Goal: Task Accomplishment & Management: Use online tool/utility

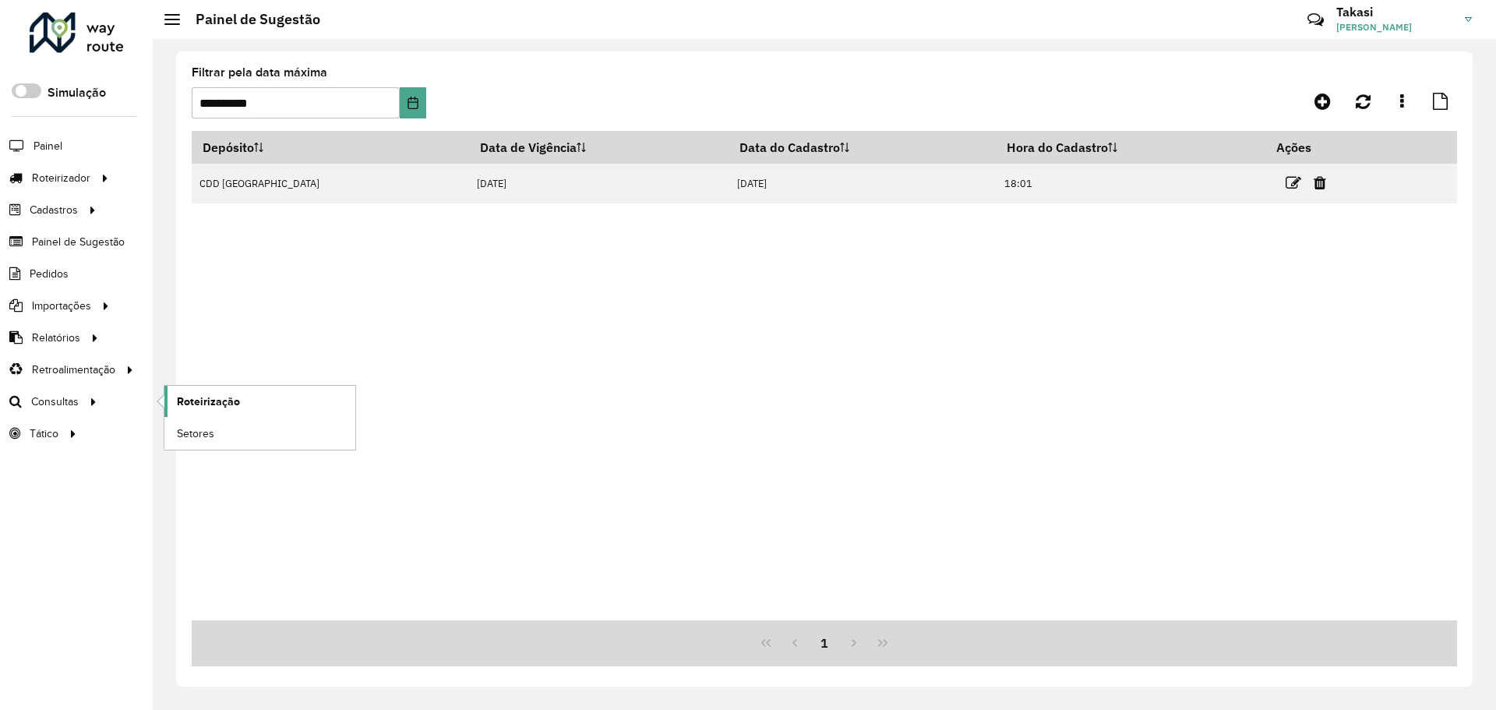
click at [200, 401] on span "Roteirização" at bounding box center [208, 401] width 63 height 16
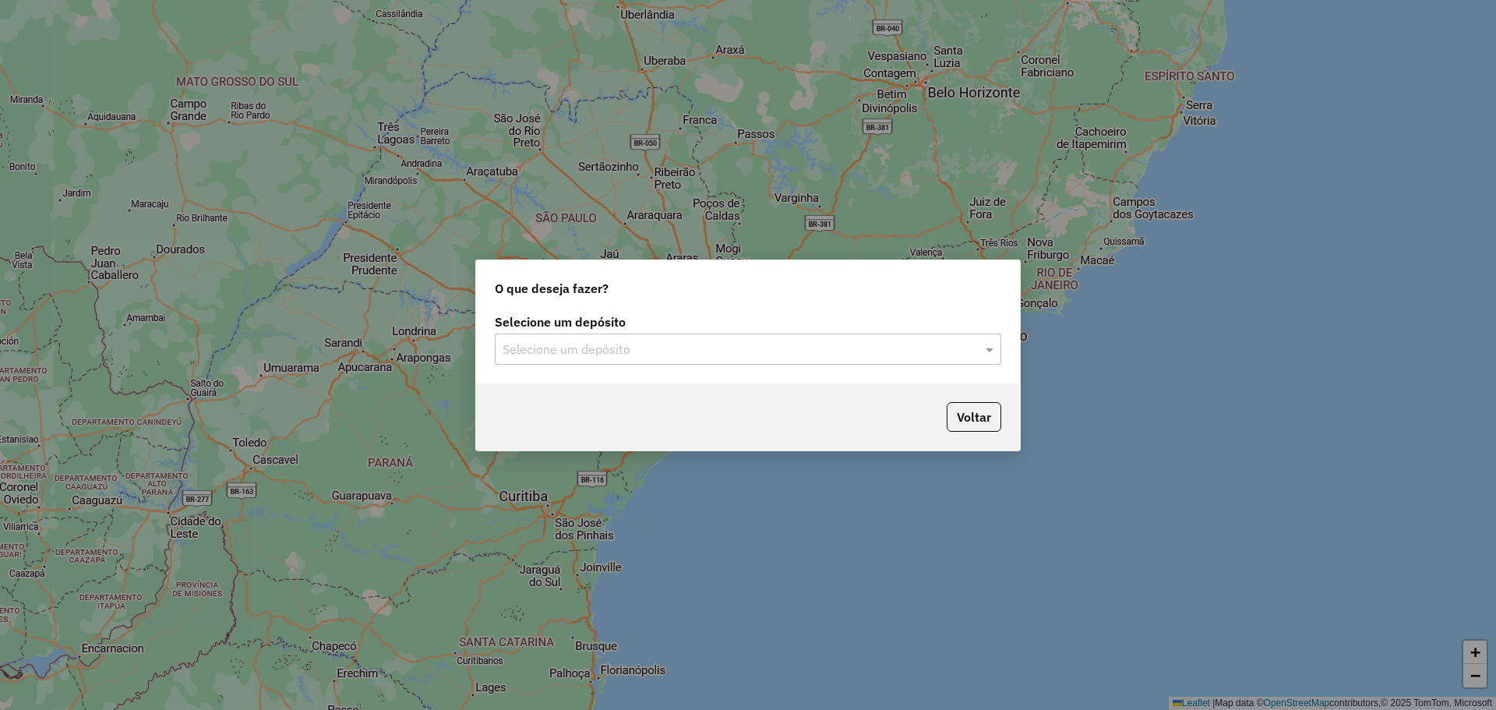
click at [630, 355] on input "text" at bounding box center [733, 349] width 460 height 19
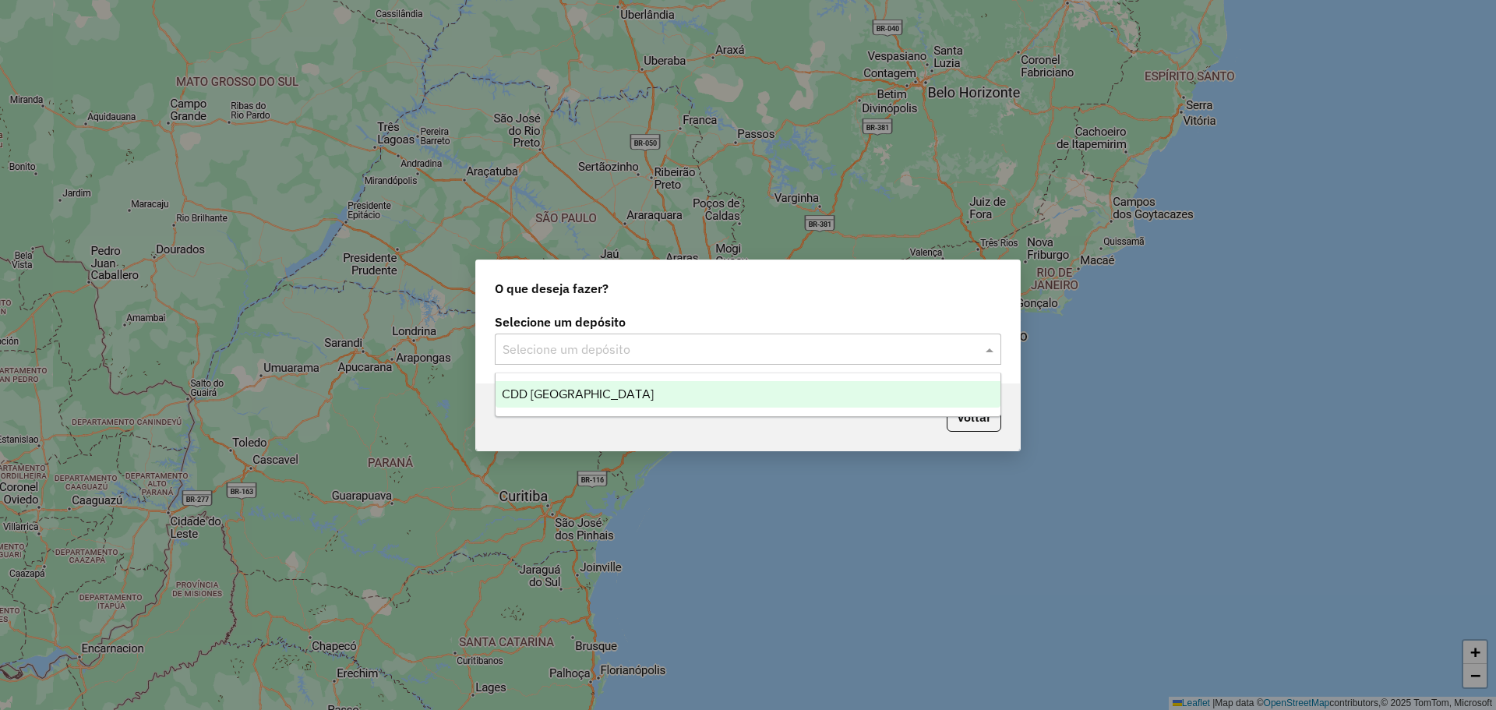
click at [555, 400] on div "CDD [GEOGRAPHIC_DATA]" at bounding box center [748, 394] width 505 height 26
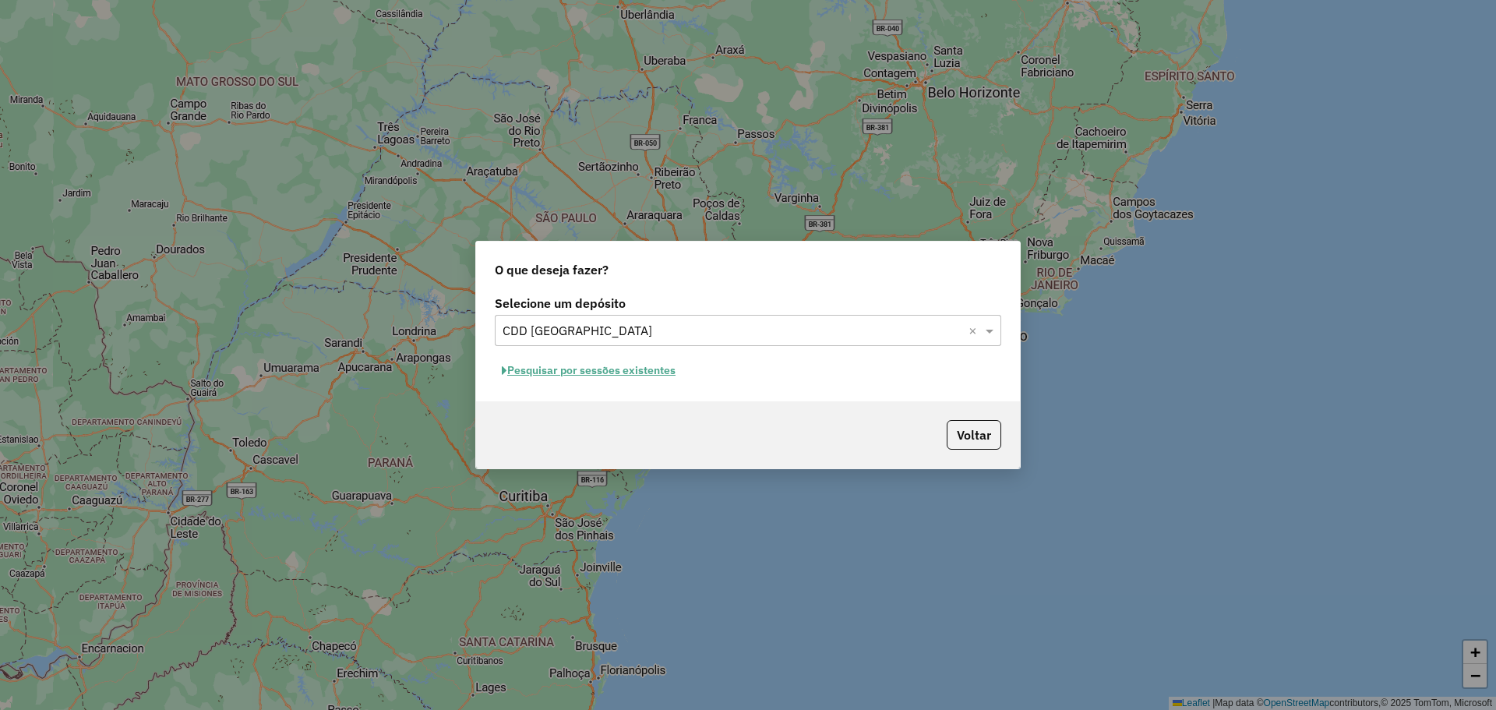
click at [609, 368] on button "Pesquisar por sessões existentes" at bounding box center [589, 370] width 188 height 24
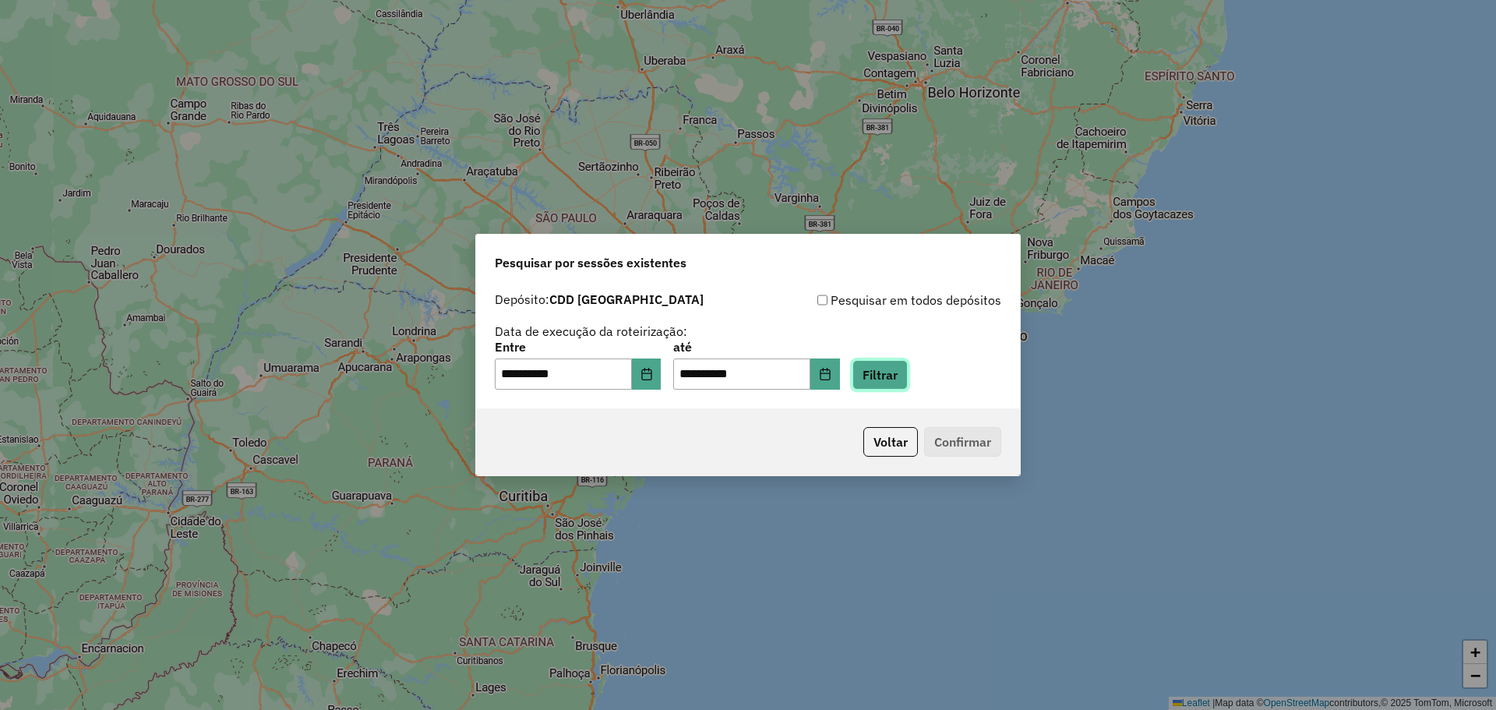
click at [890, 384] on button "Filtrar" at bounding box center [879, 375] width 55 height 30
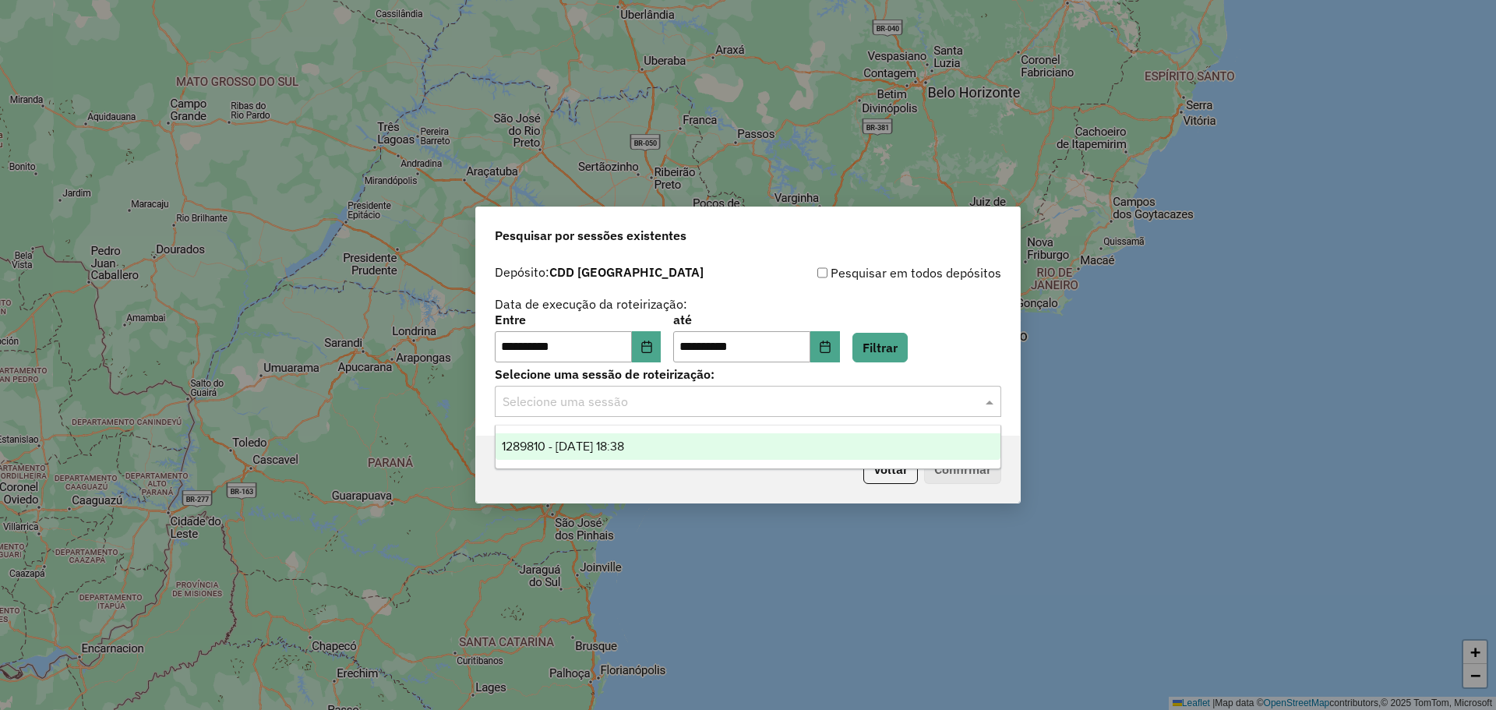
click at [848, 402] on input "text" at bounding box center [733, 402] width 460 height 19
click at [687, 446] on div "1289810 - 07/10/2025 18:38" at bounding box center [748, 446] width 505 height 26
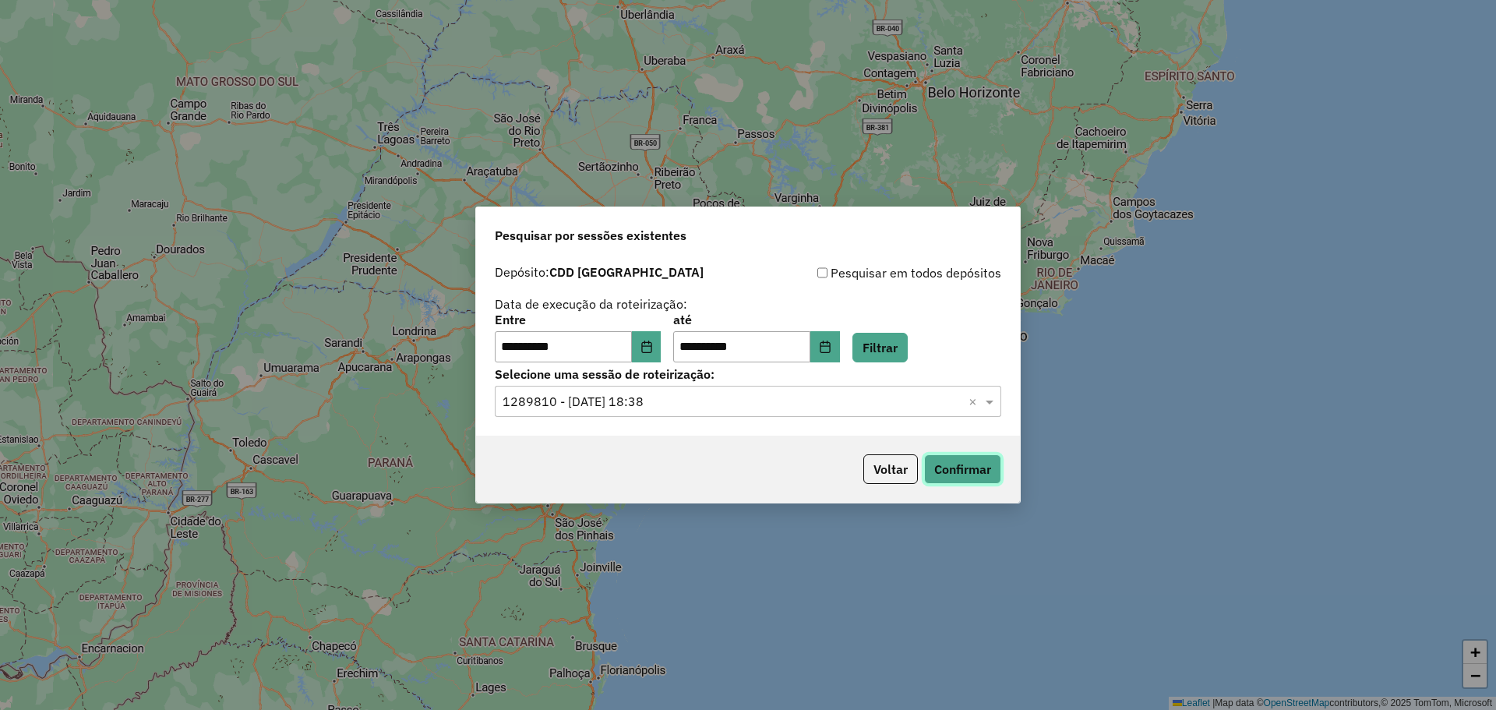
click at [978, 472] on button "Confirmar" at bounding box center [962, 469] width 77 height 30
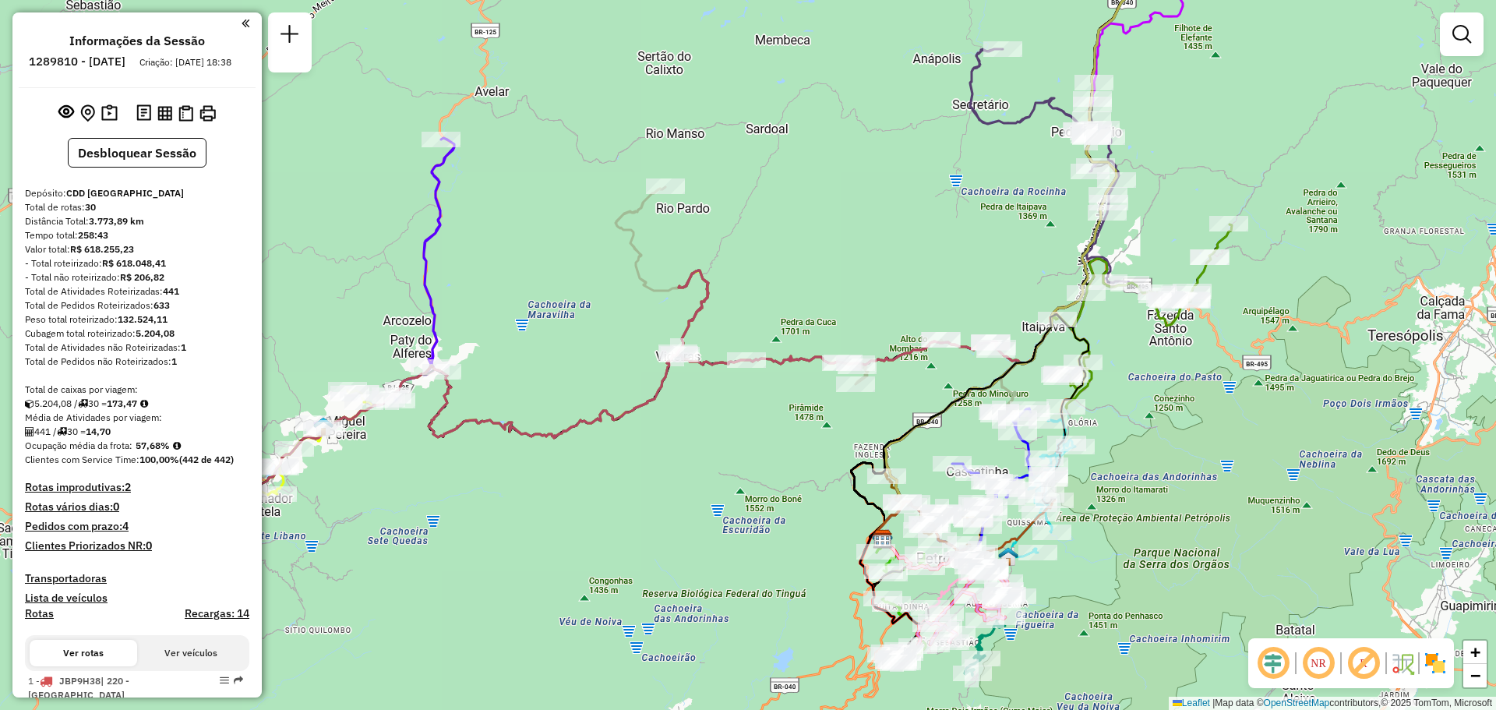
drag, startPoint x: 814, startPoint y: 284, endPoint x: 688, endPoint y: 284, distance: 126.2
click at [688, 284] on div "Janela de atendimento Grade de atendimento Capacidade Transportadoras Veículos …" at bounding box center [748, 355] width 1496 height 710
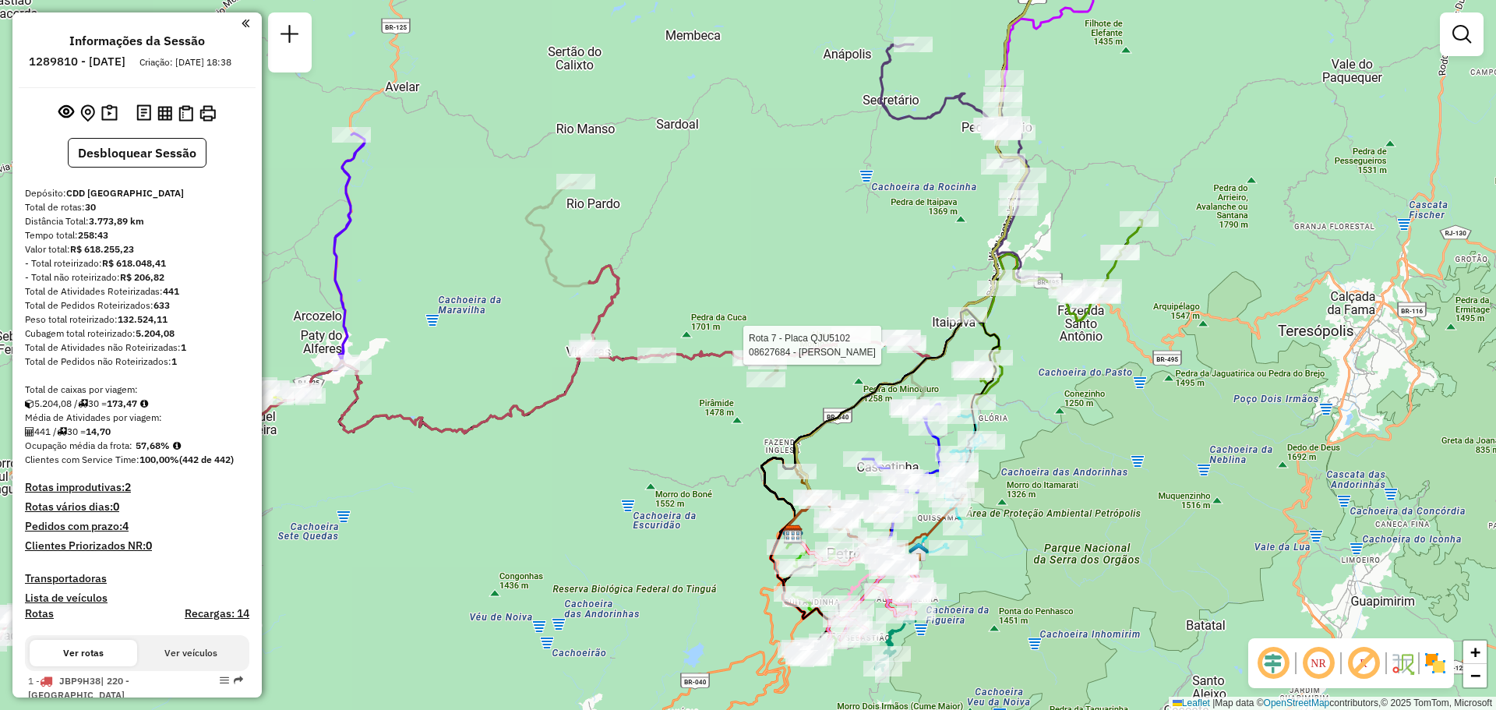
select select "**********"
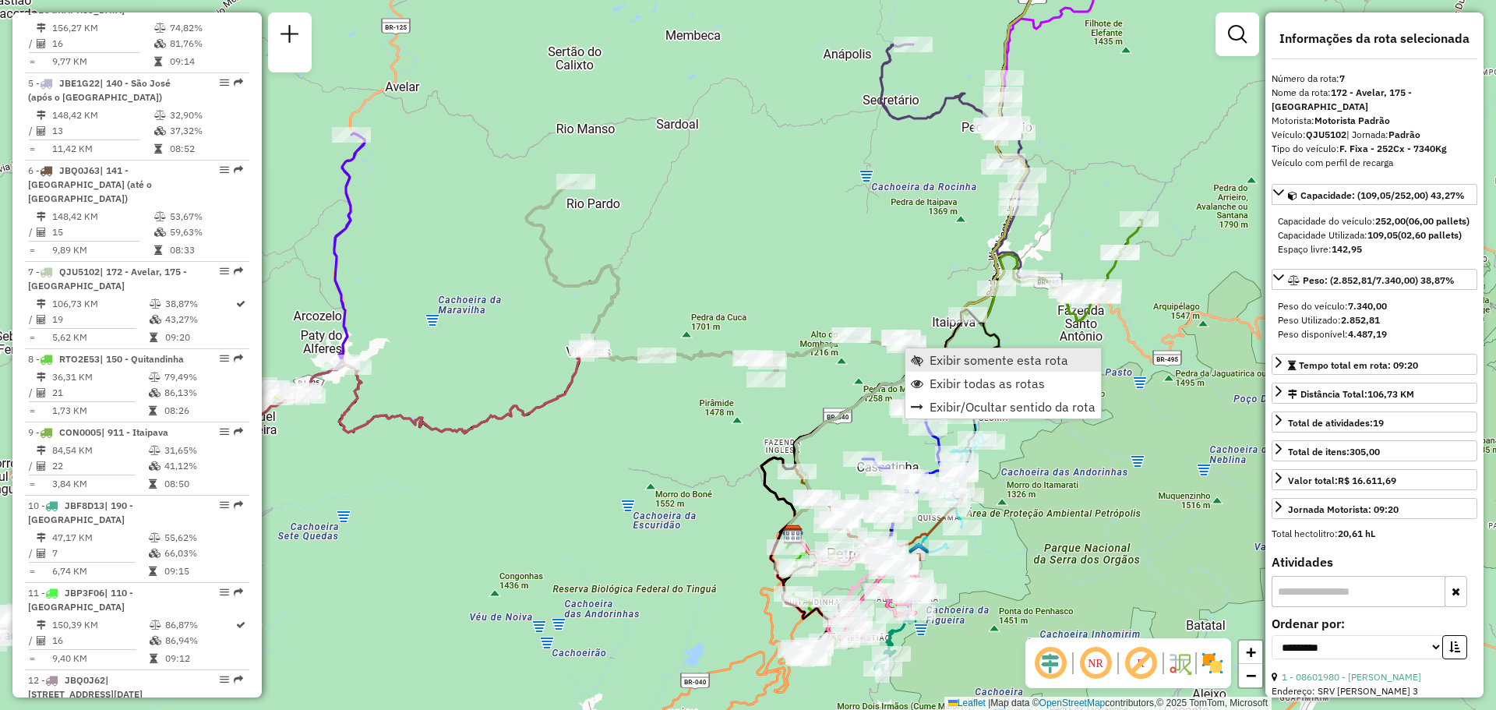
scroll to position [1182, 0]
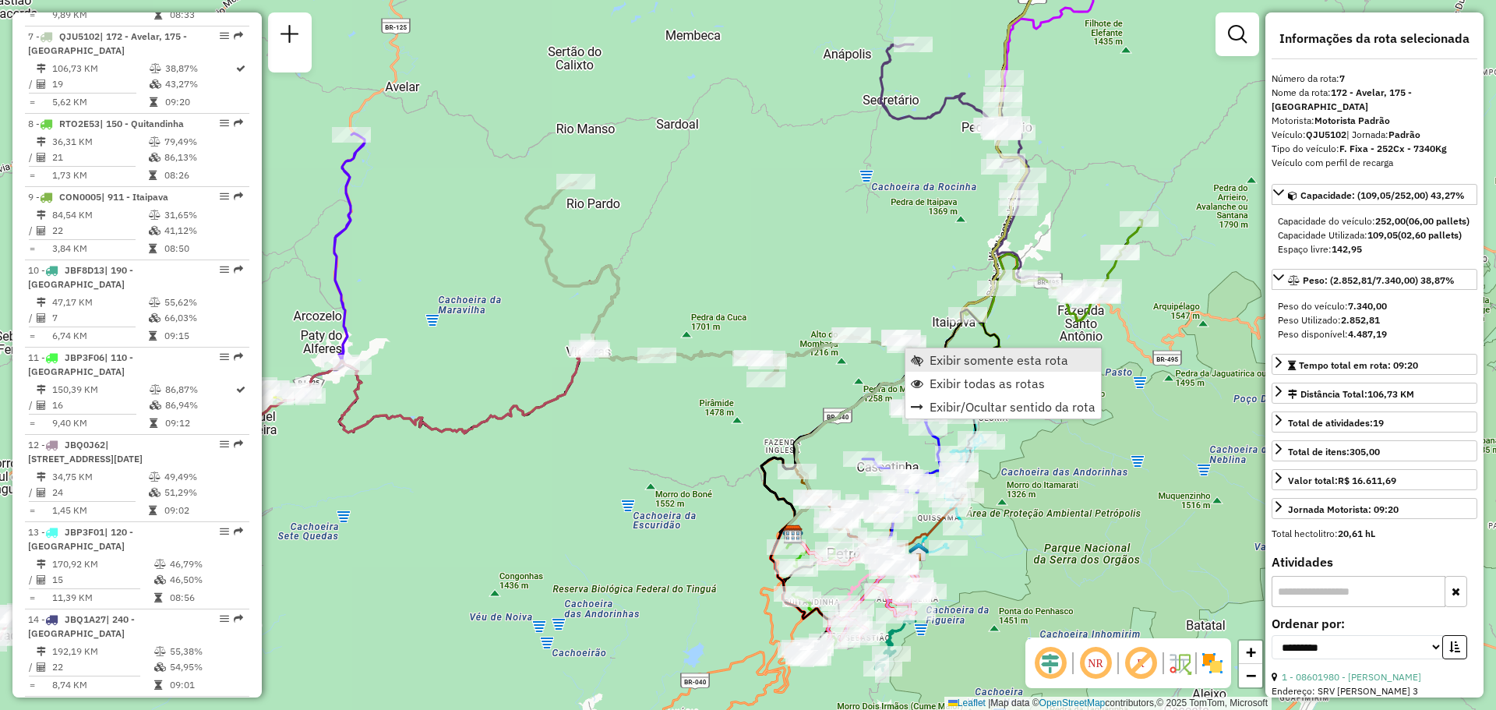
click at [924, 362] on link "Exibir somente esta rota" at bounding box center [1003, 359] width 196 height 23
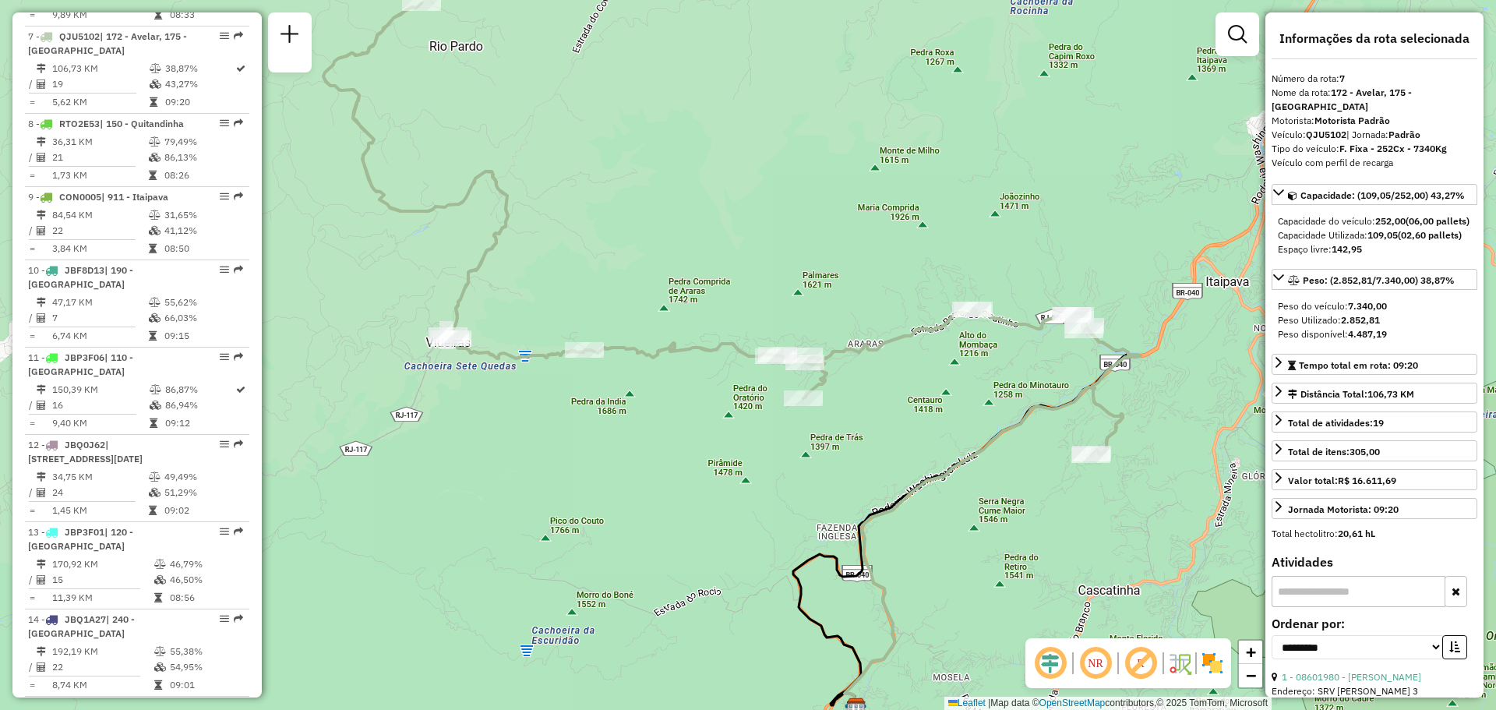
drag, startPoint x: 899, startPoint y: 413, endPoint x: 883, endPoint y: 413, distance: 16.4
click at [883, 413] on div "Janela de atendimento Grade de atendimento Capacidade Transportadoras Veículos …" at bounding box center [748, 355] width 1496 height 710
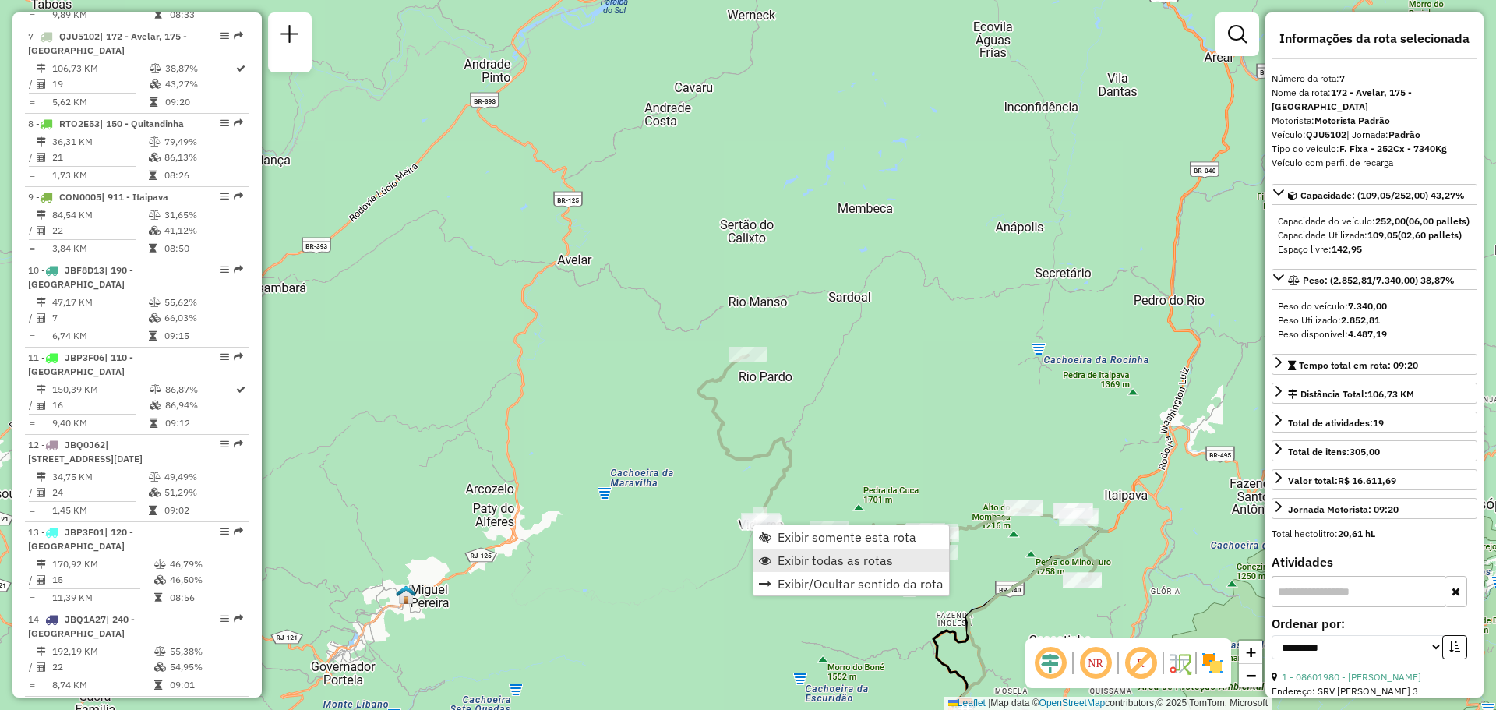
click at [791, 557] on span "Exibir todas as rotas" at bounding box center [835, 560] width 115 height 12
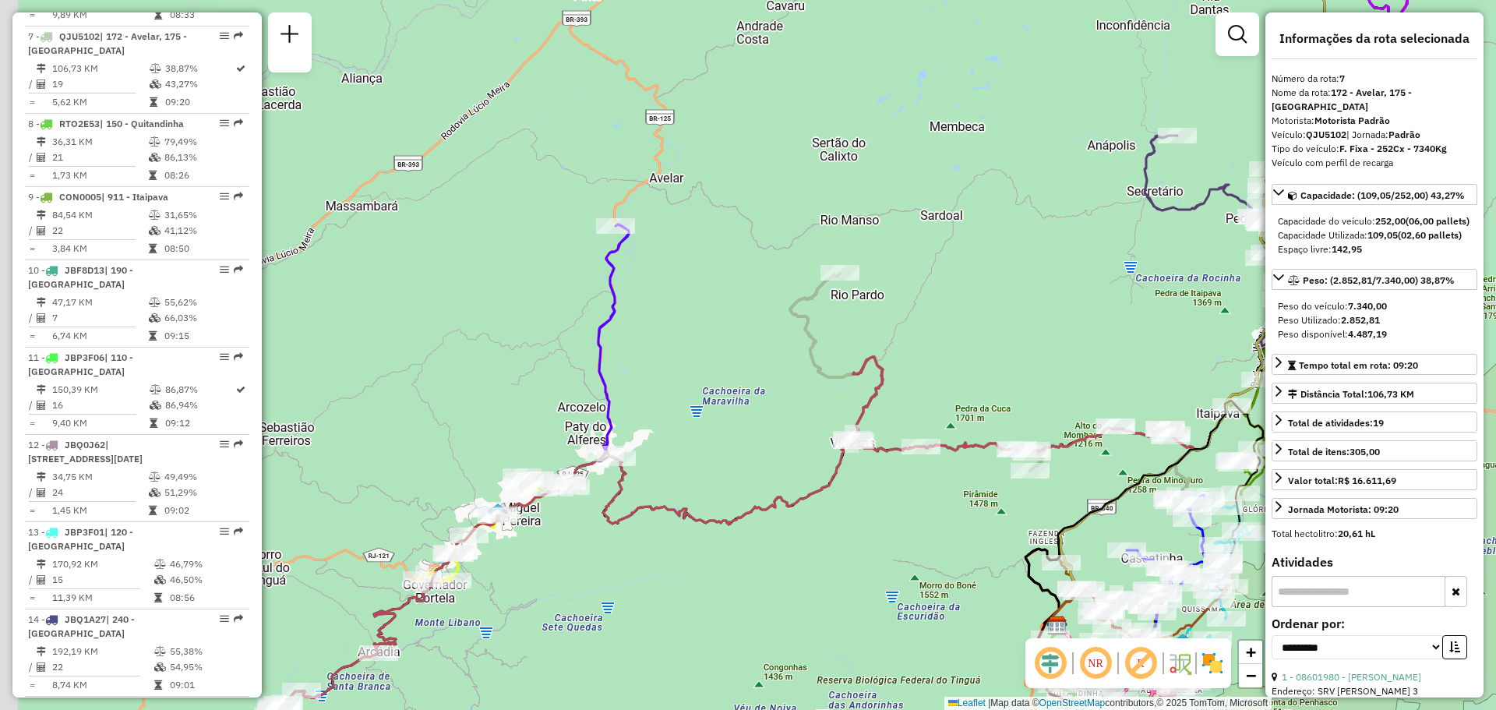
drag, startPoint x: 652, startPoint y: 513, endPoint x: 737, endPoint y: 418, distance: 127.5
click at [757, 420] on div "Janela de atendimento Grade de atendimento Capacidade Transportadoras Veículos …" at bounding box center [748, 355] width 1496 height 710
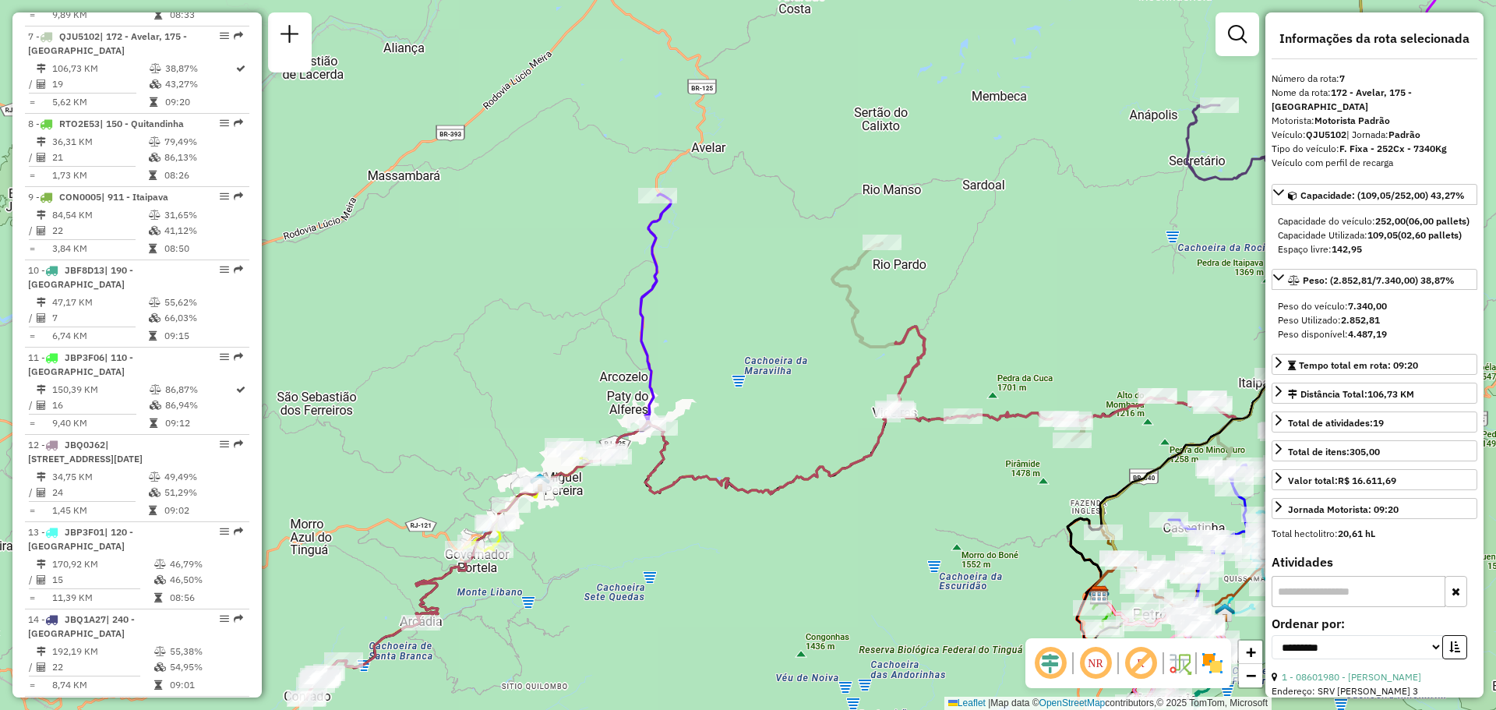
drag, startPoint x: 579, startPoint y: 534, endPoint x: 705, endPoint y: 397, distance: 186.4
click at [705, 397] on div "Janela de atendimento Grade de atendimento Capacidade Transportadoras Veículos …" at bounding box center [748, 355] width 1496 height 710
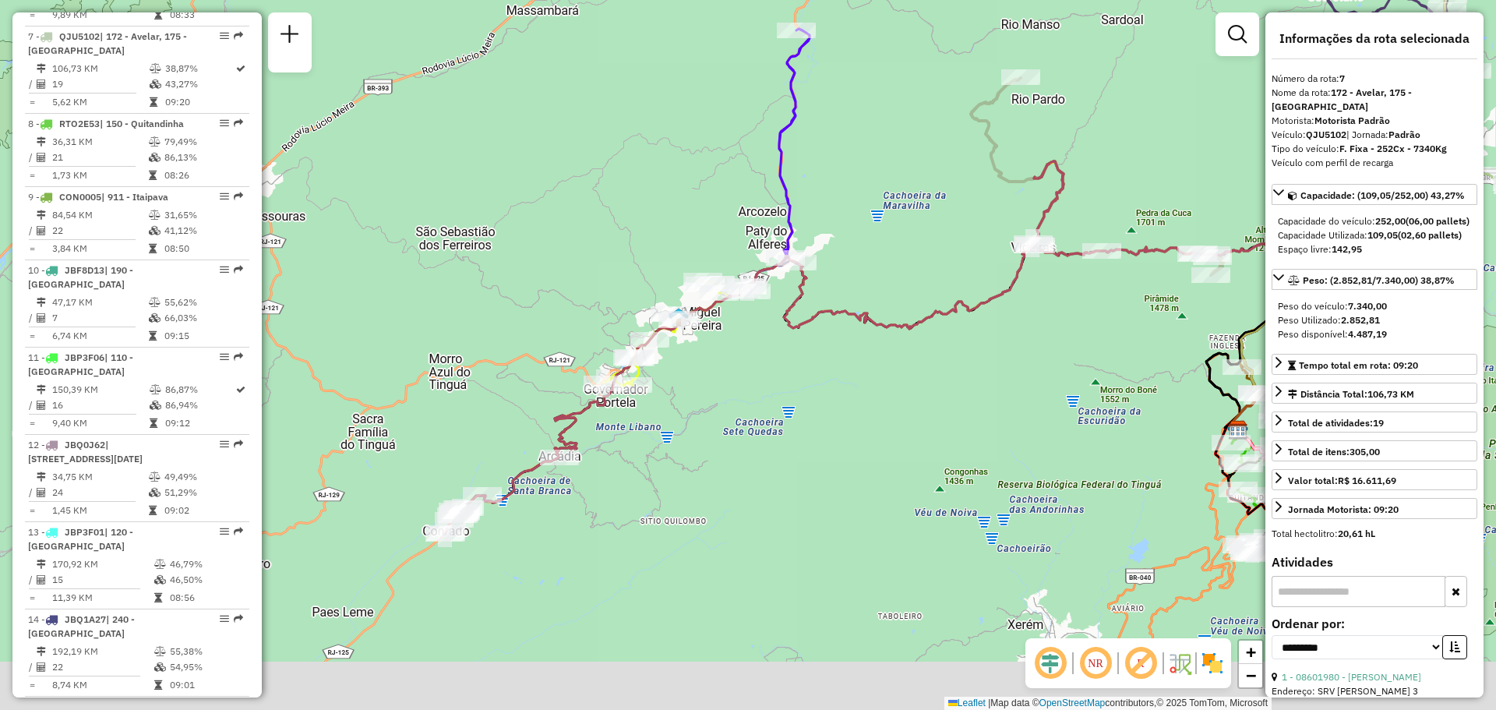
drag, startPoint x: 597, startPoint y: 517, endPoint x: 719, endPoint y: 402, distance: 168.1
click at [719, 402] on div "Janela de atendimento Grade de atendimento Capacidade Transportadoras Veículos …" at bounding box center [748, 355] width 1496 height 710
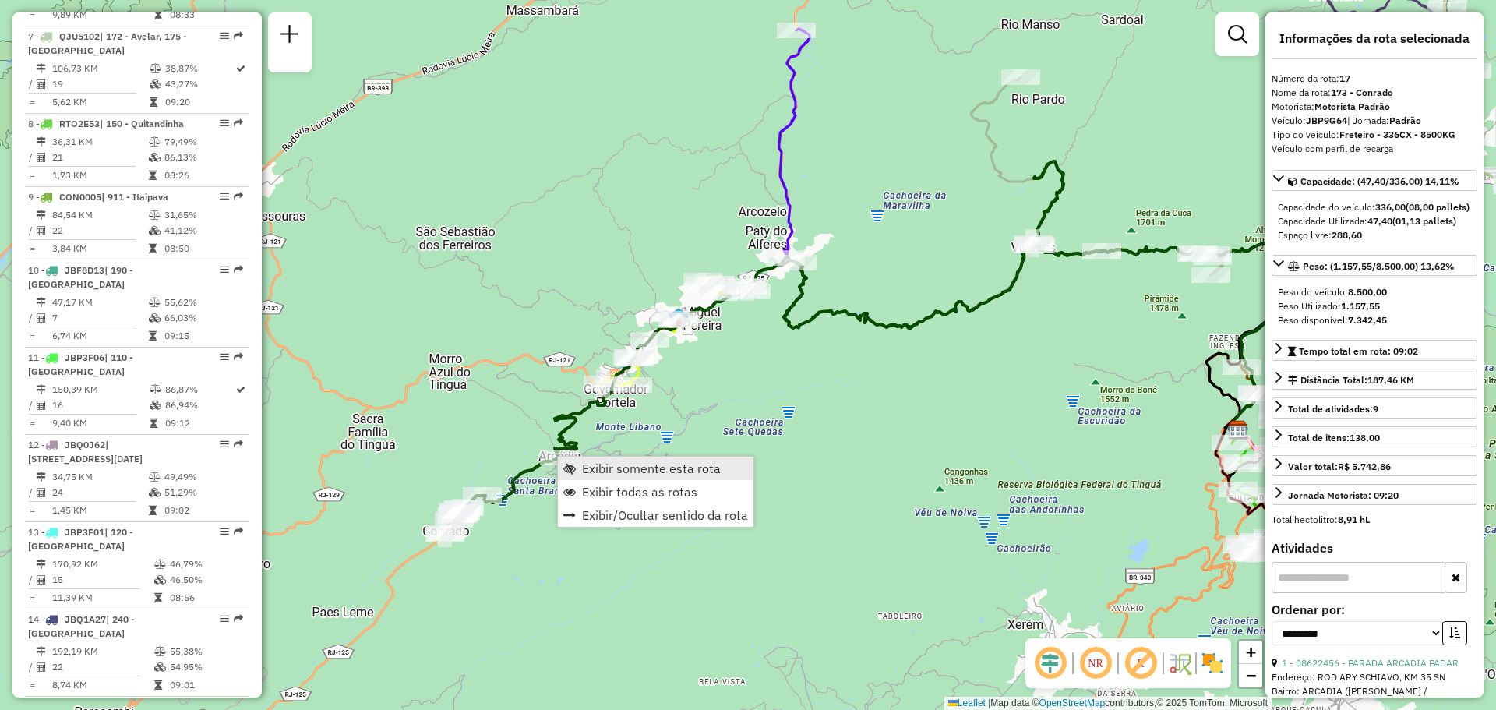
scroll to position [2012, 0]
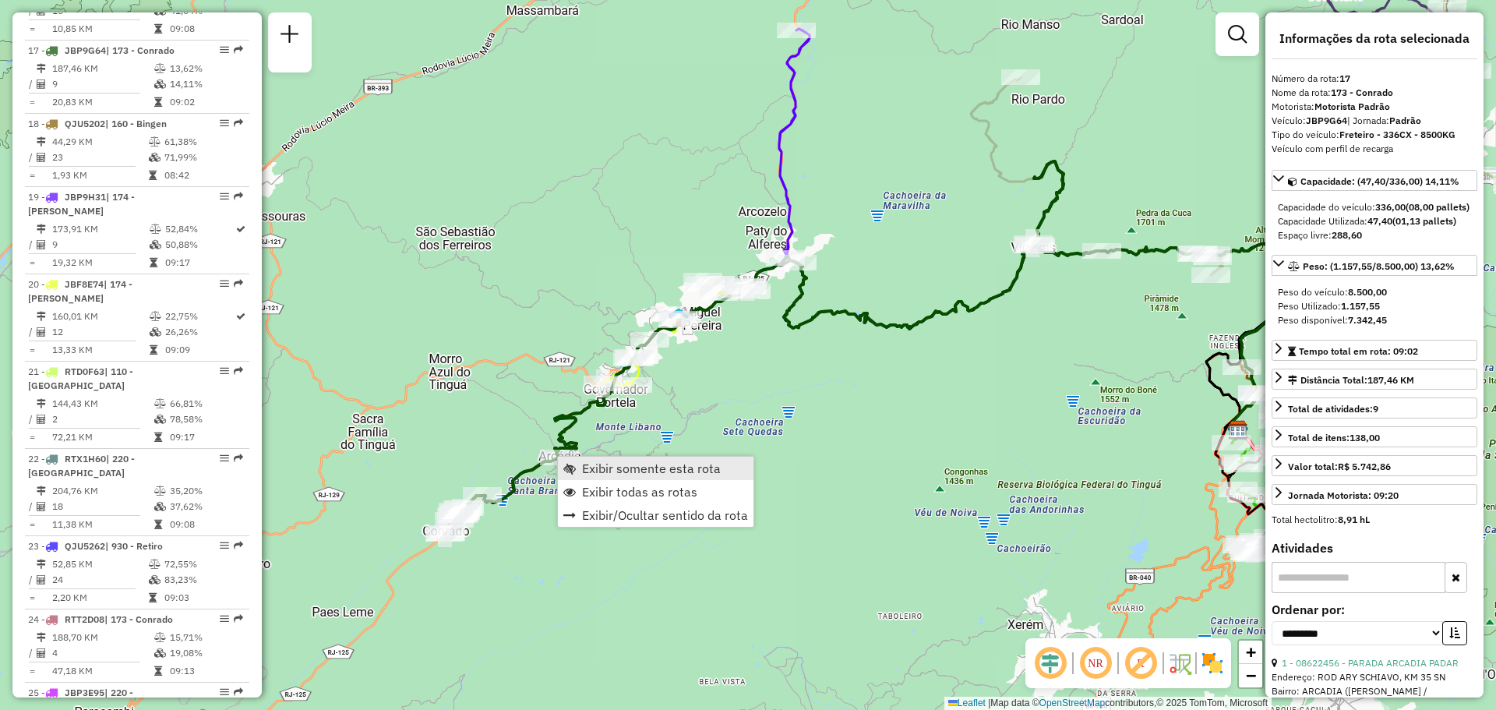
click at [577, 469] on link "Exibir somente esta rota" at bounding box center [656, 468] width 196 height 23
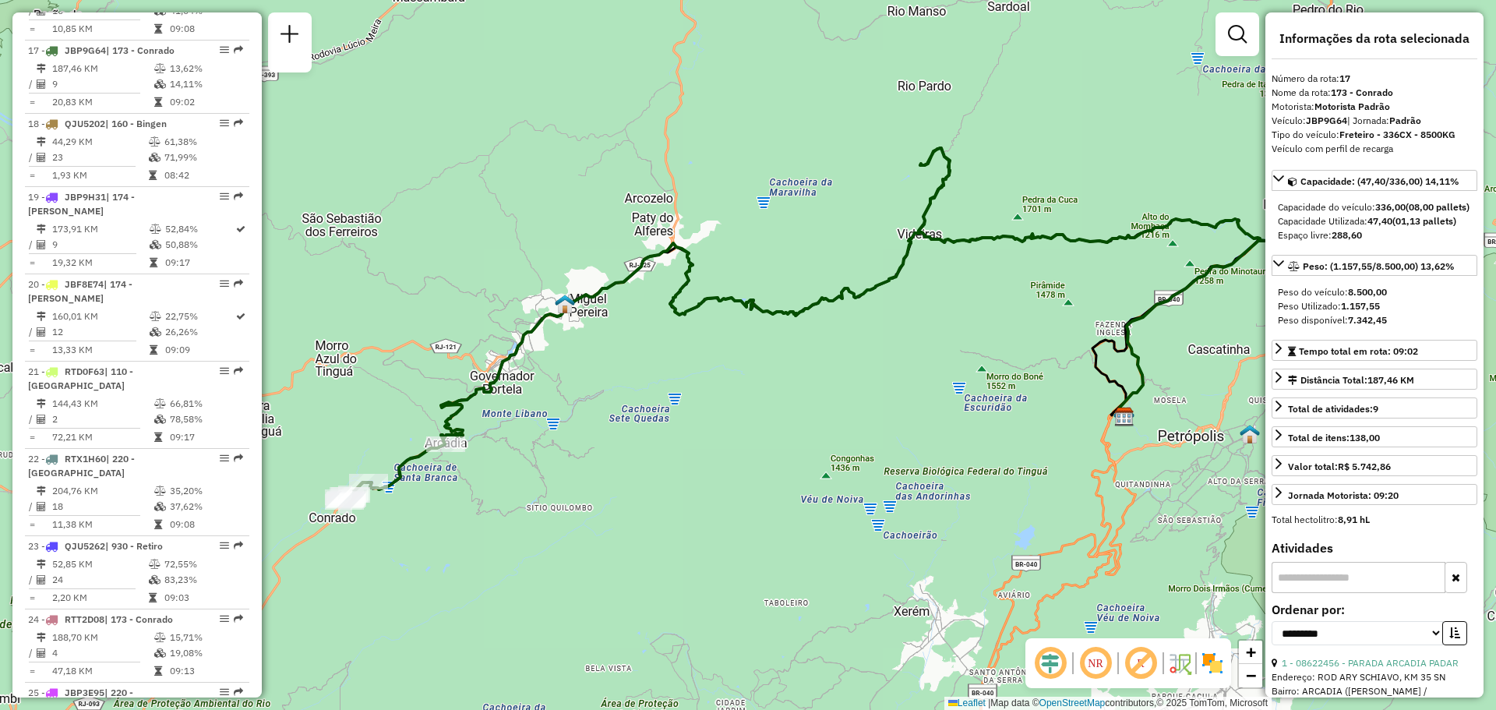
drag, startPoint x: 432, startPoint y: 515, endPoint x: 570, endPoint y: 440, distance: 156.2
click at [570, 440] on div "Janela de atendimento Grade de atendimento Capacidade Transportadoras Veículos …" at bounding box center [748, 355] width 1496 height 710
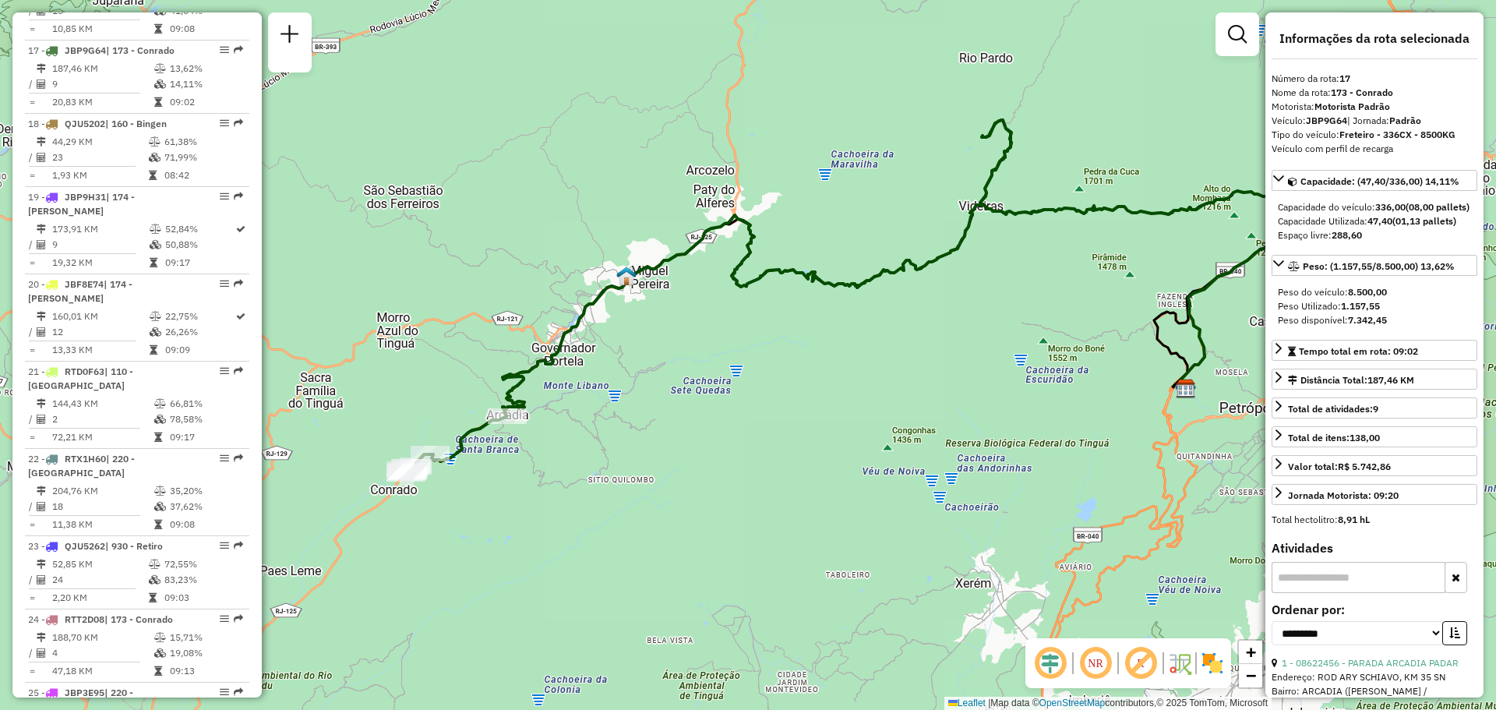
drag, startPoint x: 573, startPoint y: 422, endPoint x: 549, endPoint y: 440, distance: 29.5
click at [549, 440] on div "Janela de atendimento Grade de atendimento Capacidade Transportadoras Veículos …" at bounding box center [748, 355] width 1496 height 710
click at [549, 449] on span "Exibir todas as rotas" at bounding box center [587, 452] width 115 height 12
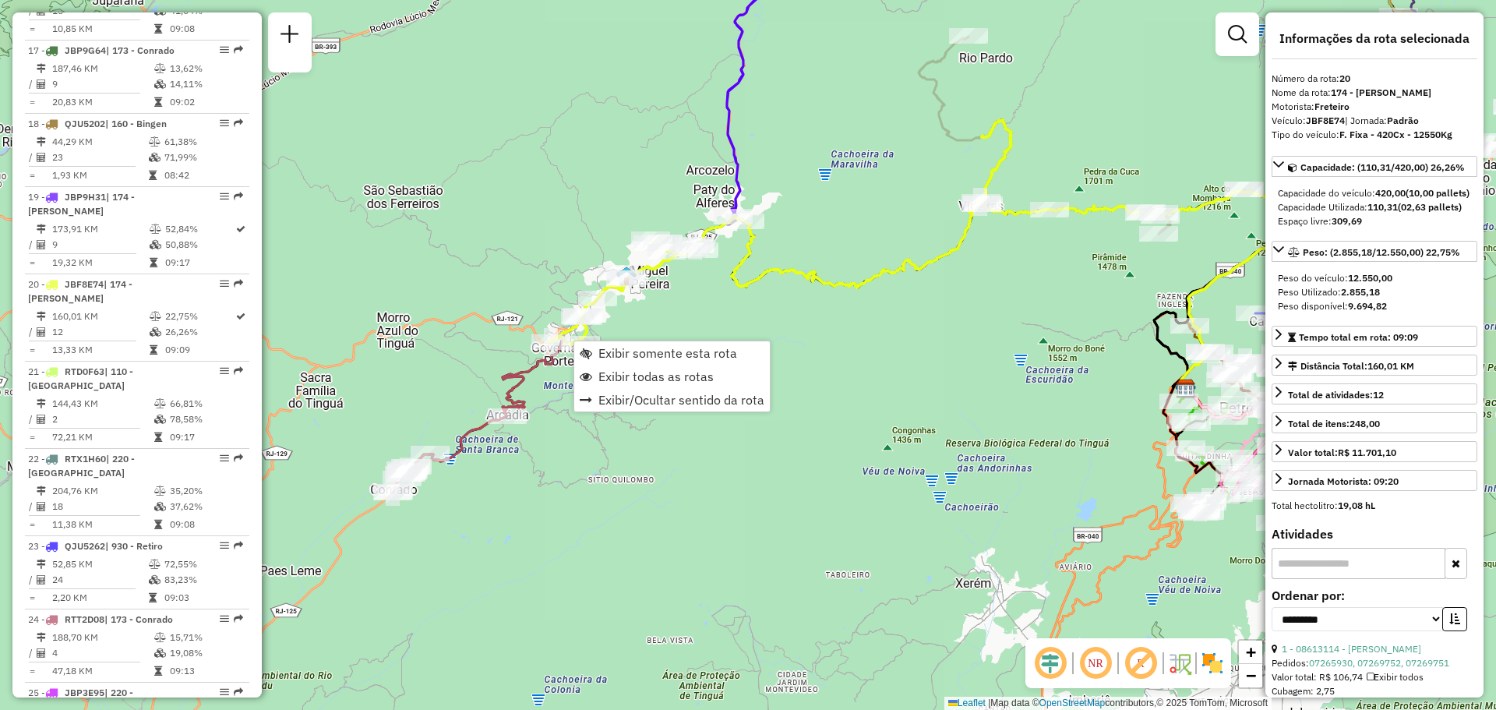
scroll to position [2246, 0]
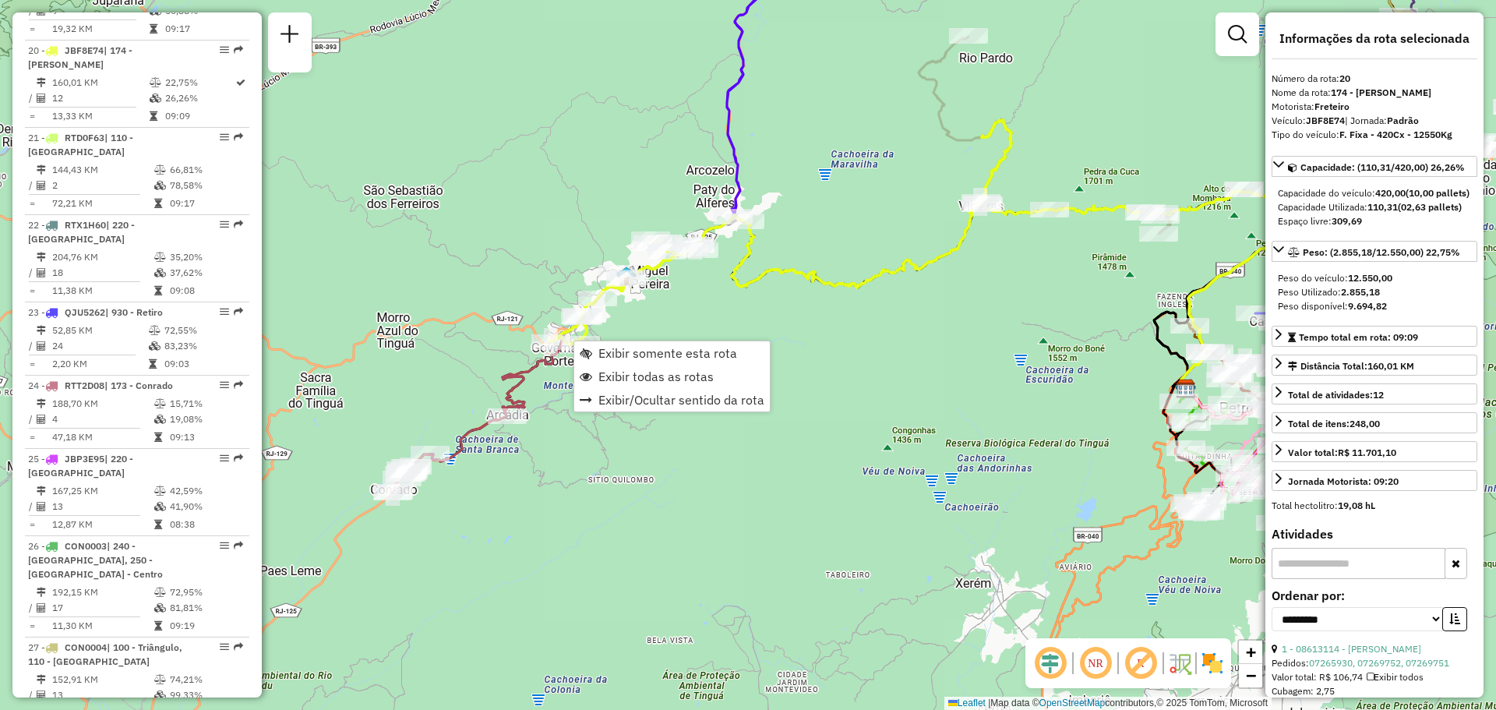
click at [450, 301] on div "Janela de atendimento Grade de atendimento Capacidade Transportadoras Veículos …" at bounding box center [748, 355] width 1496 height 710
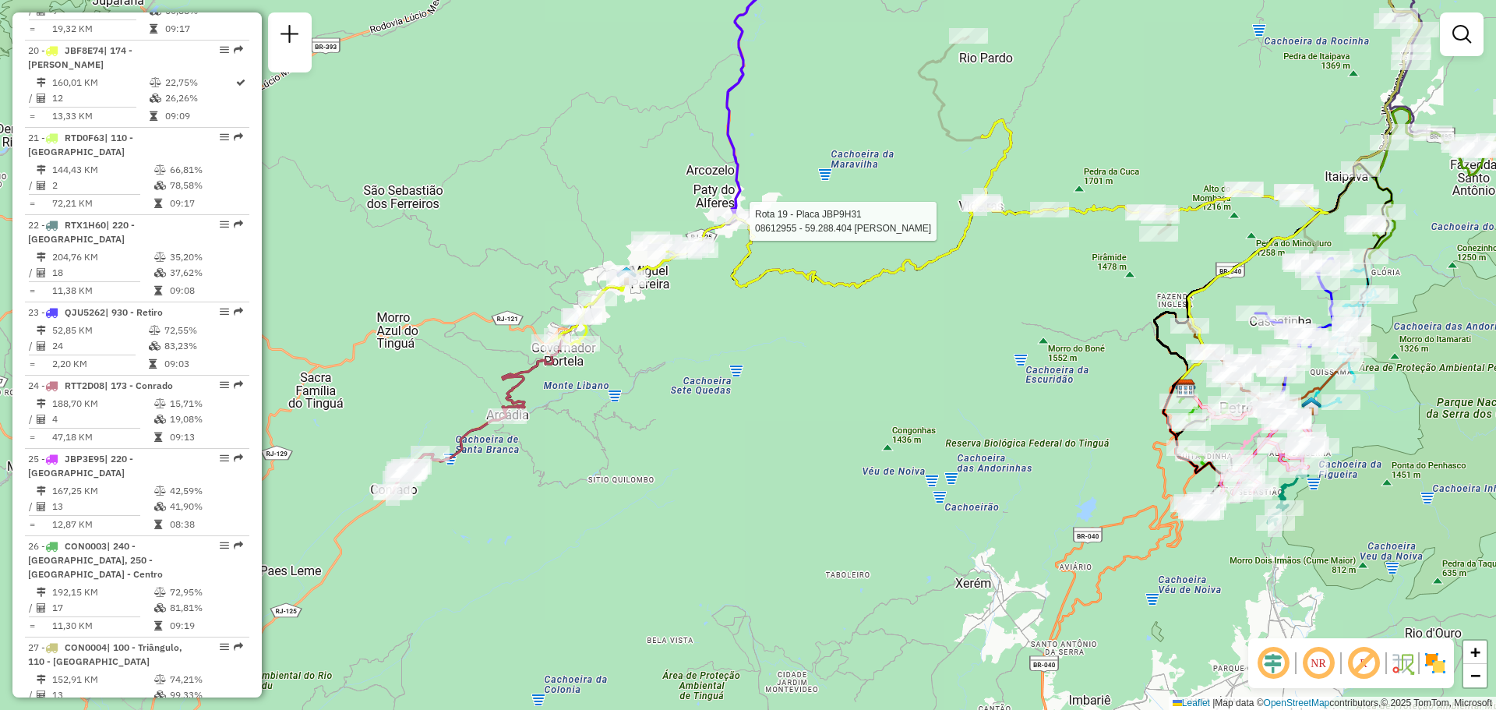
select select "**********"
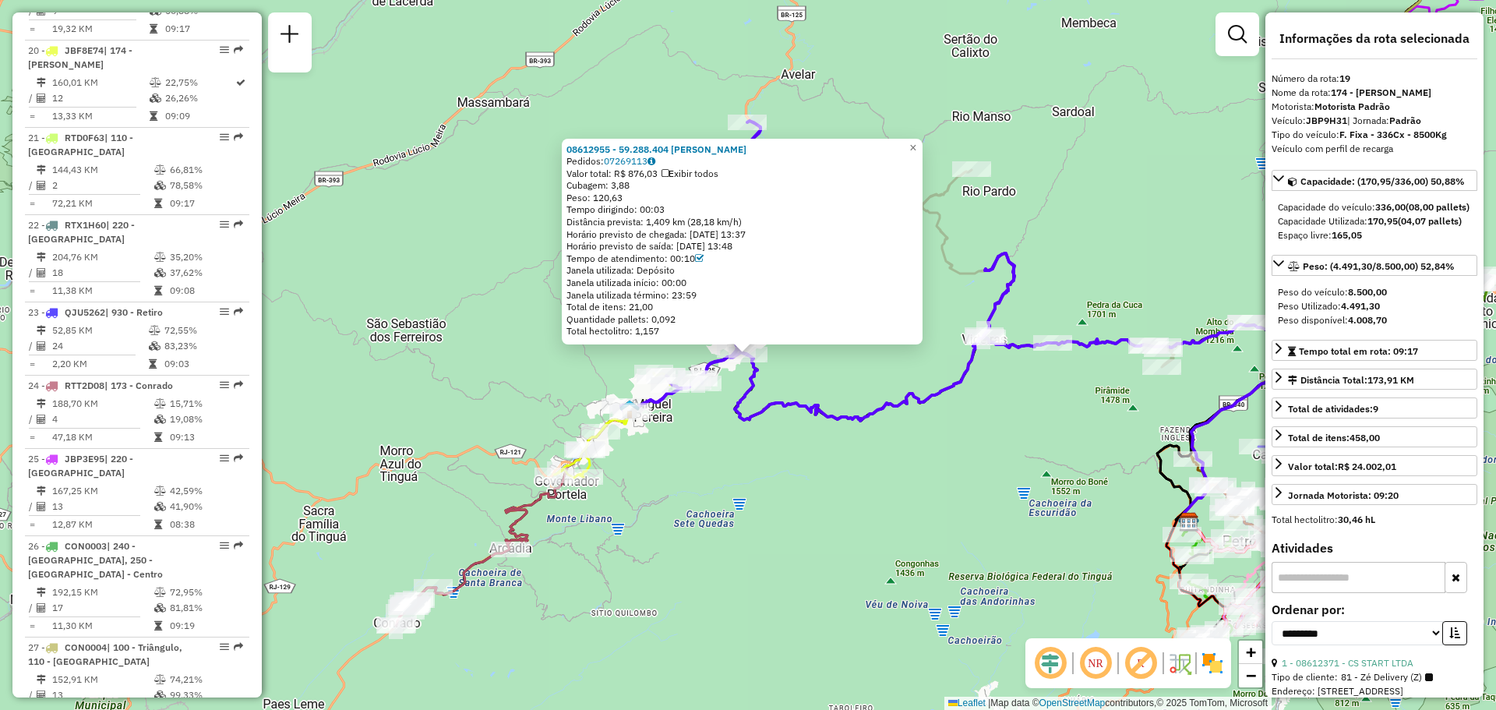
scroll to position [2159, 0]
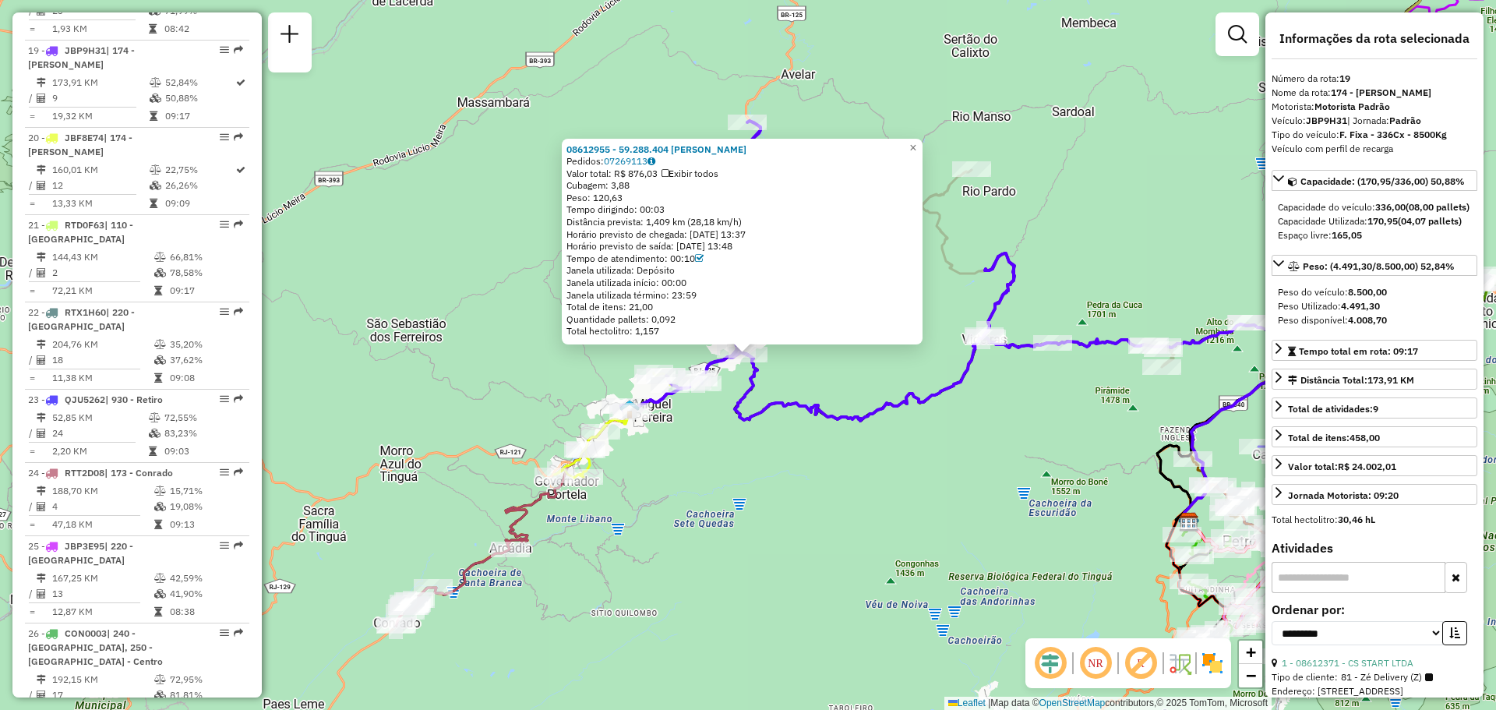
click at [560, 359] on div "08612955 - 59.288.404 PEDRO HENRIQUE VIEIRA DA ROSA Pedidos: 07269113 Valor tot…" at bounding box center [748, 355] width 1496 height 710
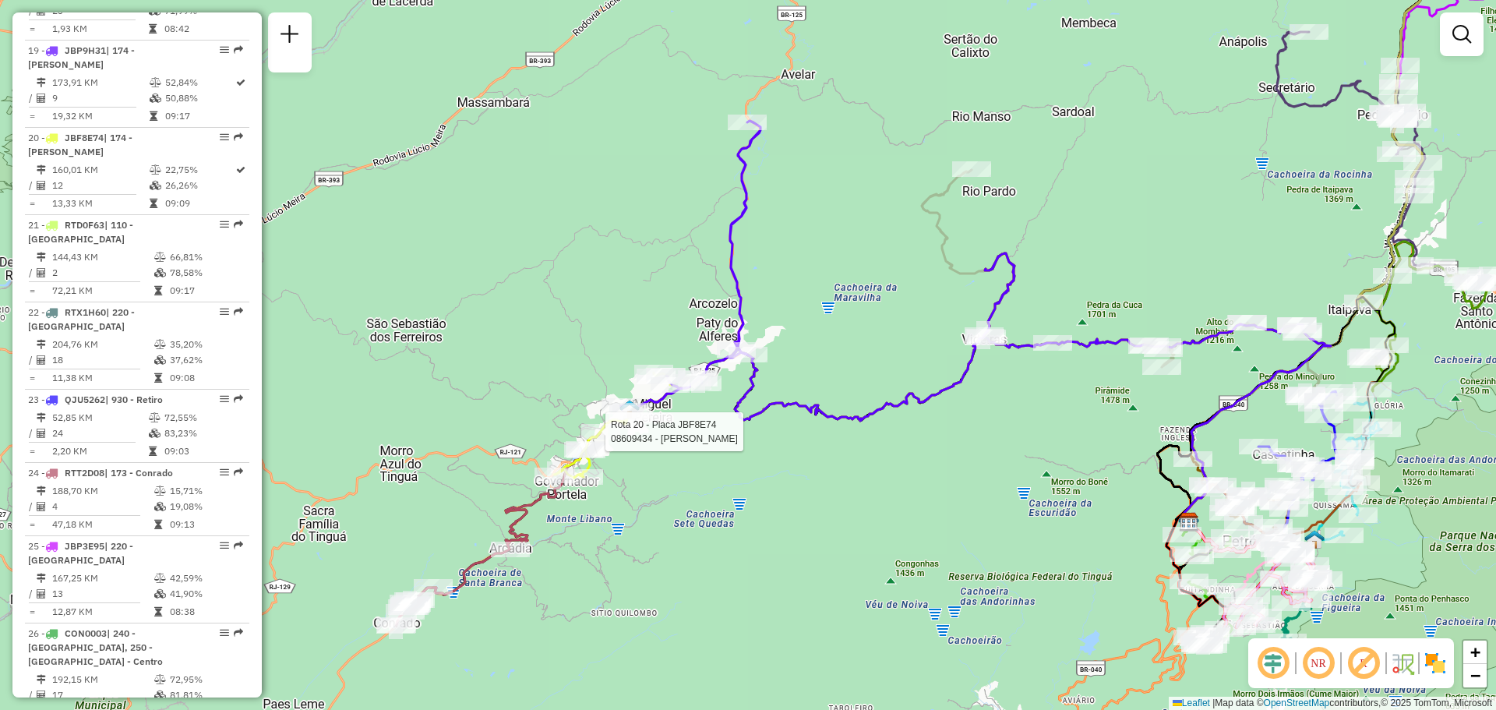
select select "**********"
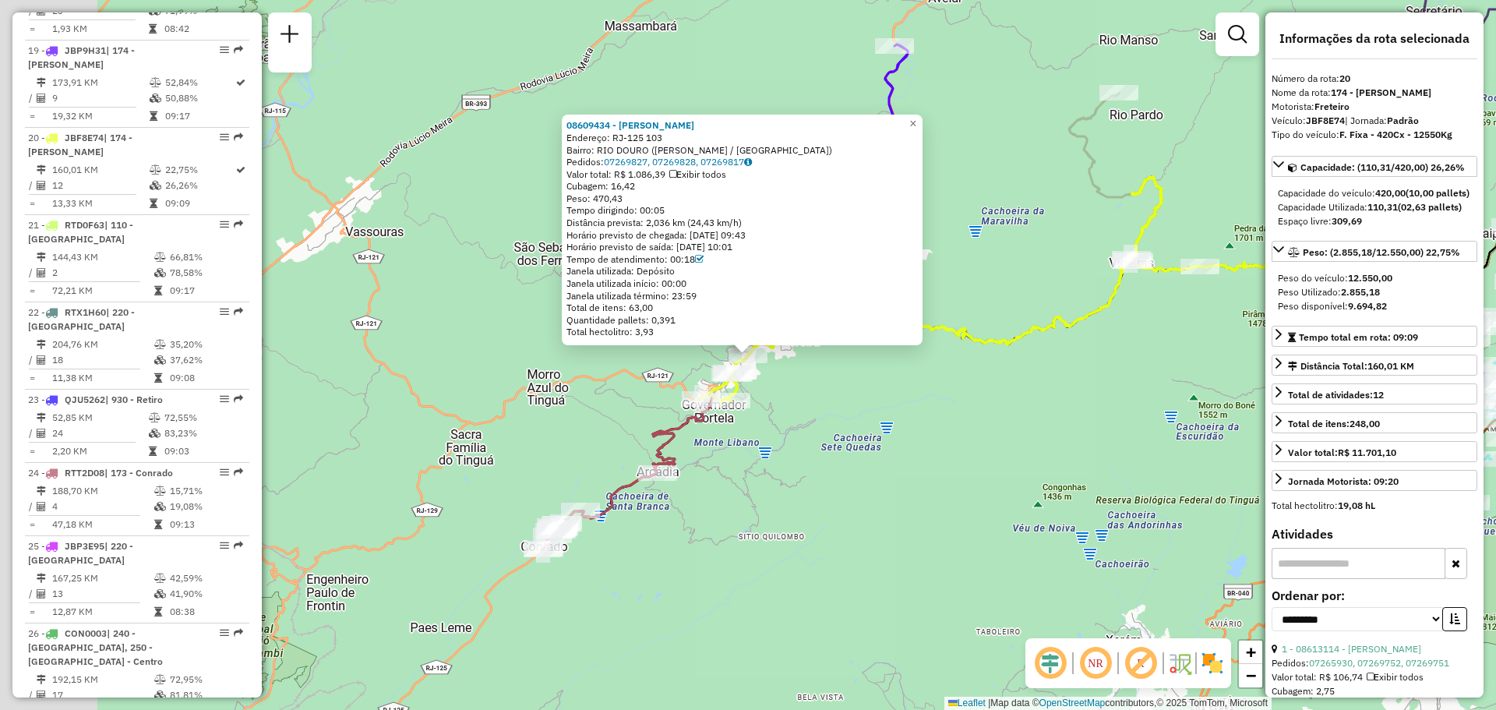
scroll to position [2246, 0]
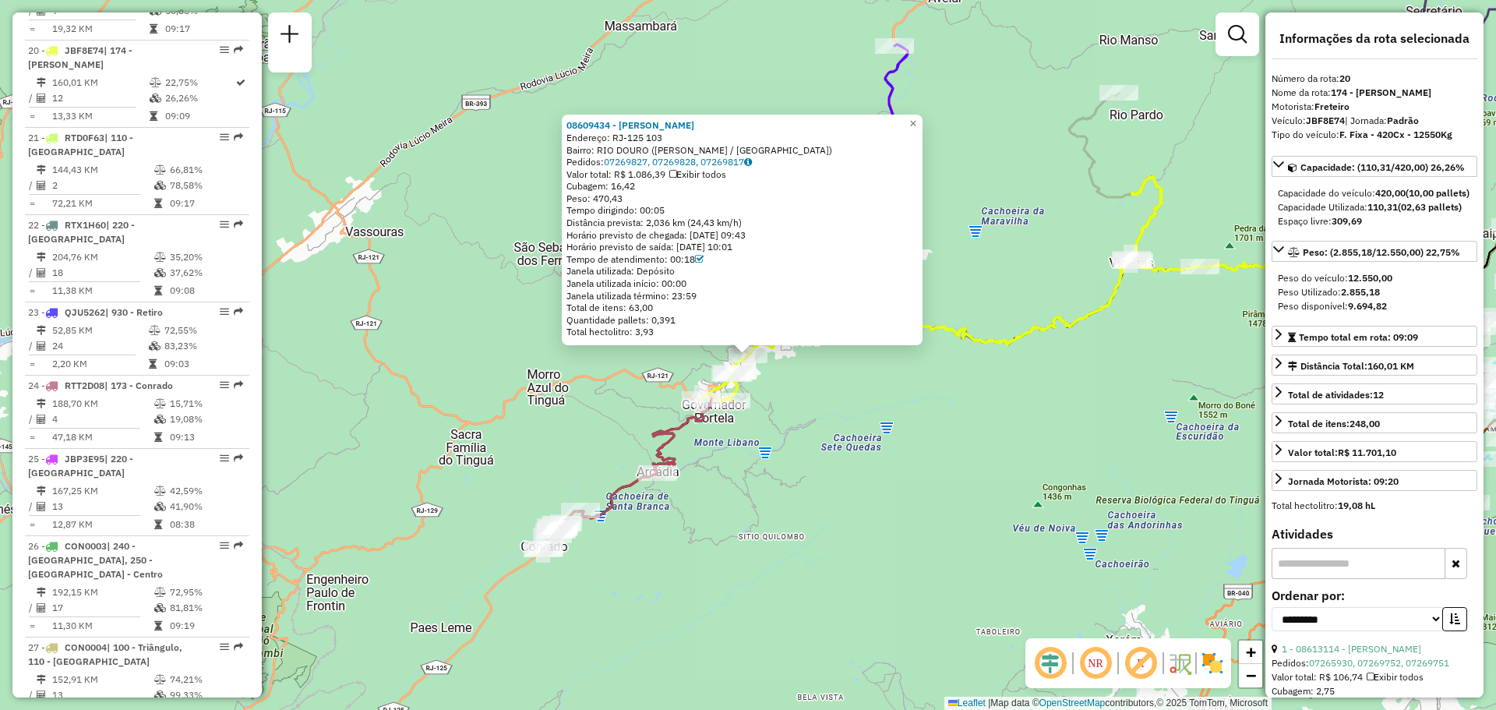
click at [757, 496] on div "08609434 - CAMILA LEAL VIEIRA D Endereço: RJ-125 103 Bairro: RIO DOURO (MIGUEL …" at bounding box center [748, 355] width 1496 height 710
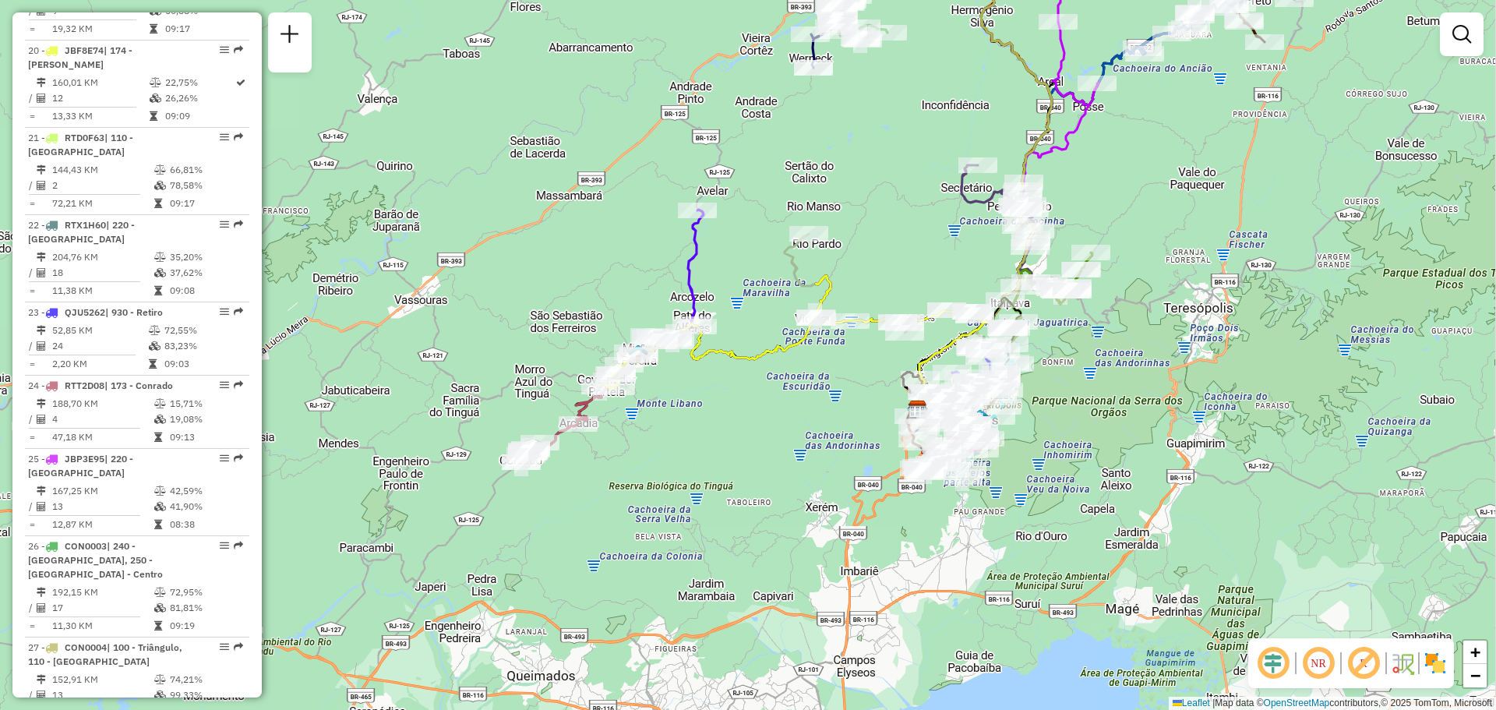
drag, startPoint x: 885, startPoint y: 244, endPoint x: 746, endPoint y: 284, distance: 145.2
click at [746, 284] on div "Janela de atendimento Grade de atendimento Capacidade Transportadoras Veículos …" at bounding box center [748, 355] width 1496 height 710
select select "**********"
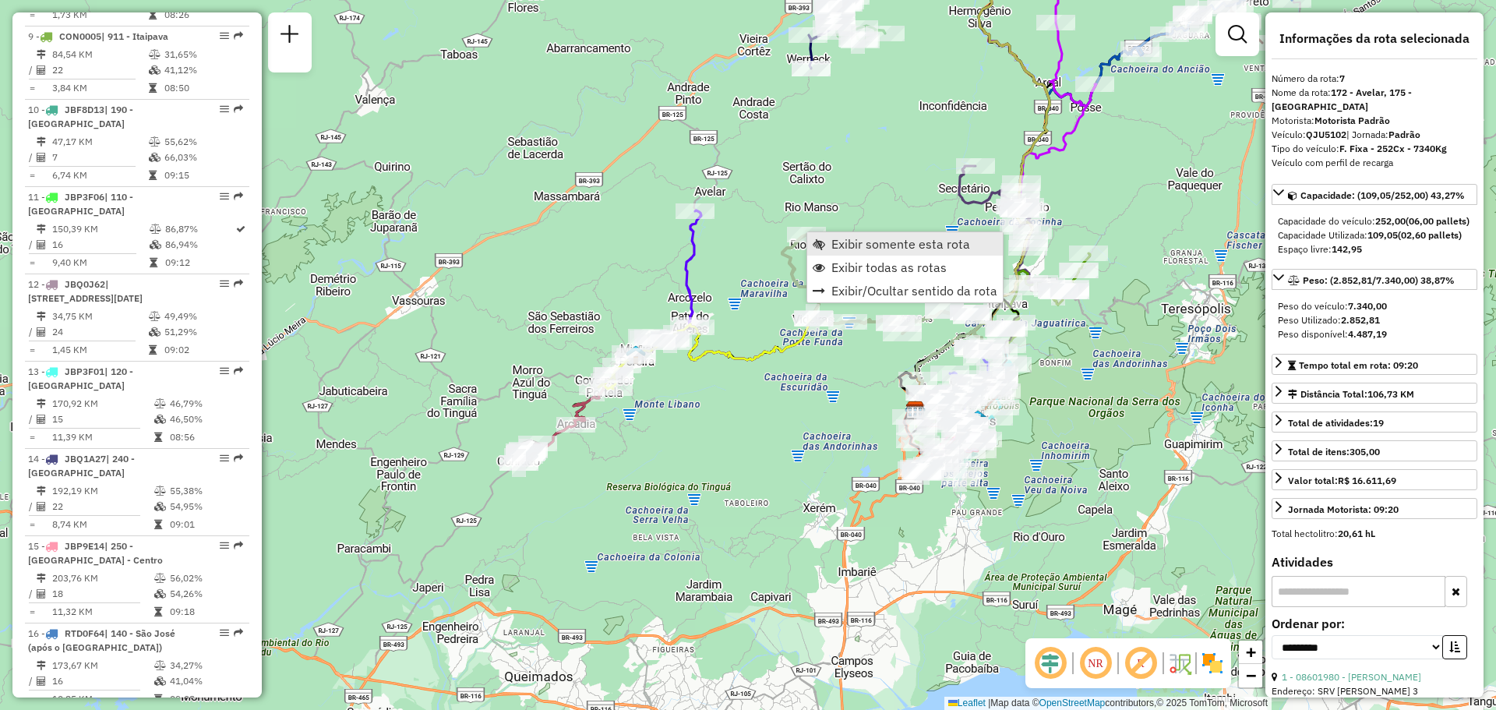
scroll to position [1182, 0]
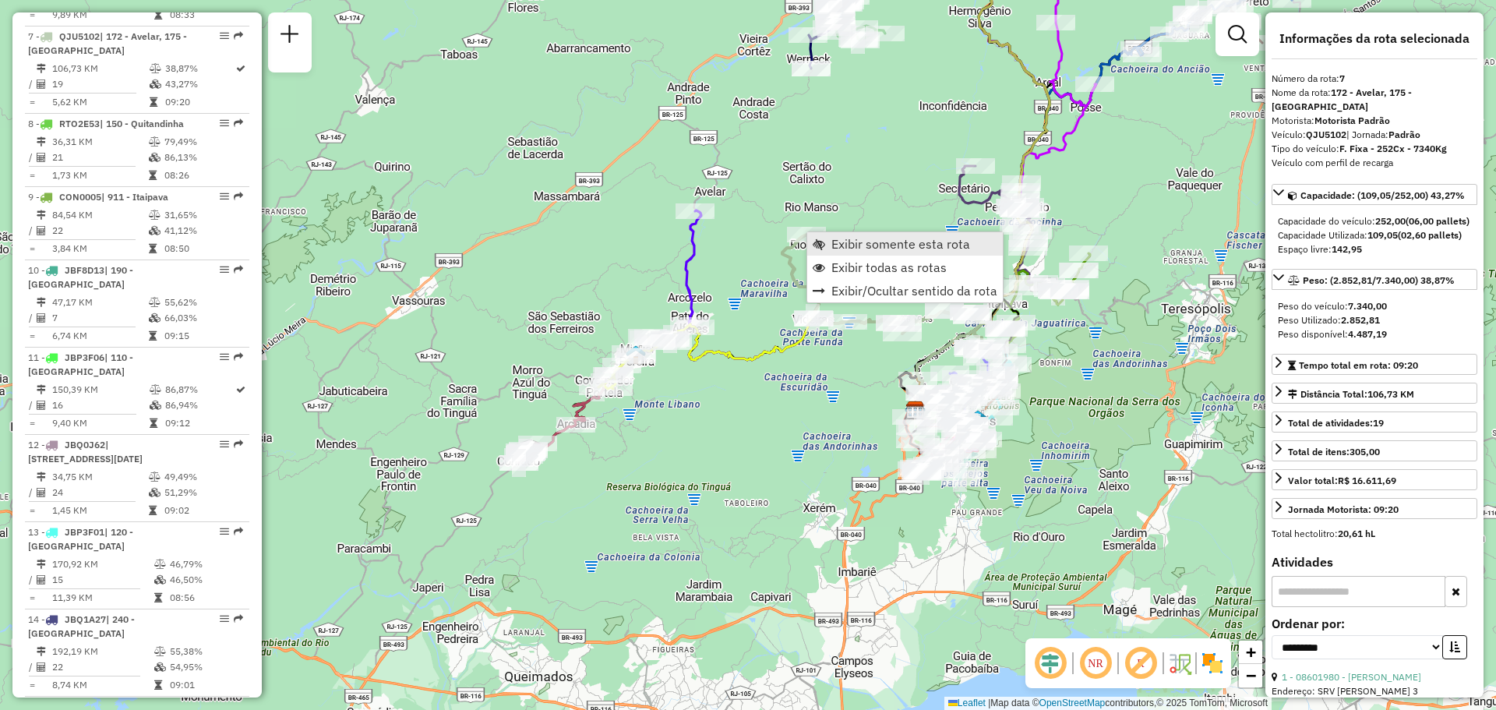
click at [824, 245] on span "Exibir somente esta rota" at bounding box center [819, 244] width 12 height 12
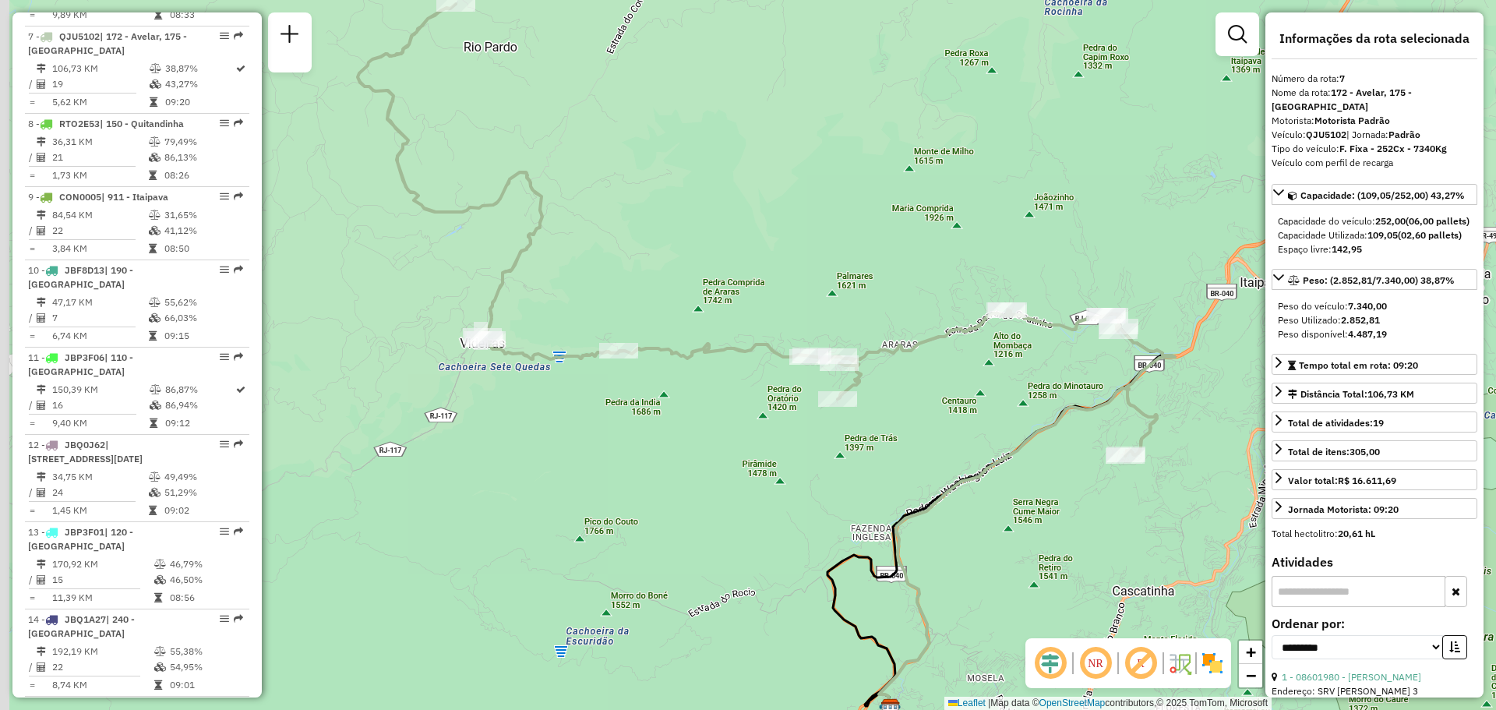
drag, startPoint x: 647, startPoint y: 279, endPoint x: 681, endPoint y: 284, distance: 33.9
click at [681, 284] on div "Janela de atendimento Grade de atendimento Capacidade Transportadoras Veículos …" at bounding box center [748, 355] width 1496 height 710
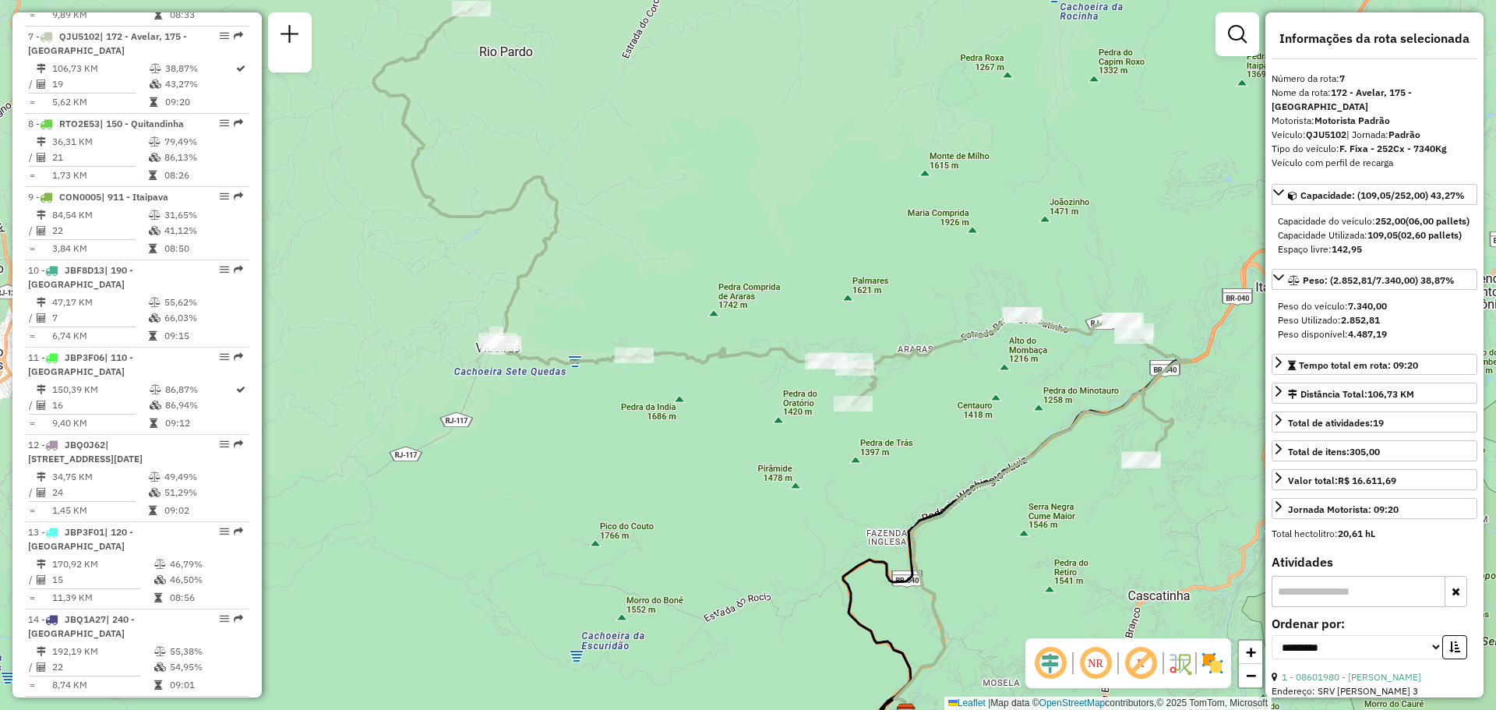
click at [1214, 668] on img at bounding box center [1212, 663] width 25 height 25
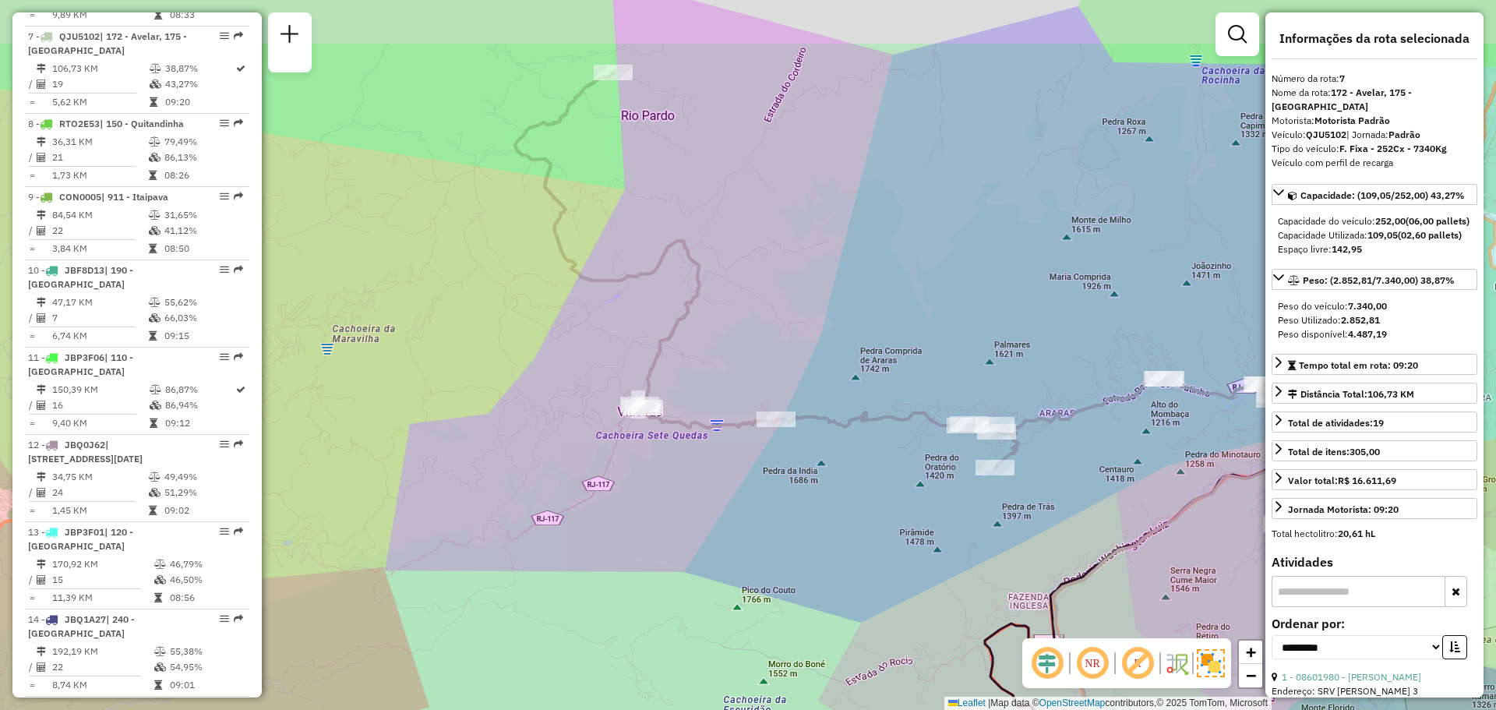
drag, startPoint x: 971, startPoint y: 324, endPoint x: 1028, endPoint y: 359, distance: 67.5
click at [1028, 357] on div "Janela de atendimento Grade de atendimento Capacidade Transportadoras Veículos …" at bounding box center [748, 355] width 1496 height 710
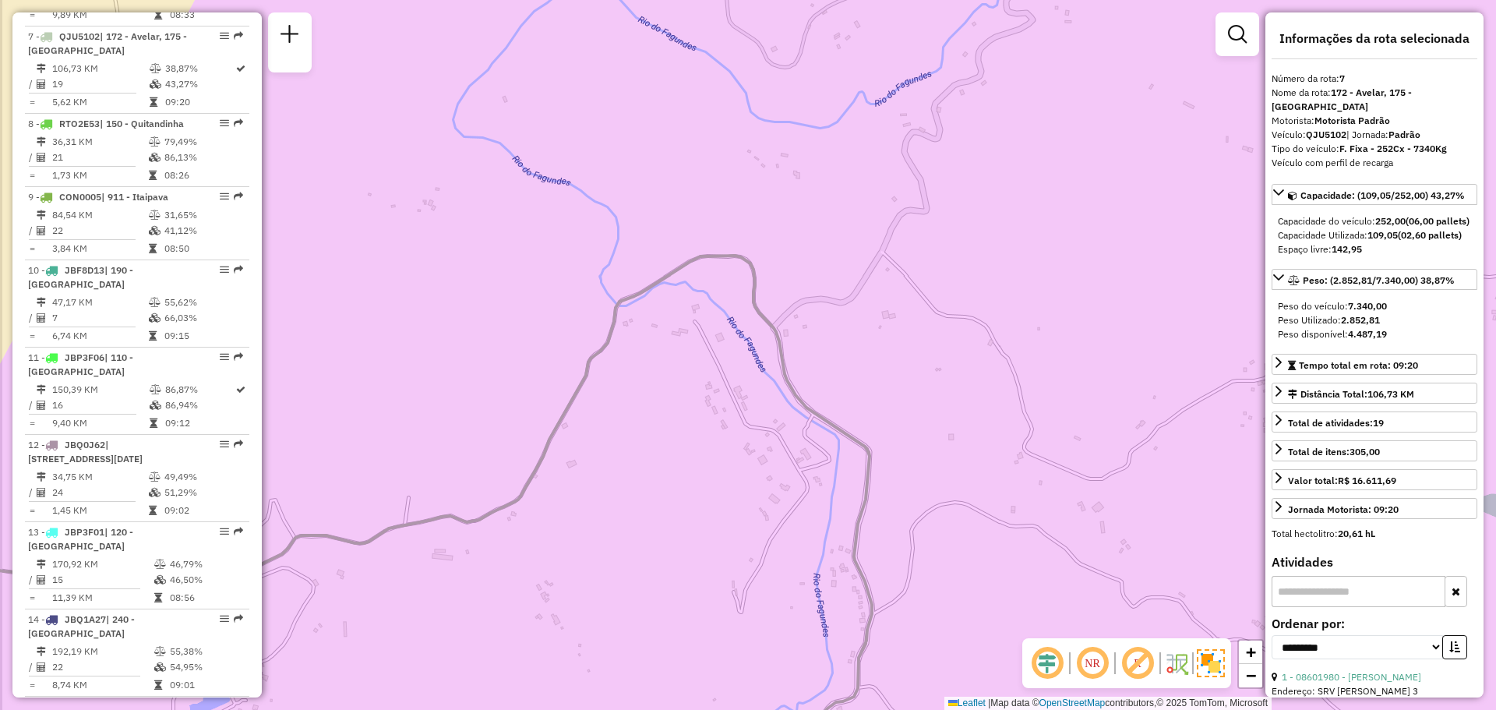
drag, startPoint x: 651, startPoint y: 347, endPoint x: 788, endPoint y: 312, distance: 141.5
click at [786, 313] on div "Janela de atendimento Grade de atendimento Capacidade Transportadoras Veículos …" at bounding box center [748, 355] width 1496 height 710
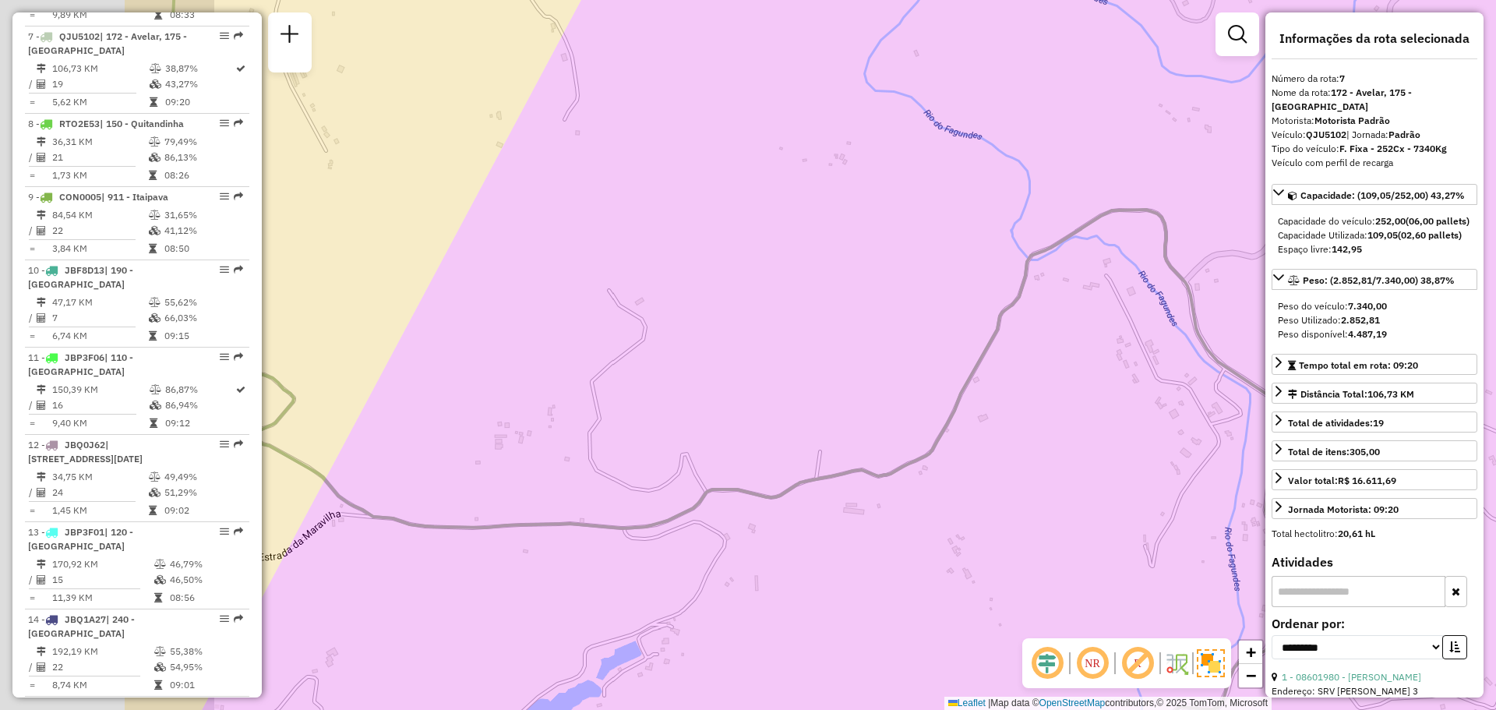
drag, startPoint x: 473, startPoint y: 419, endPoint x: 757, endPoint y: 337, distance: 296.1
click at [757, 341] on div "Janela de atendimento Grade de atendimento Capacidade Transportadoras Veículos …" at bounding box center [748, 355] width 1496 height 710
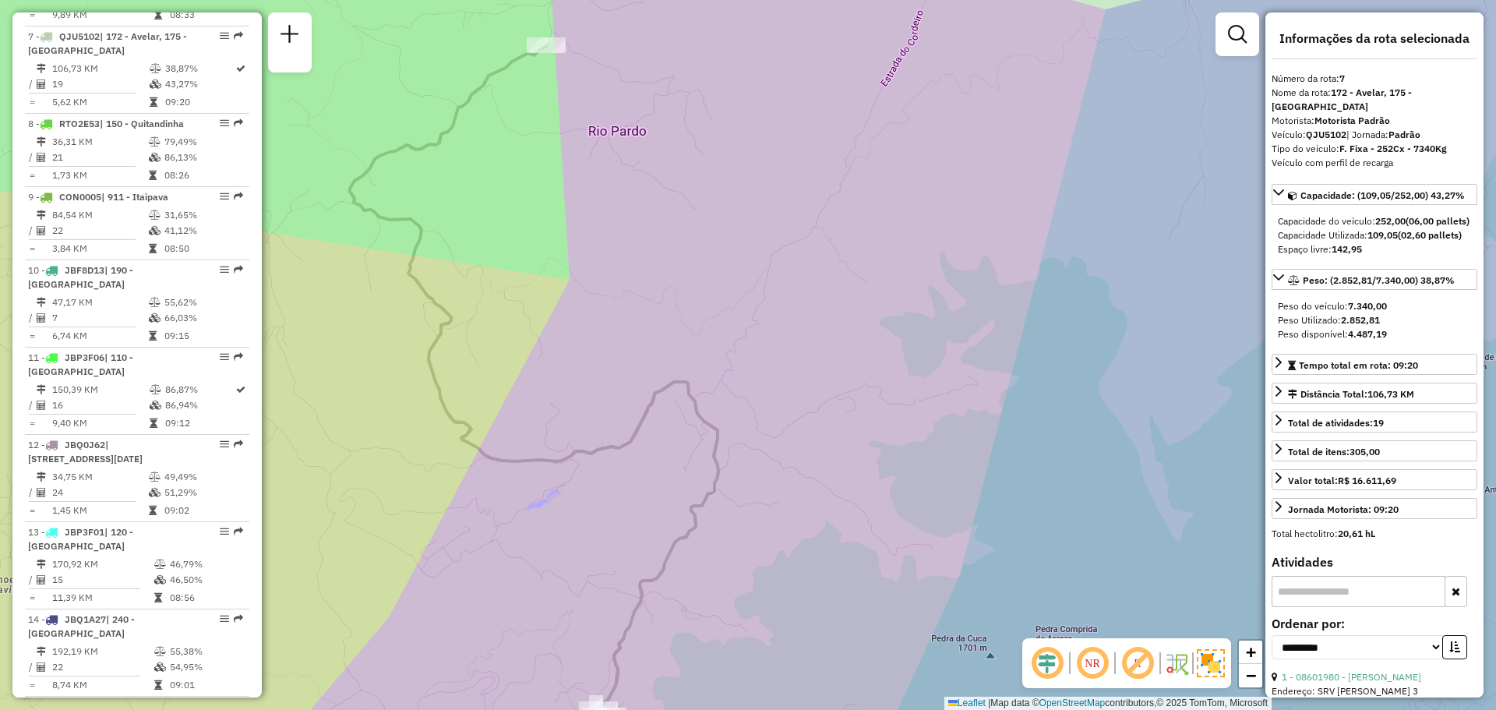
drag, startPoint x: 451, startPoint y: 283, endPoint x: 482, endPoint y: 419, distance: 139.7
click at [482, 419] on div "Janela de atendimento Grade de atendimento Capacidade Transportadoras Veículos …" at bounding box center [748, 355] width 1496 height 710
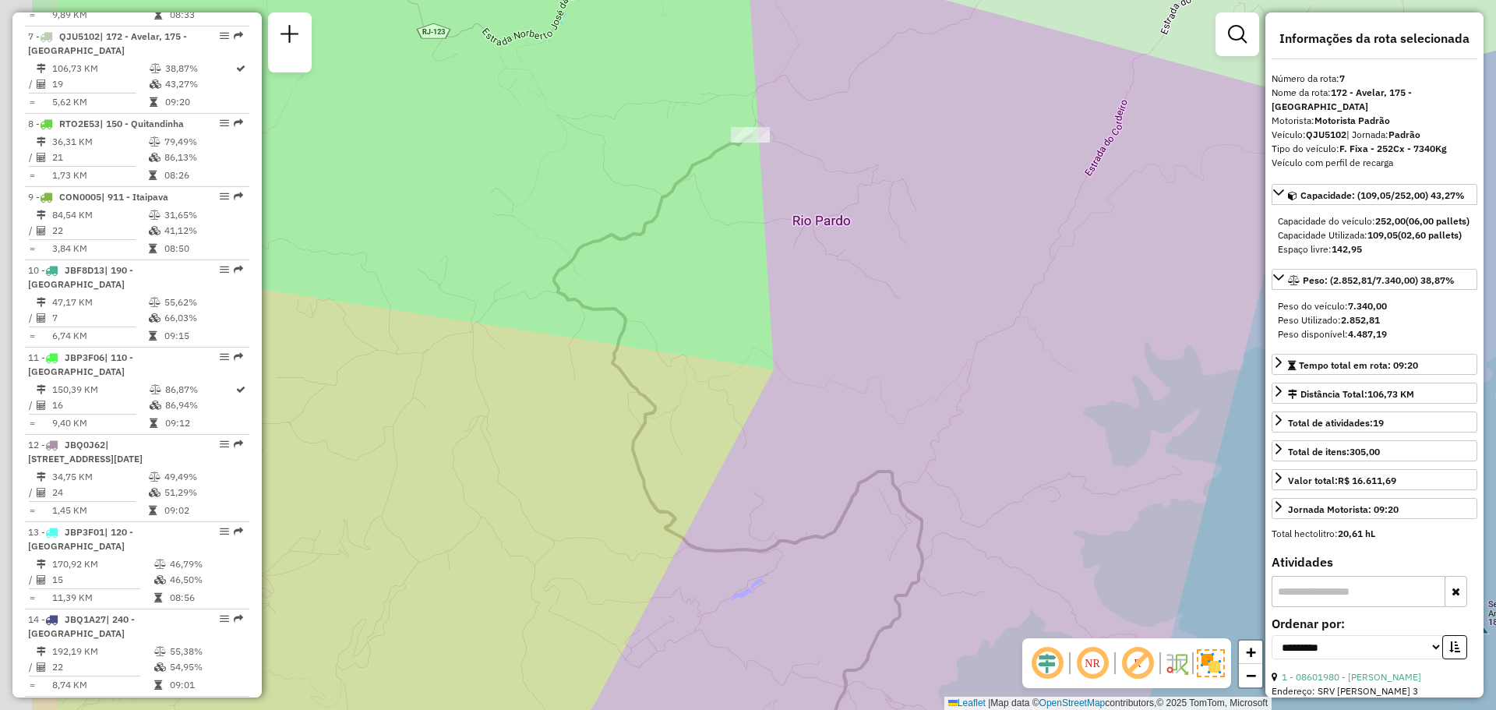
drag, startPoint x: 542, startPoint y: 282, endPoint x: 752, endPoint y: 123, distance: 263.0
click at [762, 151] on div "Janela de atendimento Grade de atendimento Capacidade Transportadoras Veículos …" at bounding box center [748, 355] width 1496 height 710
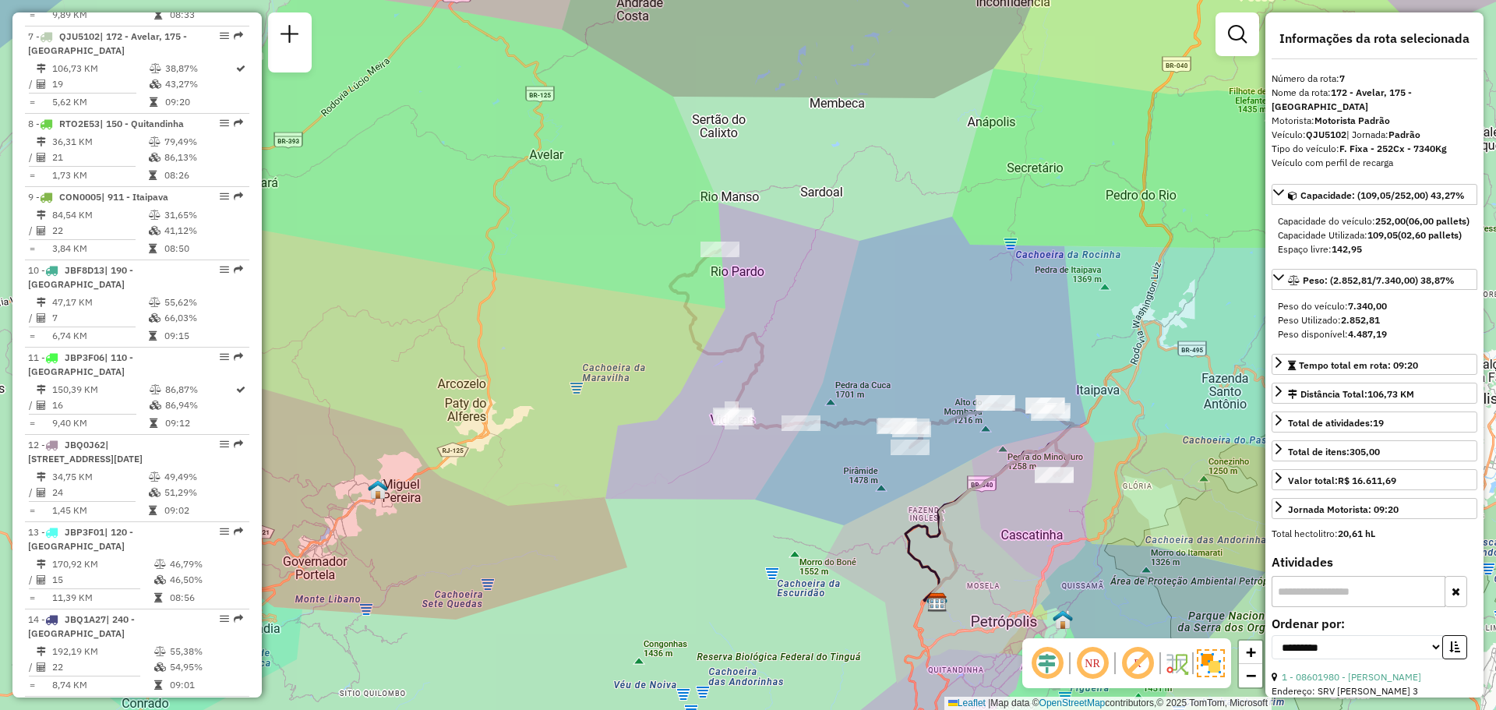
drag, startPoint x: 584, startPoint y: 334, endPoint x: 623, endPoint y: 314, distance: 43.9
click at [623, 314] on div "Janela de atendimento Grade de atendimento Capacidade Transportadoras Veículos …" at bounding box center [748, 355] width 1496 height 710
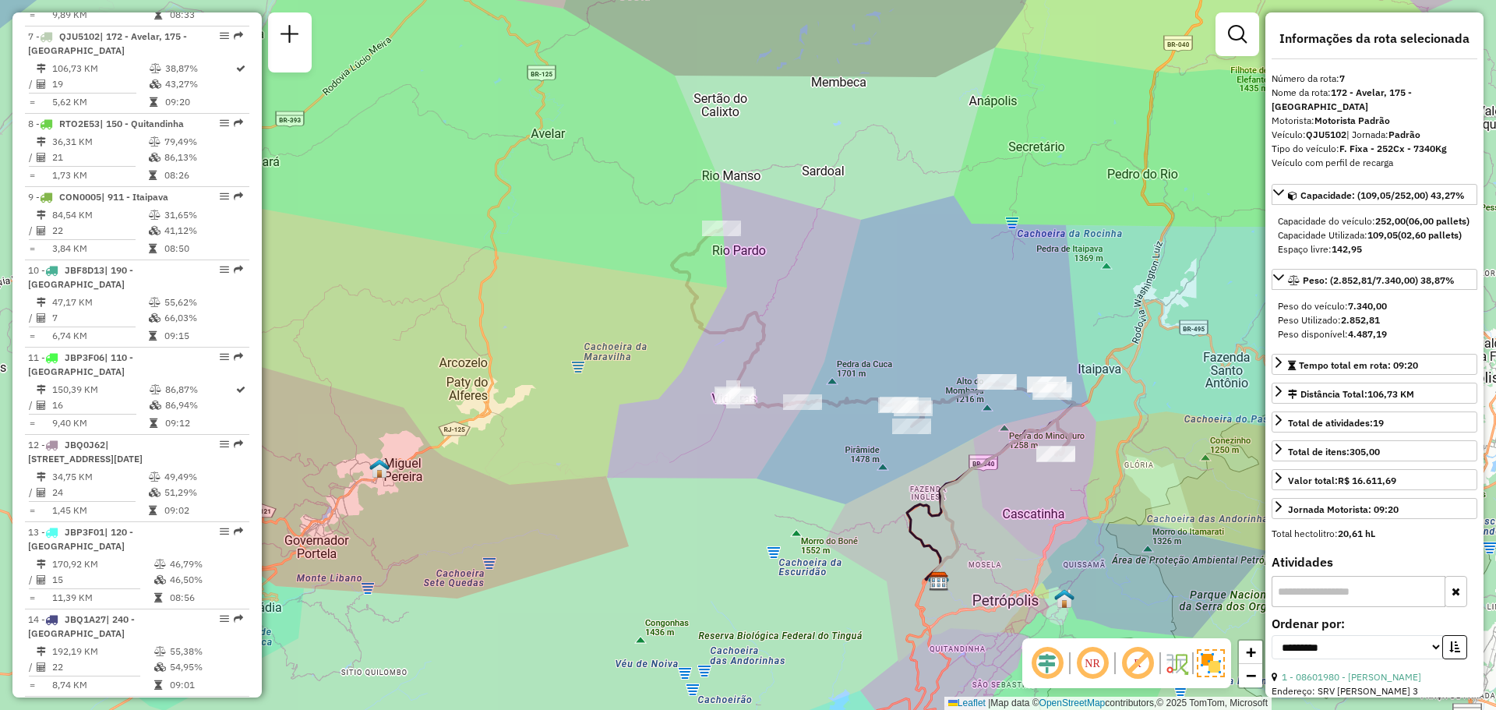
drag, startPoint x: 669, startPoint y: 355, endPoint x: 695, endPoint y: 298, distance: 61.7
click at [695, 304] on div "Janela de atendimento Grade de atendimento Capacidade Transportadoras Veículos …" at bounding box center [748, 355] width 1496 height 710
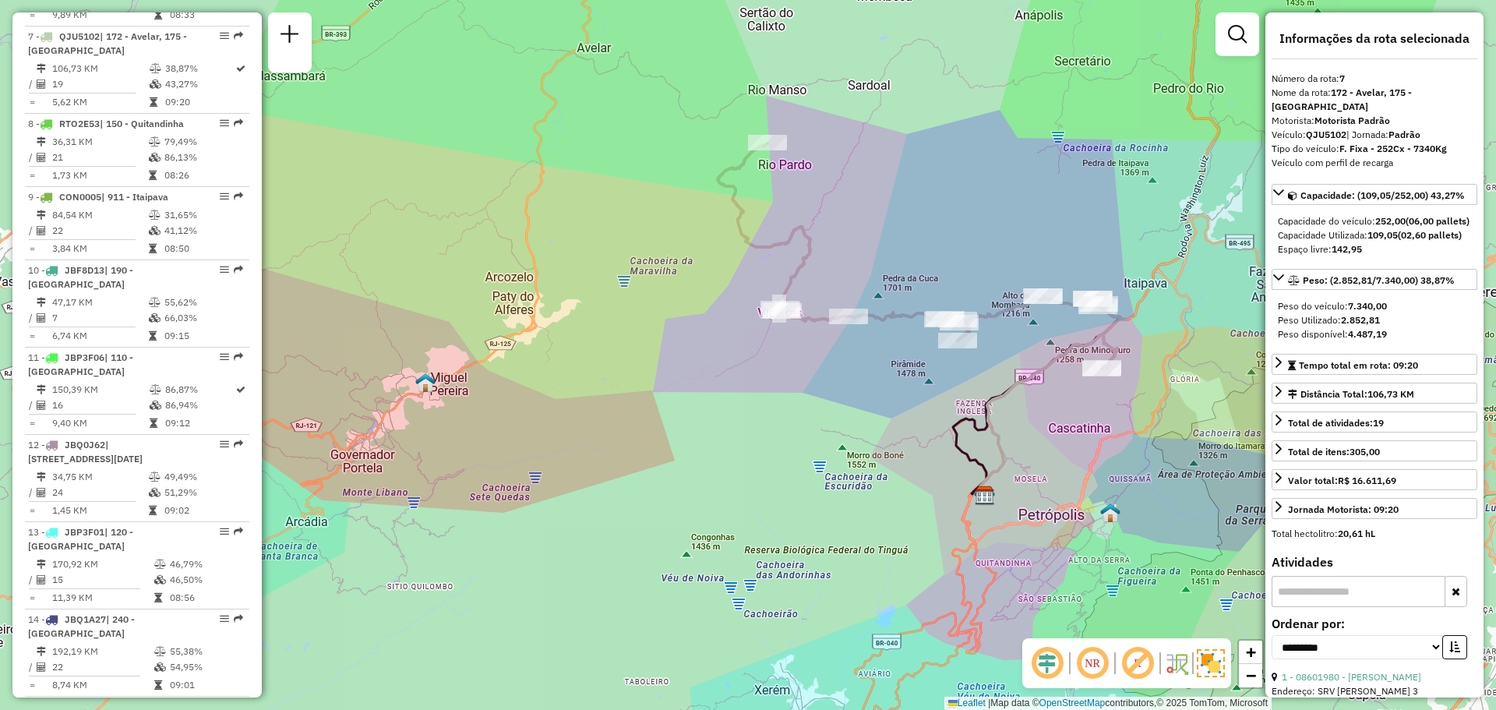
drag, startPoint x: 476, startPoint y: 440, endPoint x: 526, endPoint y: 369, distance: 86.7
click at [526, 369] on div "Janela de atendimento Grade de atendimento Capacidade Transportadoras Veículos …" at bounding box center [748, 355] width 1496 height 710
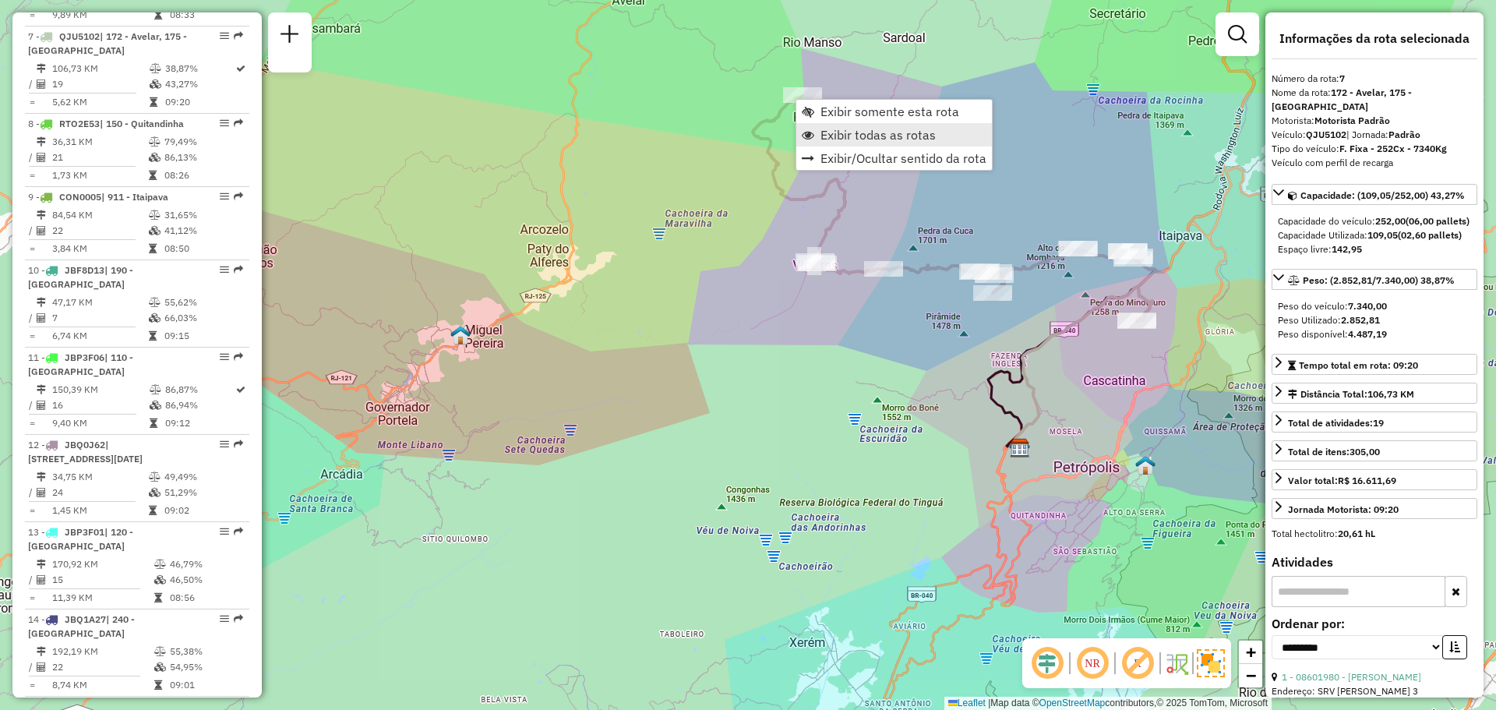
click at [840, 132] on span "Exibir todas as rotas" at bounding box center [877, 135] width 115 height 12
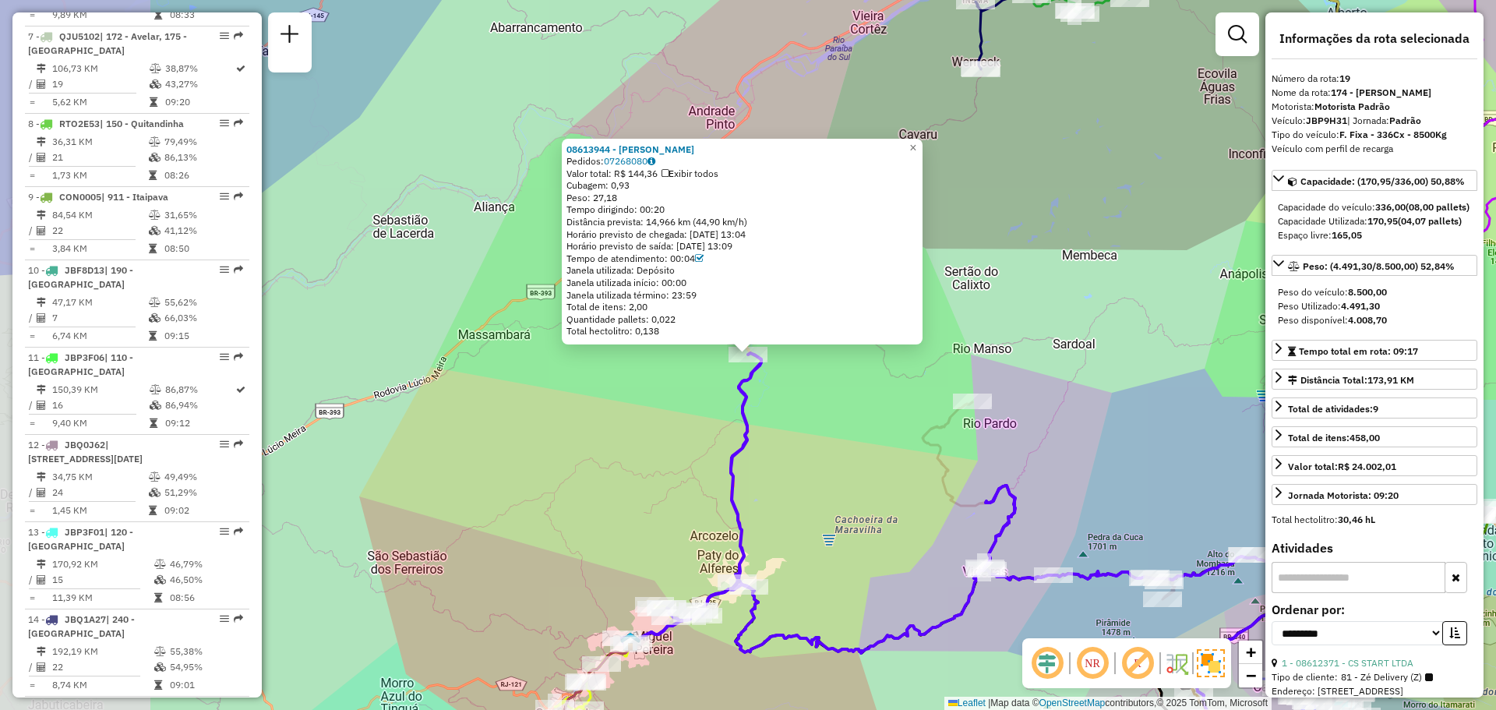
scroll to position [2159, 0]
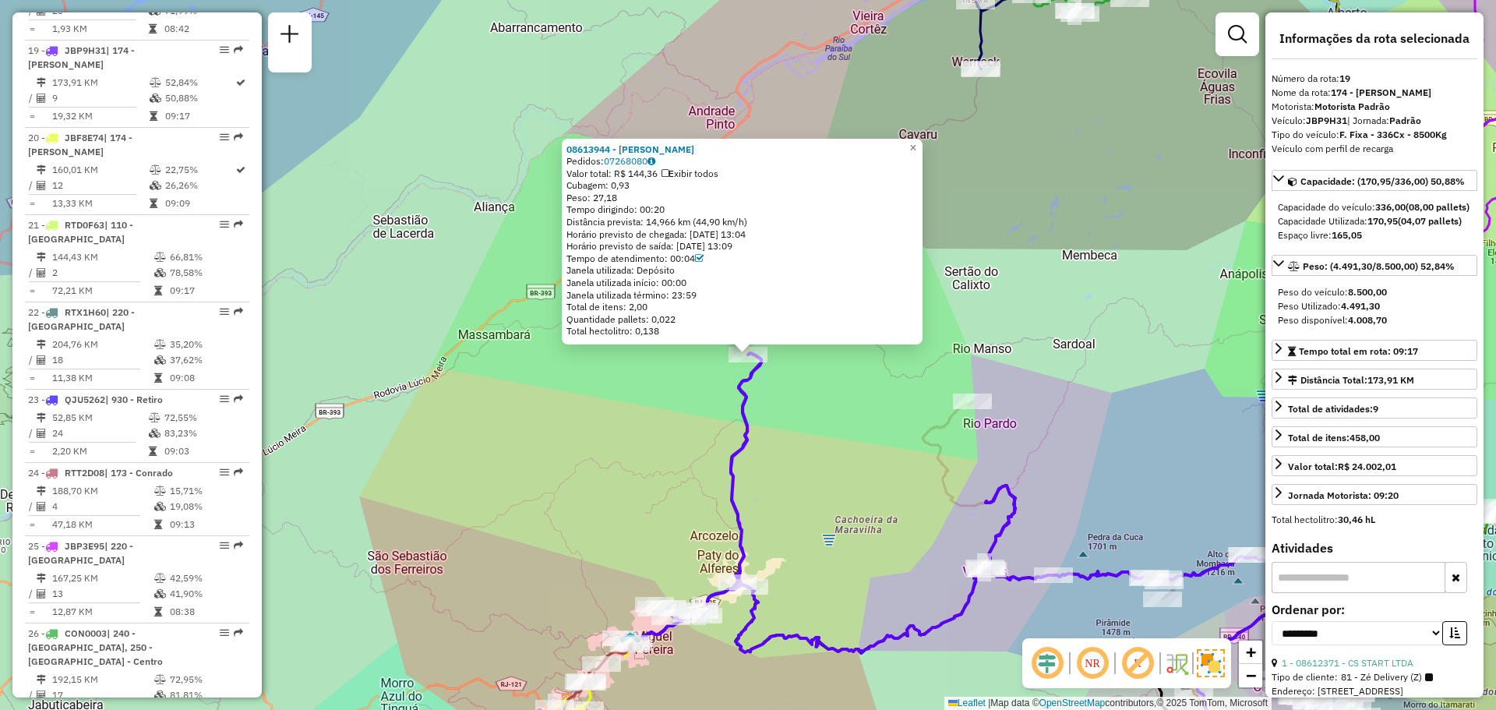
click at [825, 420] on div "08613944 - WILSON PEREIRA Pedidos: 07268080 Valor total: R$ 144,36 Exibir todos…" at bounding box center [748, 355] width 1496 height 710
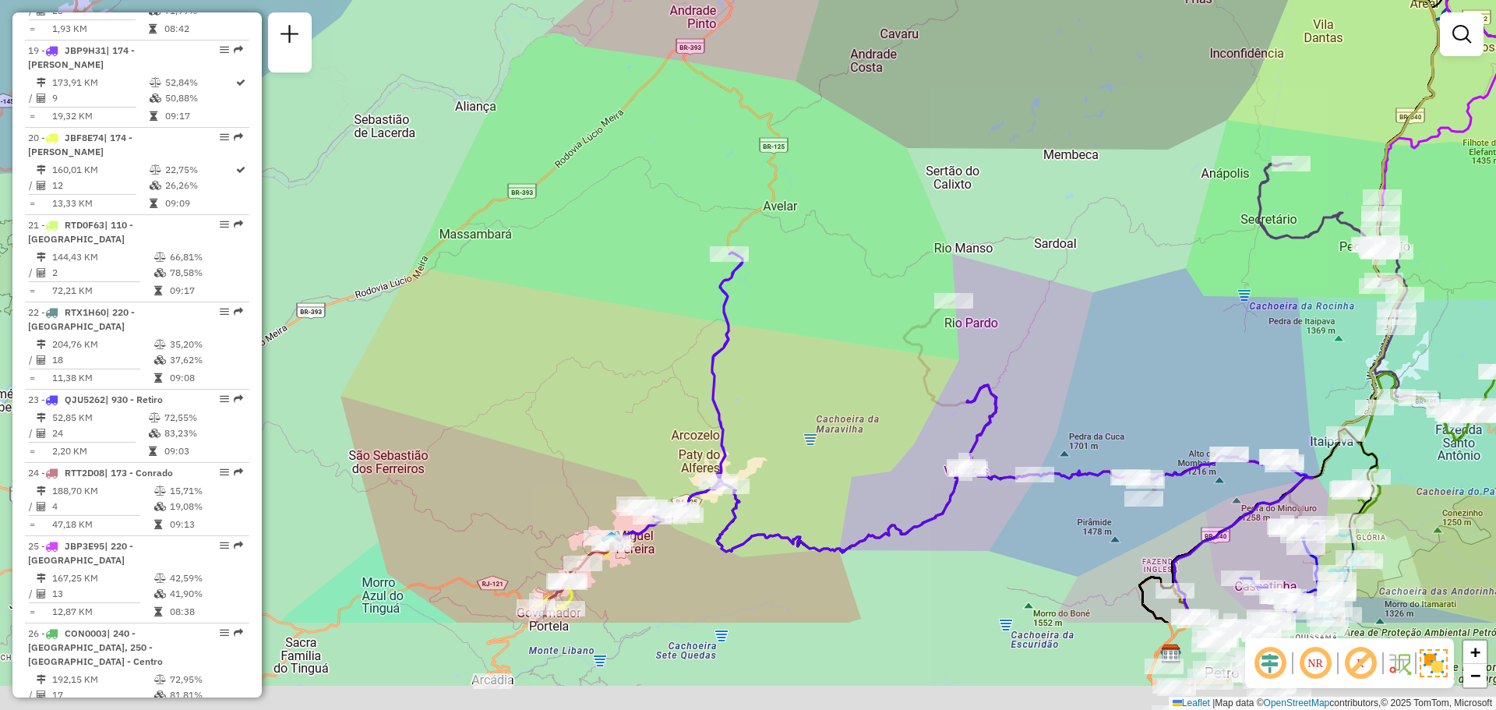
drag, startPoint x: 917, startPoint y: 507, endPoint x: 890, endPoint y: 344, distance: 165.1
click at [890, 344] on div "Janela de atendimento Grade de atendimento Capacidade Transportadoras Veículos …" at bounding box center [748, 355] width 1496 height 710
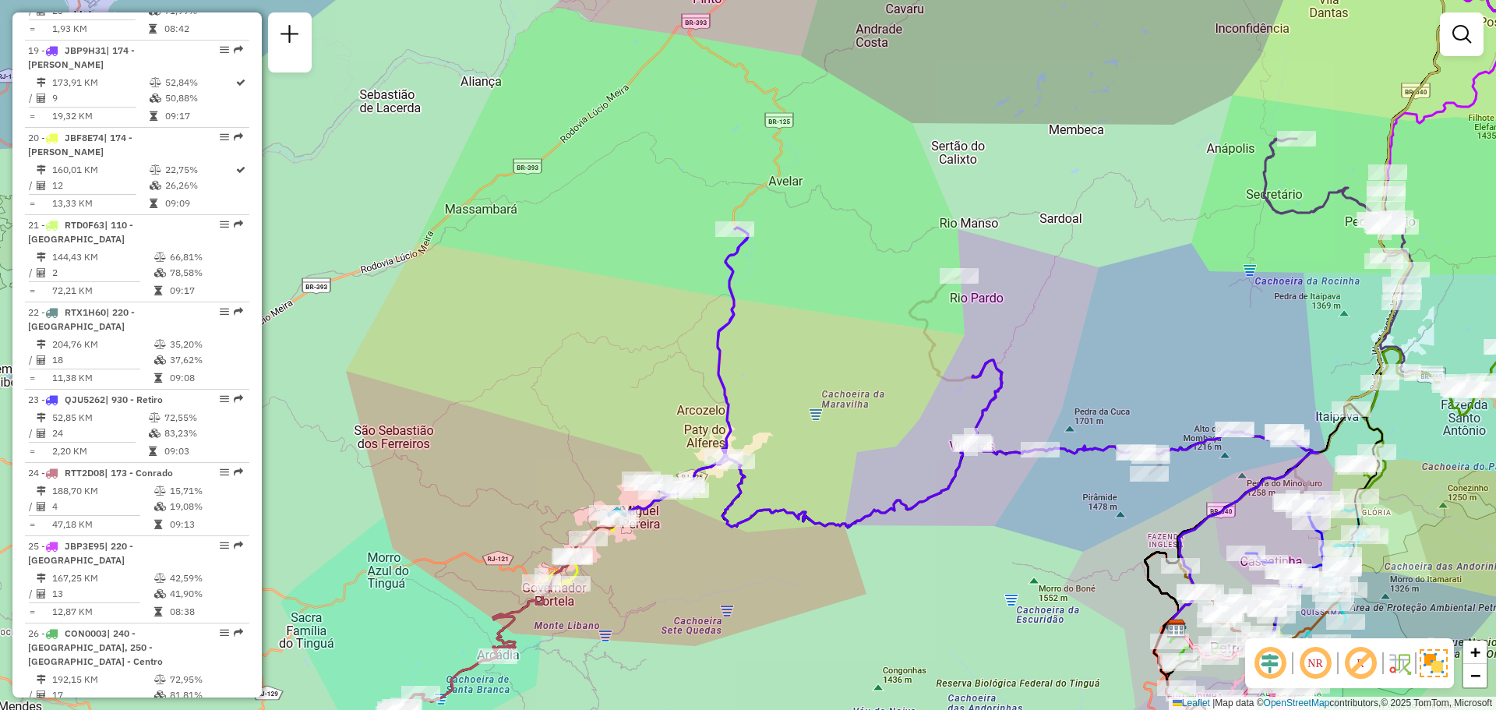
drag, startPoint x: 898, startPoint y: 386, endPoint x: 876, endPoint y: 290, distance: 98.5
click at [877, 290] on div "Janela de atendimento Grade de atendimento Capacidade Transportadoras Veículos …" at bounding box center [748, 355] width 1496 height 710
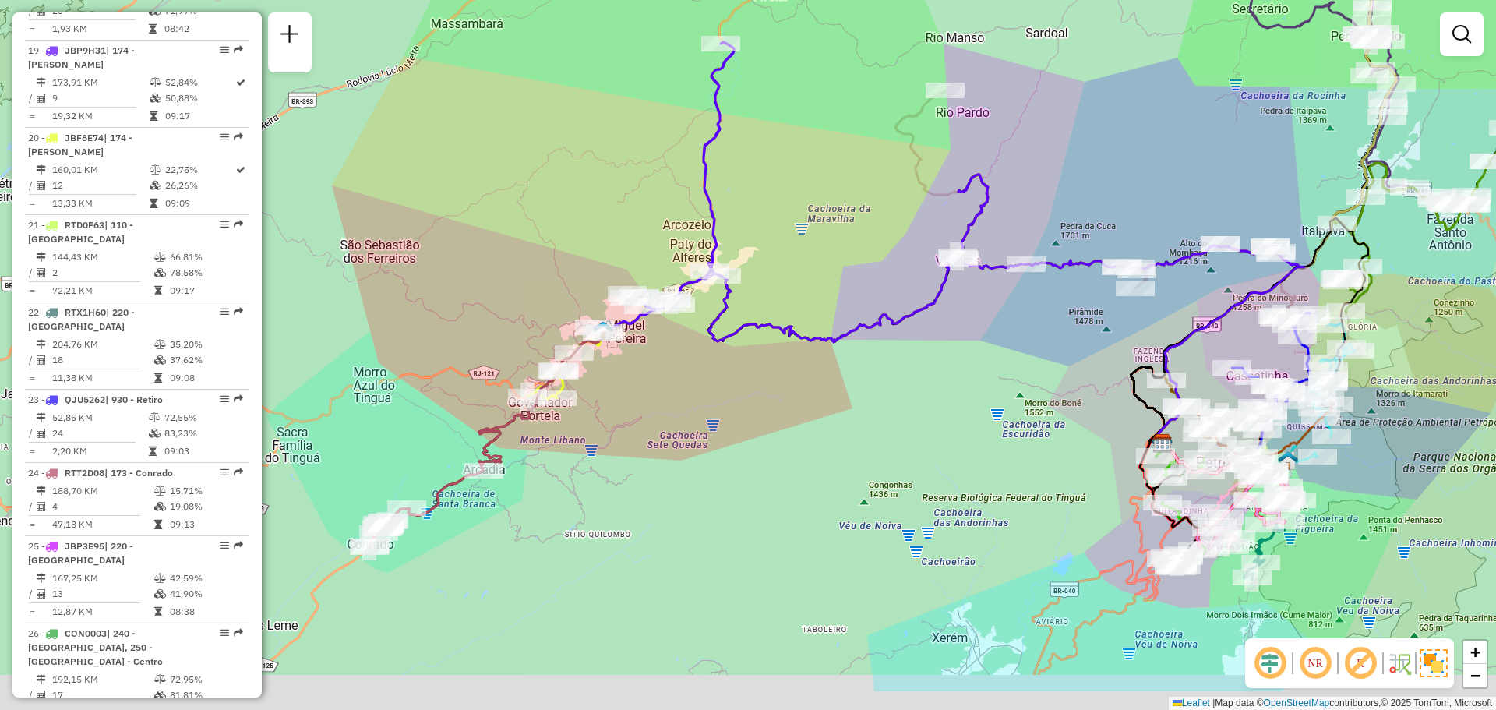
drag, startPoint x: 857, startPoint y: 383, endPoint x: 861, endPoint y: 290, distance: 93.6
click at [862, 290] on div "Janela de atendimento Grade de atendimento Capacidade Transportadoras Veículos …" at bounding box center [748, 355] width 1496 height 710
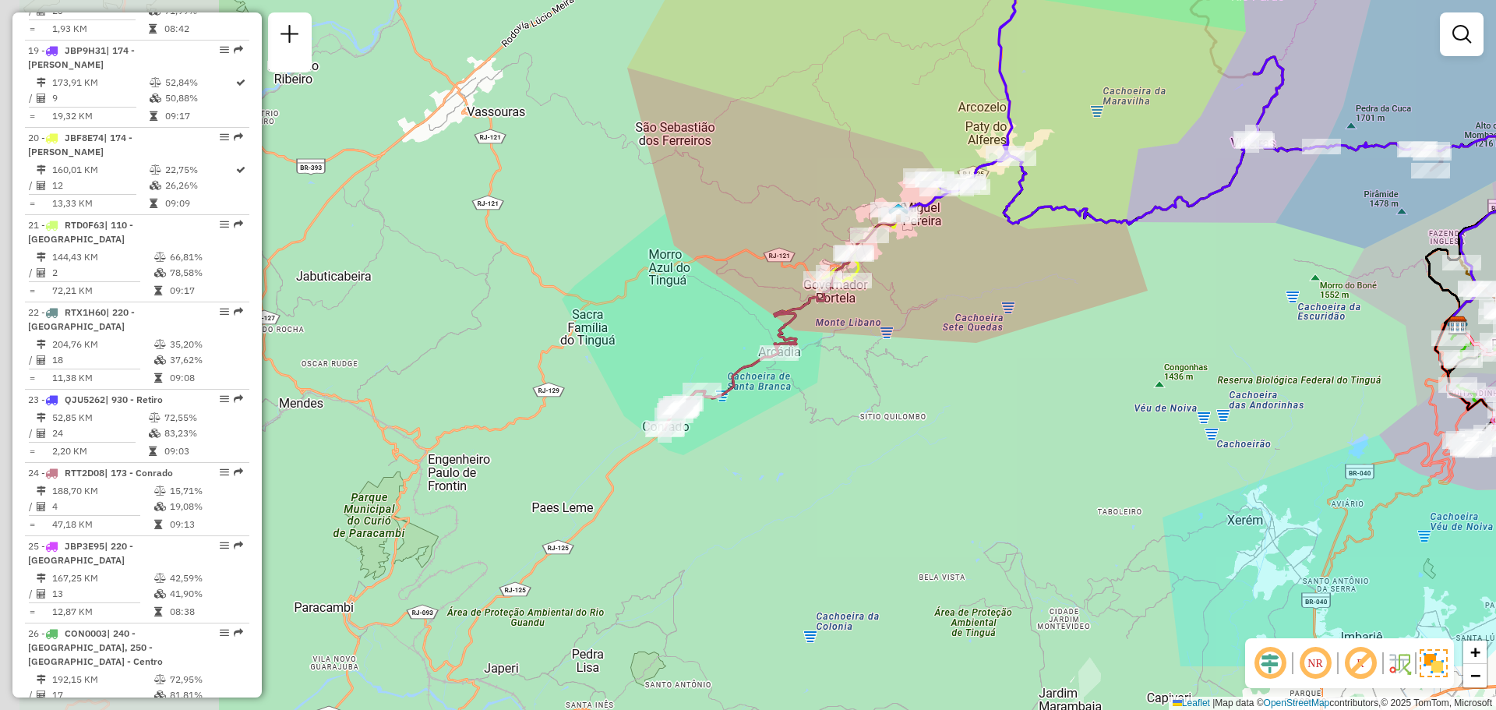
drag, startPoint x: 608, startPoint y: 407, endPoint x: 905, endPoint y: 293, distance: 318.2
click at [905, 293] on div "Janela de atendimento Grade de atendimento Capacidade Transportadoras Veículos …" at bounding box center [748, 355] width 1496 height 710
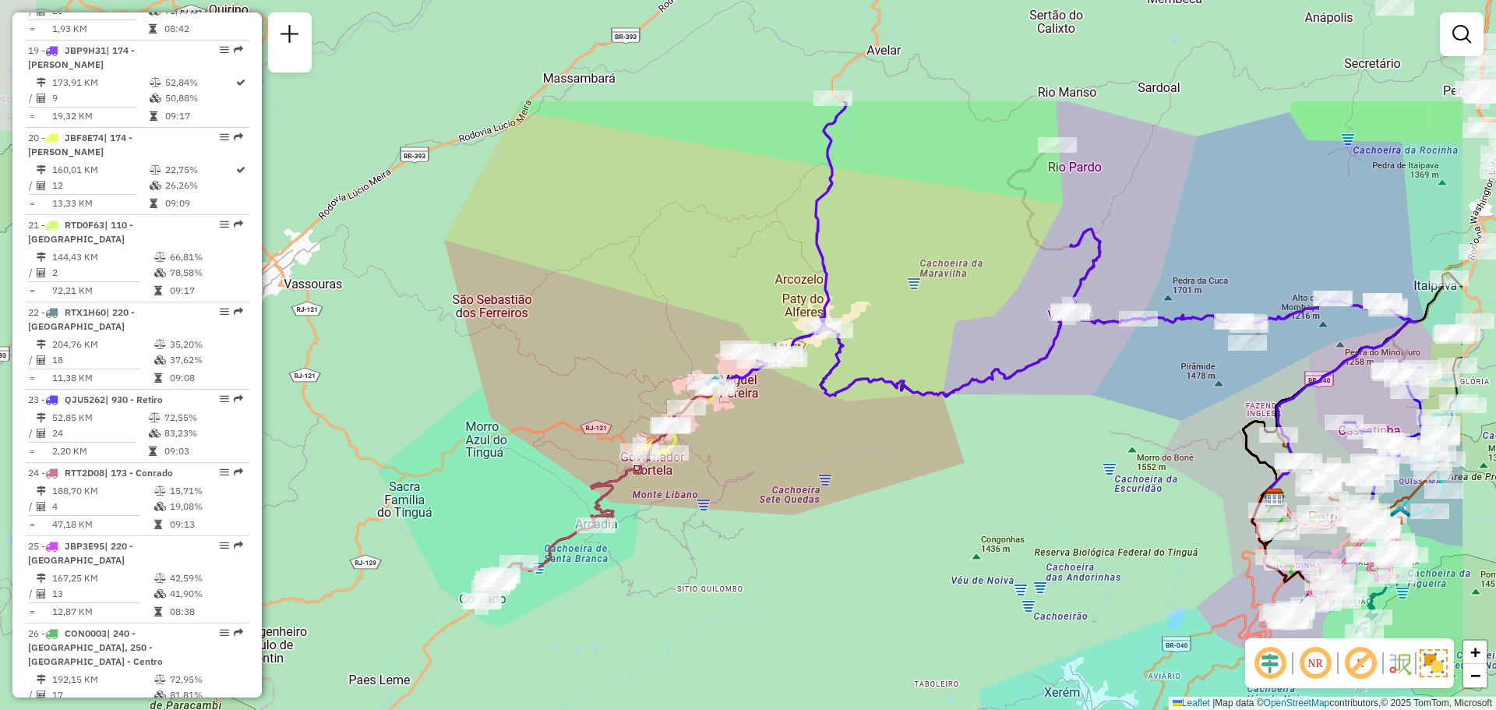
drag, startPoint x: 987, startPoint y: 332, endPoint x: 800, endPoint y: 504, distance: 254.2
click at [803, 504] on div "Janela de atendimento Grade de atendimento Capacidade Transportadoras Veículos …" at bounding box center [748, 355] width 1496 height 710
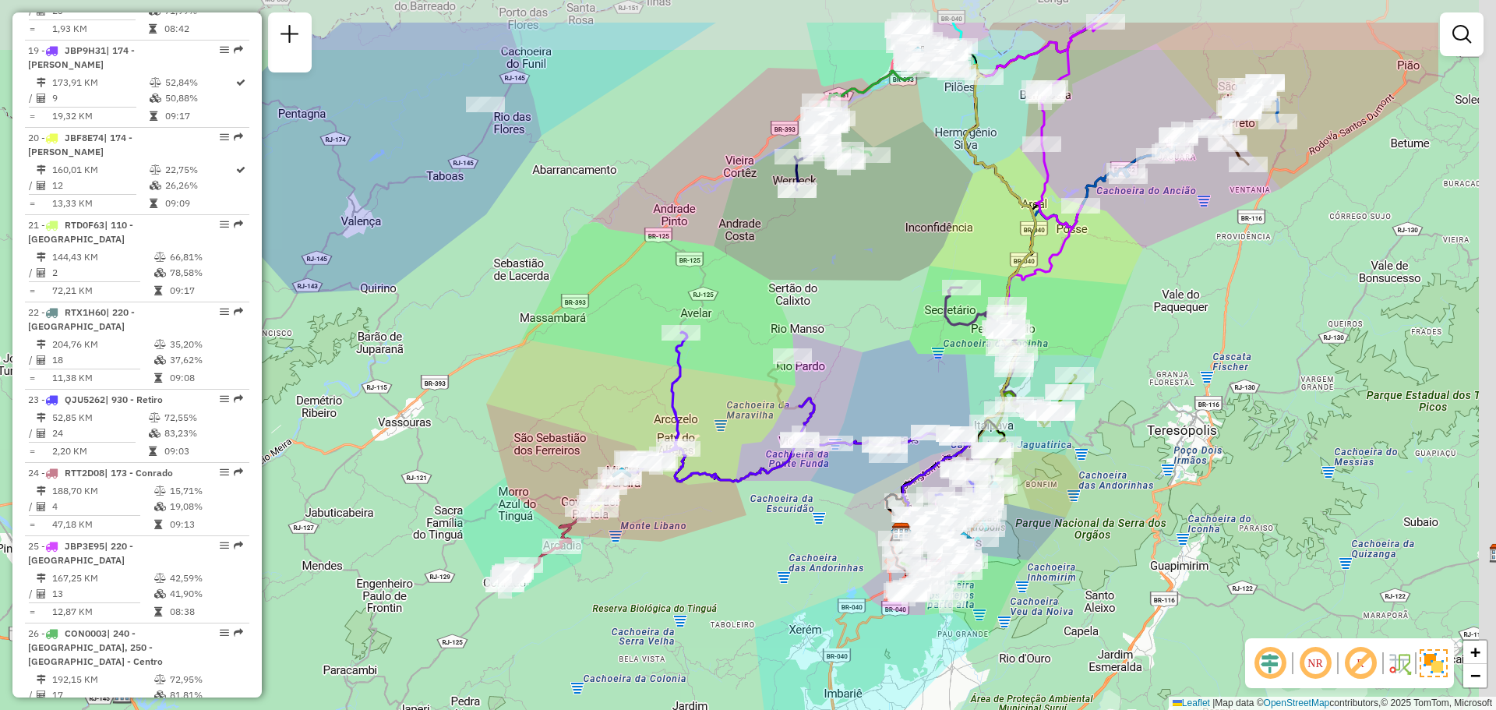
drag, startPoint x: 1023, startPoint y: 414, endPoint x: 812, endPoint y: 508, distance: 231.2
click at [812, 508] on div "Janela de atendimento Grade de atendimento Capacidade Transportadoras Veículos …" at bounding box center [748, 355] width 1496 height 710
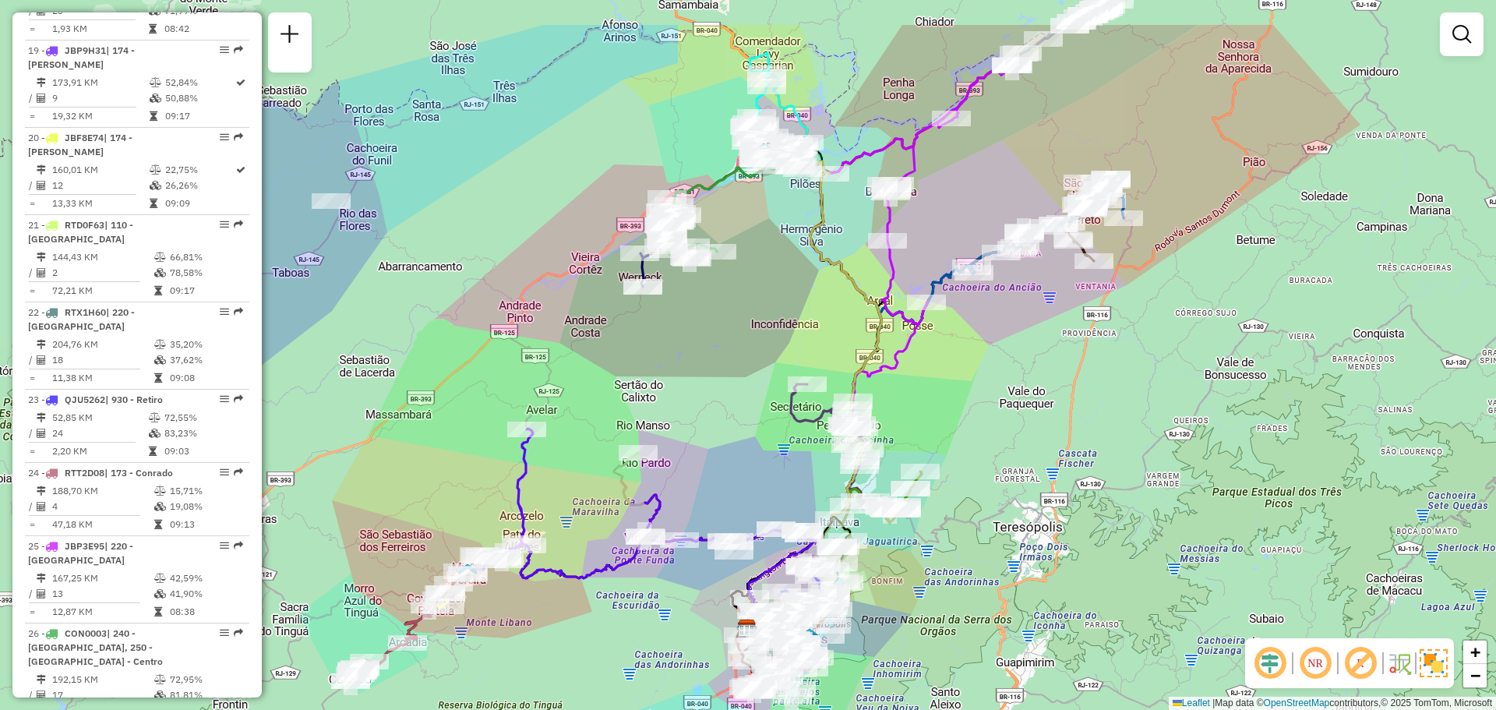
drag, startPoint x: 912, startPoint y: 372, endPoint x: 774, endPoint y: 460, distance: 163.2
click at [774, 460] on div "Janela de atendimento Grade de atendimento Capacidade Transportadoras Veículos …" at bounding box center [748, 355] width 1496 height 710
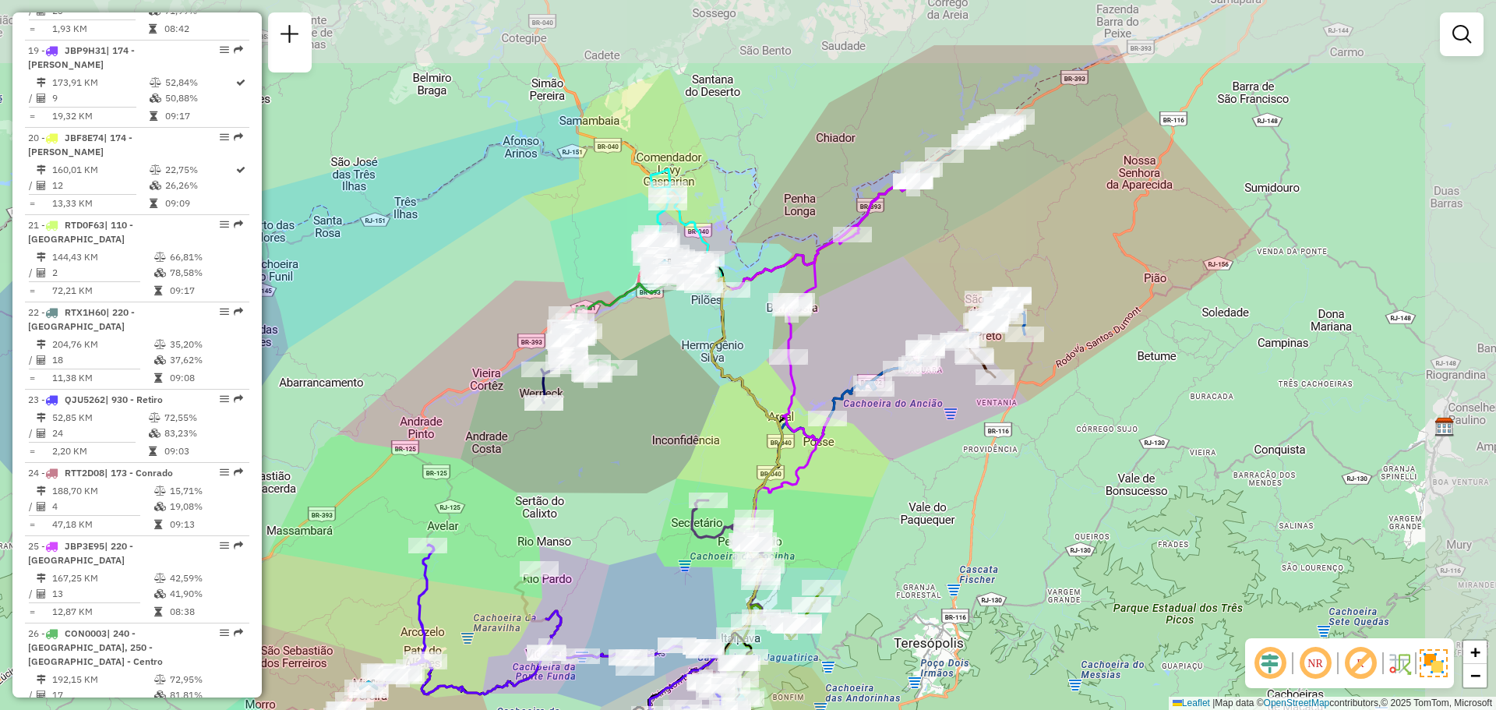
drag, startPoint x: 1086, startPoint y: 362, endPoint x: 1032, endPoint y: 417, distance: 77.1
click at [1034, 416] on div "Janela de atendimento Grade de atendimento Capacidade Transportadoras Veículos …" at bounding box center [748, 355] width 1496 height 710
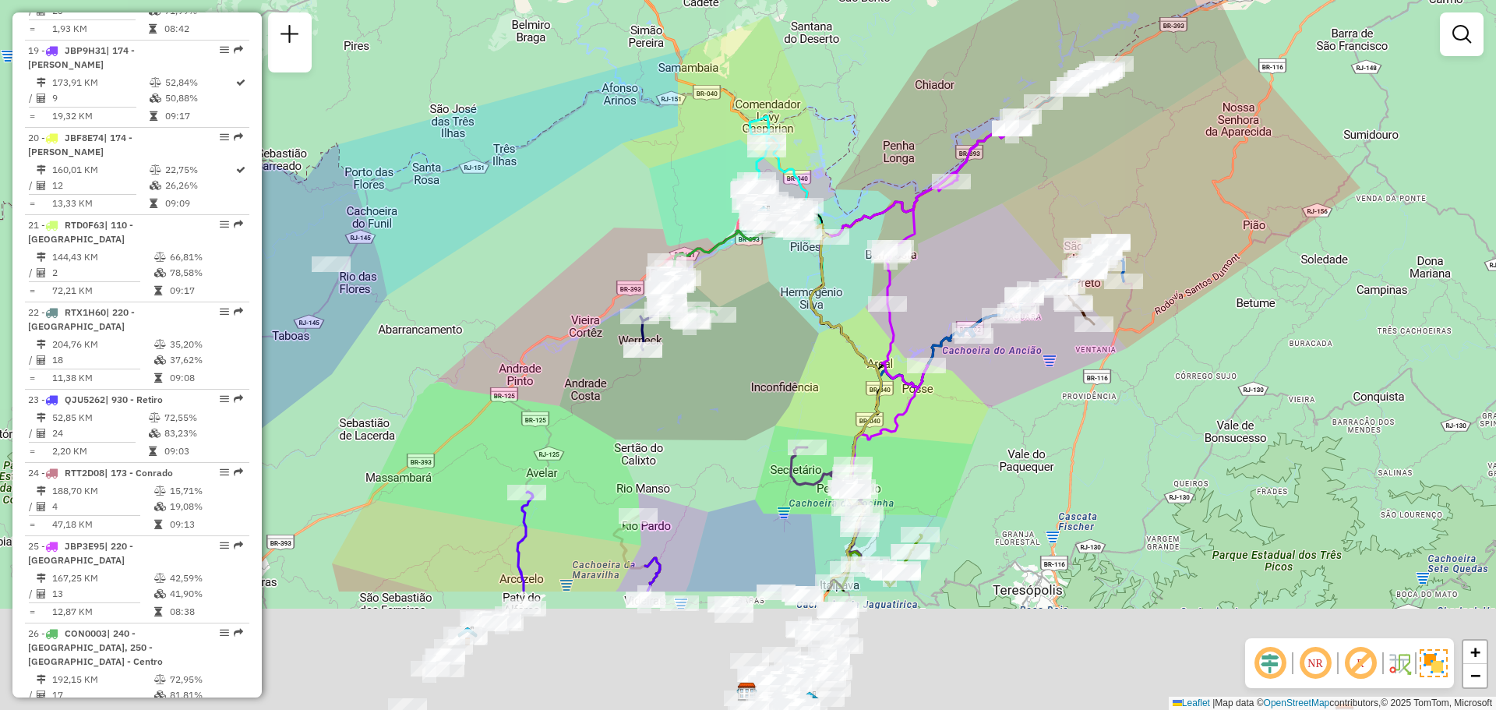
drag, startPoint x: 894, startPoint y: 552, endPoint x: 997, endPoint y: 369, distance: 210.0
click at [1017, 358] on div "Janela de atendimento Grade de atendimento Capacidade Transportadoras Veículos …" at bounding box center [748, 355] width 1496 height 710
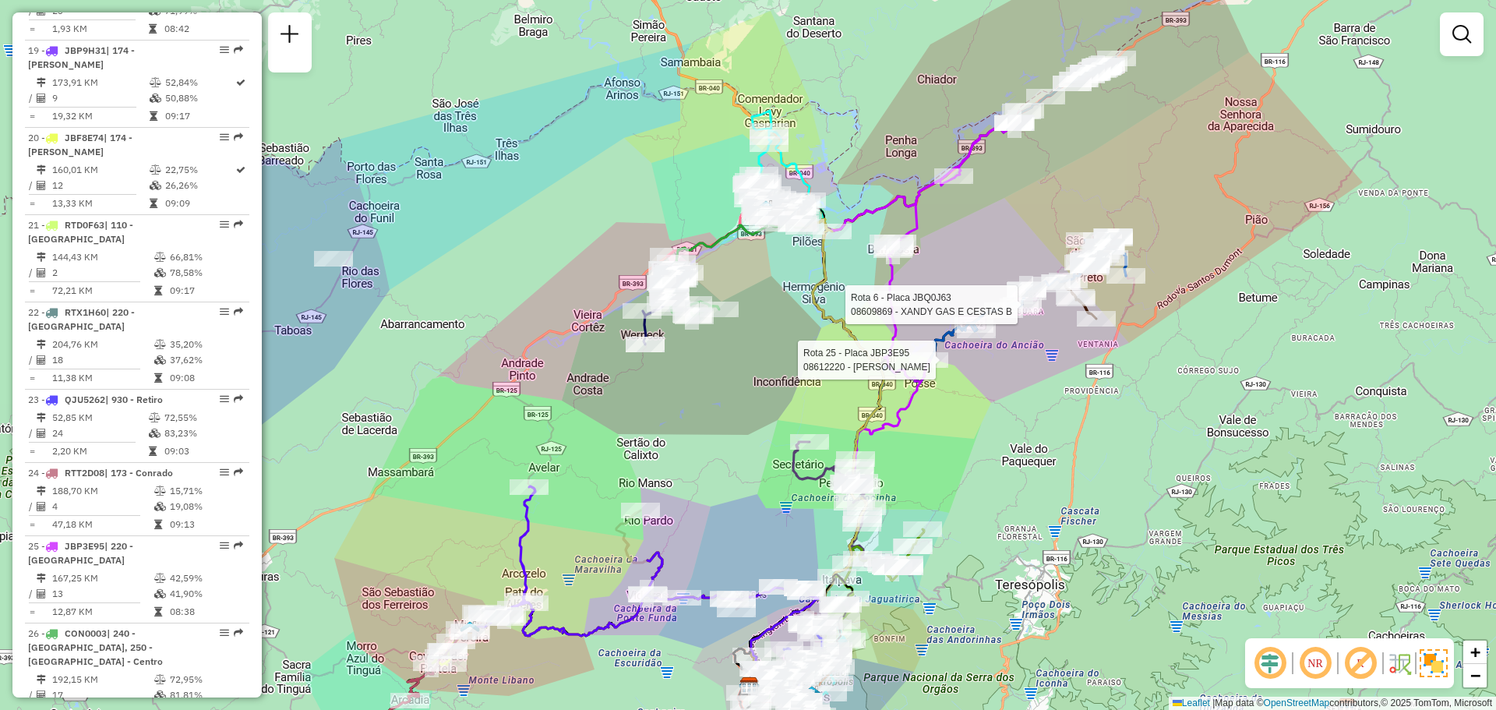
select select "**********"
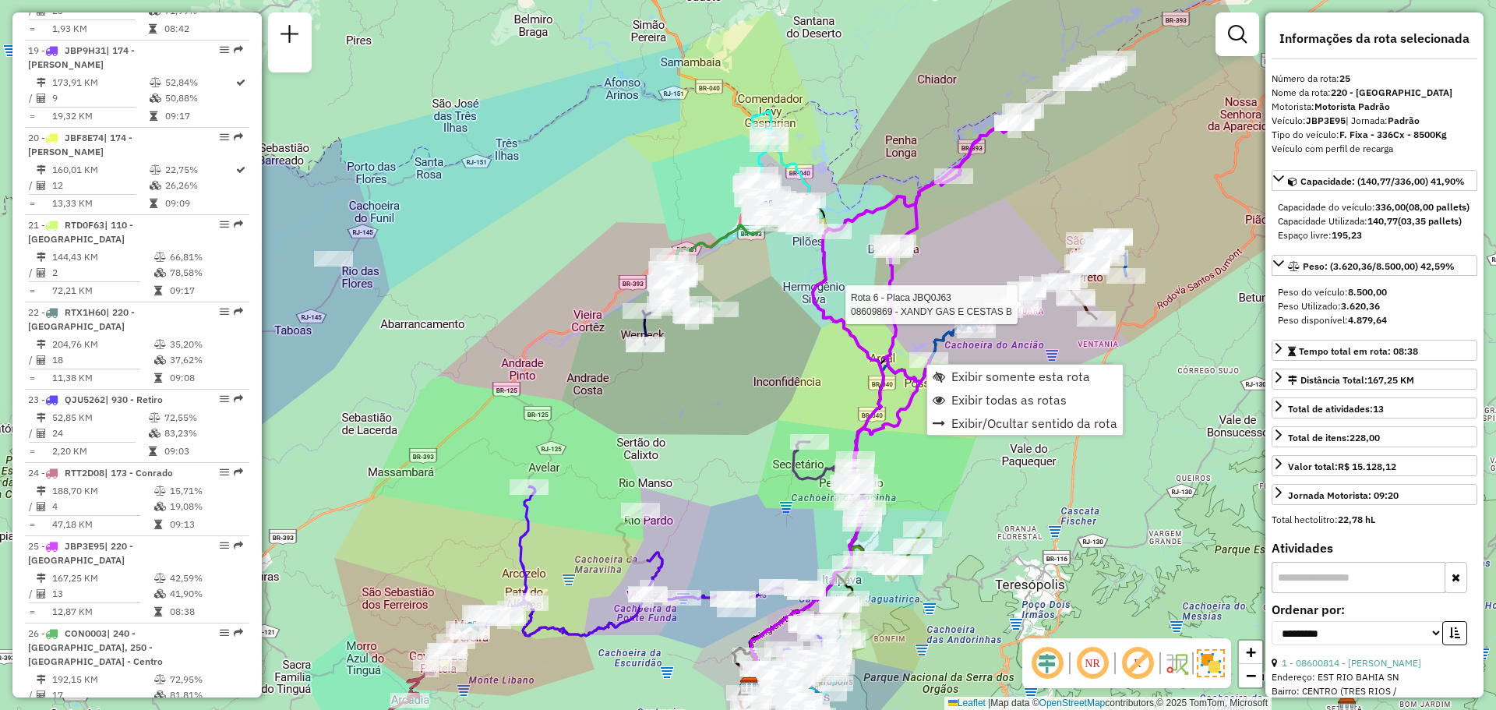
scroll to position [2626, 0]
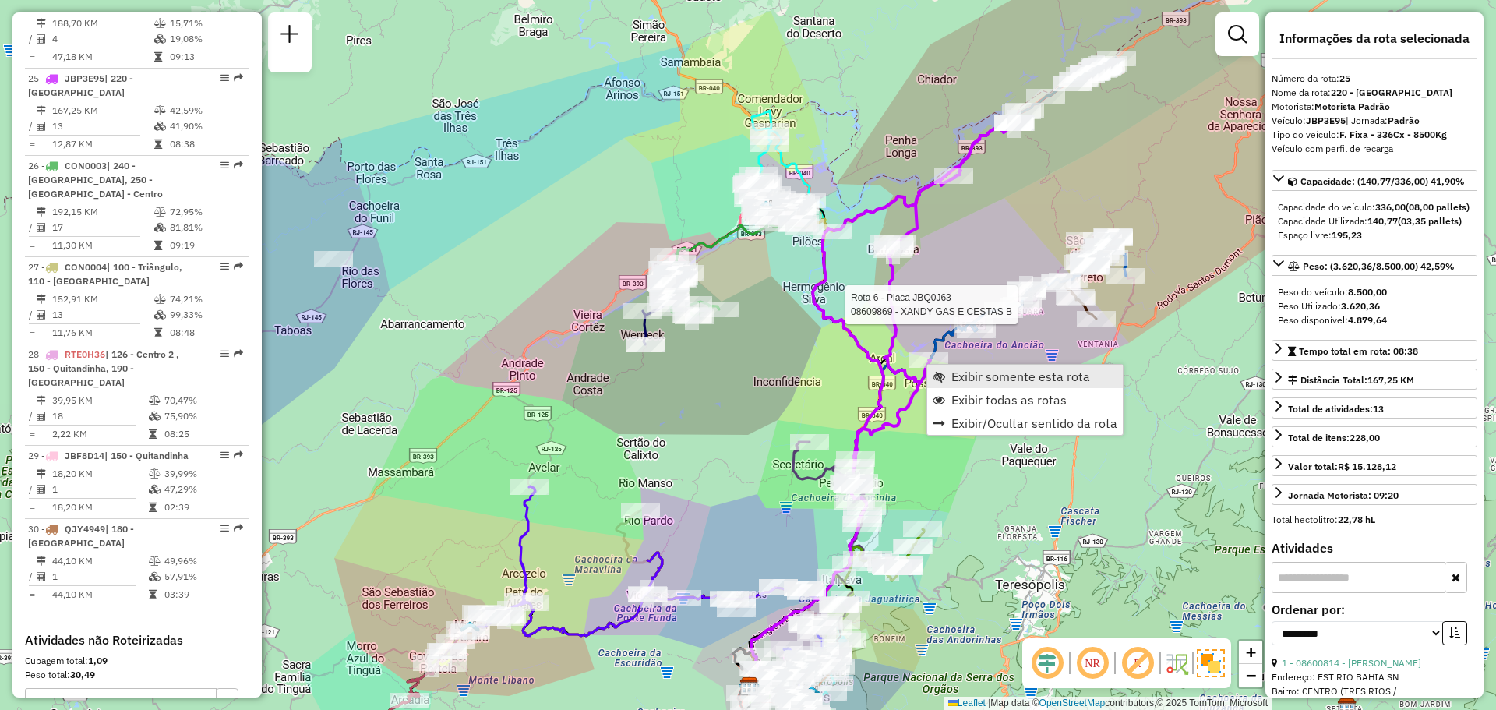
click at [974, 375] on span "Exibir somente esta rota" at bounding box center [1020, 376] width 139 height 12
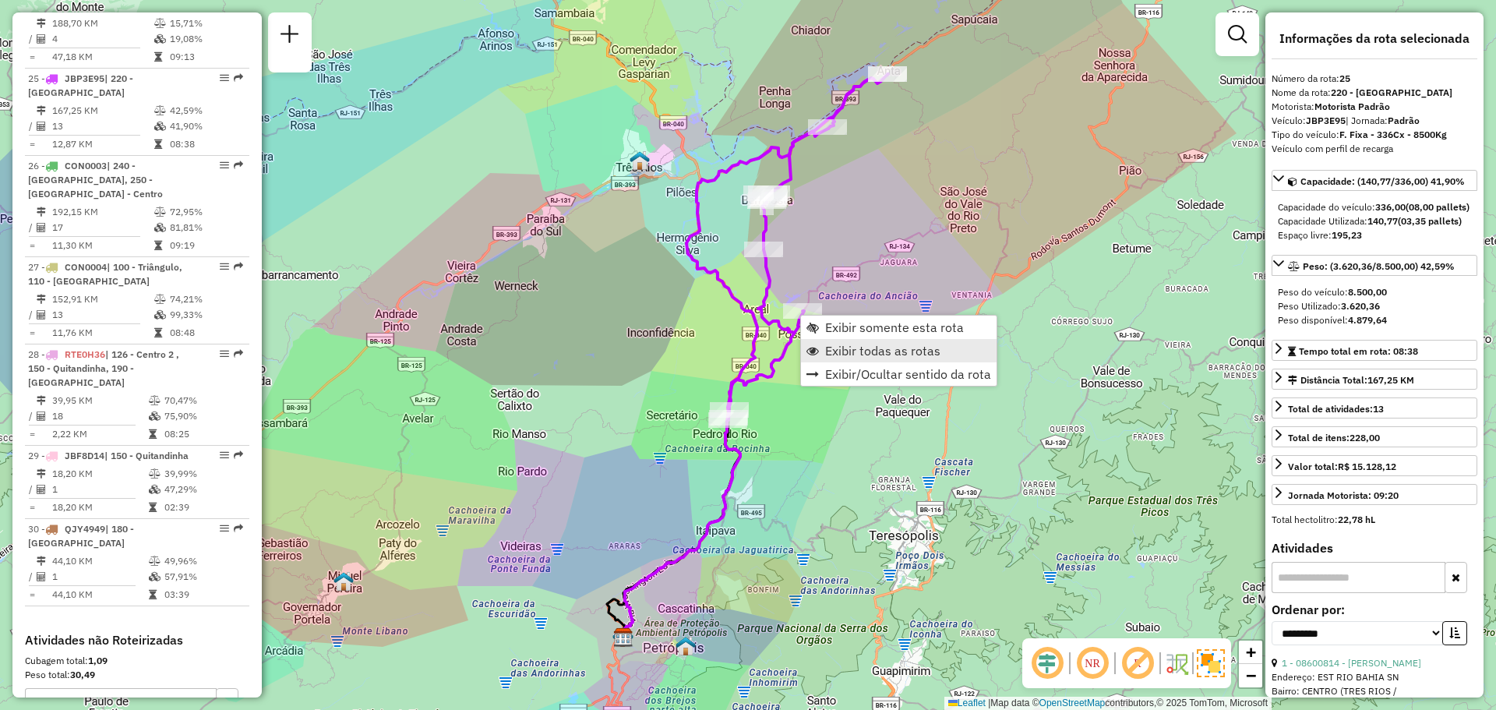
click at [847, 345] on span "Exibir todas as rotas" at bounding box center [882, 350] width 115 height 12
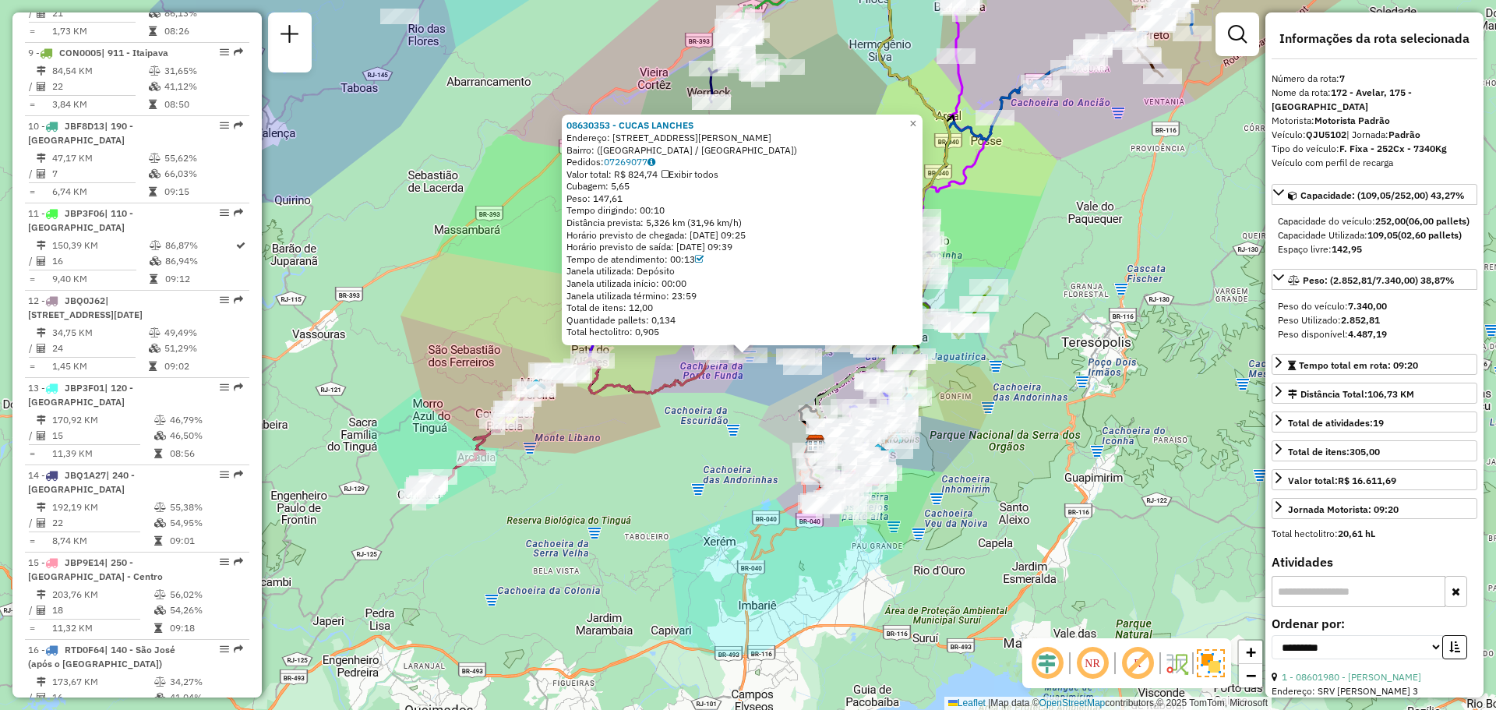
scroll to position [1182, 0]
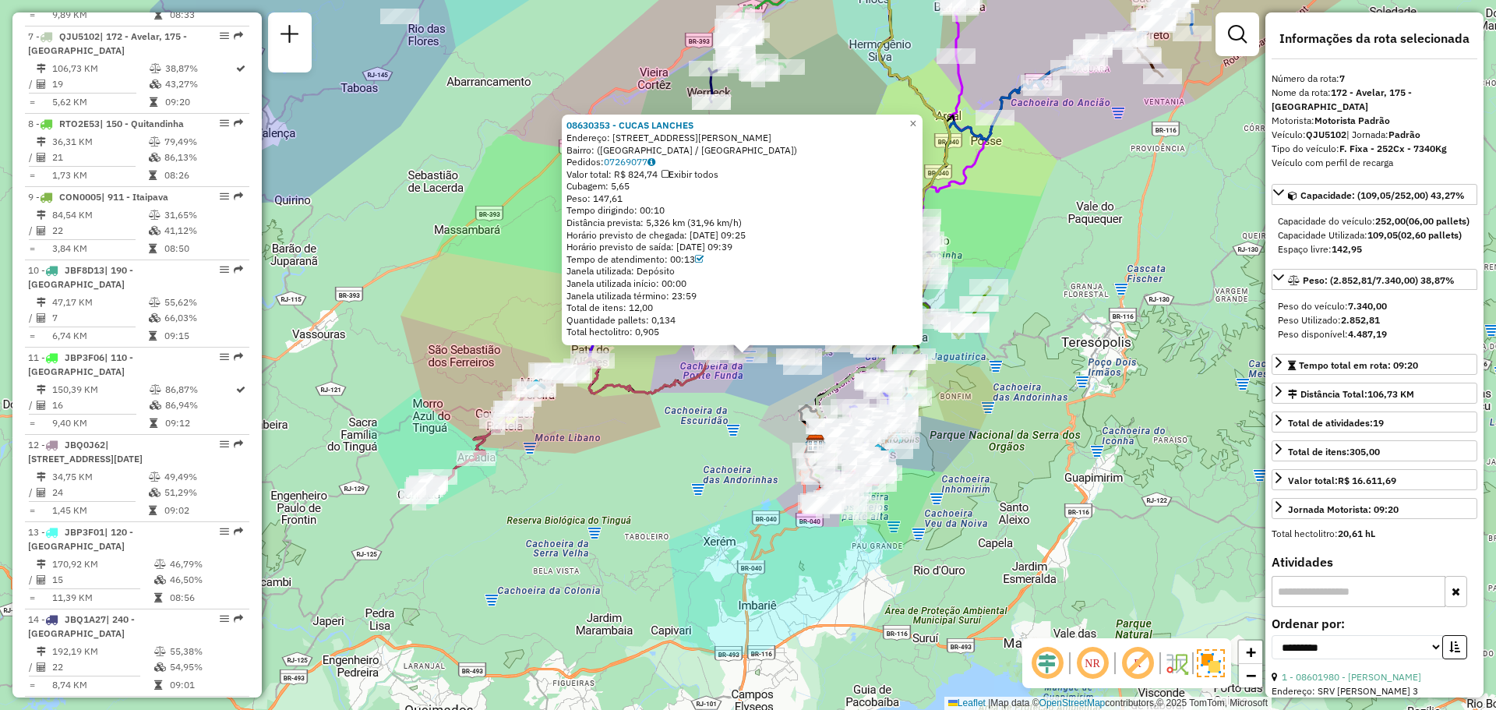
click at [376, 310] on div "08630353 - CUCAS LANCHES Endereço: Estrada Almirante Paulo Meira, 5070 Bairro: …" at bounding box center [748, 355] width 1496 height 710
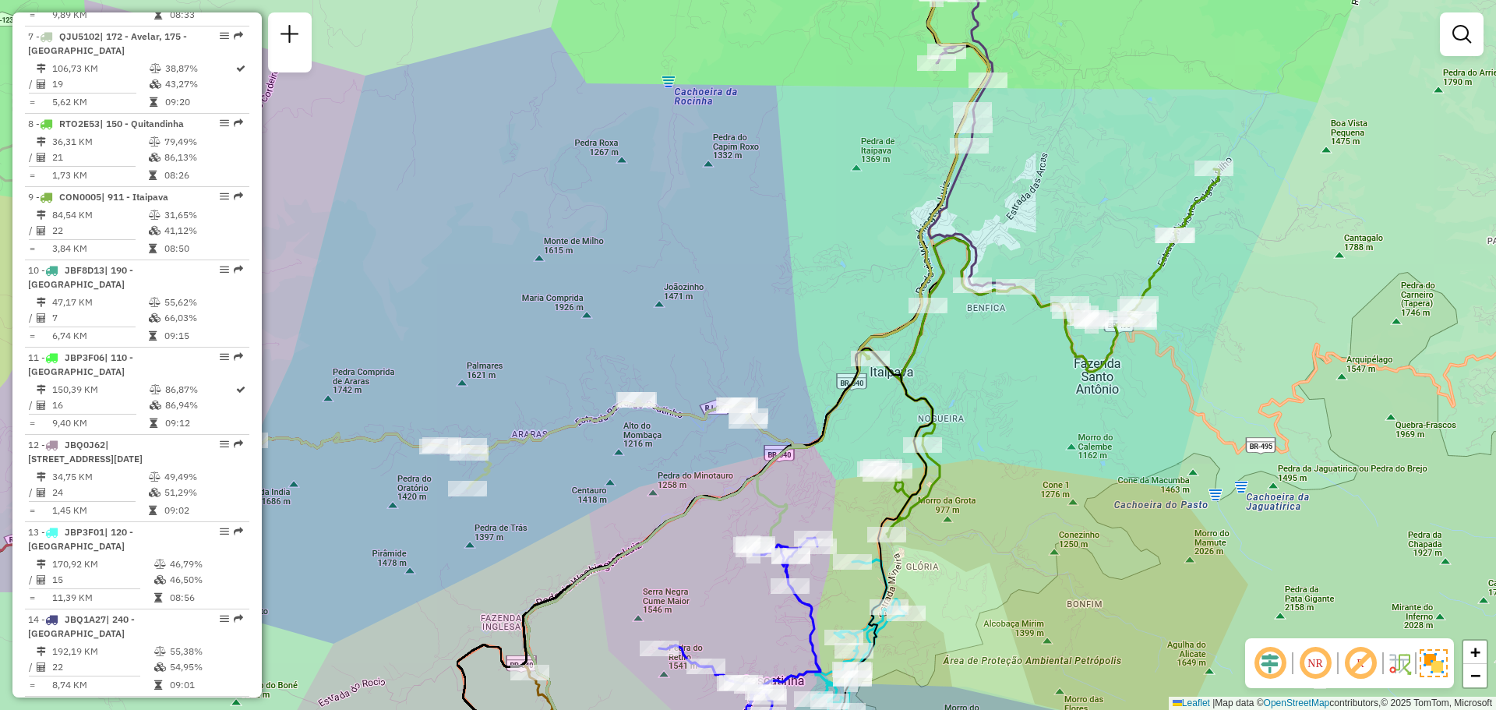
drag, startPoint x: 1006, startPoint y: 379, endPoint x: 1001, endPoint y: 239, distance: 139.5
click at [1004, 239] on div "Janela de atendimento Grade de atendimento Capacidade Transportadoras Veículos …" at bounding box center [748, 355] width 1496 height 710
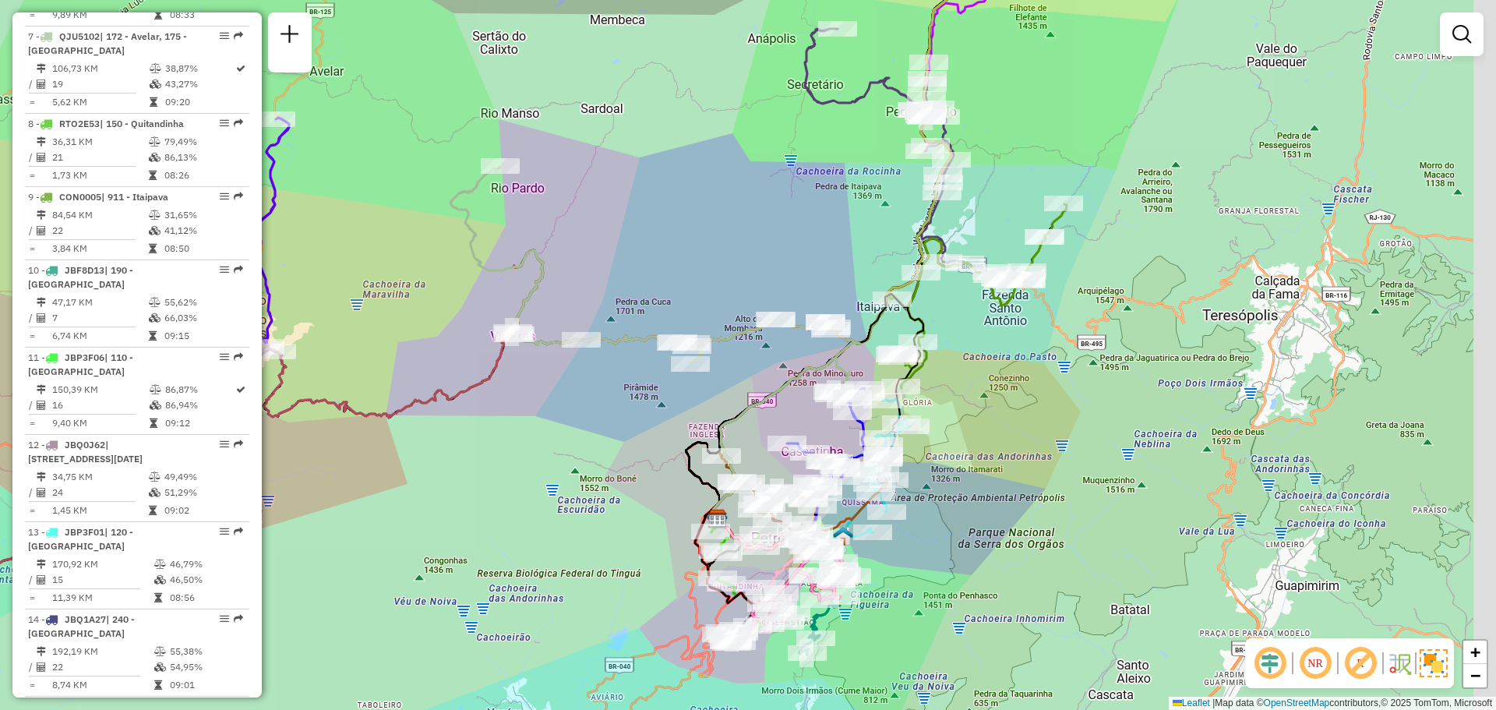
drag, startPoint x: 1007, startPoint y: 424, endPoint x: 965, endPoint y: 404, distance: 47.4
click at [965, 404] on div "Janela de atendimento Grade de atendimento Capacidade Transportadoras Veículos …" at bounding box center [748, 355] width 1496 height 710
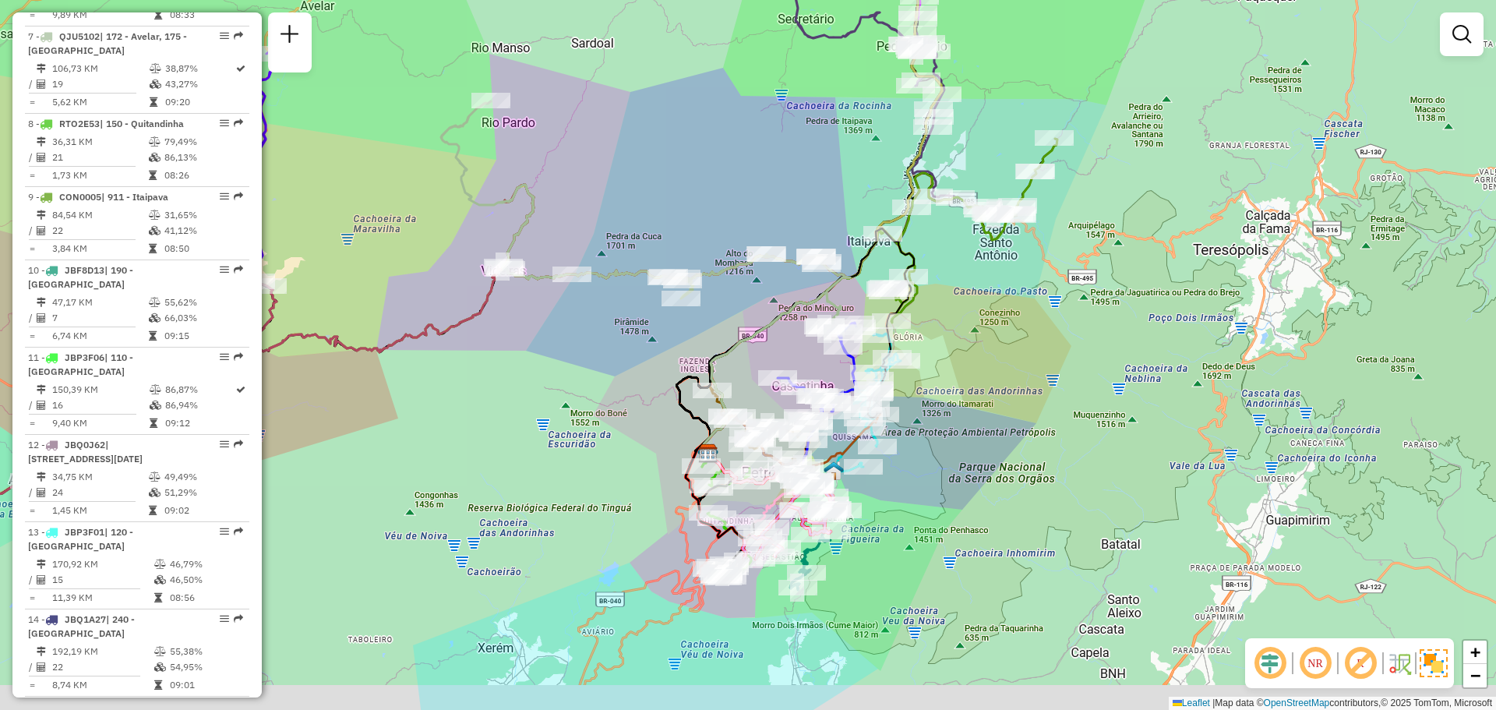
drag, startPoint x: 973, startPoint y: 397, endPoint x: 962, endPoint y: 380, distance: 19.7
click at [968, 379] on div "Janela de atendimento Grade de atendimento Capacidade Transportadoras Veículos …" at bounding box center [748, 355] width 1496 height 710
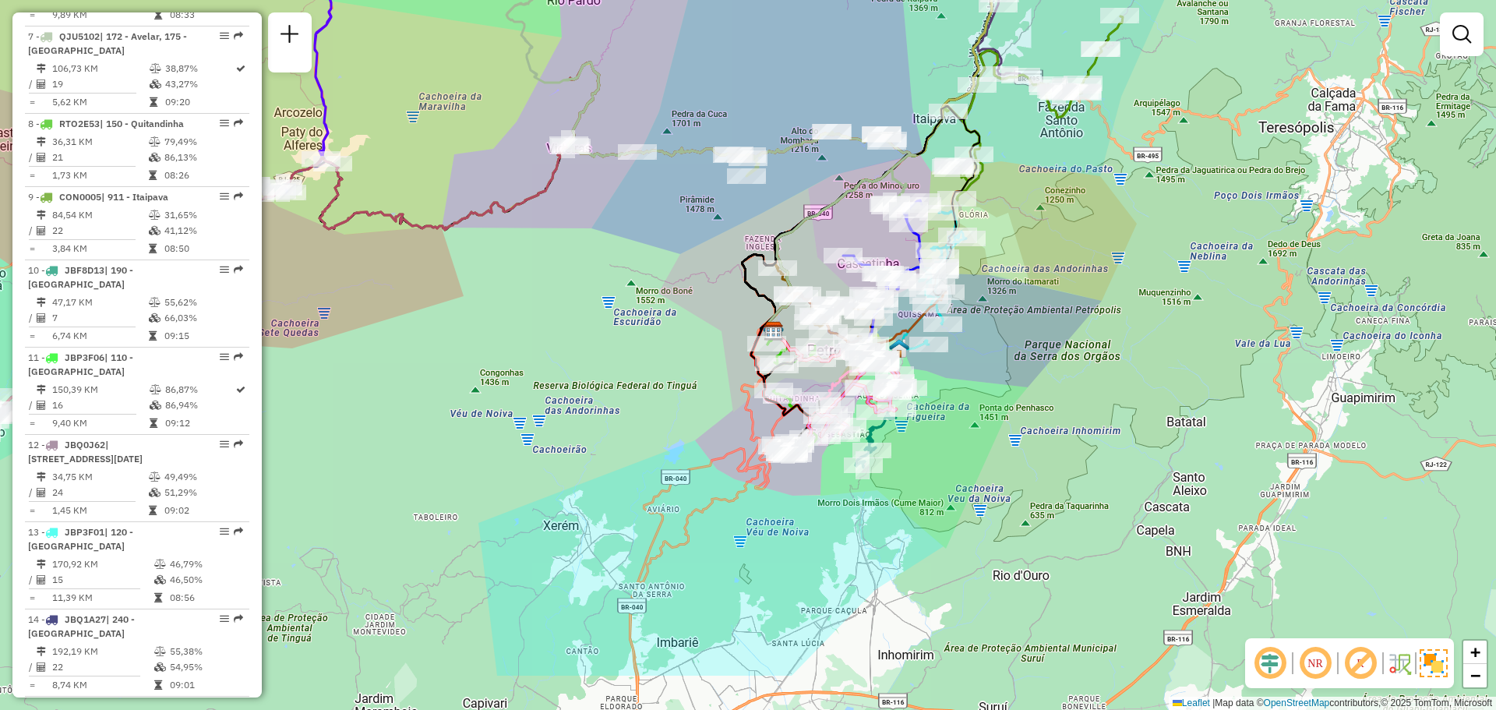
drag, startPoint x: 862, startPoint y: 535, endPoint x: 921, endPoint y: 428, distance: 122.4
click at [929, 425] on div "Janela de atendimento Grade de atendimento Capacidade Transportadoras Veículos …" at bounding box center [748, 355] width 1496 height 710
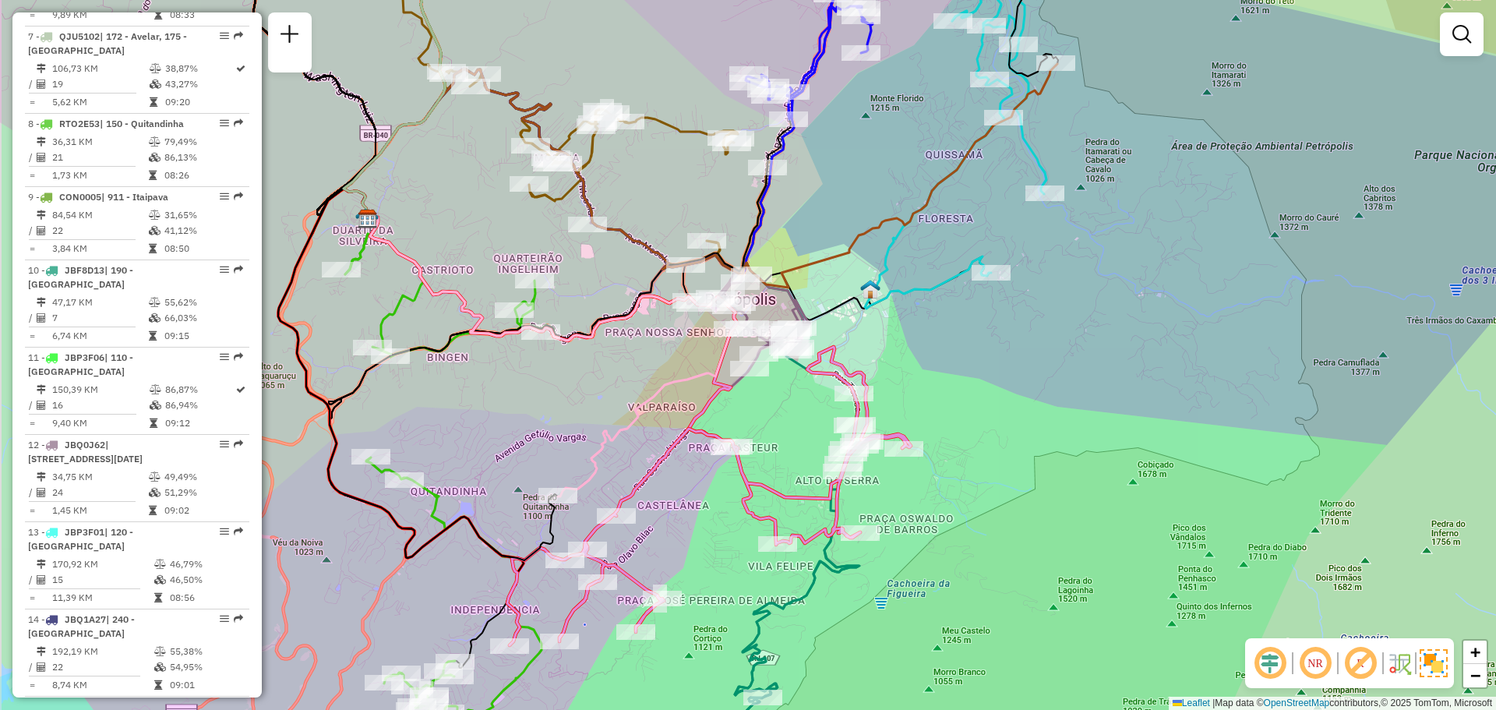
drag, startPoint x: 941, startPoint y: 345, endPoint x: 1176, endPoint y: 194, distance: 279.0
click at [1176, 194] on div "Janela de atendimento Grade de atendimento Capacidade Transportadoras Veículos …" at bounding box center [748, 355] width 1496 height 710
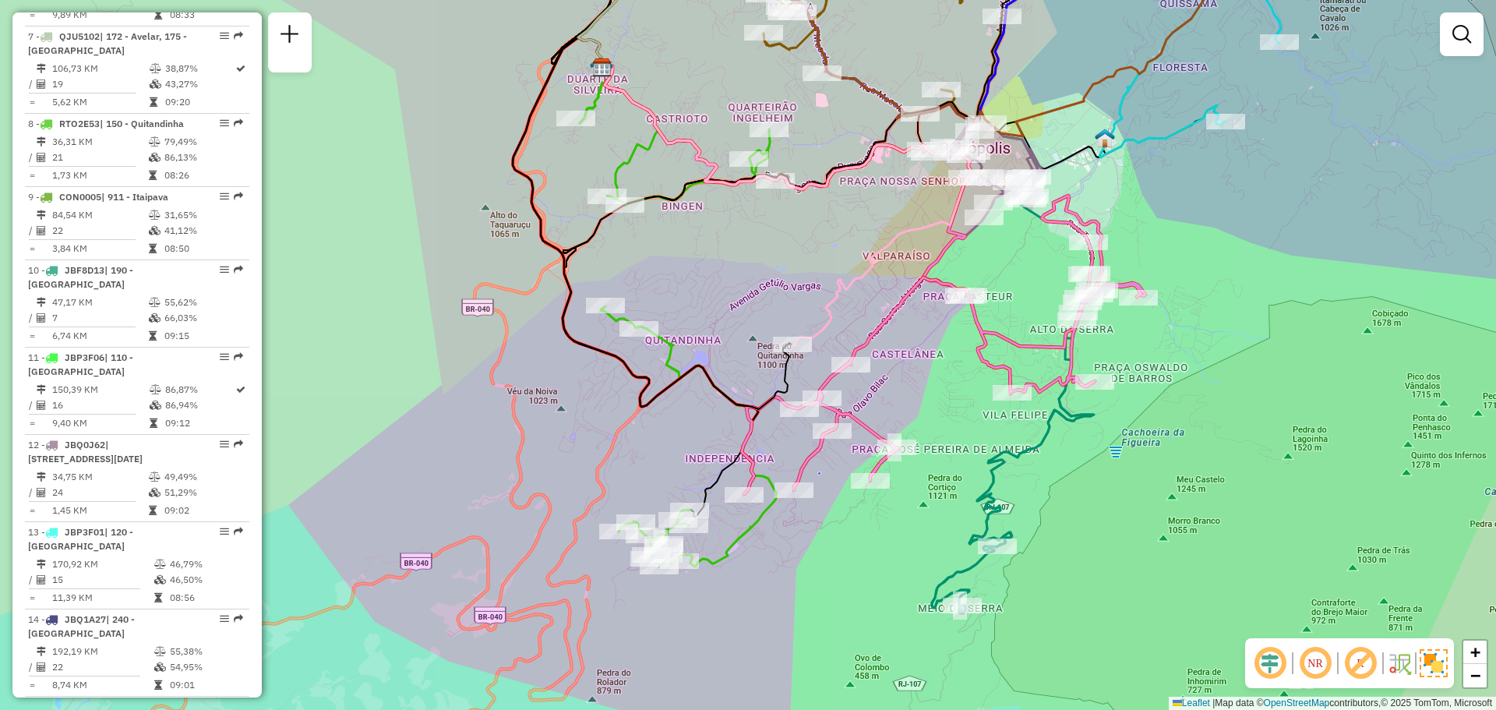
select select "**********"
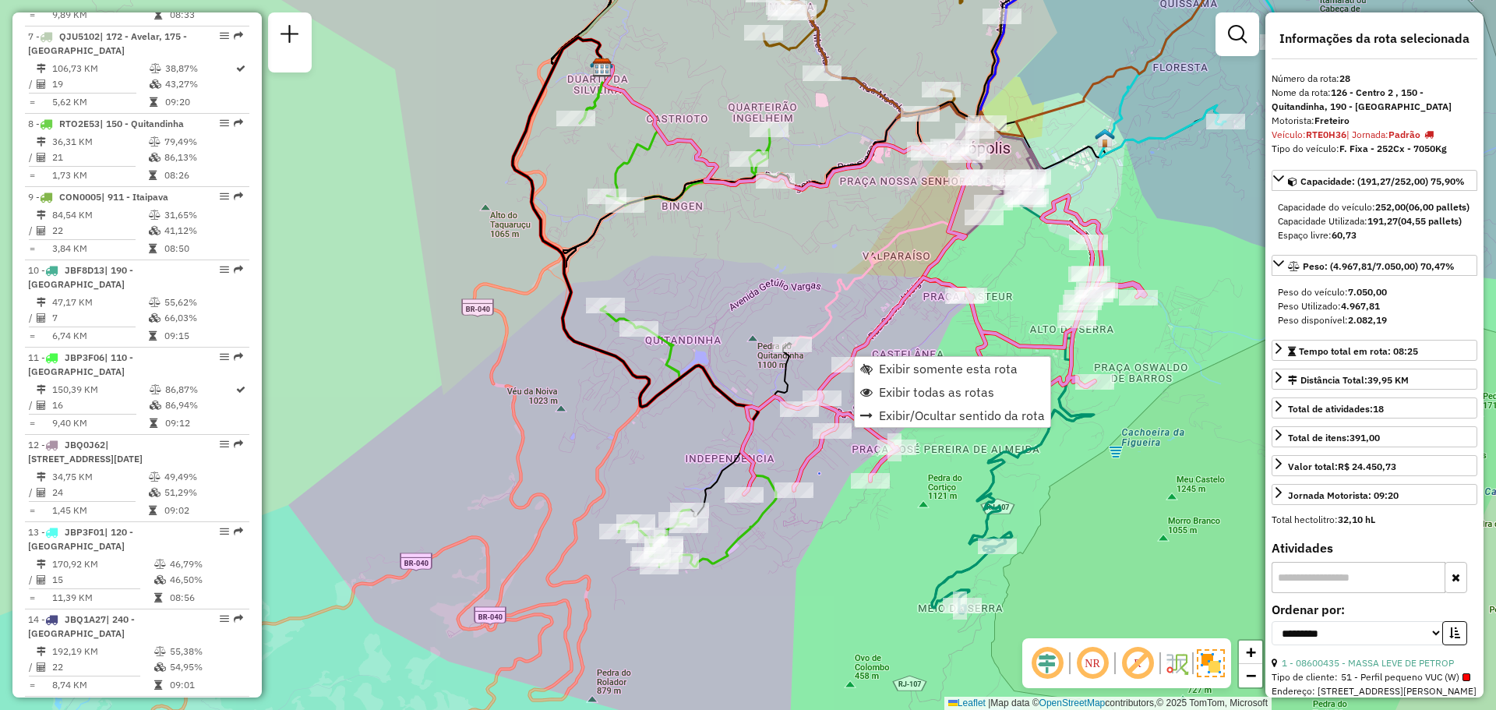
scroll to position [2722, 0]
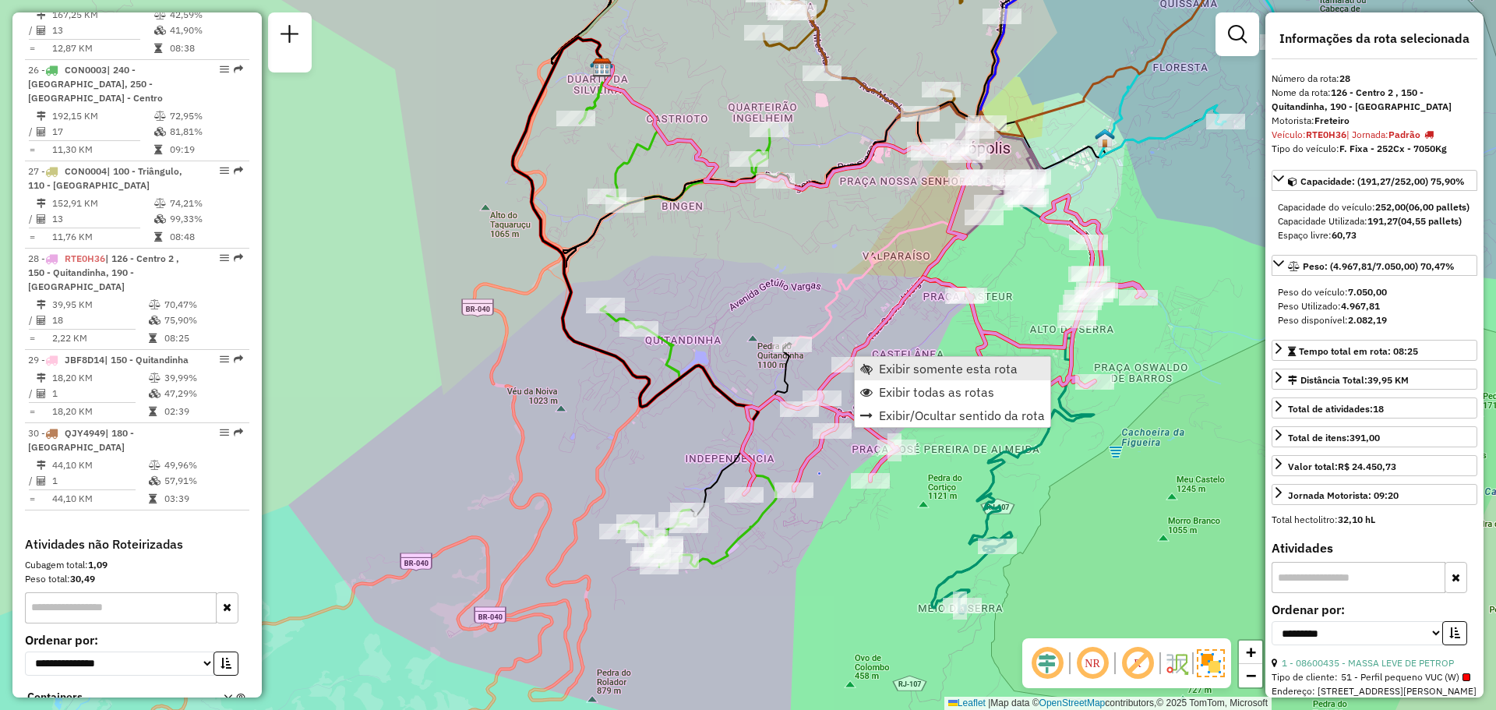
click at [891, 363] on span "Exibir somente esta rota" at bounding box center [948, 368] width 139 height 12
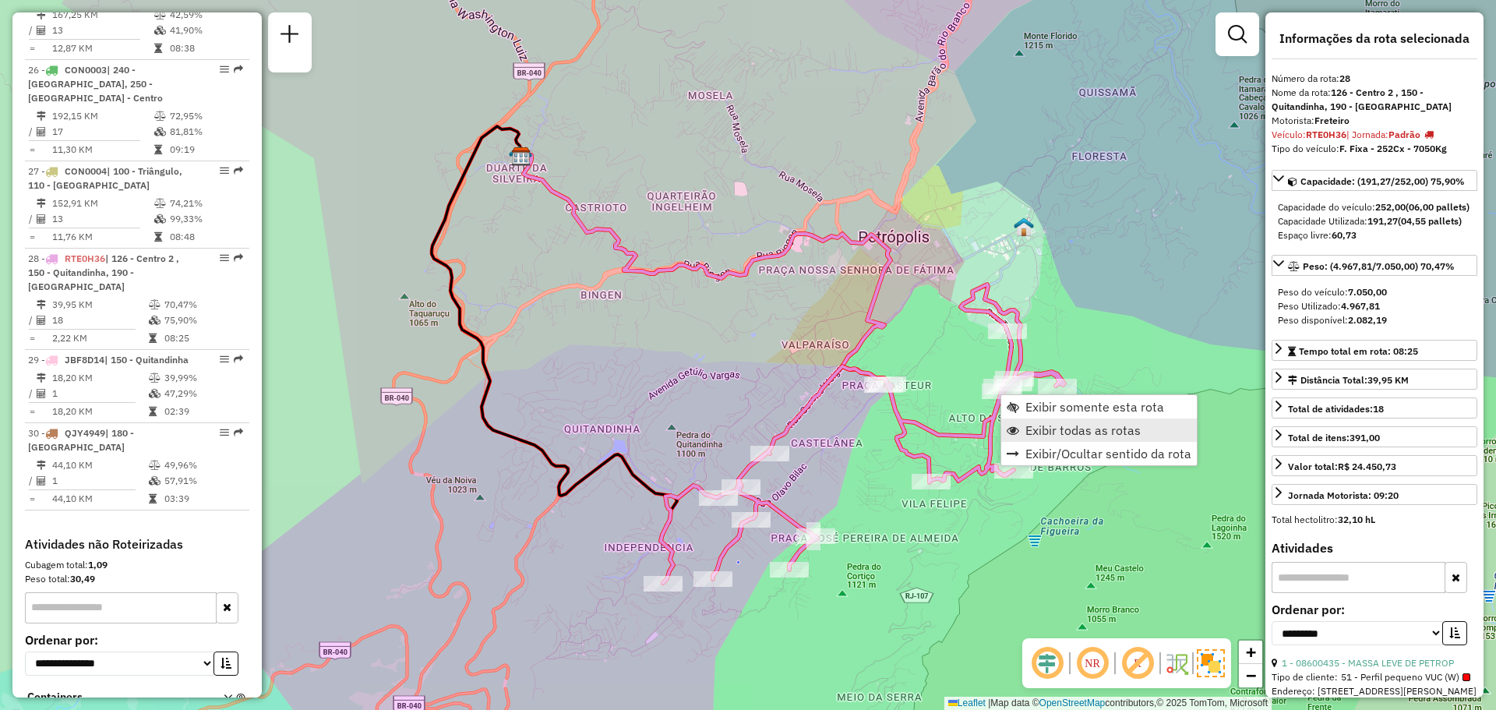
click at [1018, 434] on span "Exibir todas as rotas" at bounding box center [1013, 430] width 12 height 12
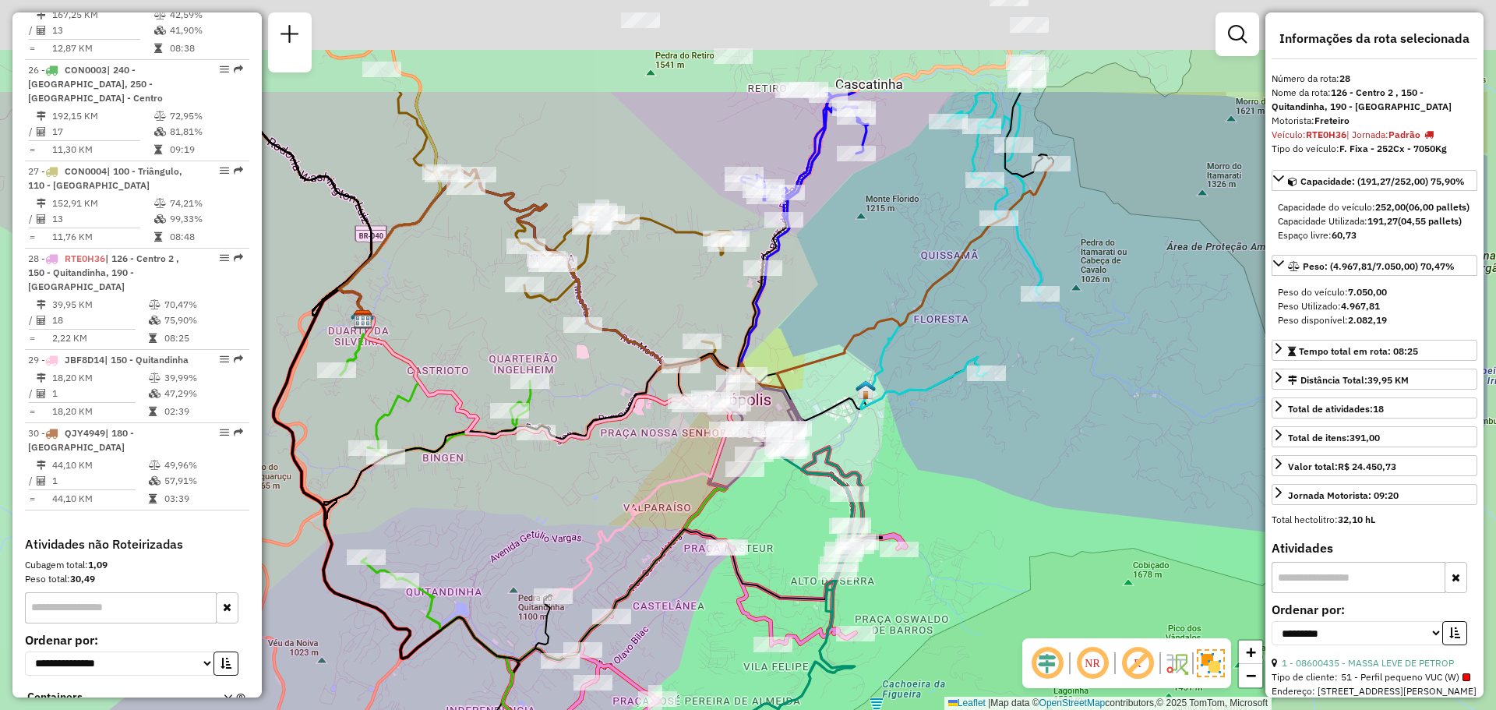
drag, startPoint x: 782, startPoint y: 334, endPoint x: 477, endPoint y: 623, distance: 420.5
click at [516, 597] on div "Janela de atendimento Grade de atendimento Capacidade Transportadoras Veículos …" at bounding box center [748, 355] width 1496 height 710
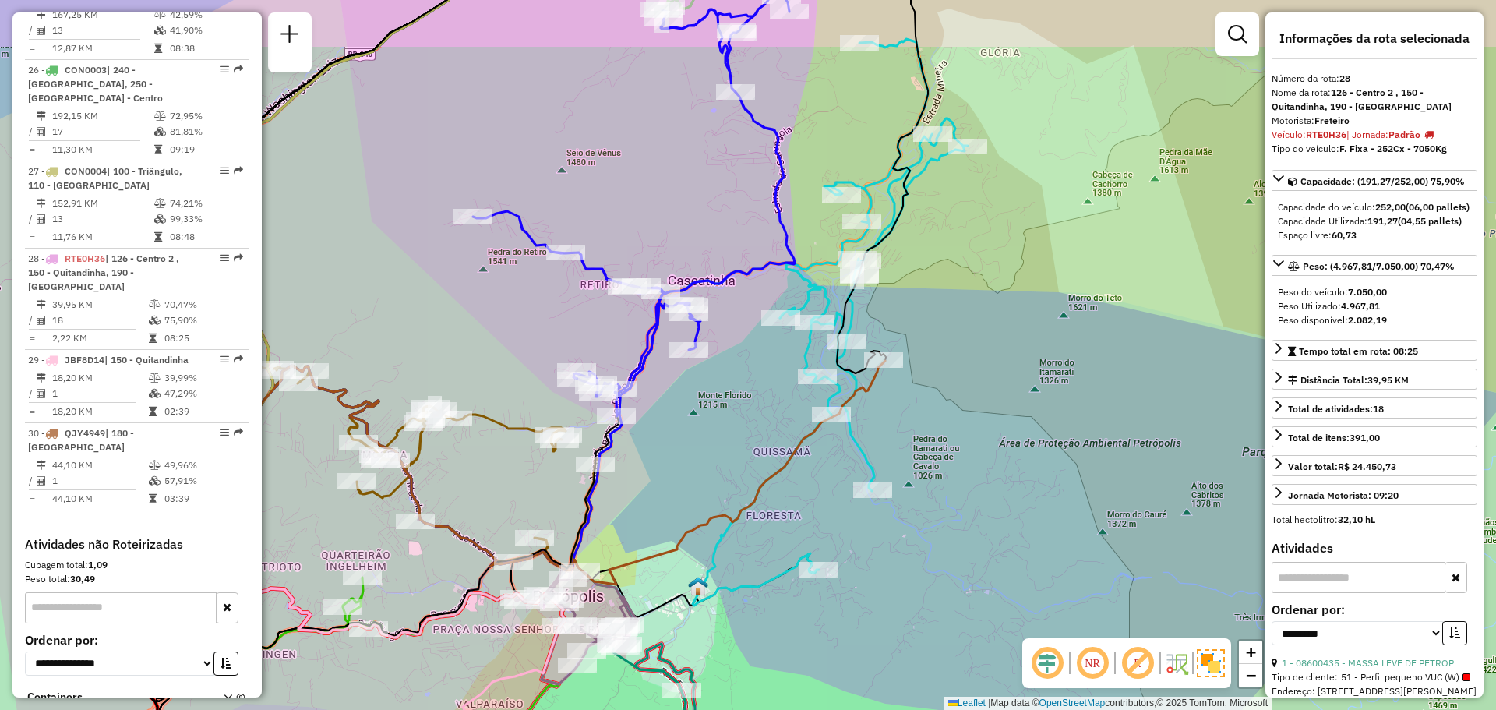
drag, startPoint x: 1106, startPoint y: 157, endPoint x: 877, endPoint y: 534, distance: 441.2
click at [882, 529] on div "Janela de atendimento Grade de atendimento Capacidade Transportadoras Veículos …" at bounding box center [748, 355] width 1496 height 710
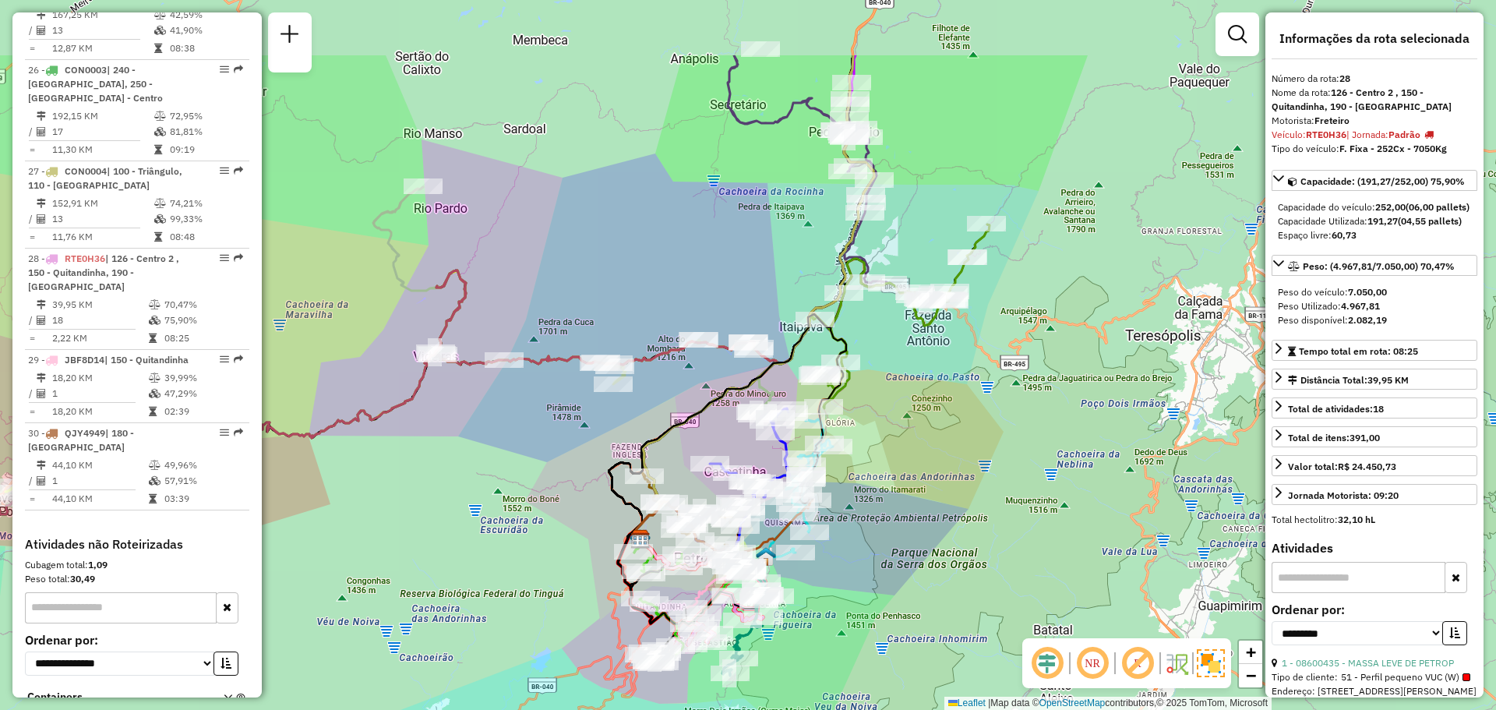
drag, startPoint x: 1070, startPoint y: 180, endPoint x: 867, endPoint y: 422, distance: 315.2
click at [870, 421] on div "Janela de atendimento Grade de atendimento Capacidade Transportadoras Veículos …" at bounding box center [748, 355] width 1496 height 710
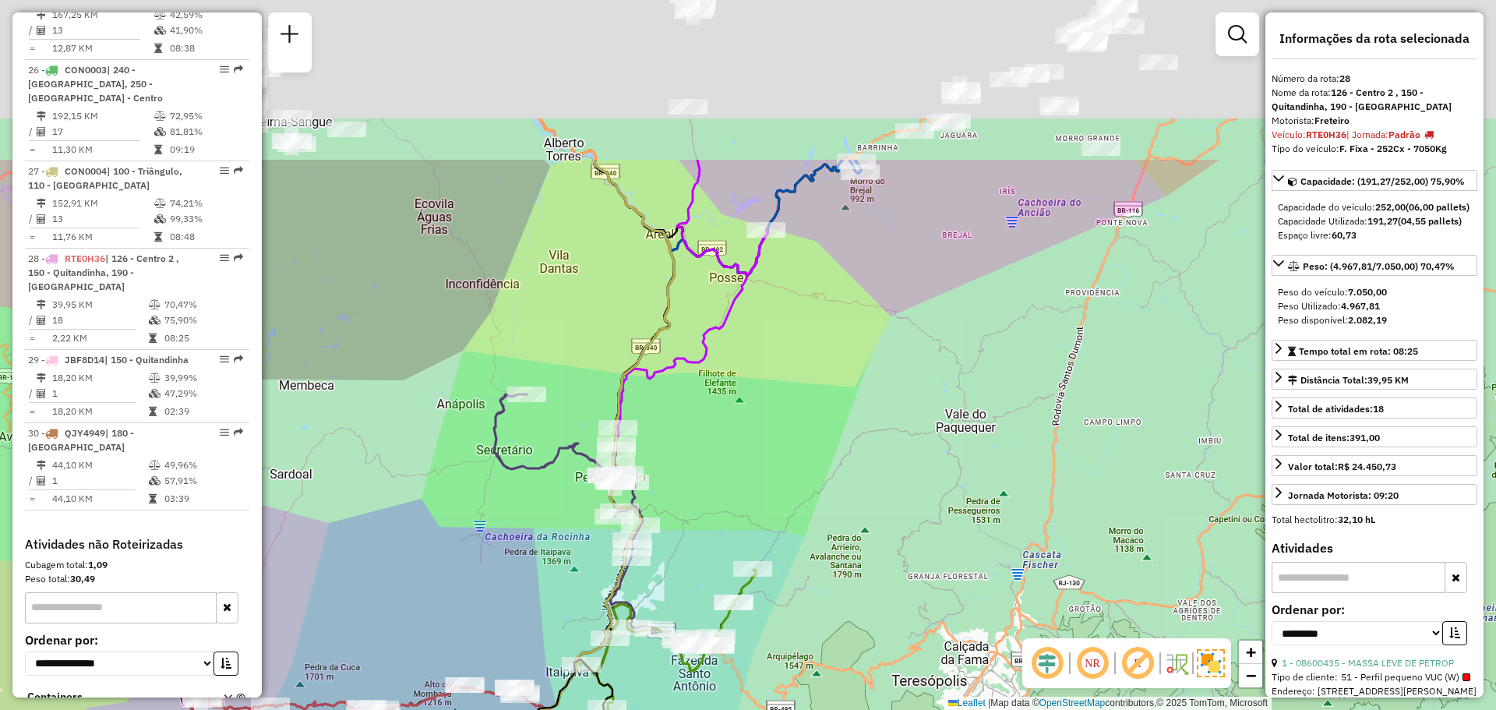
drag, startPoint x: 954, startPoint y: 207, endPoint x: 783, endPoint y: 442, distance: 290.5
click at [797, 437] on div "Janela de atendimento Grade de atendimento Capacidade Transportadoras Veículos …" at bounding box center [748, 355] width 1496 height 710
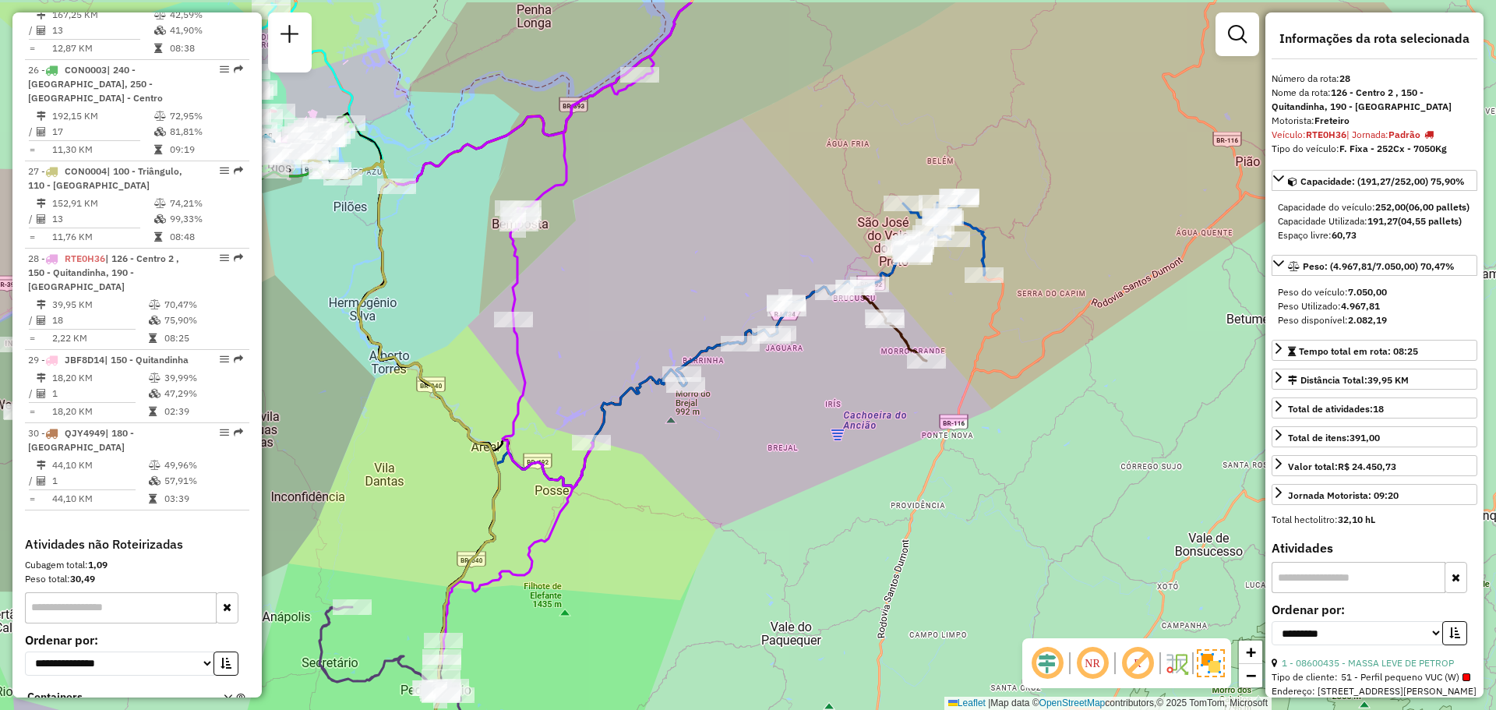
drag, startPoint x: 793, startPoint y: 431, endPoint x: 726, endPoint y: 482, distance: 84.0
click at [727, 481] on div "Janela de atendimento Grade de atendimento Capacidade Transportadoras Veículos …" at bounding box center [748, 355] width 1496 height 710
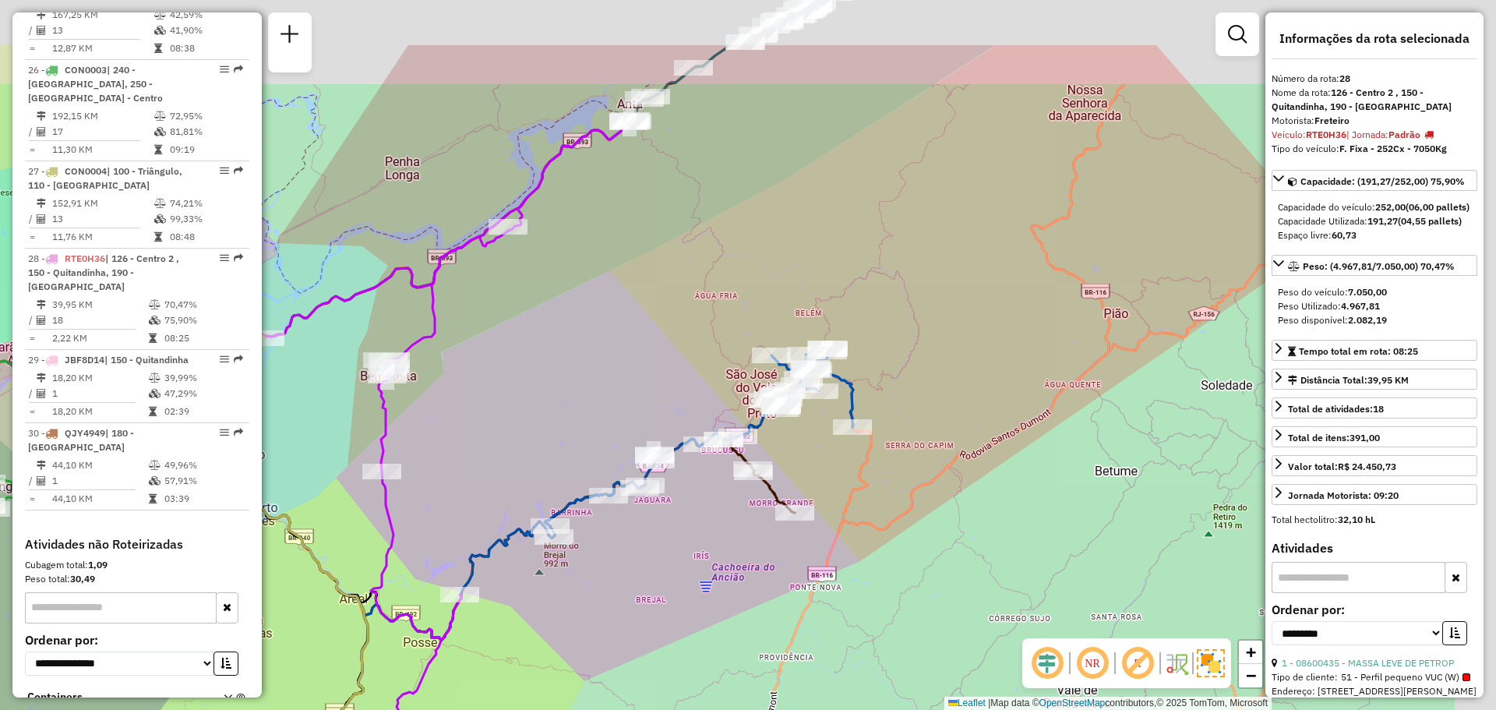
drag, startPoint x: 750, startPoint y: 463, endPoint x: 688, endPoint y: 520, distance: 84.9
click at [693, 527] on div "Janela de atendimento Grade de atendimento Capacidade Transportadoras Veículos …" at bounding box center [748, 355] width 1496 height 710
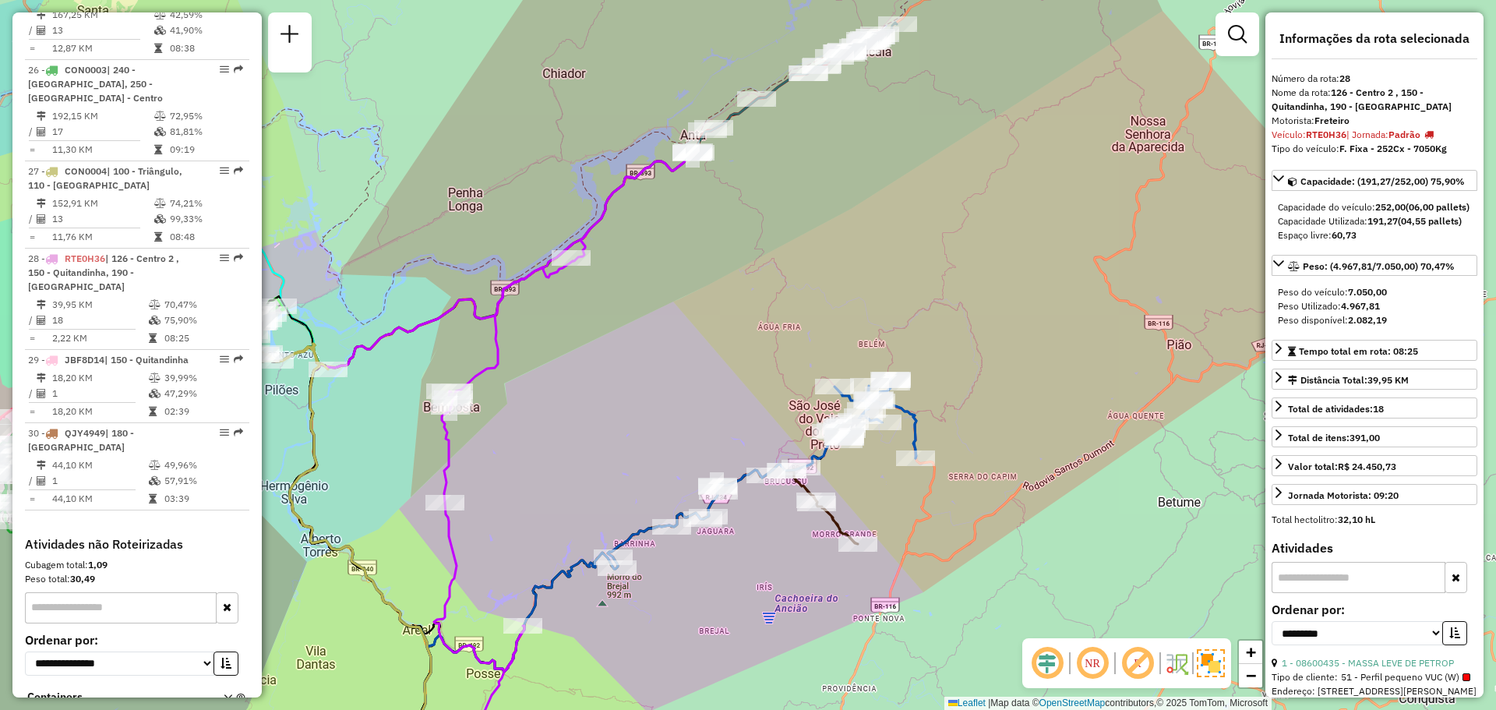
drag, startPoint x: 659, startPoint y: 371, endPoint x: 630, endPoint y: 363, distance: 29.9
click at [723, 385] on div "Janela de atendimento Grade de atendimento Capacidade Transportadoras Veículos …" at bounding box center [748, 355] width 1496 height 710
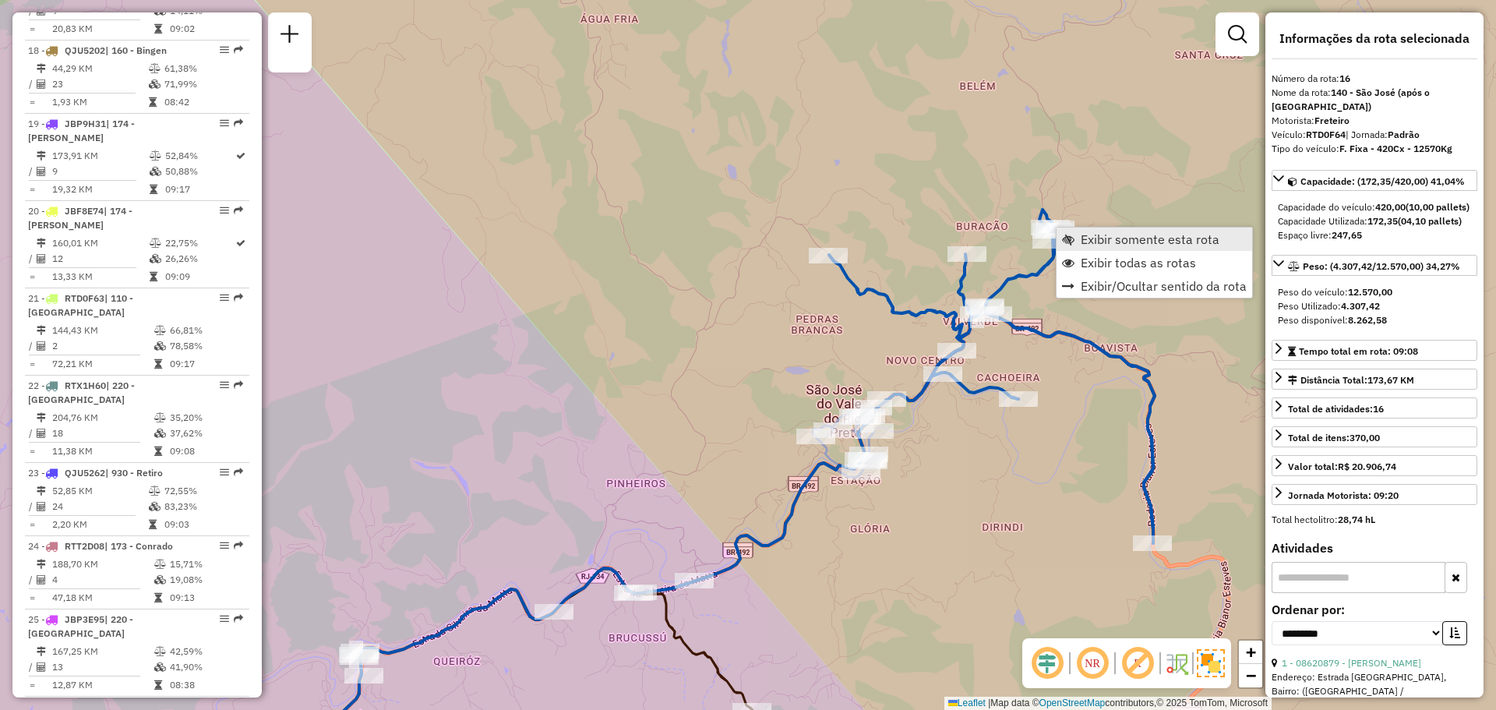
scroll to position [1925, 0]
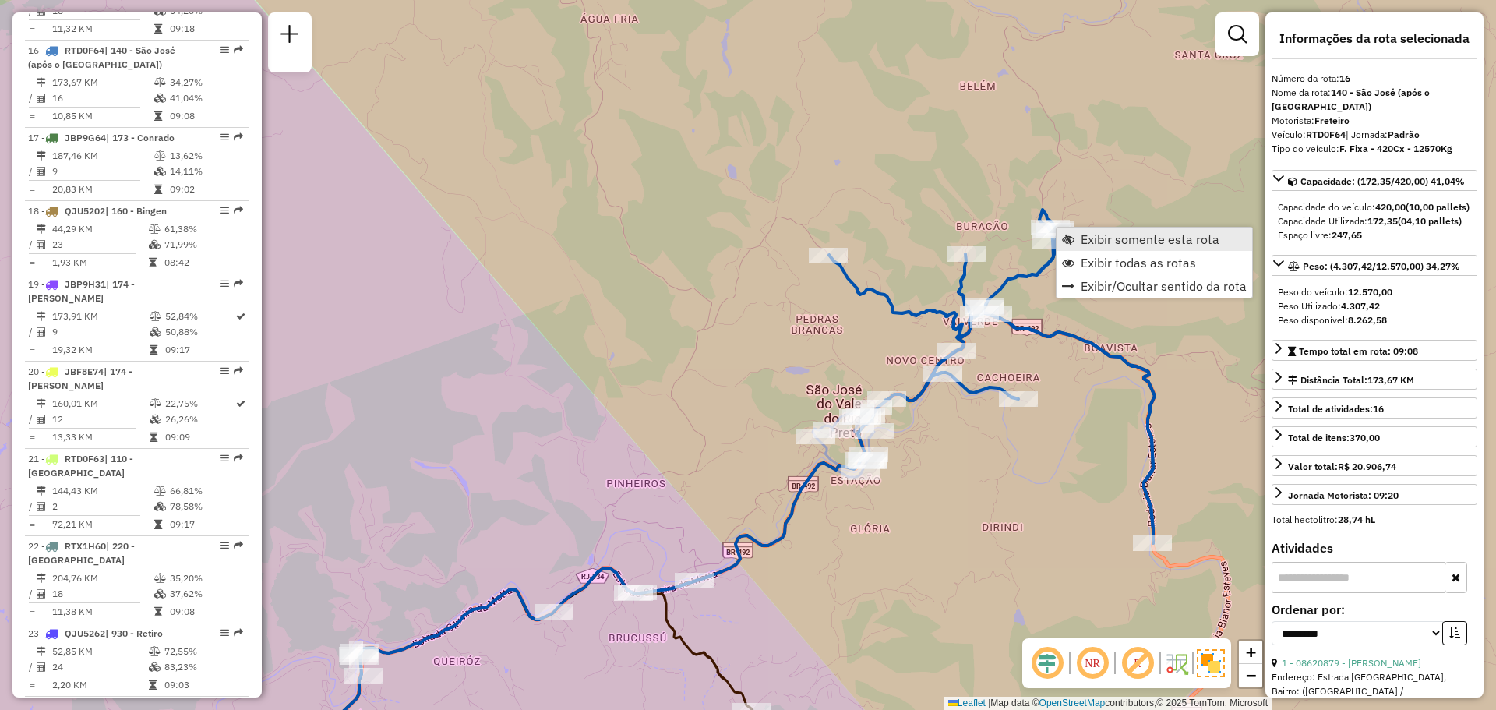
click at [1070, 237] on span "Exibir somente esta rota" at bounding box center [1068, 239] width 12 height 12
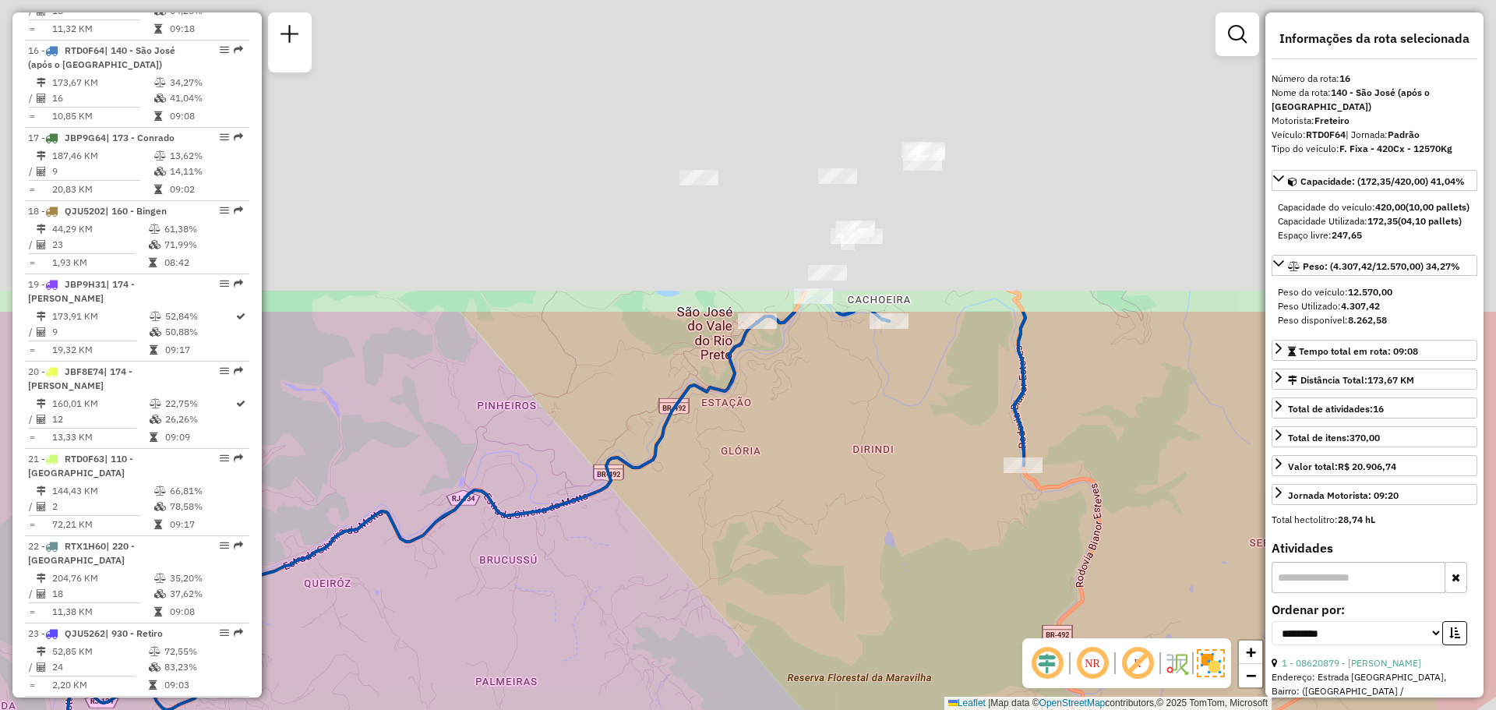
drag, startPoint x: 928, startPoint y: 156, endPoint x: 786, endPoint y: 573, distance: 441.0
click at [788, 573] on div "Janela de atendimento Grade de atendimento Capacidade Transportadoras Veículos …" at bounding box center [748, 355] width 1496 height 710
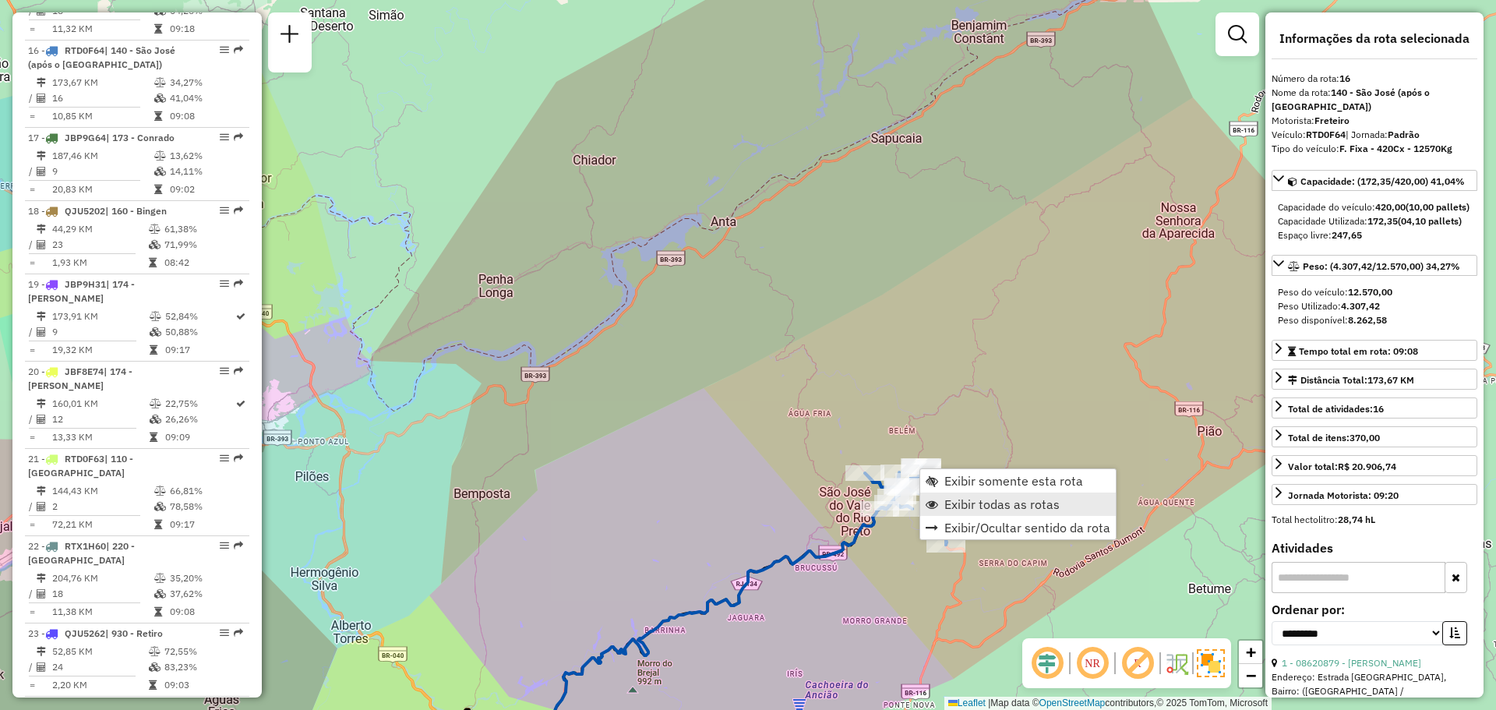
click at [948, 500] on span "Exibir todas as rotas" at bounding box center [1001, 504] width 115 height 12
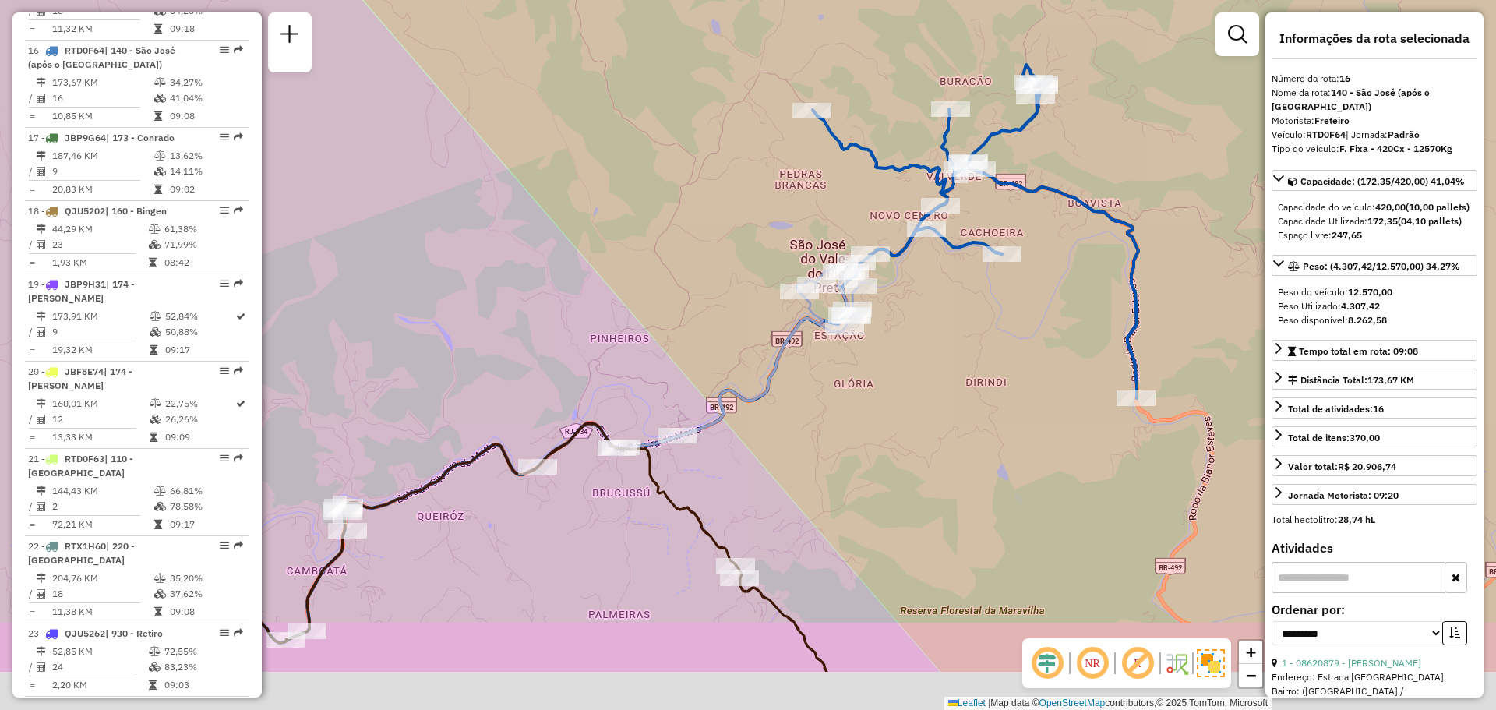
drag, startPoint x: 837, startPoint y: 504, endPoint x: 909, endPoint y: 331, distance: 187.5
click at [900, 377] on div "Janela de atendimento Grade de atendimento Capacidade Transportadoras Veículos …" at bounding box center [748, 355] width 1496 height 710
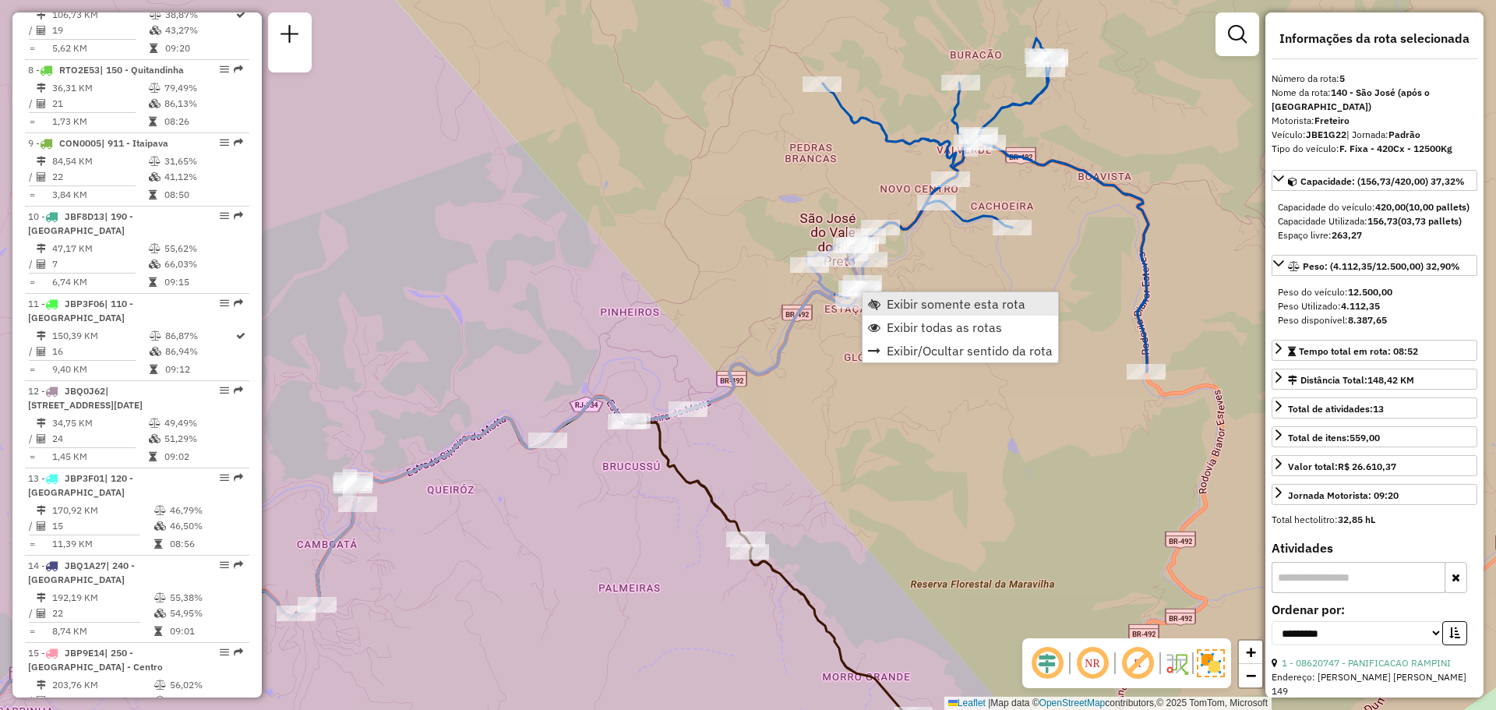
scroll to position [1007, 0]
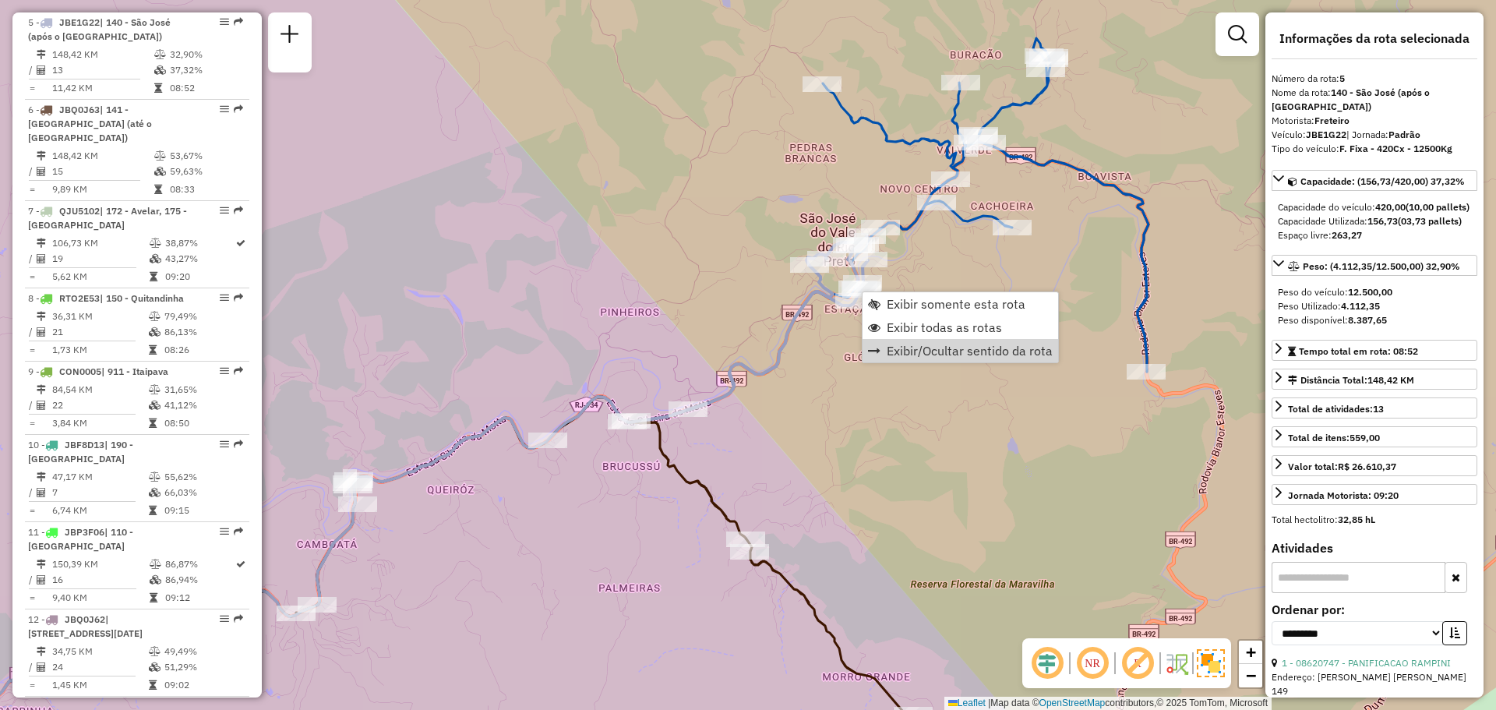
click at [849, 465] on div "Janela de atendimento Grade de atendimento Capacidade Transportadoras Veículos …" at bounding box center [748, 355] width 1496 height 710
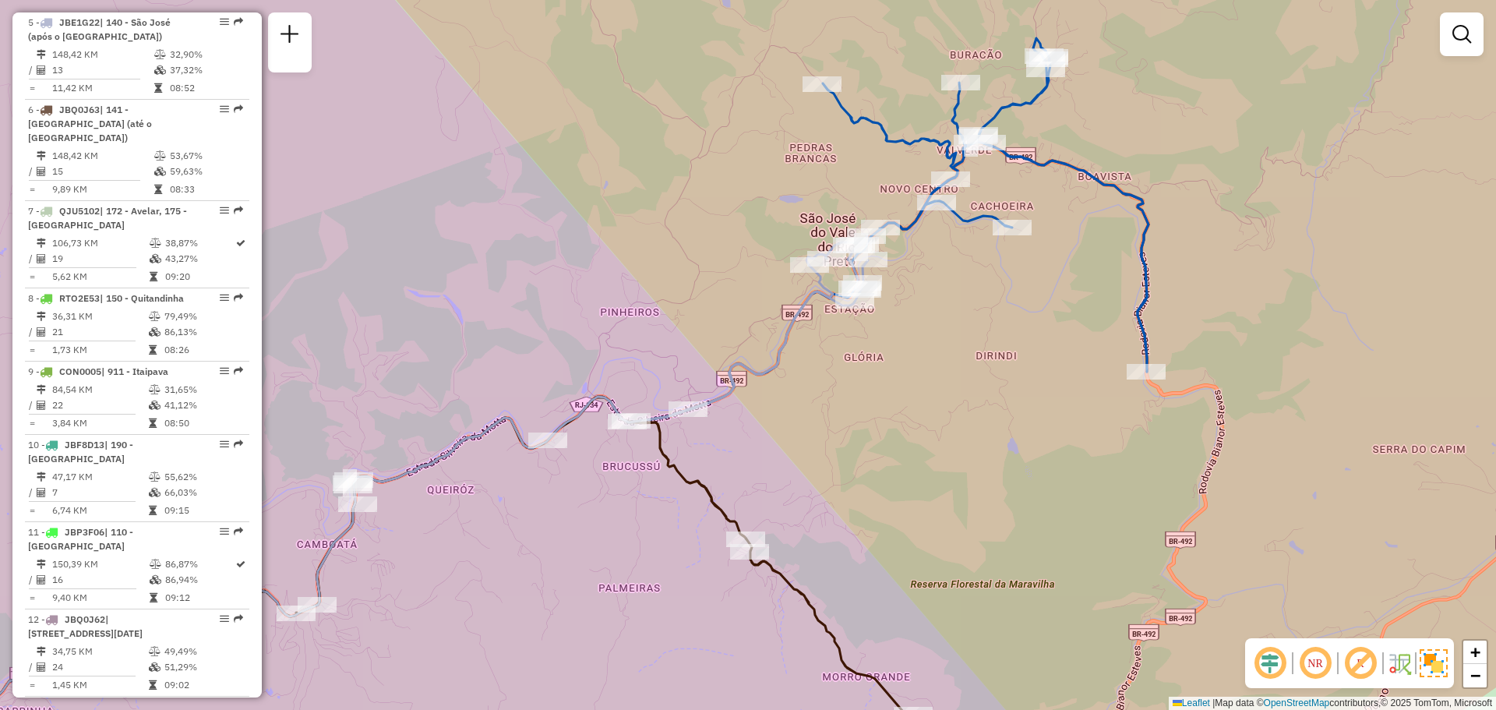
drag, startPoint x: 842, startPoint y: 521, endPoint x: 857, endPoint y: 314, distance: 207.8
click at [857, 314] on div "Janela de atendimento Grade de atendimento Capacidade Transportadoras Veículos …" at bounding box center [748, 355] width 1496 height 710
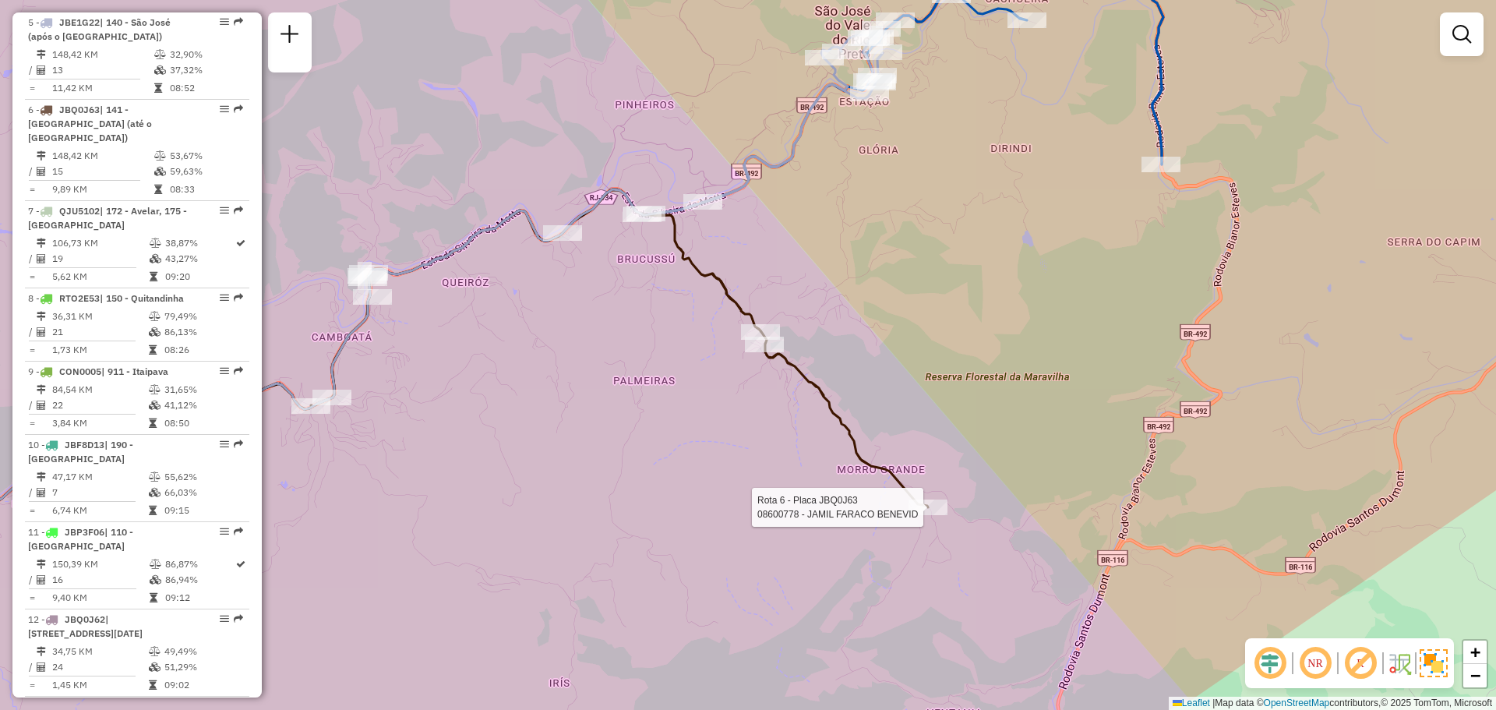
select select "**********"
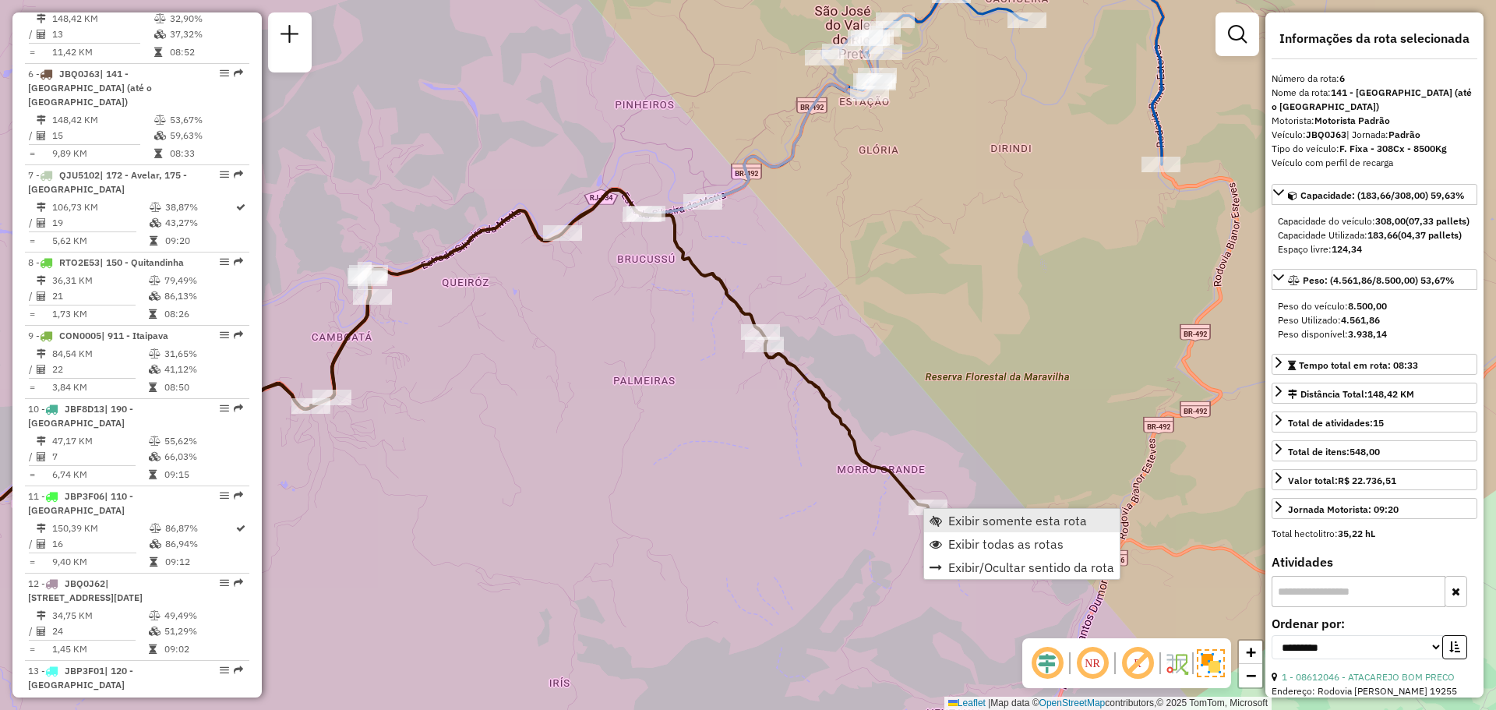
scroll to position [1095, 0]
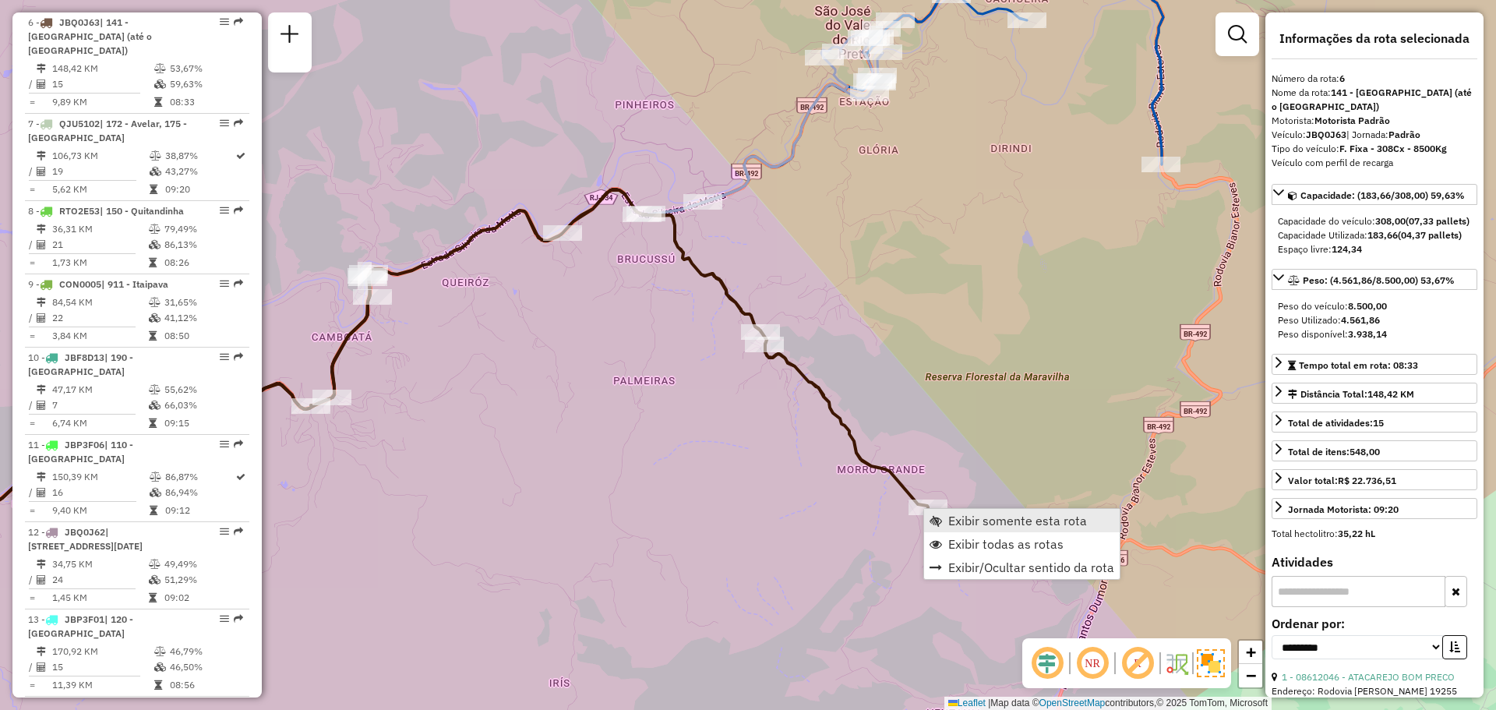
click at [965, 521] on span "Exibir somente esta rota" at bounding box center [1017, 520] width 139 height 12
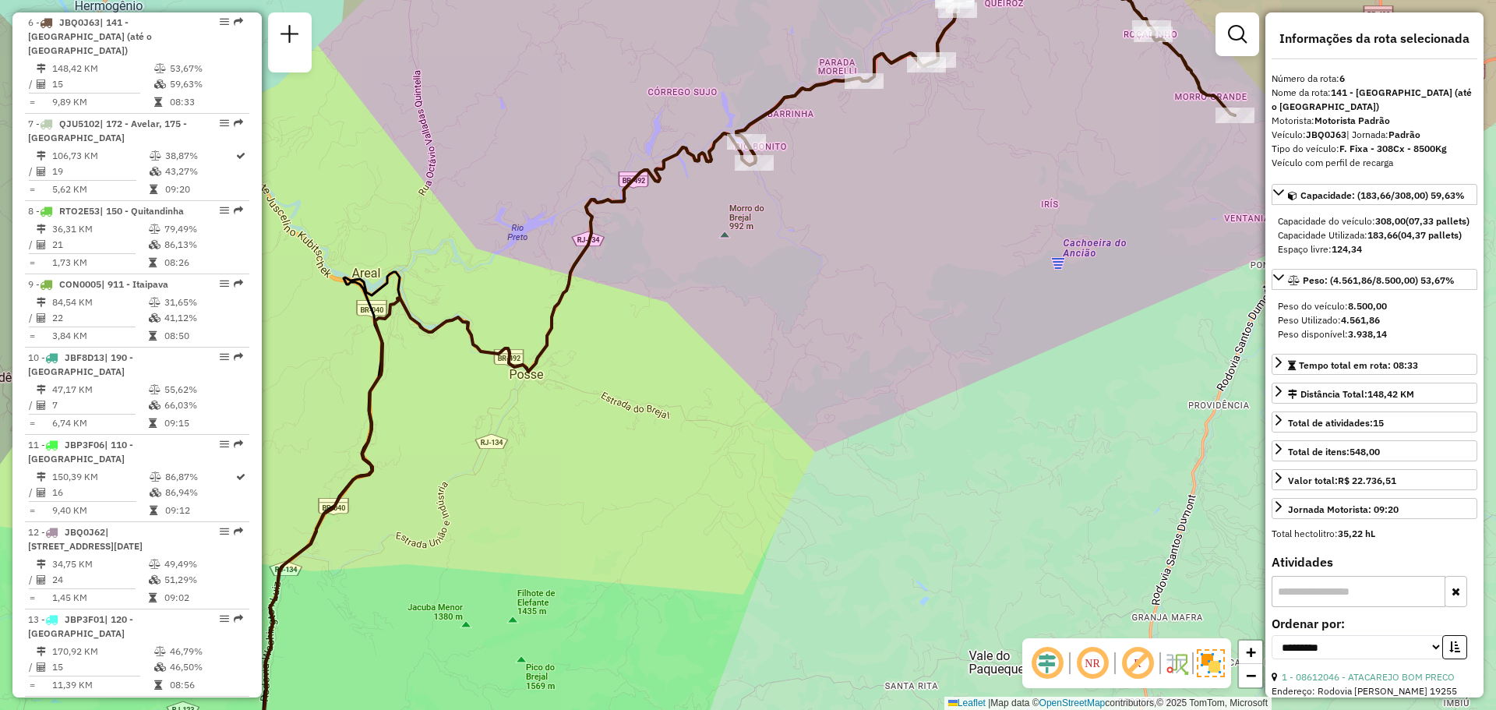
drag, startPoint x: 1063, startPoint y: 128, endPoint x: 843, endPoint y: 445, distance: 385.8
click at [843, 445] on div "Janela de atendimento Grade de atendimento Capacidade Transportadoras Veículos …" at bounding box center [748, 355] width 1496 height 710
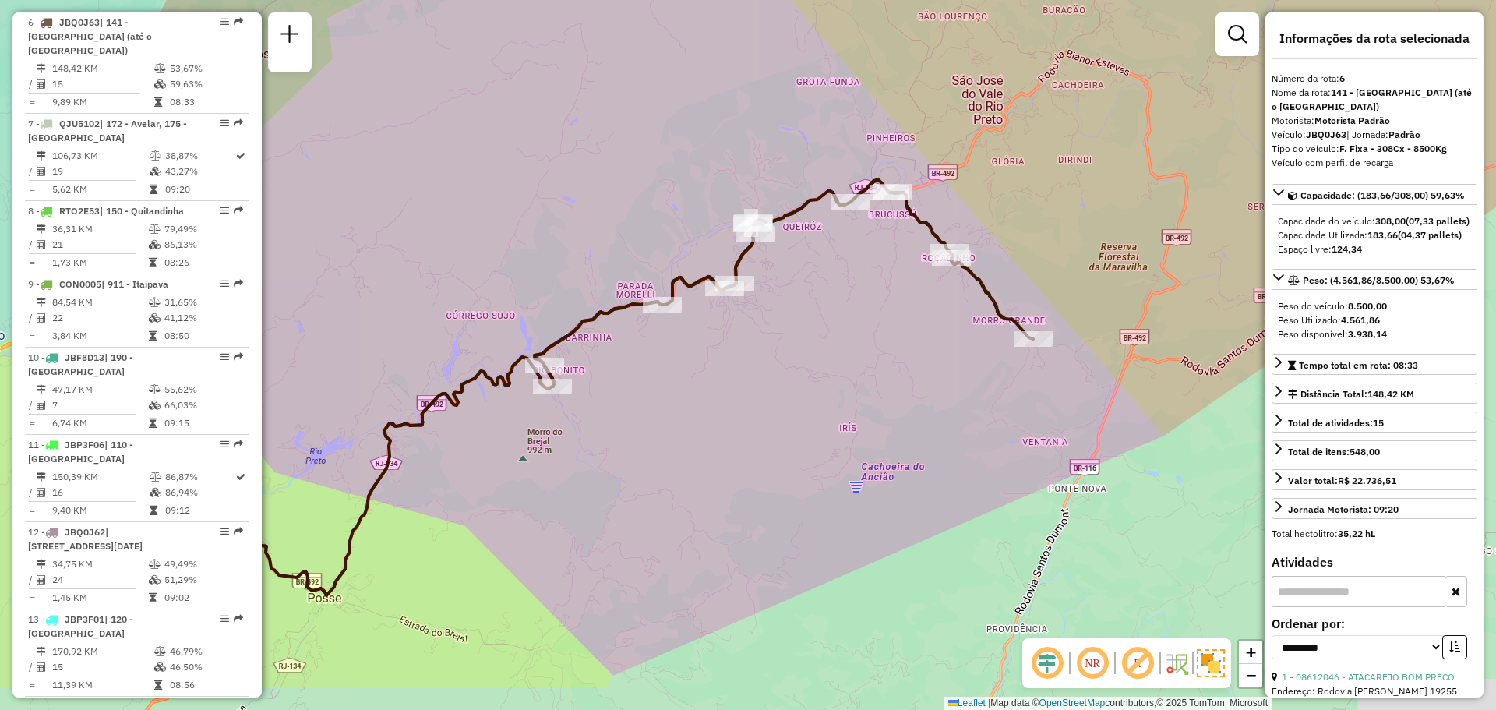
drag, startPoint x: 785, startPoint y: 475, endPoint x: 801, endPoint y: 382, distance: 94.8
click at [803, 382] on div "Janela de atendimento Grade de atendimento Capacidade Transportadoras Veículos …" at bounding box center [748, 355] width 1496 height 710
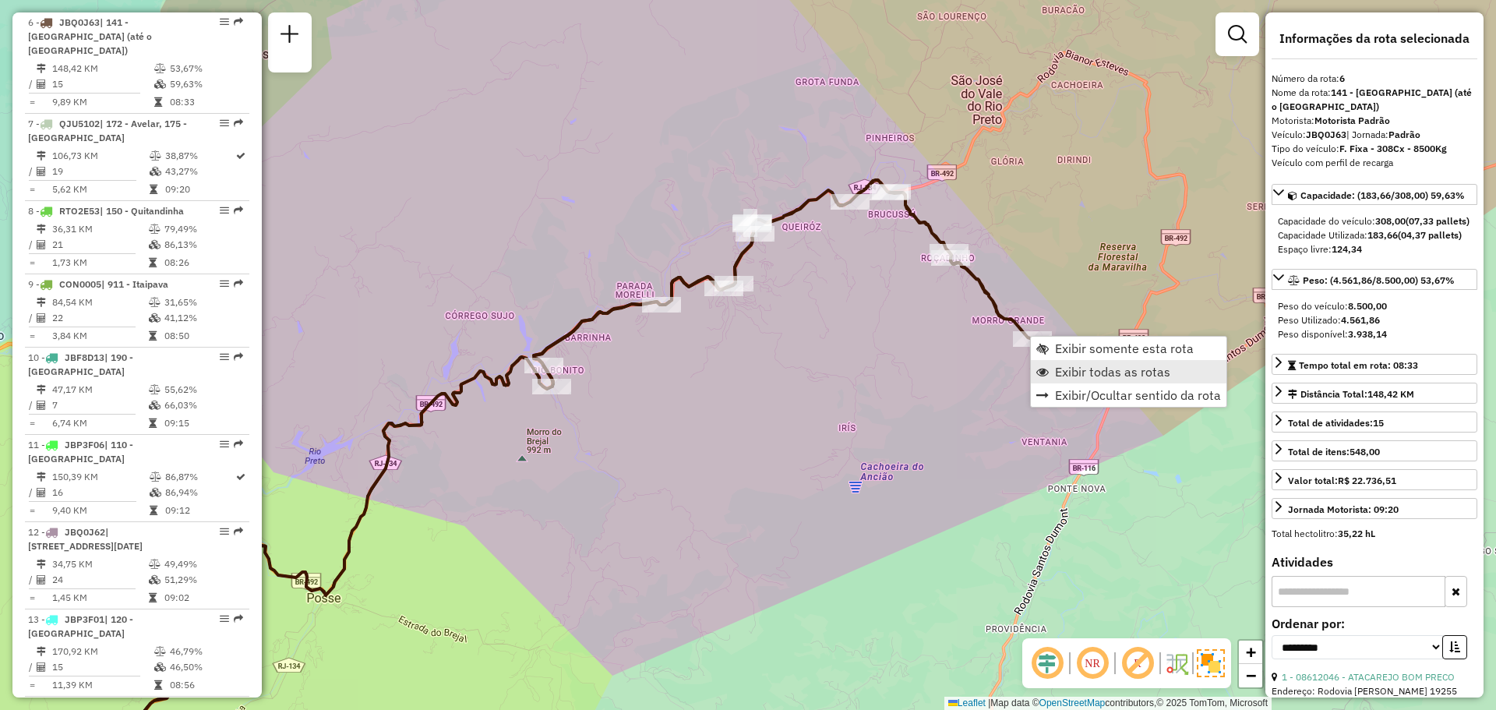
click at [1074, 371] on span "Exibir todas as rotas" at bounding box center [1112, 371] width 115 height 12
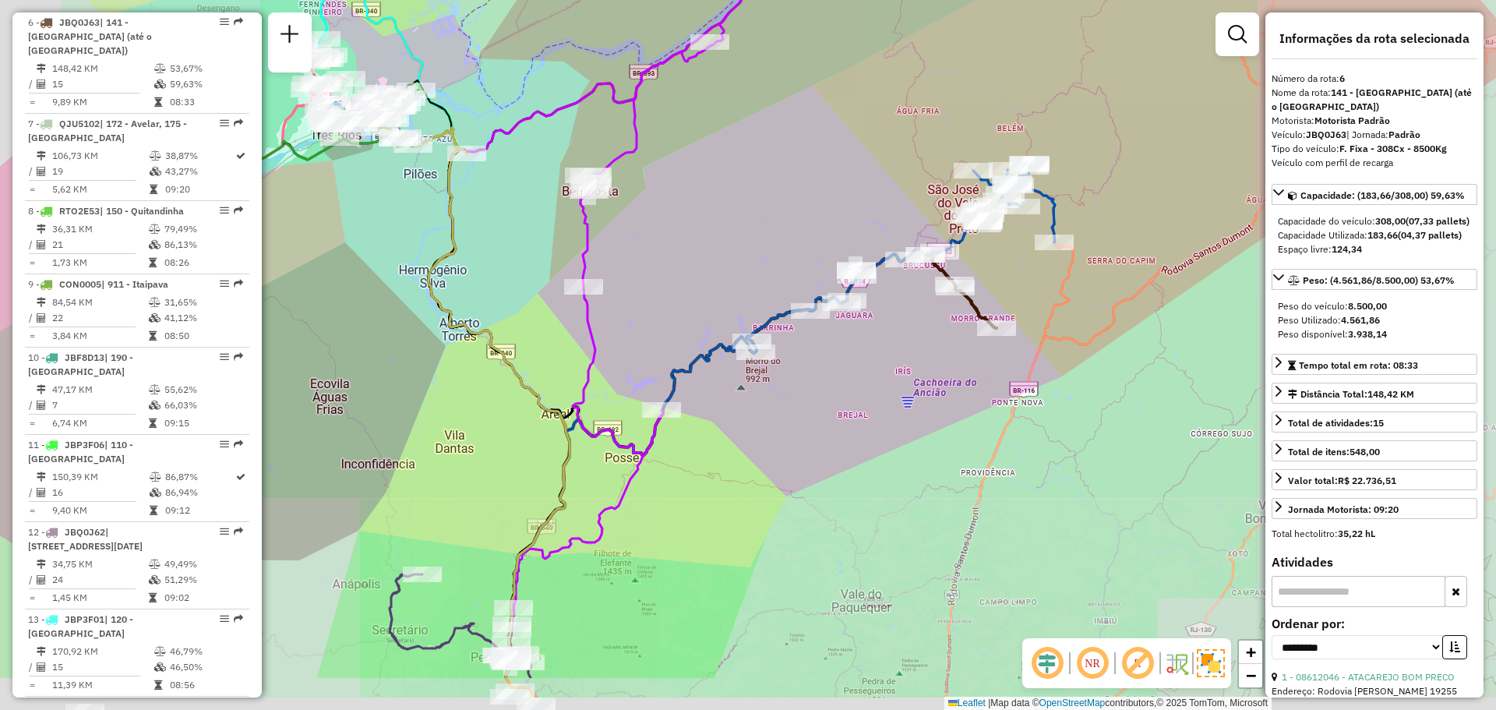
drag, startPoint x: 776, startPoint y: 567, endPoint x: 918, endPoint y: 290, distance: 311.5
click at [931, 283] on div "Janela de atendimento Grade de atendimento Capacidade Transportadoras Veículos …" at bounding box center [748, 355] width 1496 height 710
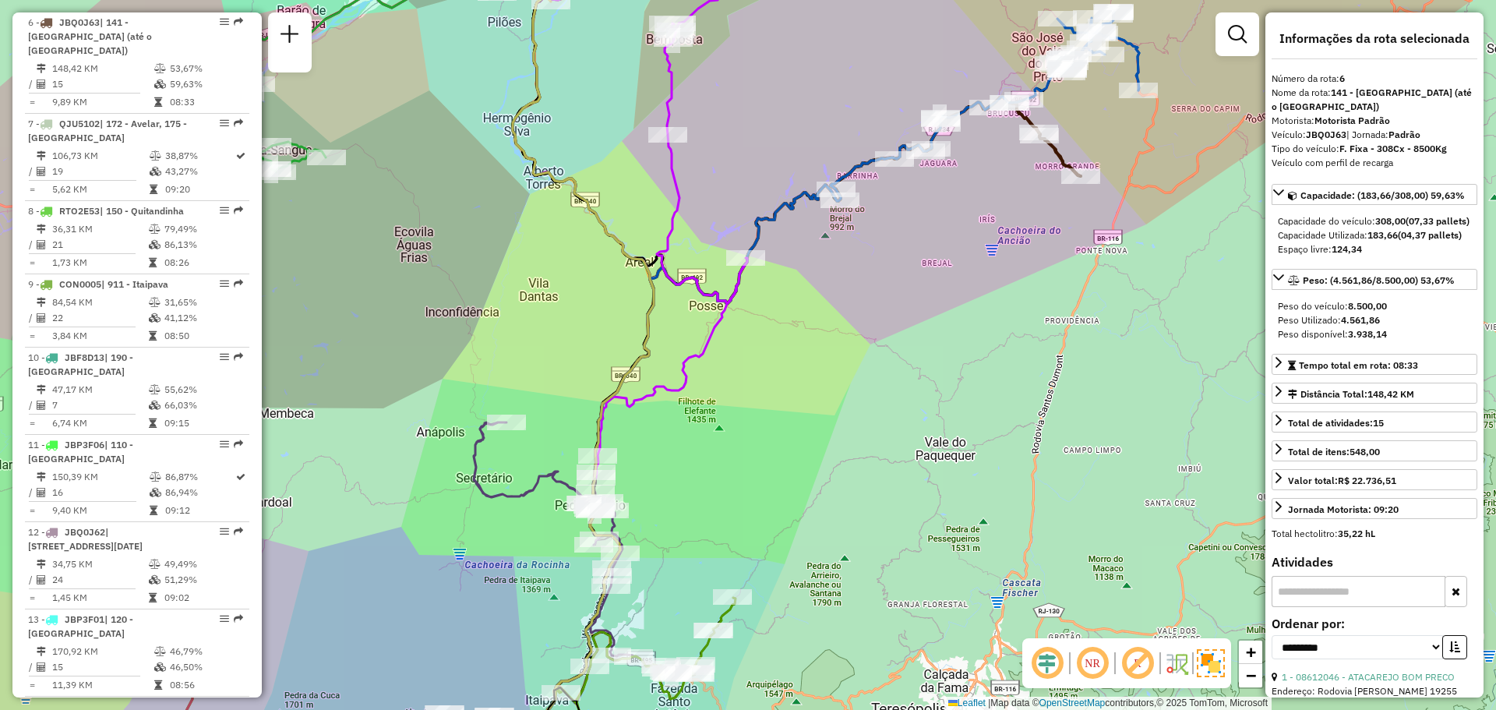
drag, startPoint x: 882, startPoint y: 289, endPoint x: 869, endPoint y: 389, distance: 100.6
click at [869, 389] on div "Janela de atendimento Grade de atendimento Capacidade Transportadoras Veículos …" at bounding box center [748, 355] width 1496 height 710
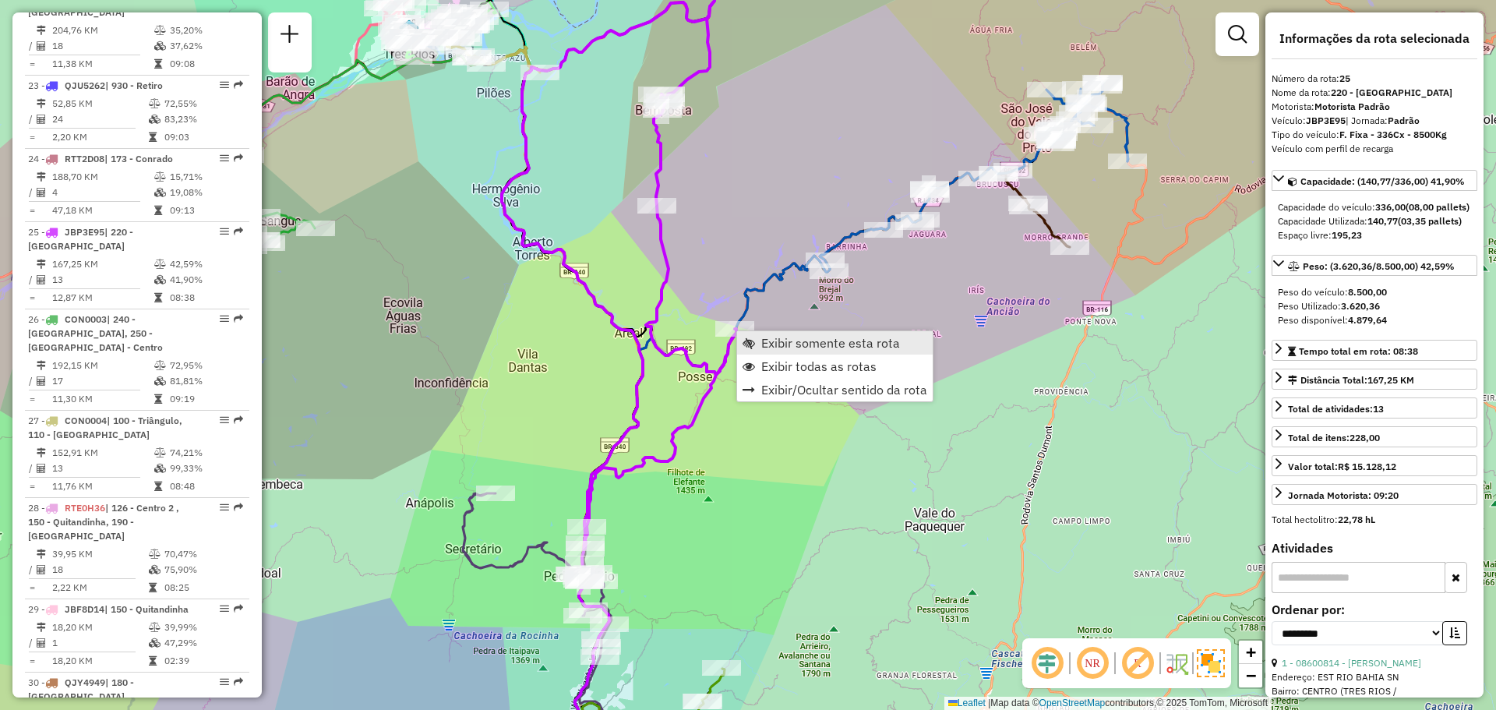
scroll to position [2626, 0]
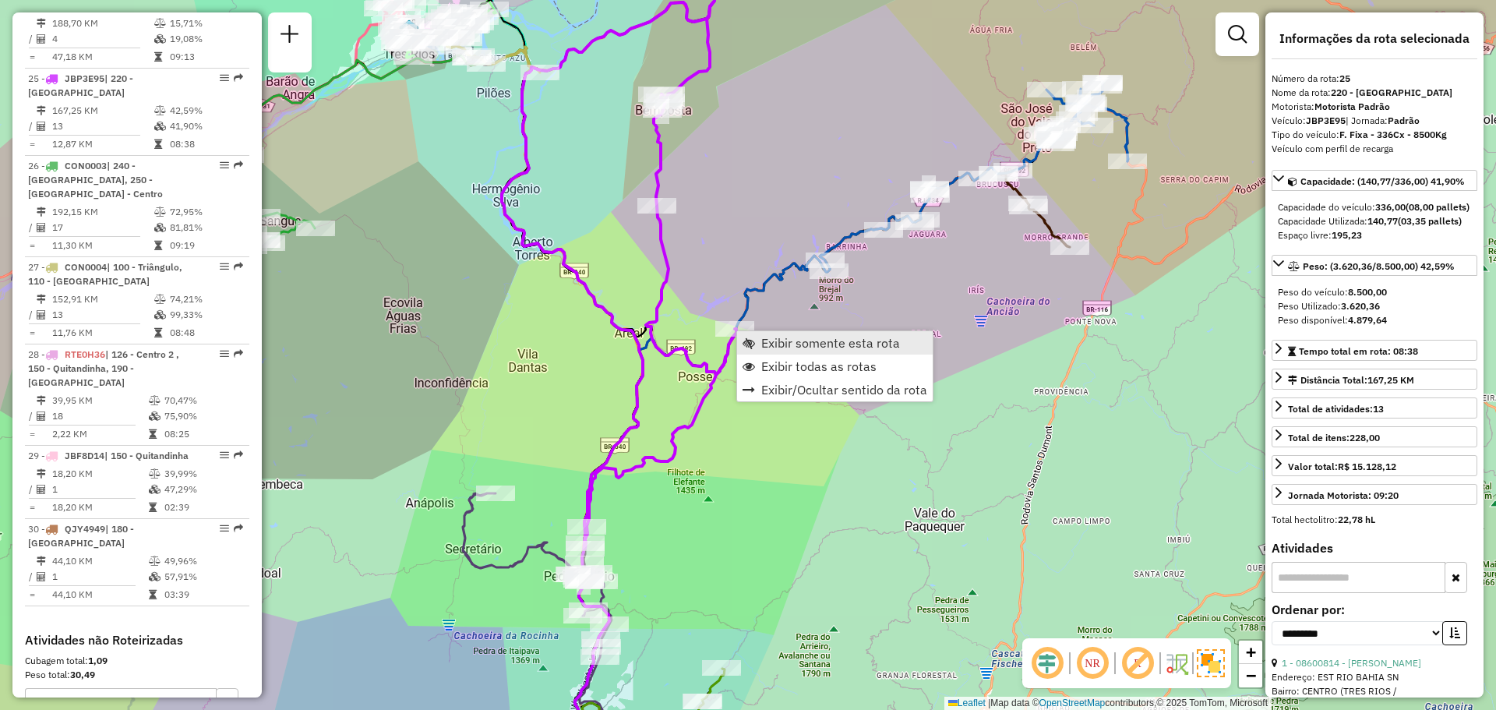
click at [761, 337] on span "Exibir somente esta rota" at bounding box center [830, 343] width 139 height 12
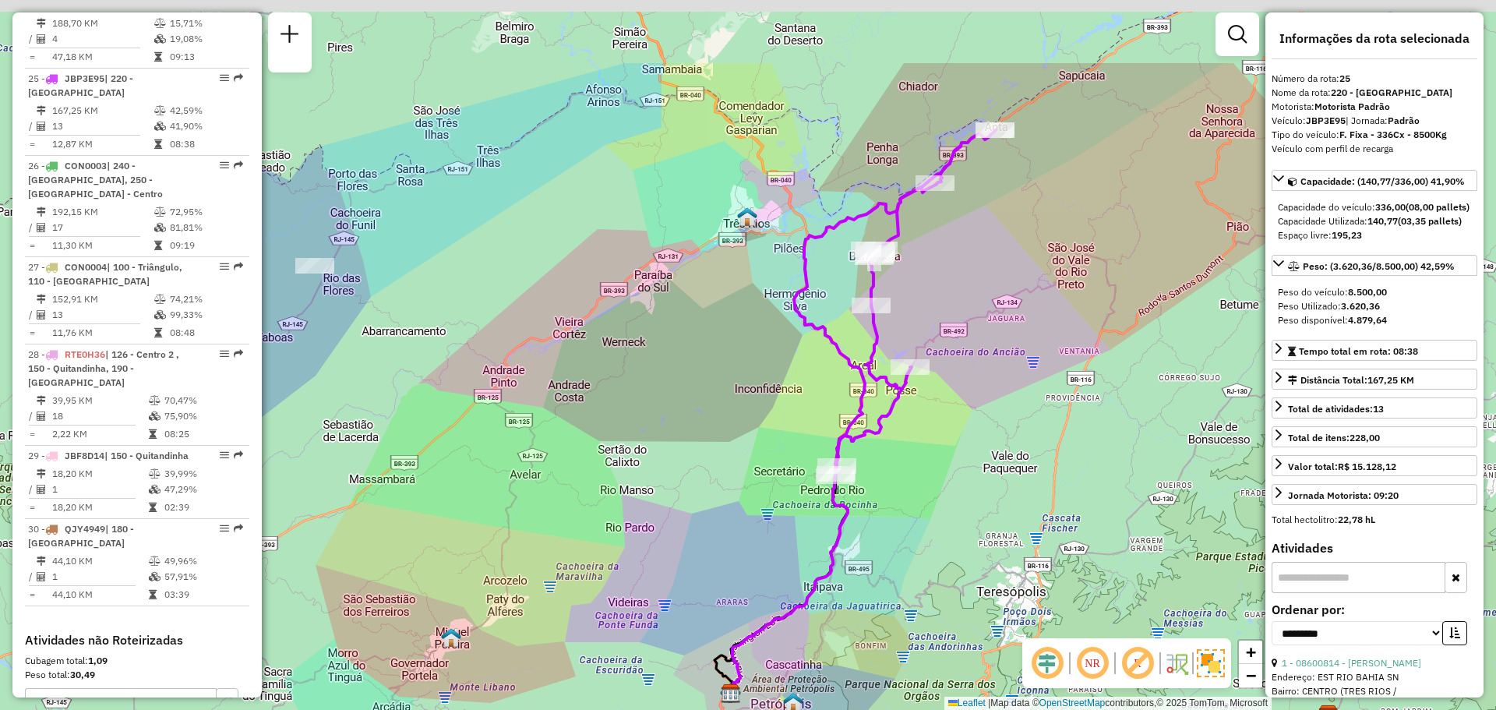
drag, startPoint x: 916, startPoint y: 289, endPoint x: 877, endPoint y: 353, distance: 75.2
click at [877, 353] on div "Janela de atendimento Grade de atendimento Capacidade Transportadoras Veículos …" at bounding box center [748, 355] width 1496 height 710
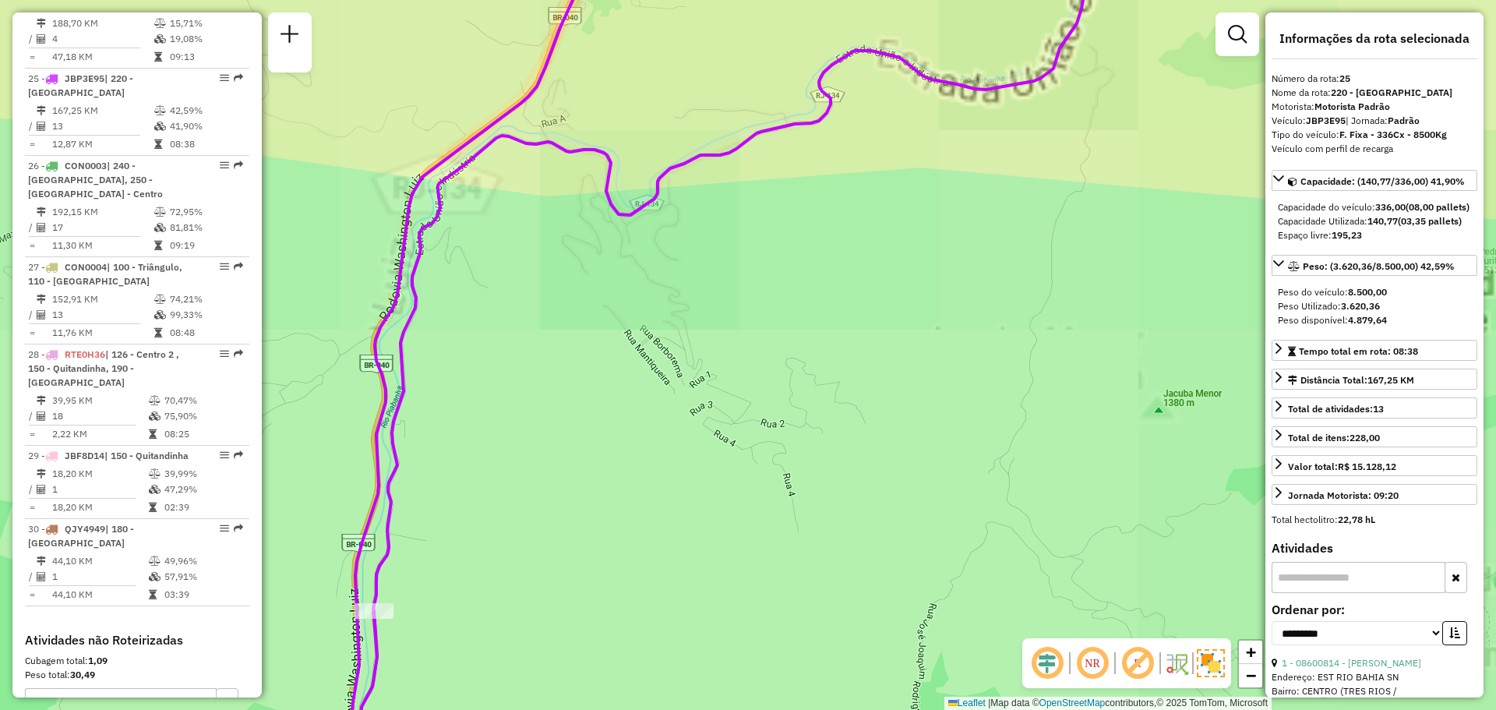
drag, startPoint x: 866, startPoint y: 311, endPoint x: 754, endPoint y: 328, distance: 113.5
click at [922, 177] on div "Janela de atendimento Grade de atendimento Capacidade Transportadoras Veículos …" at bounding box center [748, 355] width 1496 height 710
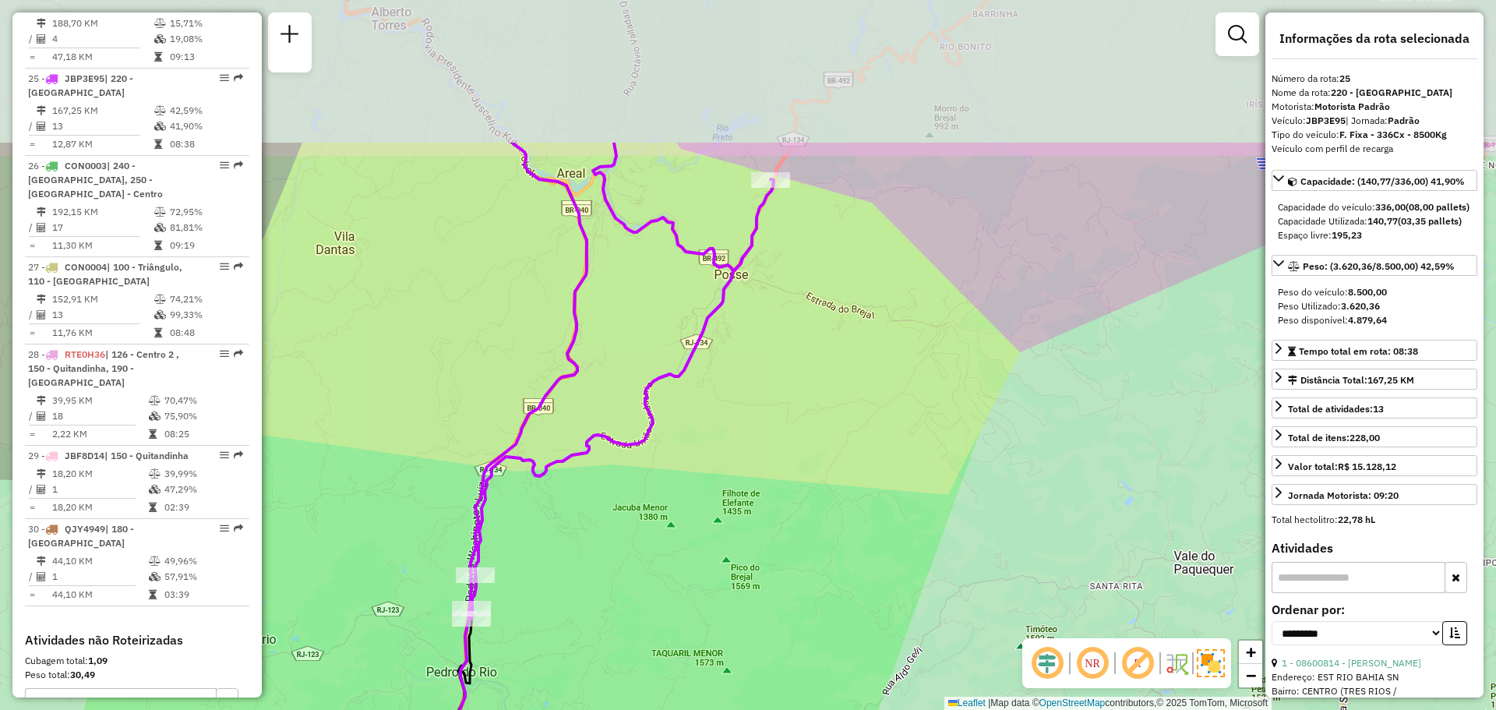
drag, startPoint x: 819, startPoint y: 103, endPoint x: 764, endPoint y: 316, distance: 219.6
click at [734, 423] on div "Janela de atendimento Grade de atendimento Capacidade Transportadoras Veículos …" at bounding box center [748, 355] width 1496 height 710
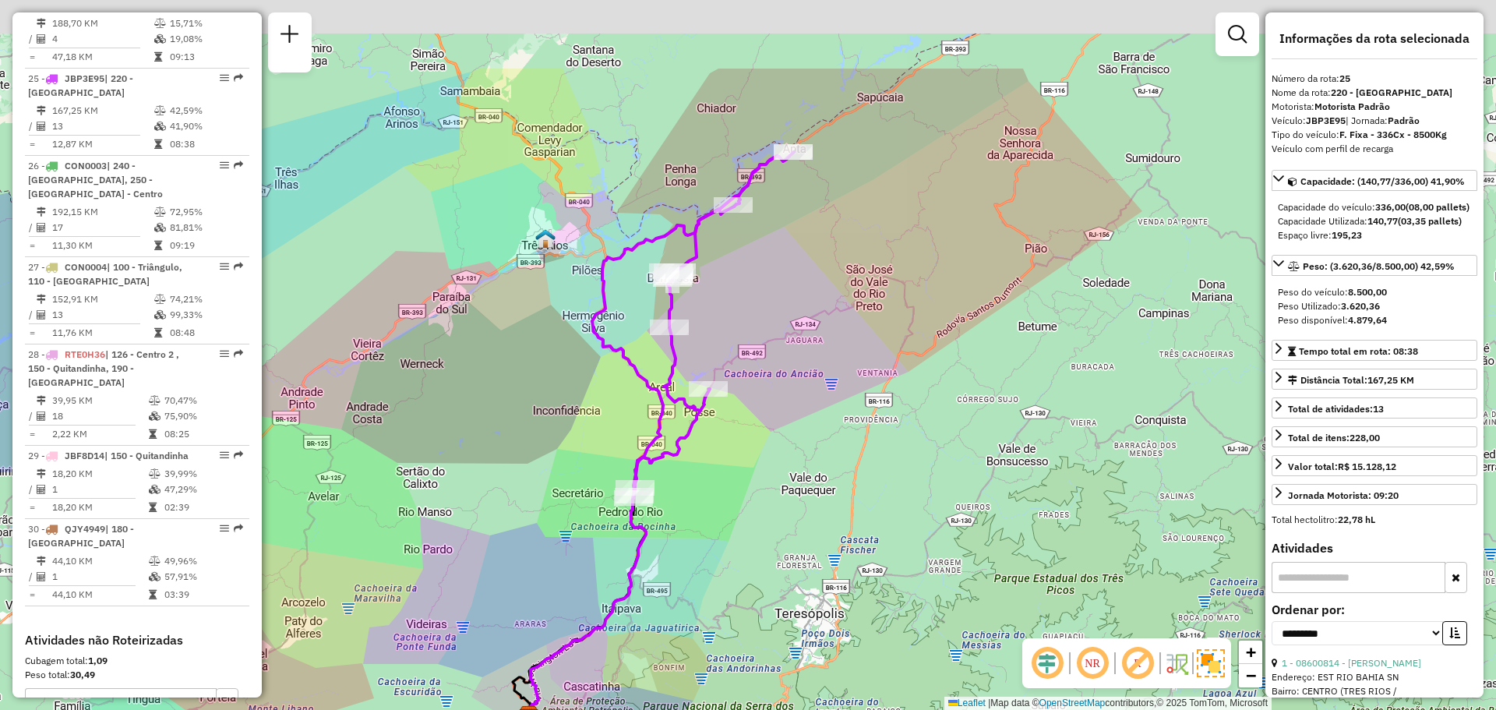
drag, startPoint x: 856, startPoint y: 56, endPoint x: 805, endPoint y: 147, distance: 104.7
click at [801, 184] on div "Janela de atendimento Grade de atendimento Capacidade Transportadoras Veículos …" at bounding box center [748, 355] width 1496 height 710
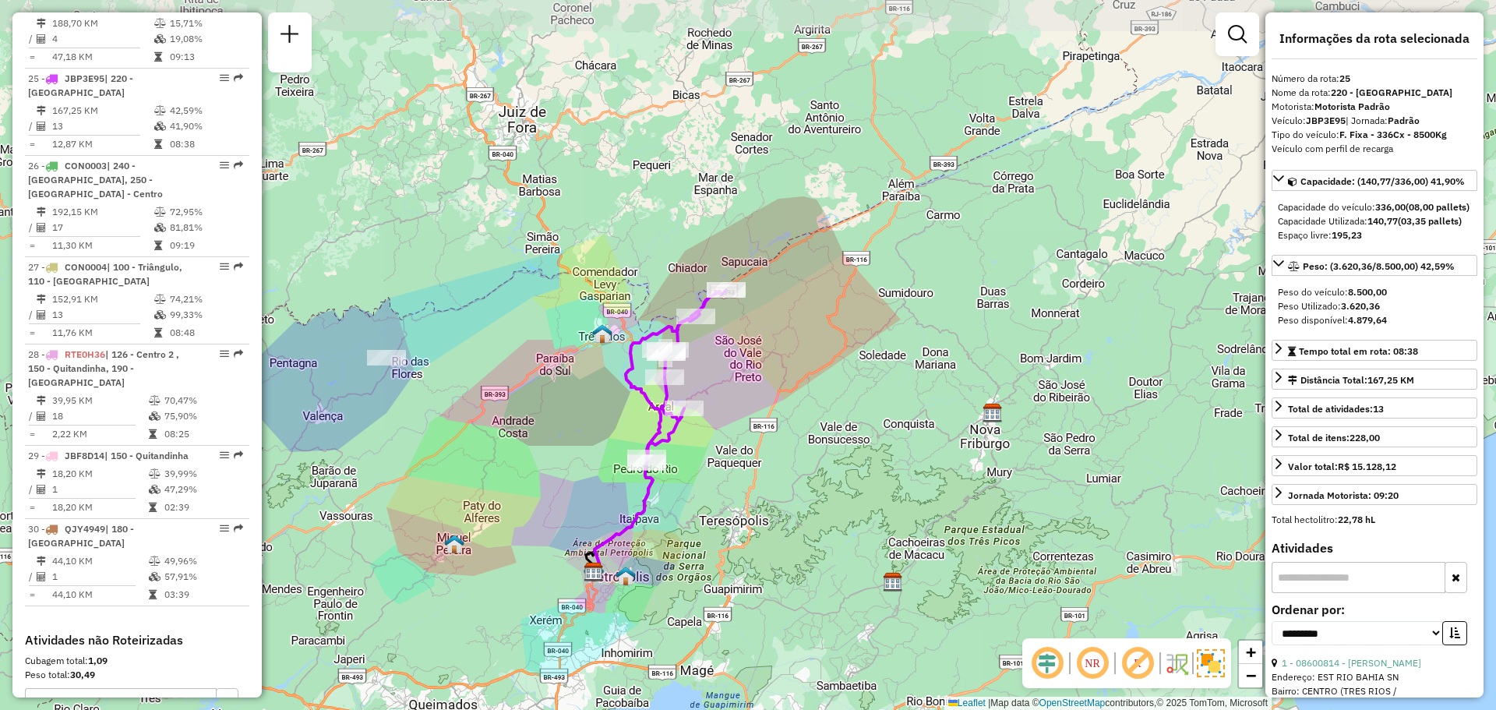
drag, startPoint x: 860, startPoint y: 244, endPoint x: 852, endPoint y: 308, distance: 64.5
click at [852, 308] on div "Janela de atendimento Grade de atendimento Capacidade Transportadoras Veículos …" at bounding box center [748, 355] width 1496 height 710
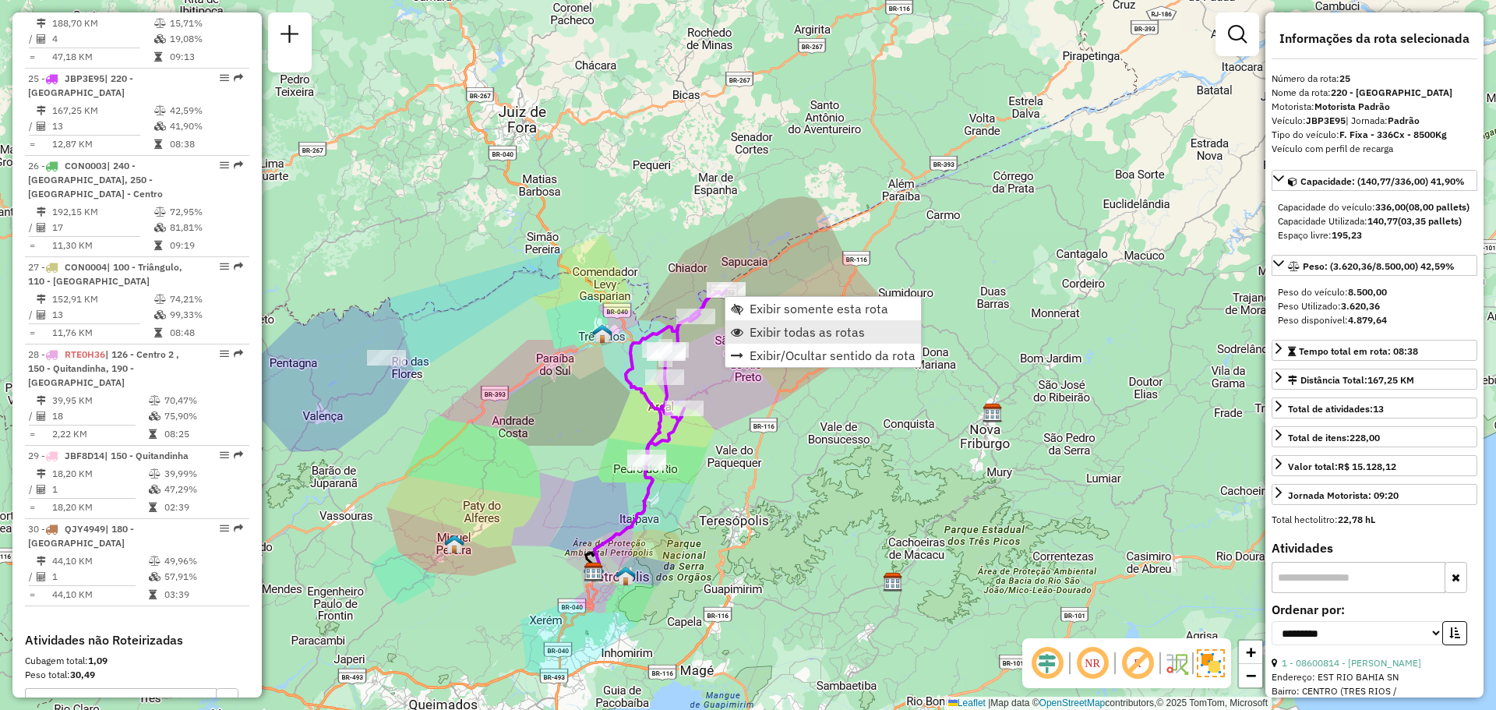
click at [785, 329] on span "Exibir todas as rotas" at bounding box center [807, 332] width 115 height 12
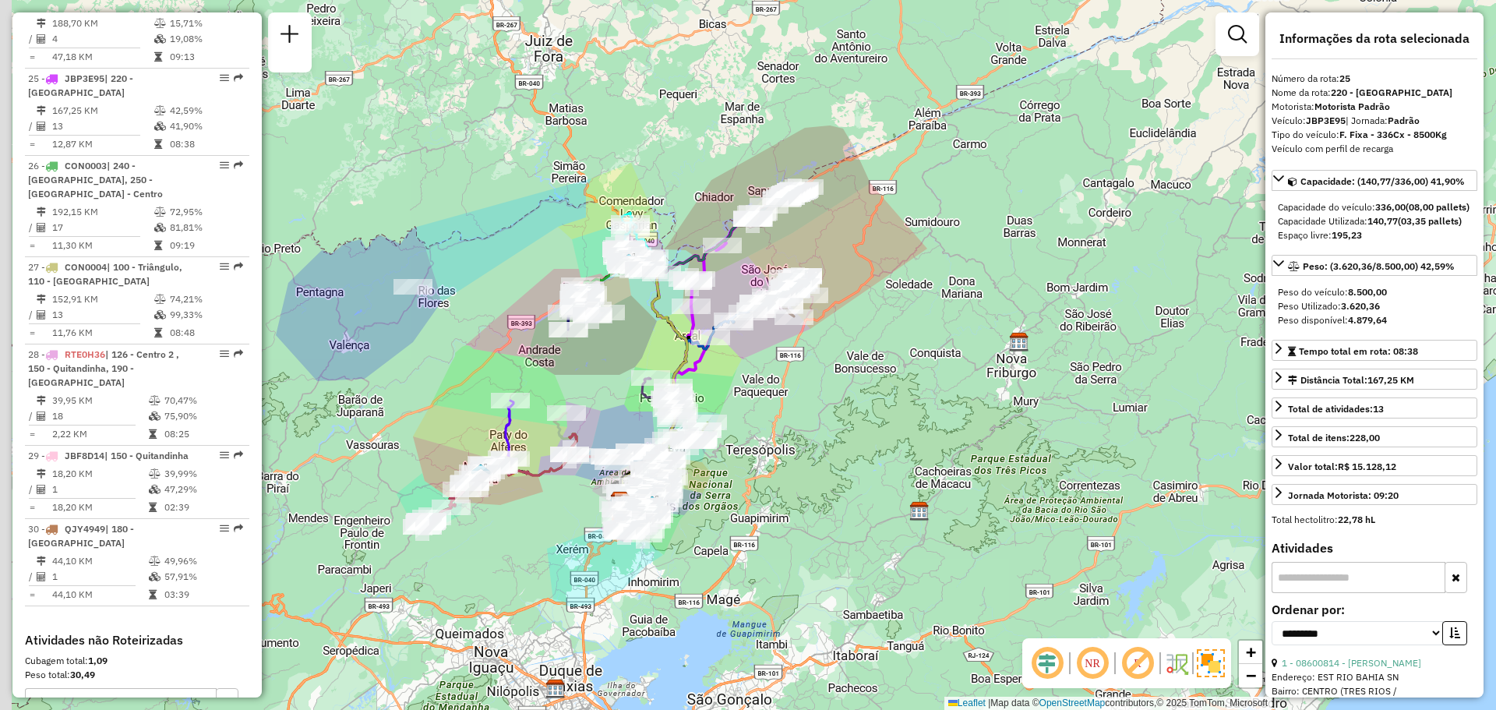
drag, startPoint x: 613, startPoint y: 409, endPoint x: 649, endPoint y: 315, distance: 100.9
click at [649, 315] on div "Janela de atendimento Grade de atendimento Capacidade Transportadoras Veículos …" at bounding box center [748, 355] width 1496 height 710
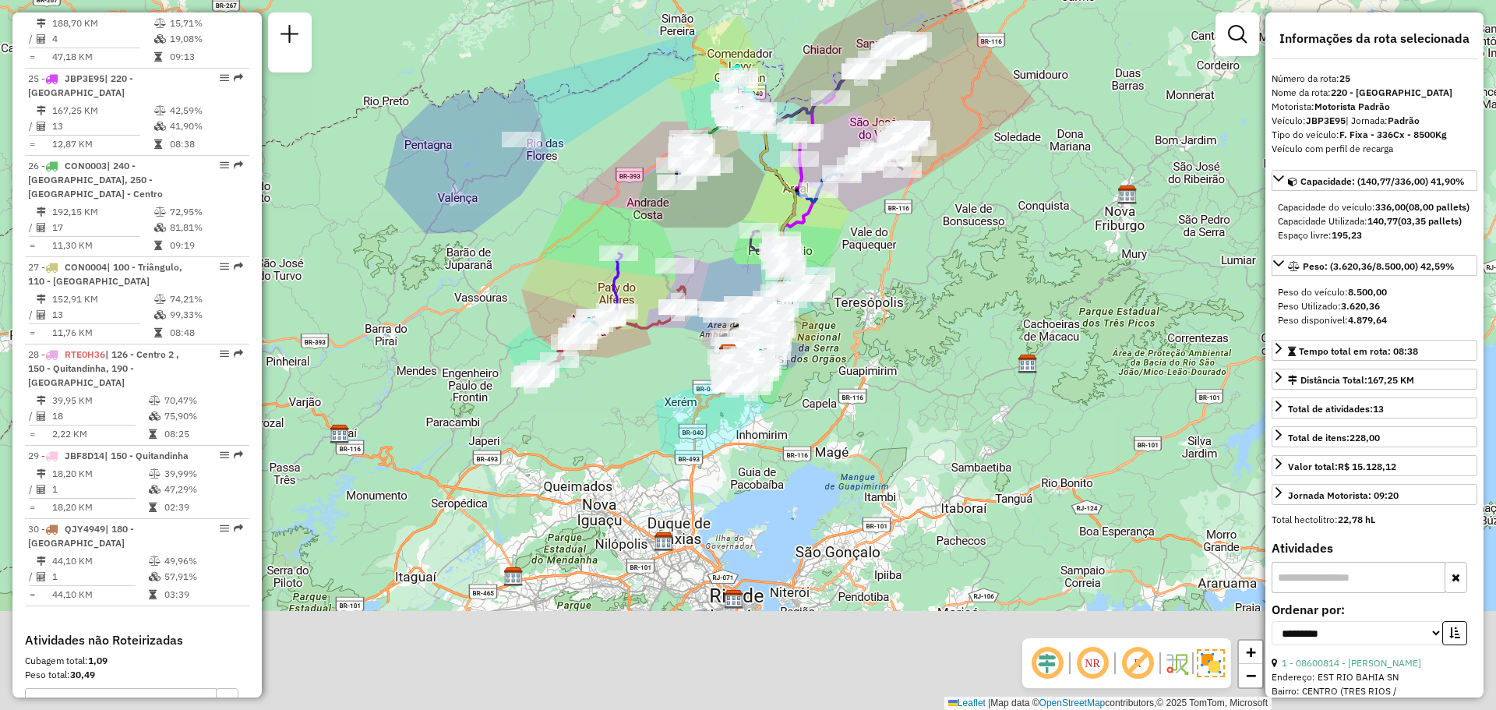
drag, startPoint x: 534, startPoint y: 518, endPoint x: 626, endPoint y: 400, distance: 149.8
click at [626, 400] on div "Janela de atendimento Grade de atendimento Capacidade Transportadoras Veículos …" at bounding box center [748, 355] width 1496 height 710
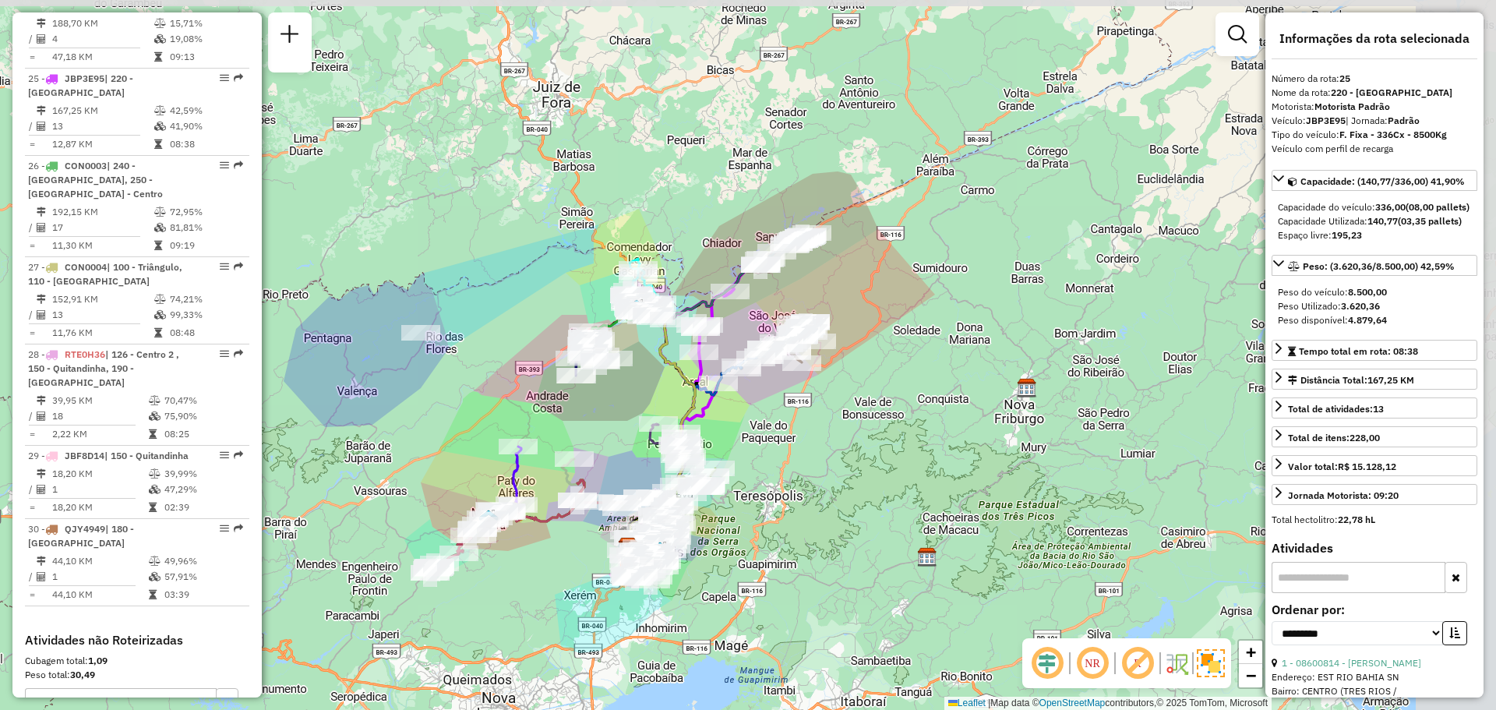
drag, startPoint x: 1022, startPoint y: 323, endPoint x: 937, endPoint y: 460, distance: 161.3
click at [937, 460] on div "Janela de atendimento Grade de atendimento Capacidade Transportadoras Veículos …" at bounding box center [748, 355] width 1496 height 710
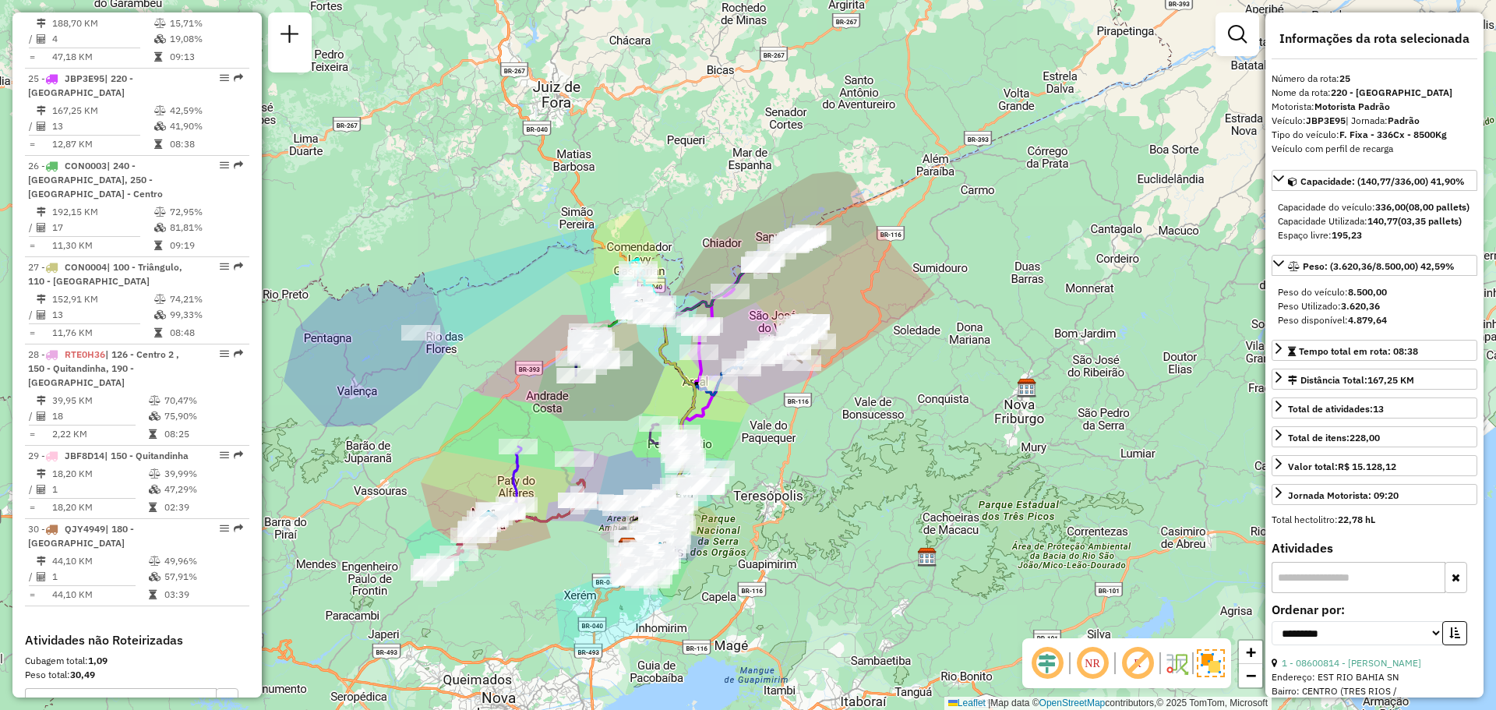
click at [937, 460] on div "Janela de atendimento Grade de atendimento Capacidade Transportadoras Veículos …" at bounding box center [748, 355] width 1496 height 710
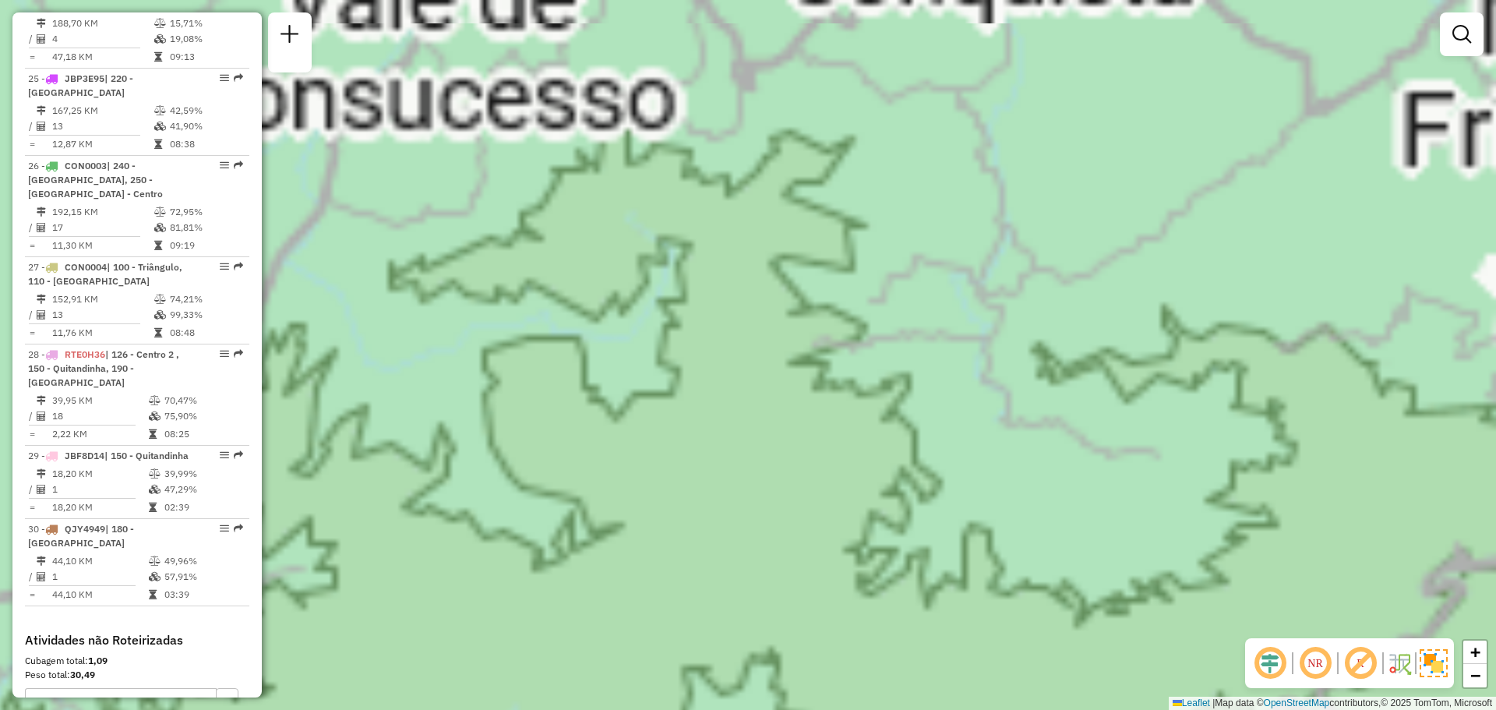
click at [937, 460] on div "Janela de atendimento Grade de atendimento Capacidade Transportadoras Veículos …" at bounding box center [748, 355] width 1496 height 710
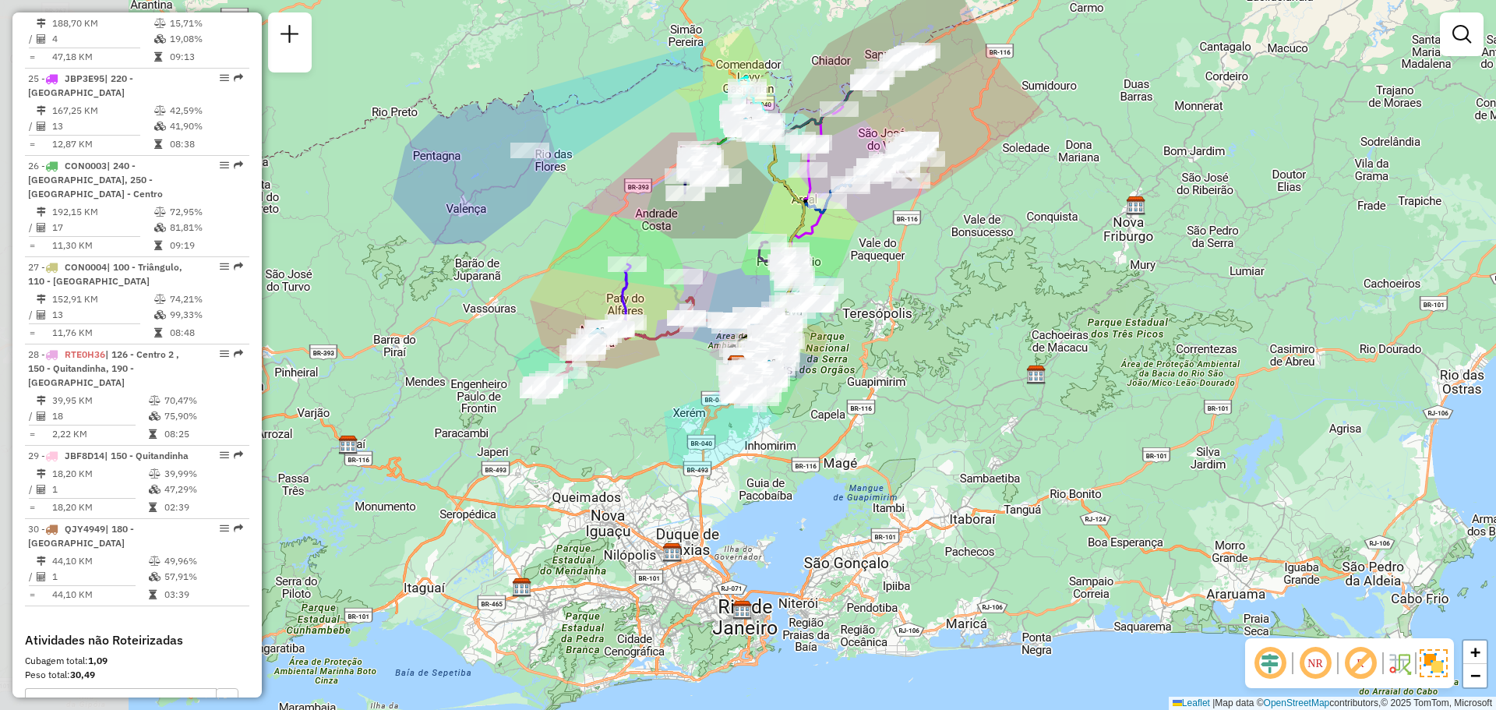
drag, startPoint x: 777, startPoint y: 326, endPoint x: 965, endPoint y: 267, distance: 197.4
click at [965, 267] on div "Janela de atendimento Grade de atendimento Capacidade Transportadoras Veículos …" at bounding box center [748, 355] width 1496 height 710
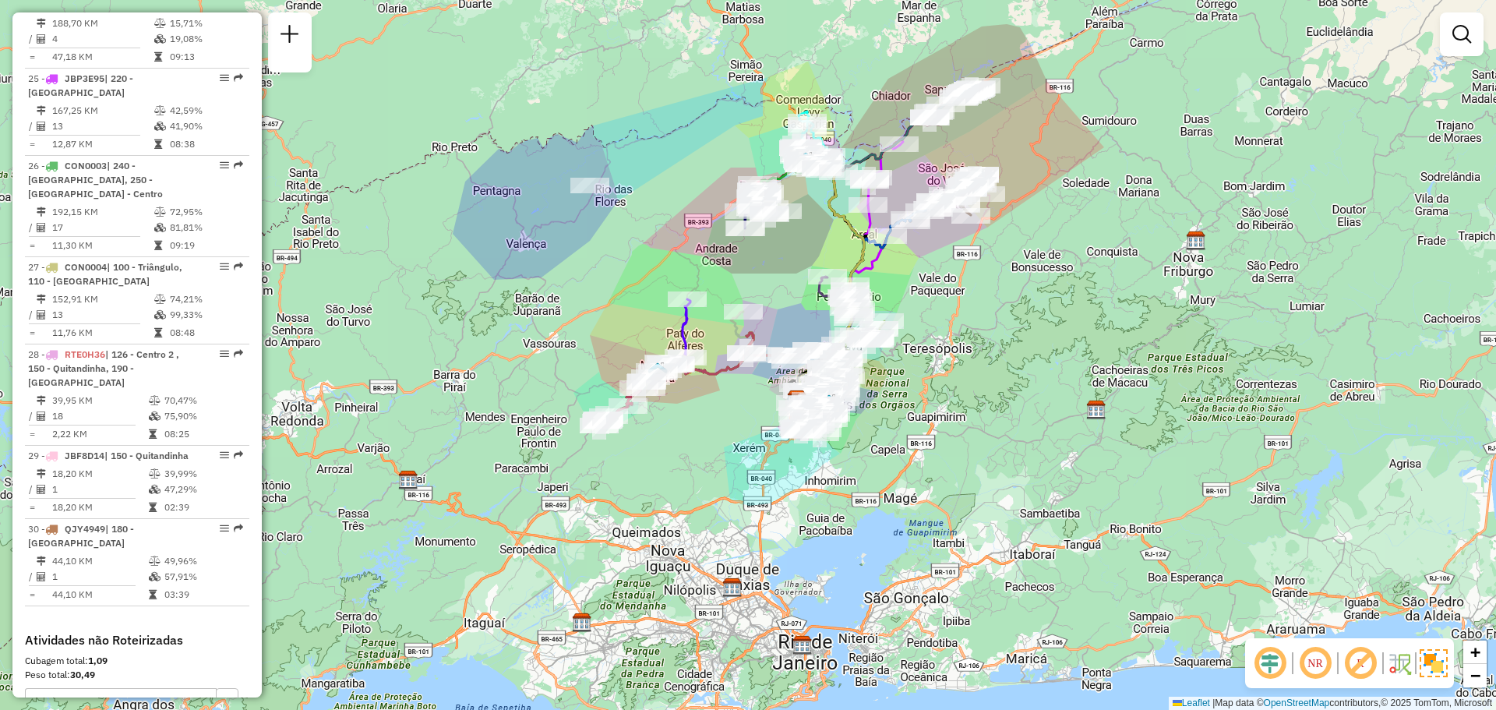
drag, startPoint x: 890, startPoint y: 360, endPoint x: 959, endPoint y: 405, distance: 82.8
click at [968, 415] on div "Janela de atendimento Grade de atendimento Capacidade Transportadoras Veículos …" at bounding box center [748, 355] width 1496 height 710
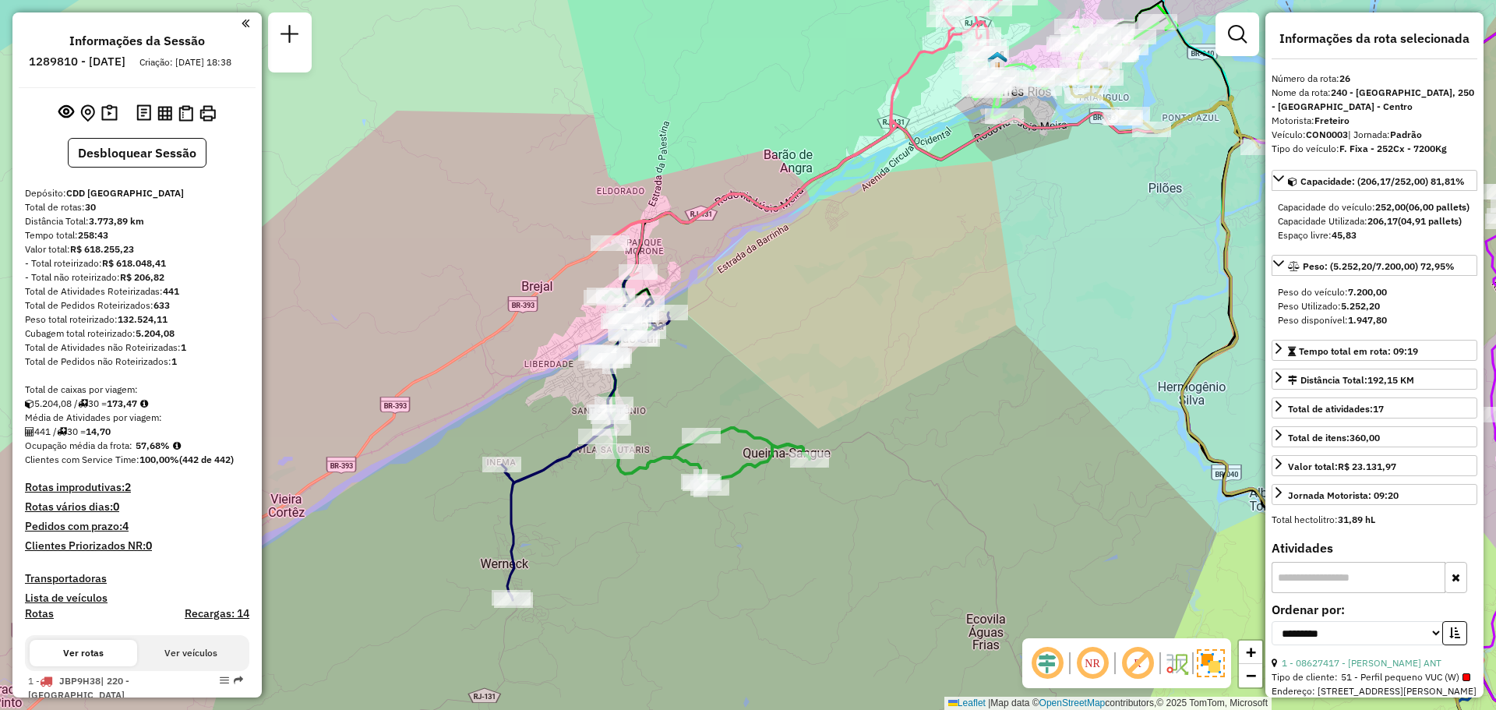
select select "**********"
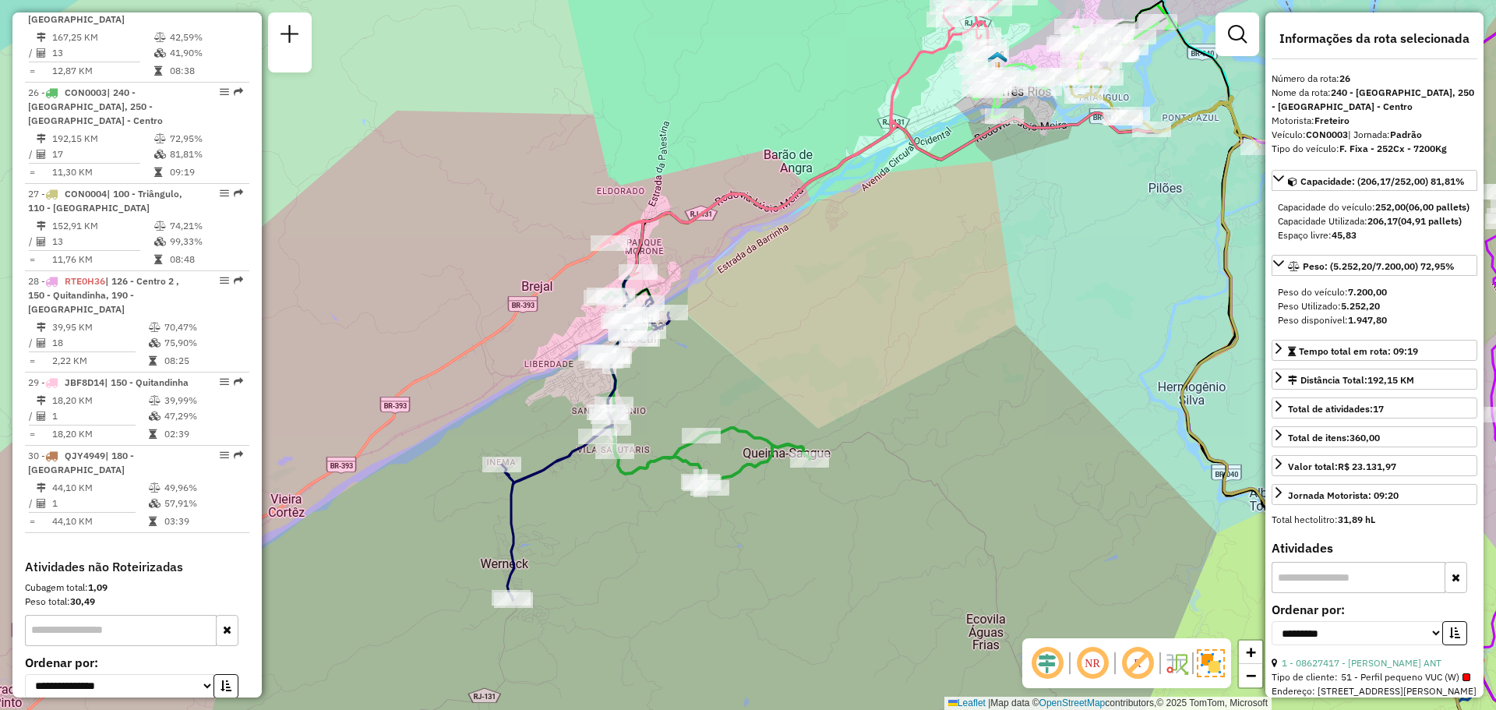
click at [610, 378] on div "Janela de atendimento Grade de atendimento Capacidade Transportadoras Veículos …" at bounding box center [748, 355] width 1496 height 710
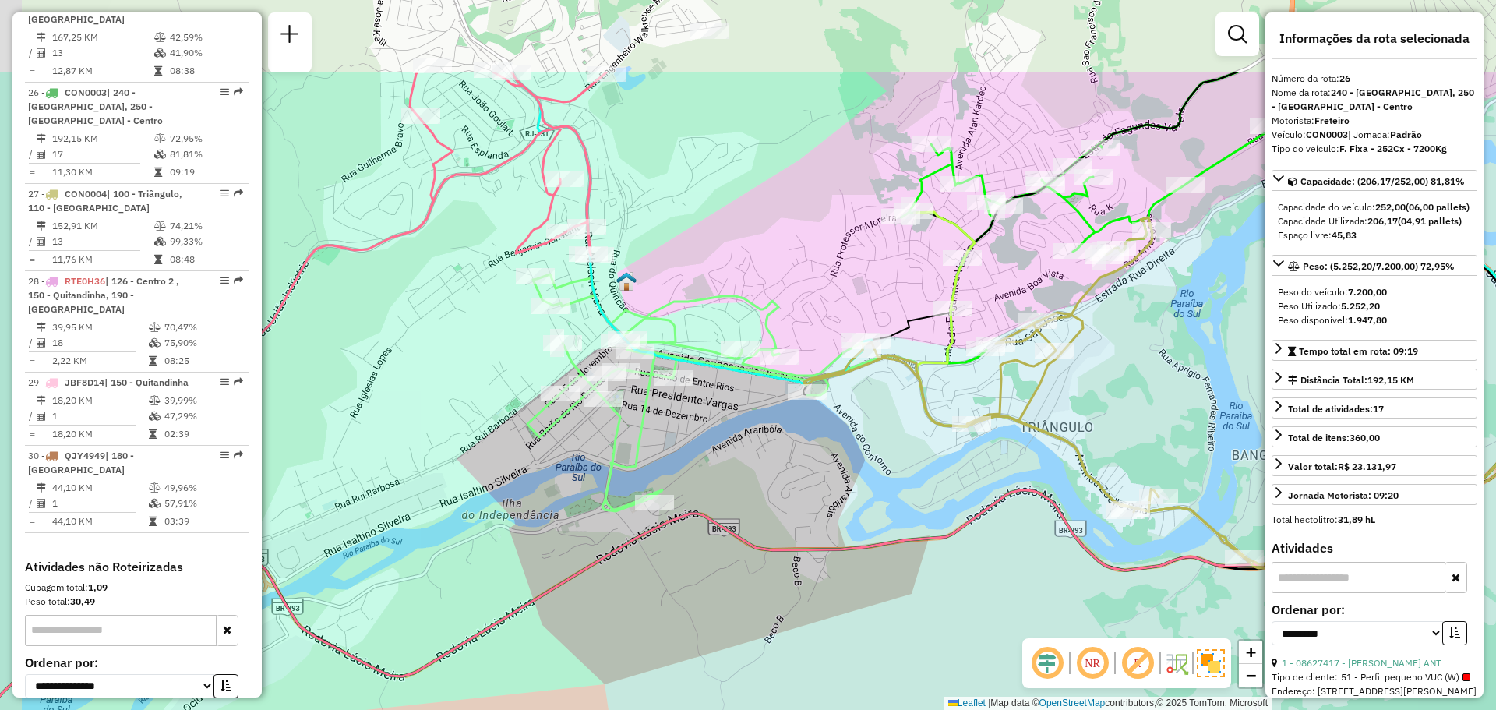
drag, startPoint x: 777, startPoint y: 123, endPoint x: 760, endPoint y: 276, distance: 153.6
click at [824, 249] on div "Janela de atendimento Grade de atendimento Capacidade Transportadoras Veículos …" at bounding box center [748, 355] width 1496 height 710
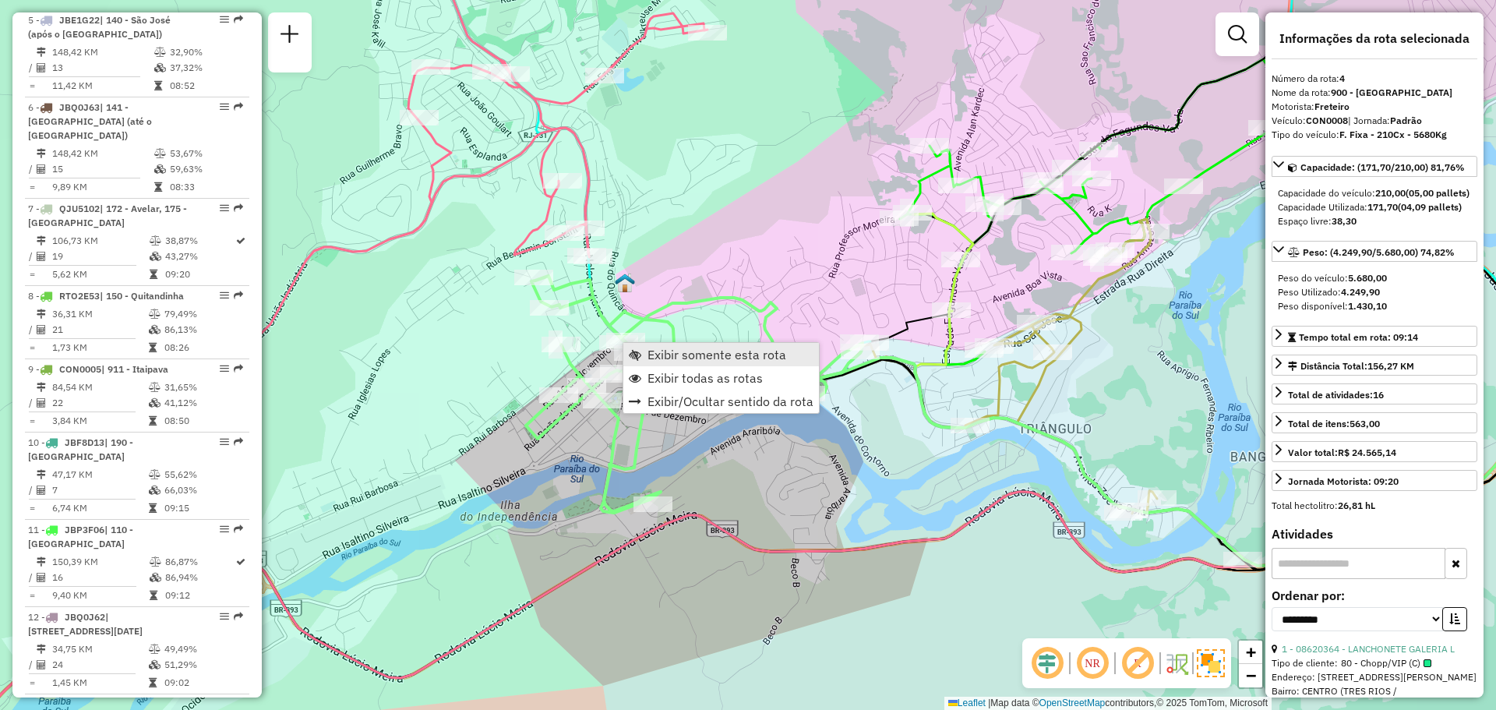
scroll to position [920, 0]
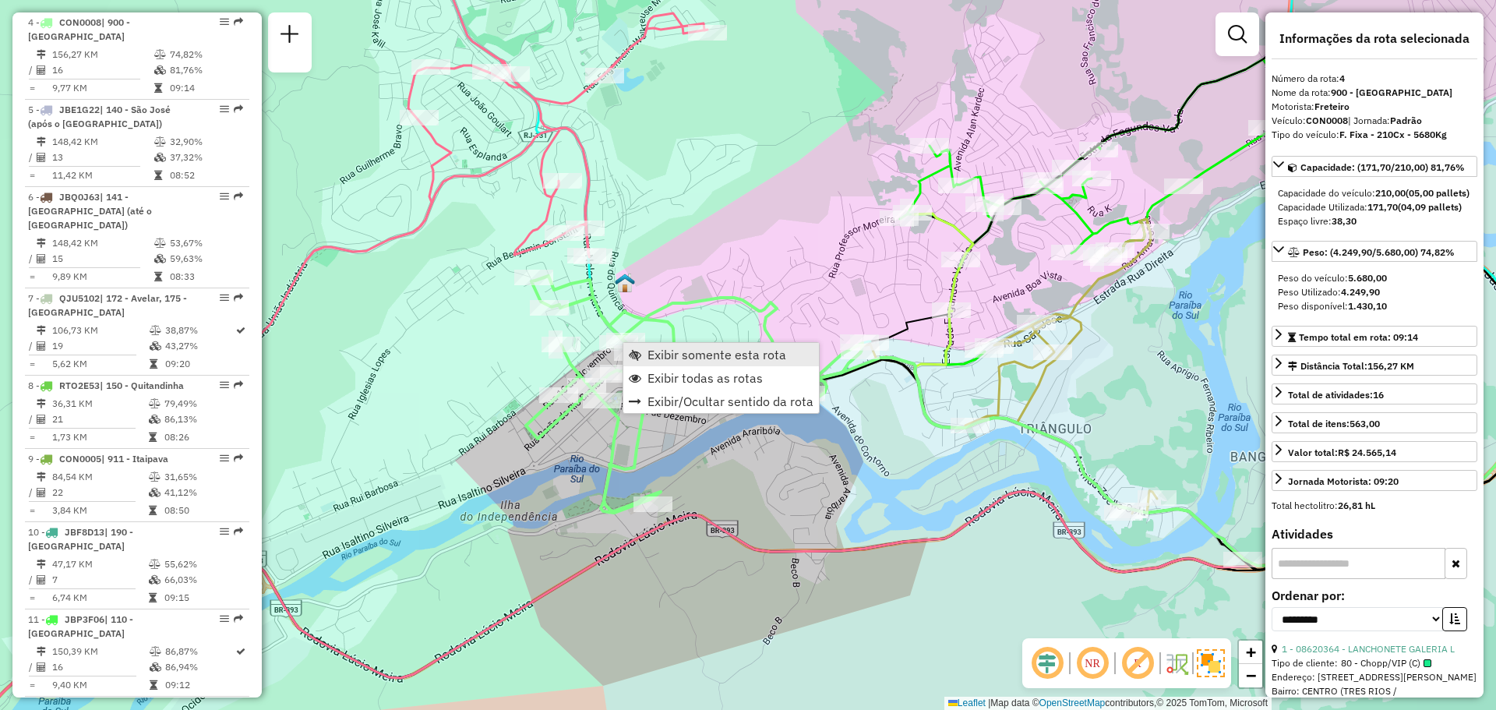
click at [648, 358] on span "Exibir somente esta rota" at bounding box center [716, 354] width 139 height 12
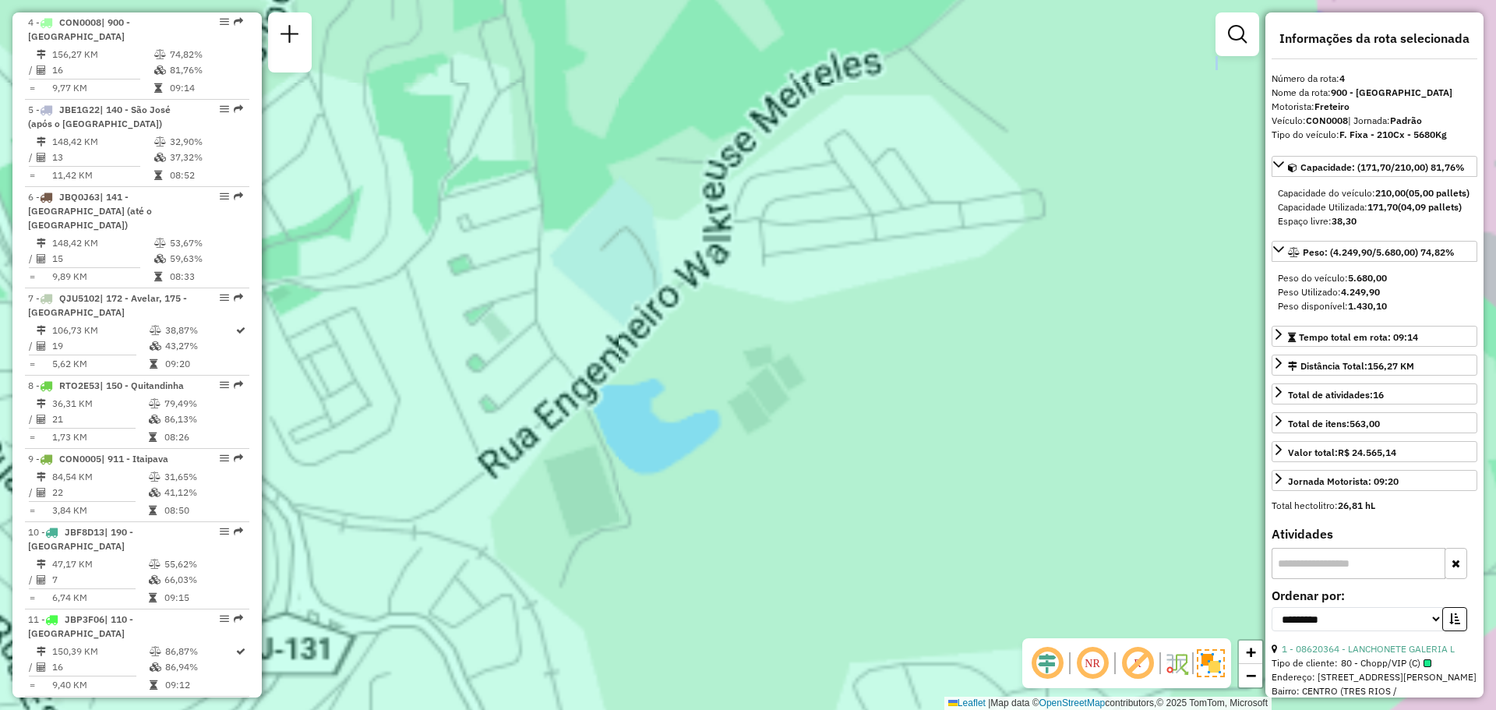
drag, startPoint x: 740, startPoint y: 382, endPoint x: 710, endPoint y: 72, distance: 311.6
click at [715, 122] on div "Janela de atendimento Grade de atendimento Capacidade Transportadoras Veículos …" at bounding box center [748, 355] width 1496 height 710
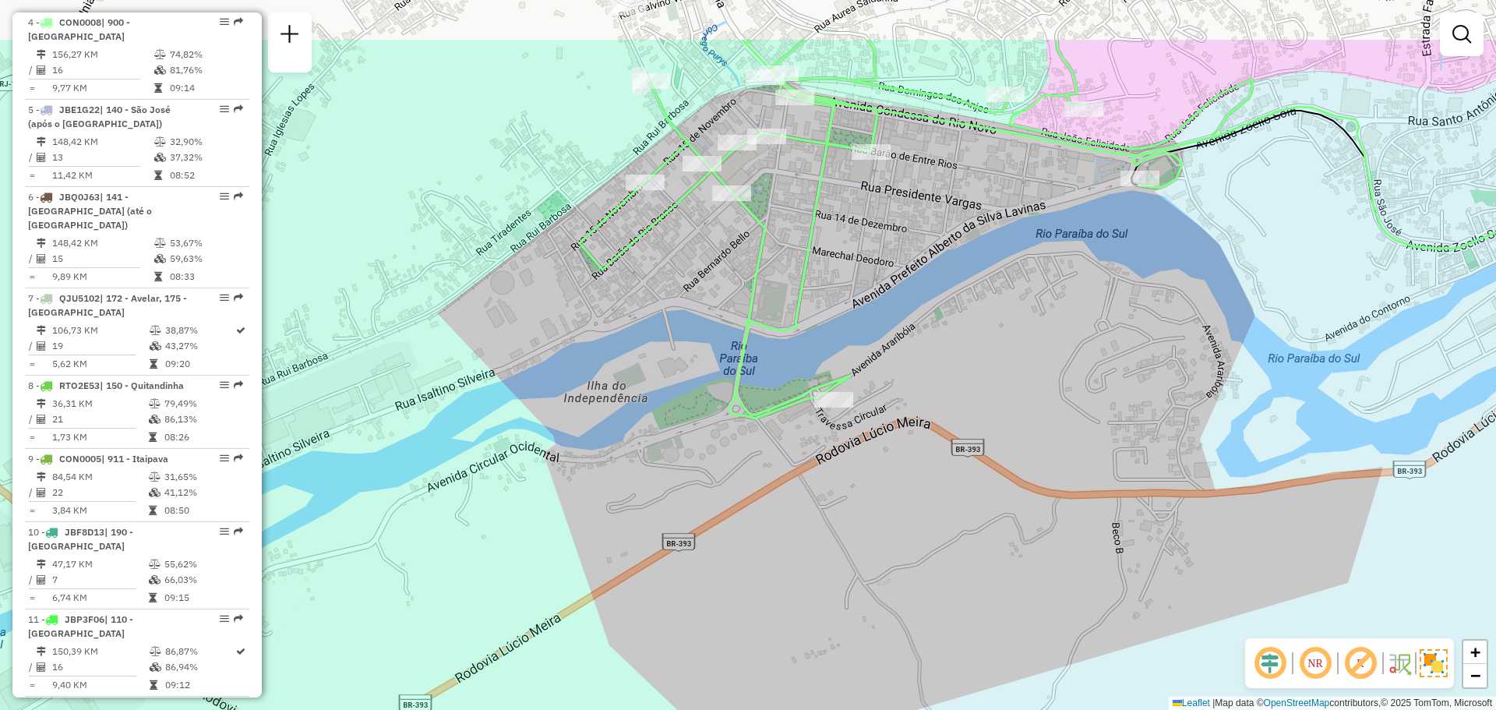
drag, startPoint x: 900, startPoint y: 212, endPoint x: 806, endPoint y: 348, distance: 165.8
click at [812, 351] on div "Janela de atendimento Grade de atendimento Capacidade Transportadoras Veículos …" at bounding box center [748, 355] width 1496 height 710
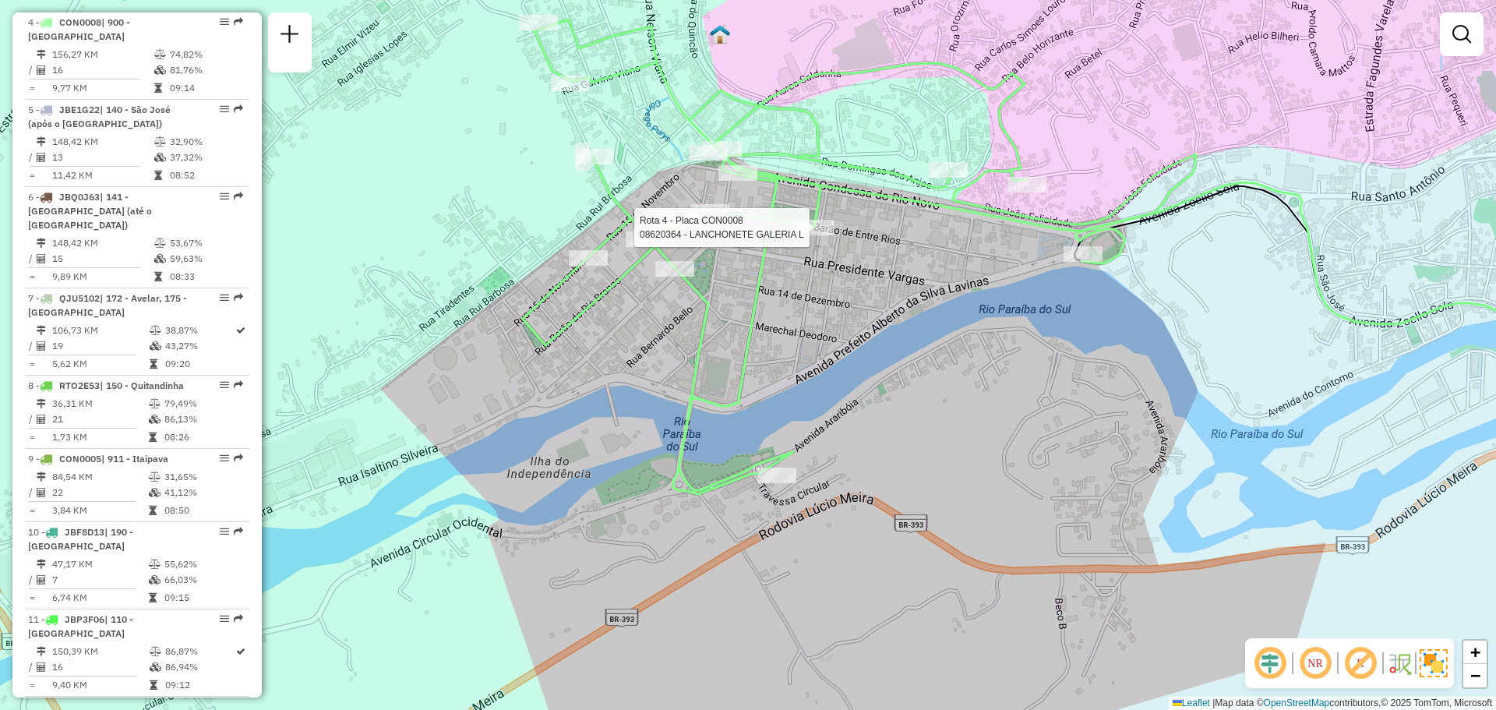
select select "**********"
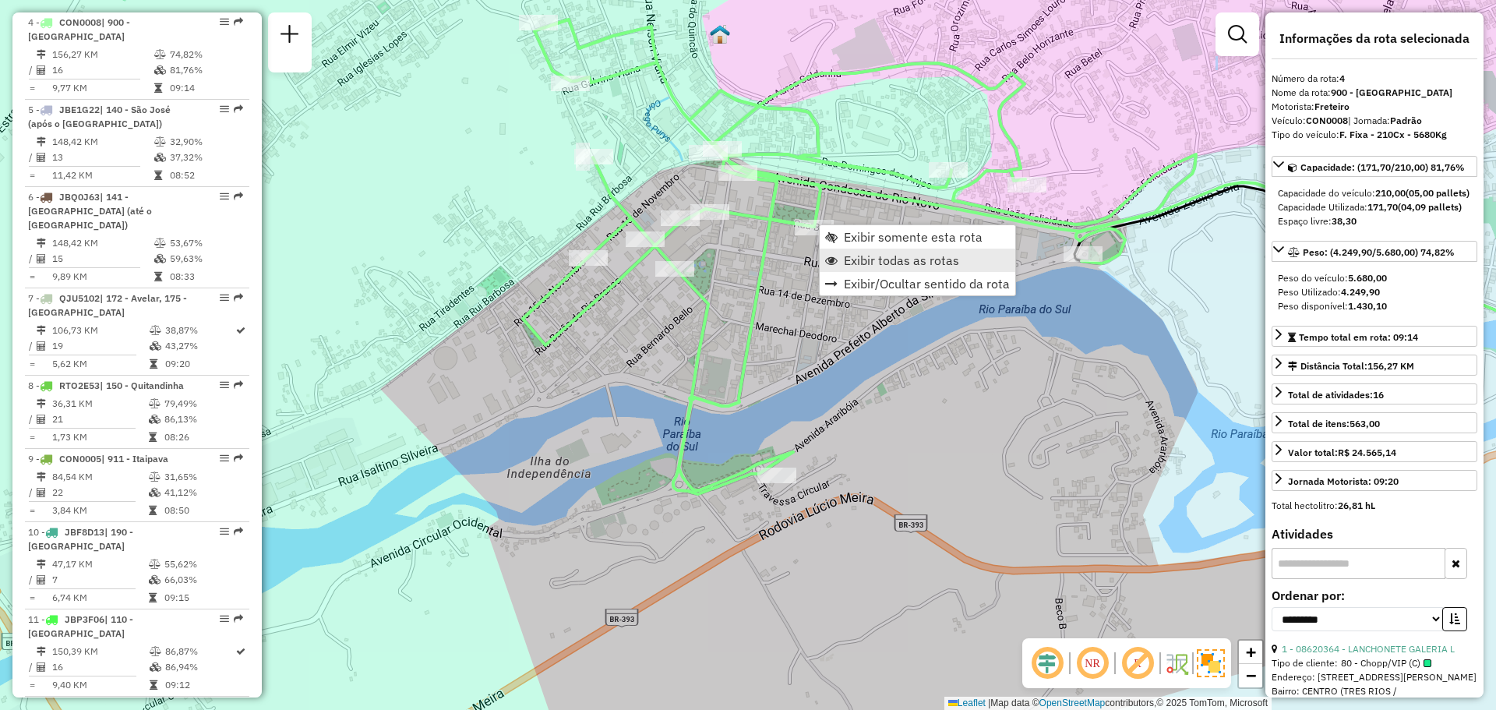
click at [861, 259] on span "Exibir todas as rotas" at bounding box center [901, 260] width 115 height 12
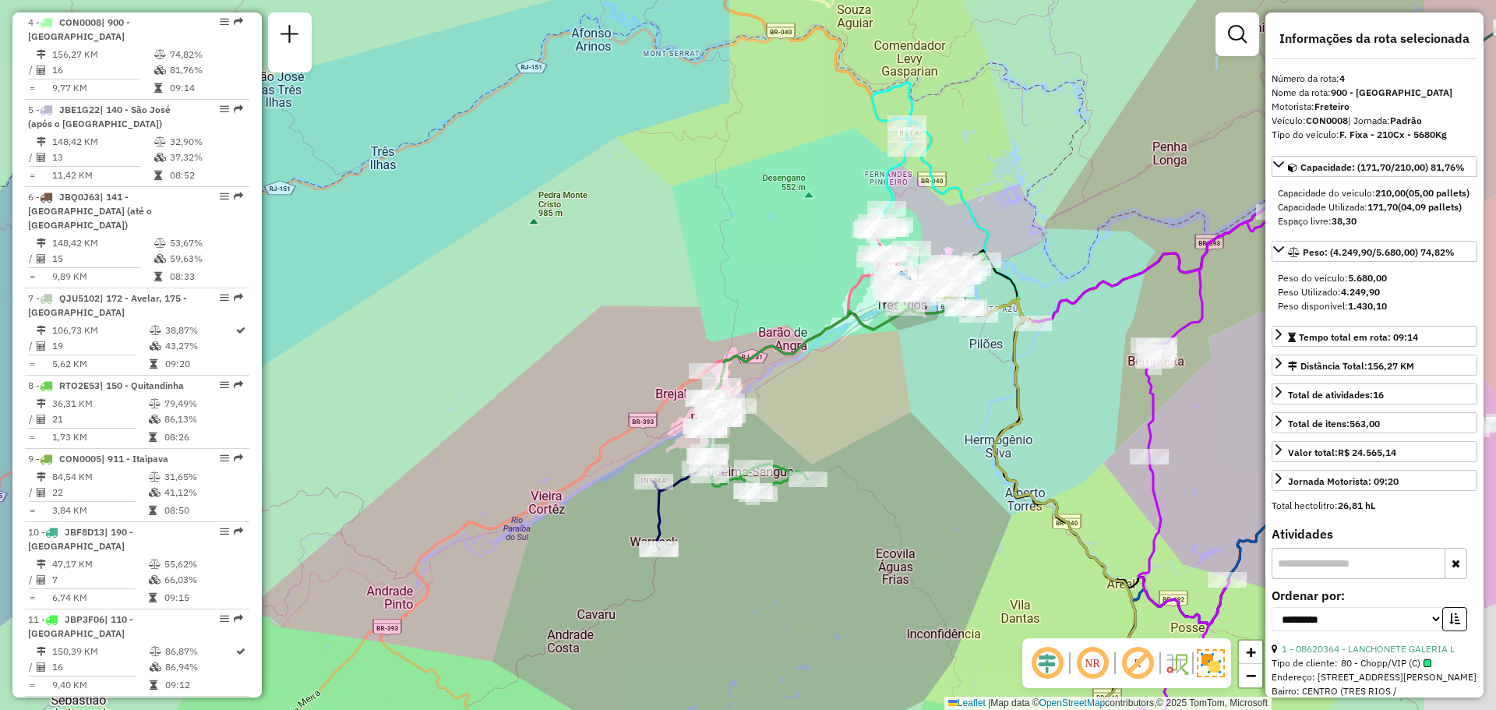
drag, startPoint x: 1027, startPoint y: 193, endPoint x: 968, endPoint y: 173, distance: 62.6
click at [973, 175] on div "Janela de atendimento Grade de atendimento Capacidade Transportadoras Veículos …" at bounding box center [748, 355] width 1496 height 710
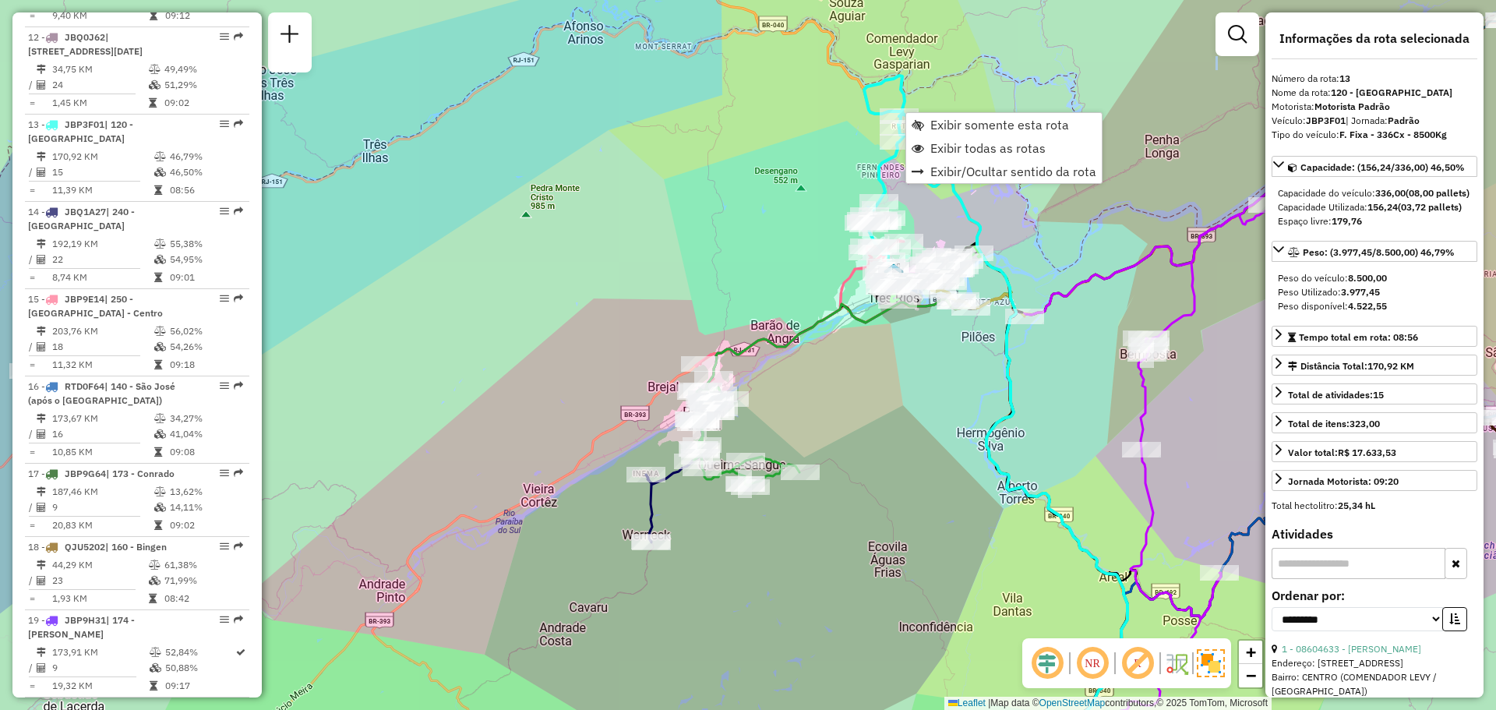
scroll to position [1663, 0]
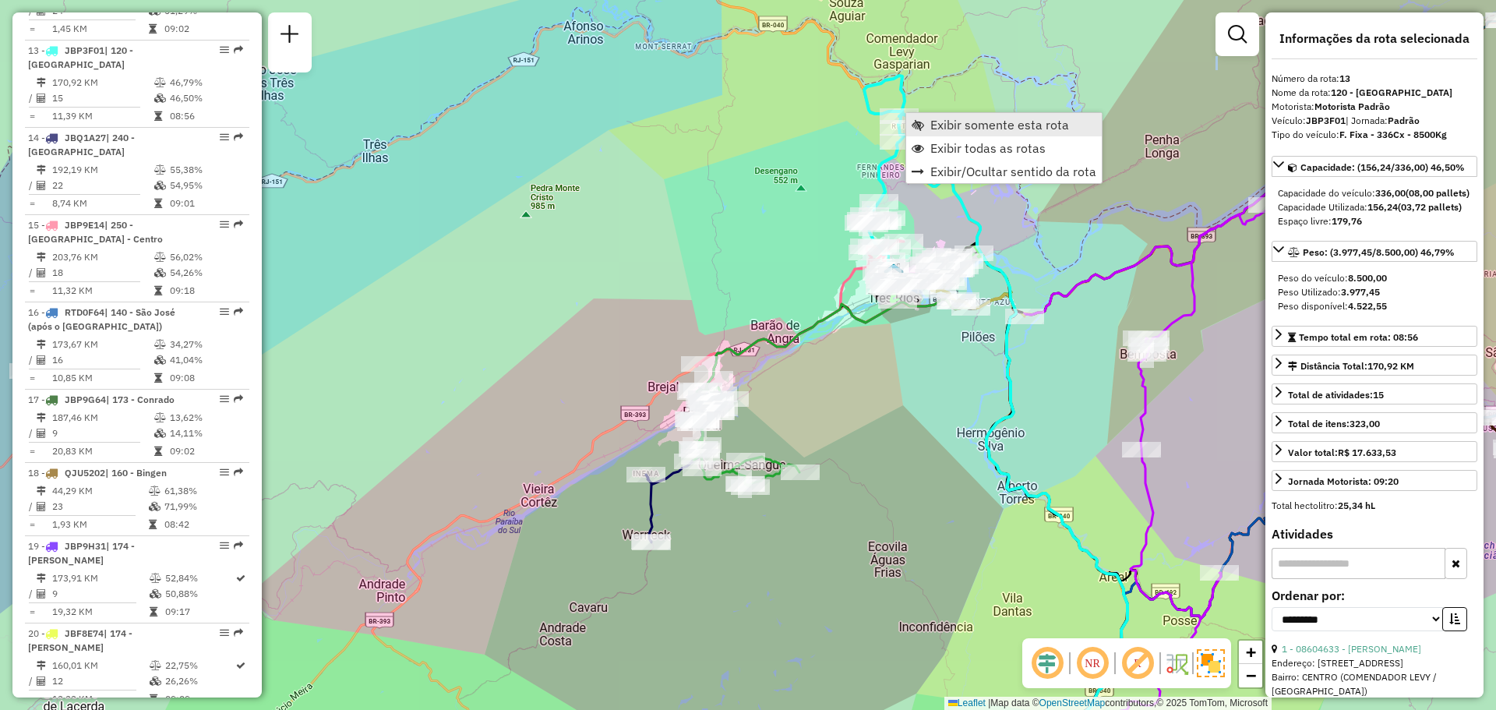
click at [929, 122] on link "Exibir somente esta rota" at bounding box center [1004, 124] width 196 height 23
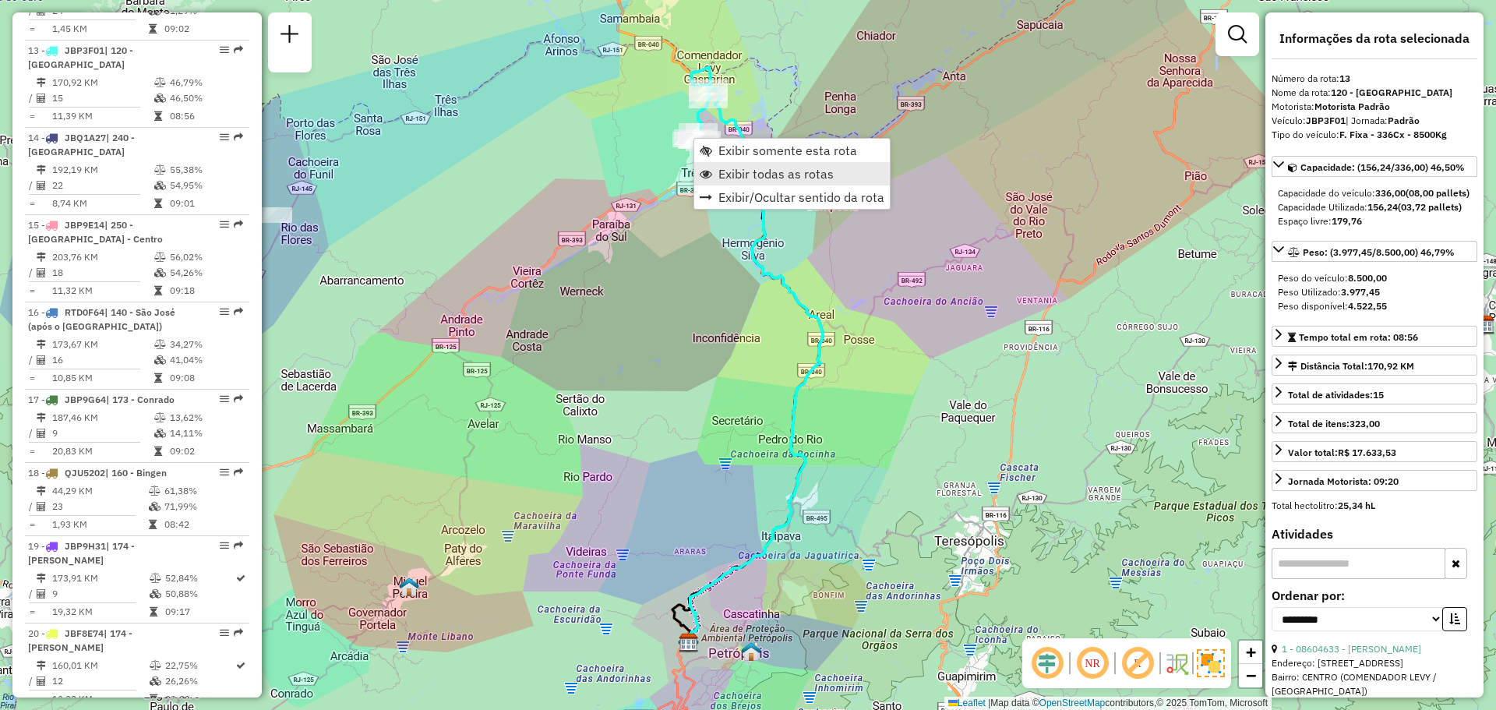
click at [743, 175] on span "Exibir todas as rotas" at bounding box center [775, 174] width 115 height 12
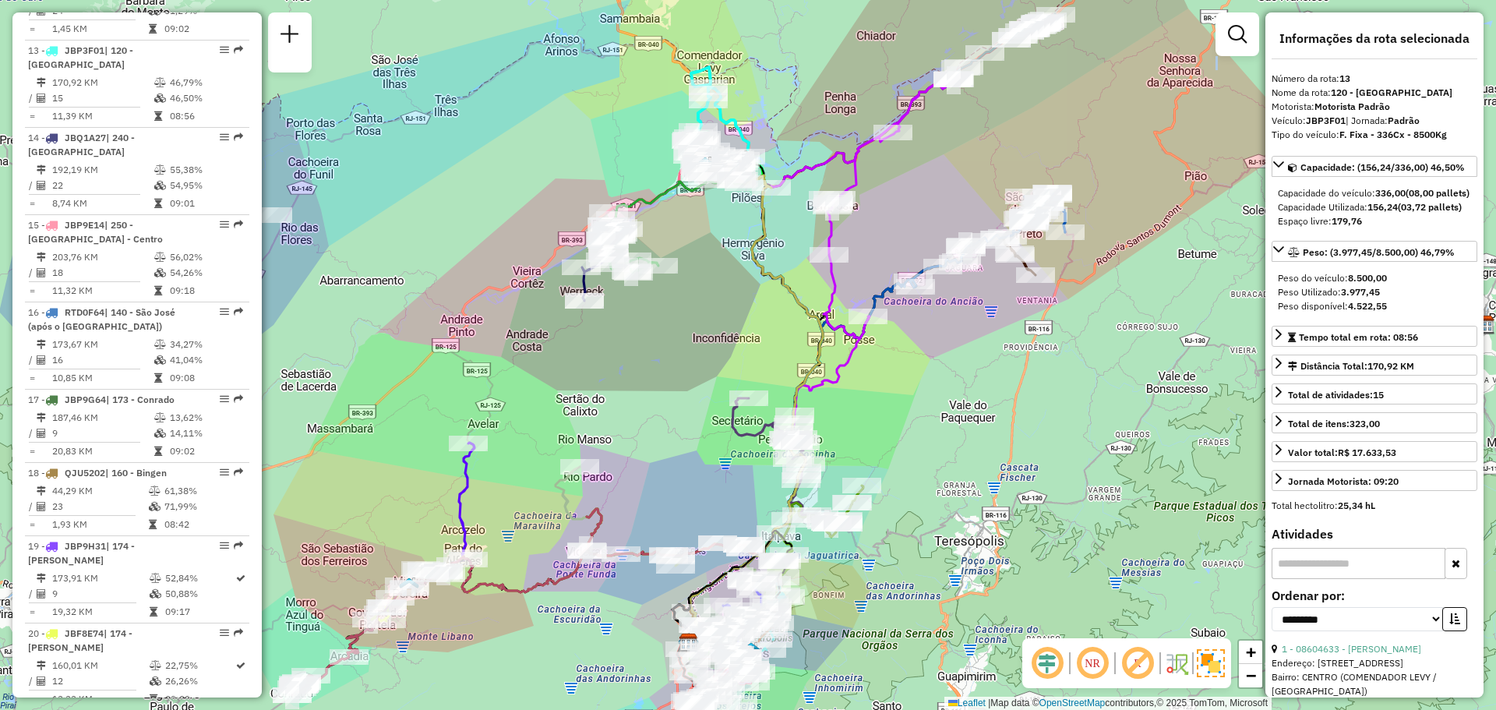
drag, startPoint x: 781, startPoint y: 145, endPoint x: 803, endPoint y: 108, distance: 42.2
click at [799, 116] on div "Janela de atendimento Grade de atendimento Capacidade Transportadoras Veículos …" at bounding box center [748, 355] width 1496 height 710
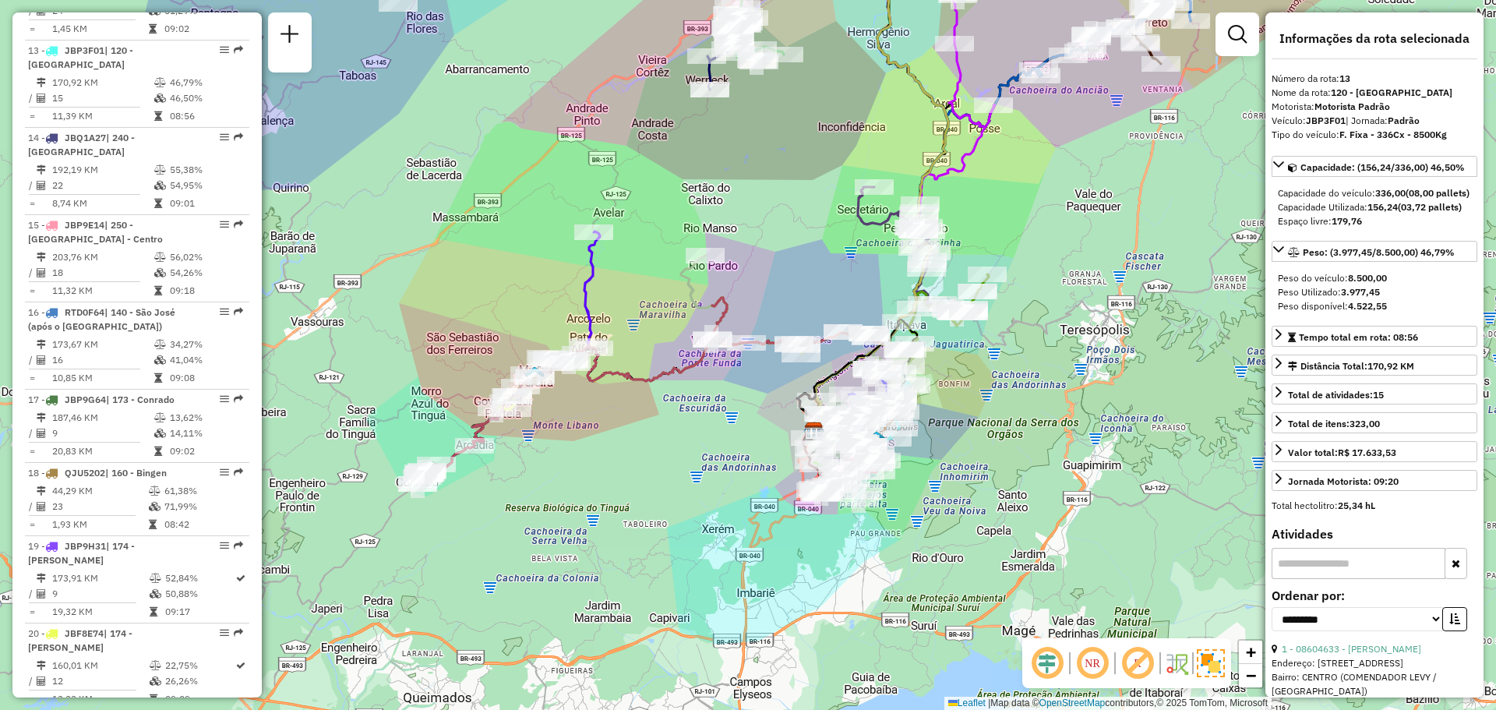
drag, startPoint x: 846, startPoint y: 309, endPoint x: 801, endPoint y: 175, distance: 141.4
click at [801, 177] on div "Janela de atendimento Grade de atendimento Capacidade Transportadoras Veículos …" at bounding box center [748, 355] width 1496 height 710
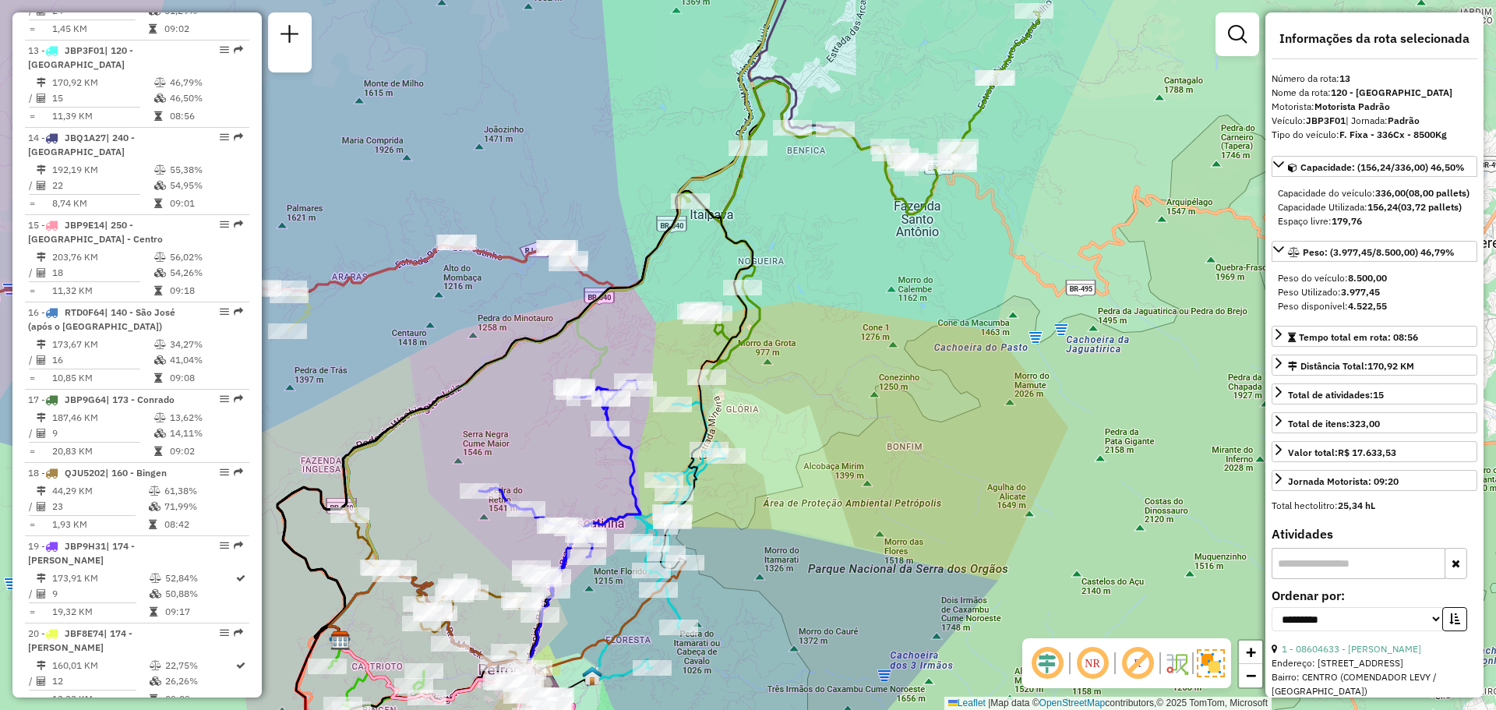
drag, startPoint x: 873, startPoint y: 301, endPoint x: 844, endPoint y: 330, distance: 41.3
click at [844, 330] on div "Janela de atendimento Grade de atendimento Capacidade Transportadoras Veículos …" at bounding box center [748, 355] width 1496 height 710
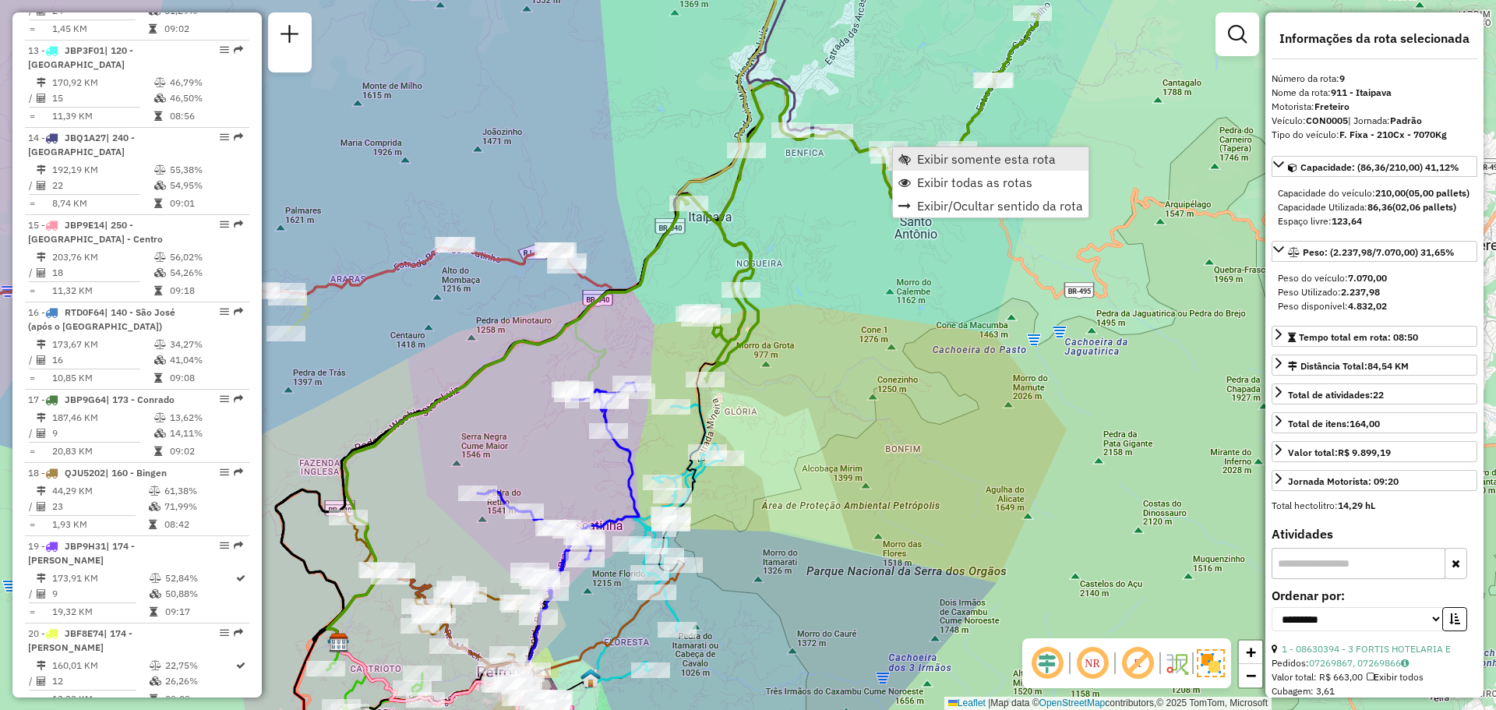
scroll to position [1342, 0]
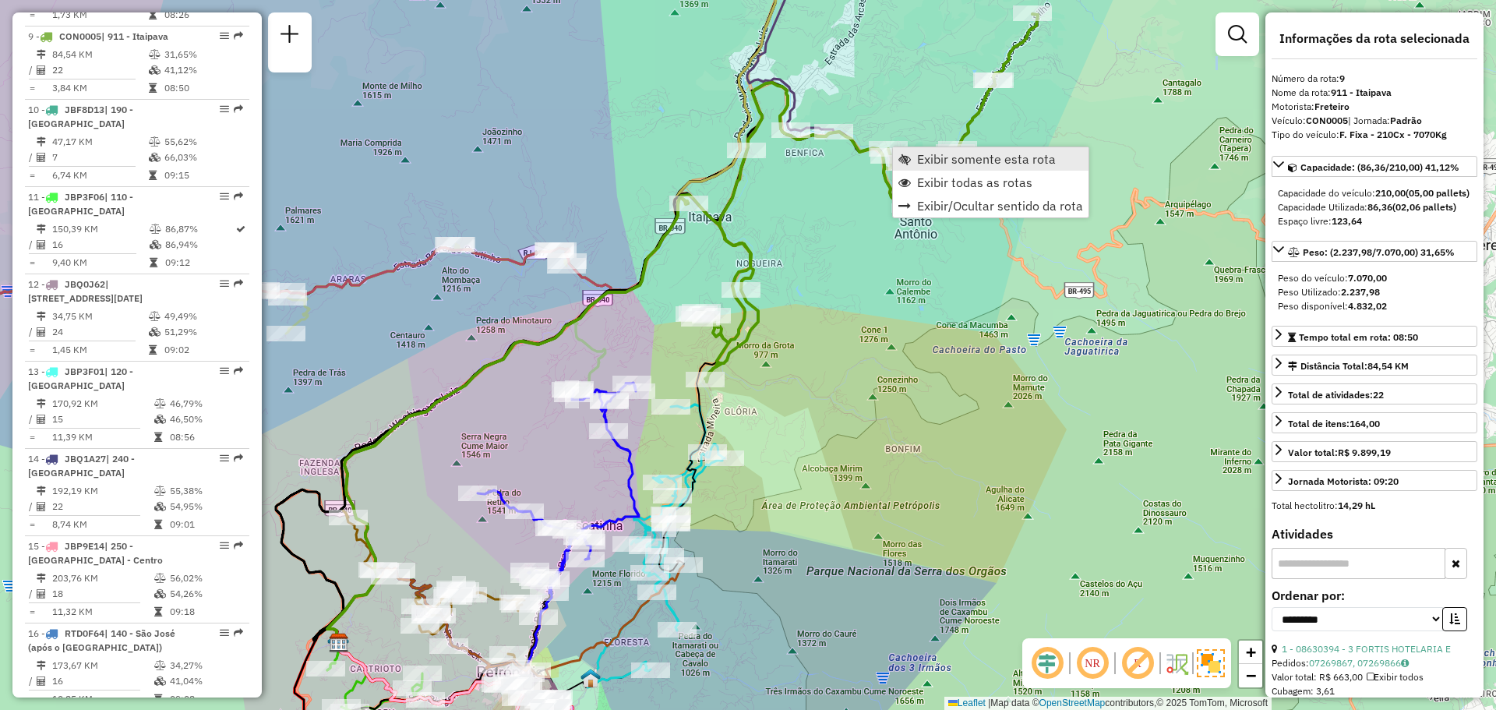
click at [919, 156] on span "Exibir somente esta rota" at bounding box center [986, 159] width 139 height 12
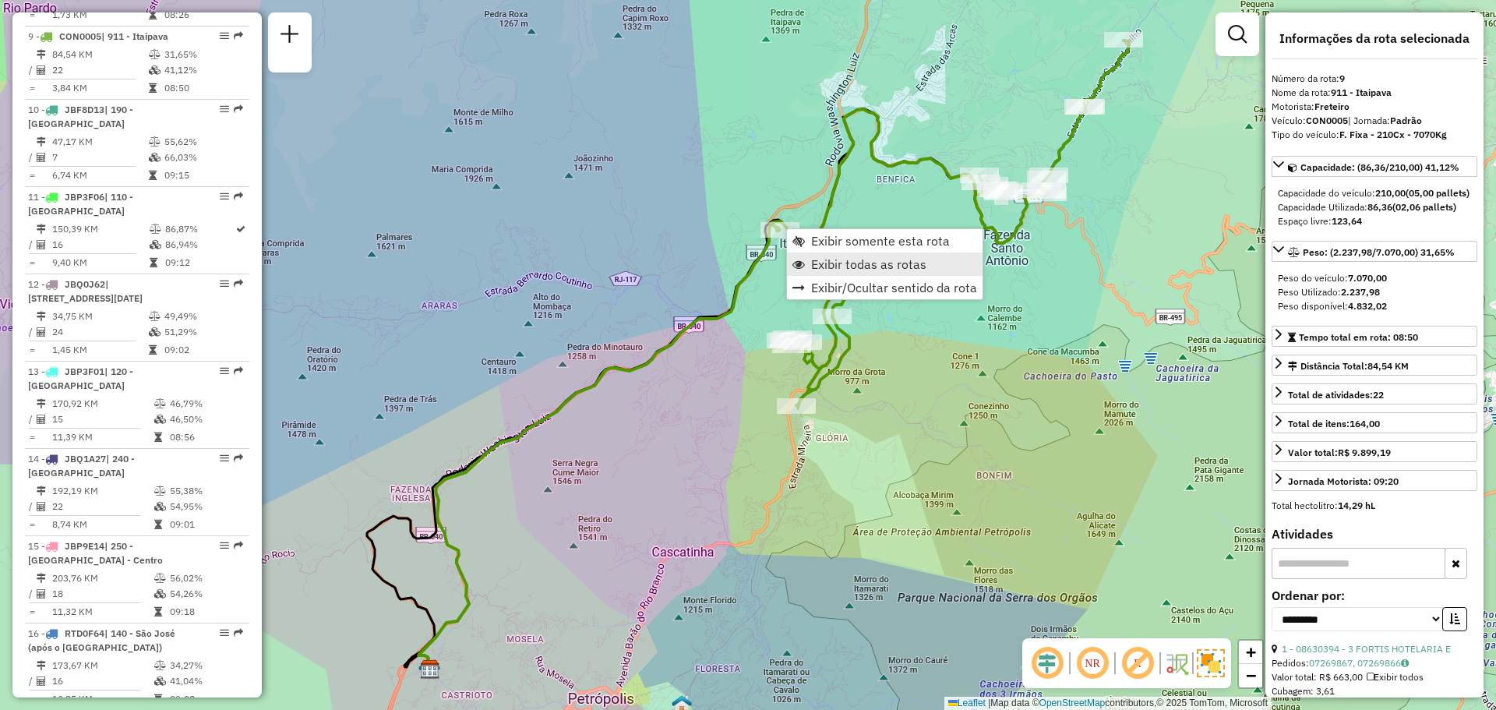
click at [820, 269] on span "Exibir todas as rotas" at bounding box center [868, 264] width 115 height 12
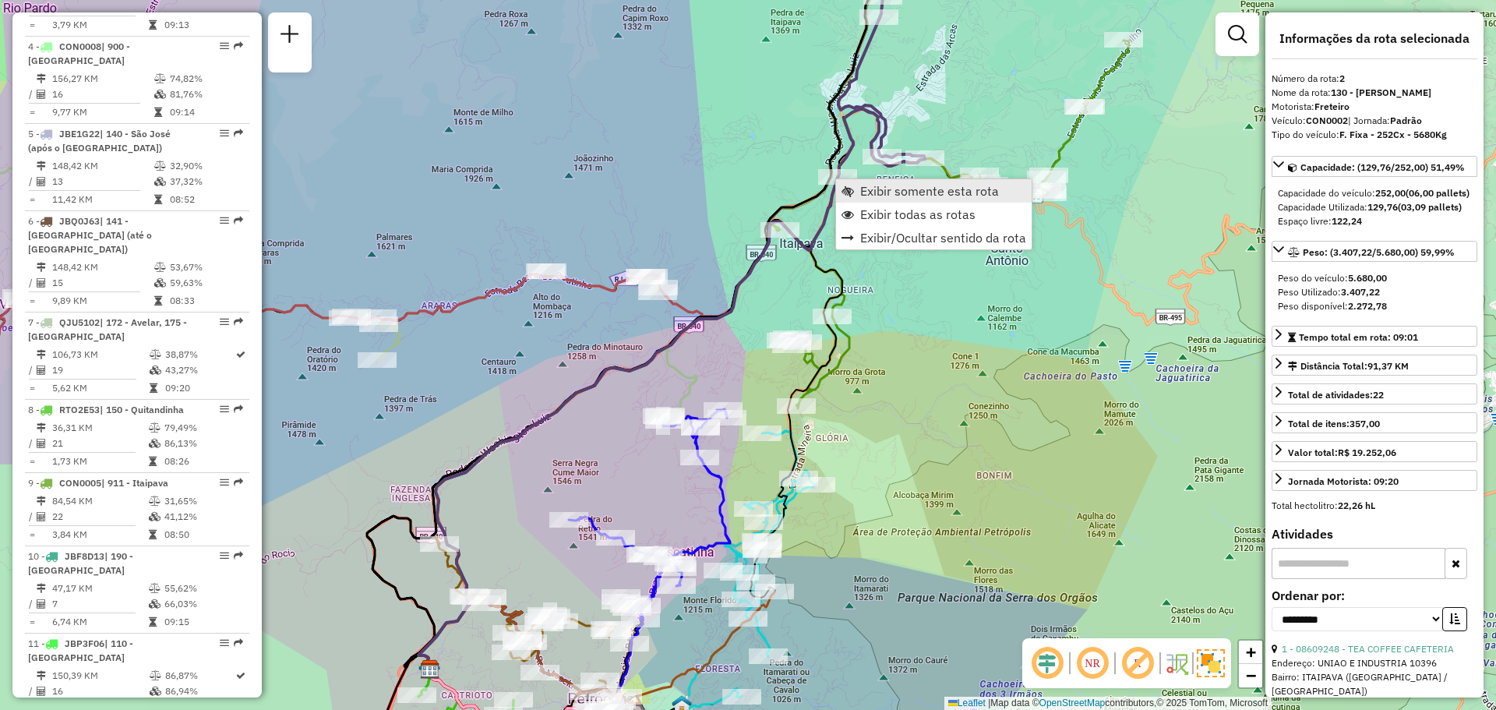
scroll to position [746, 0]
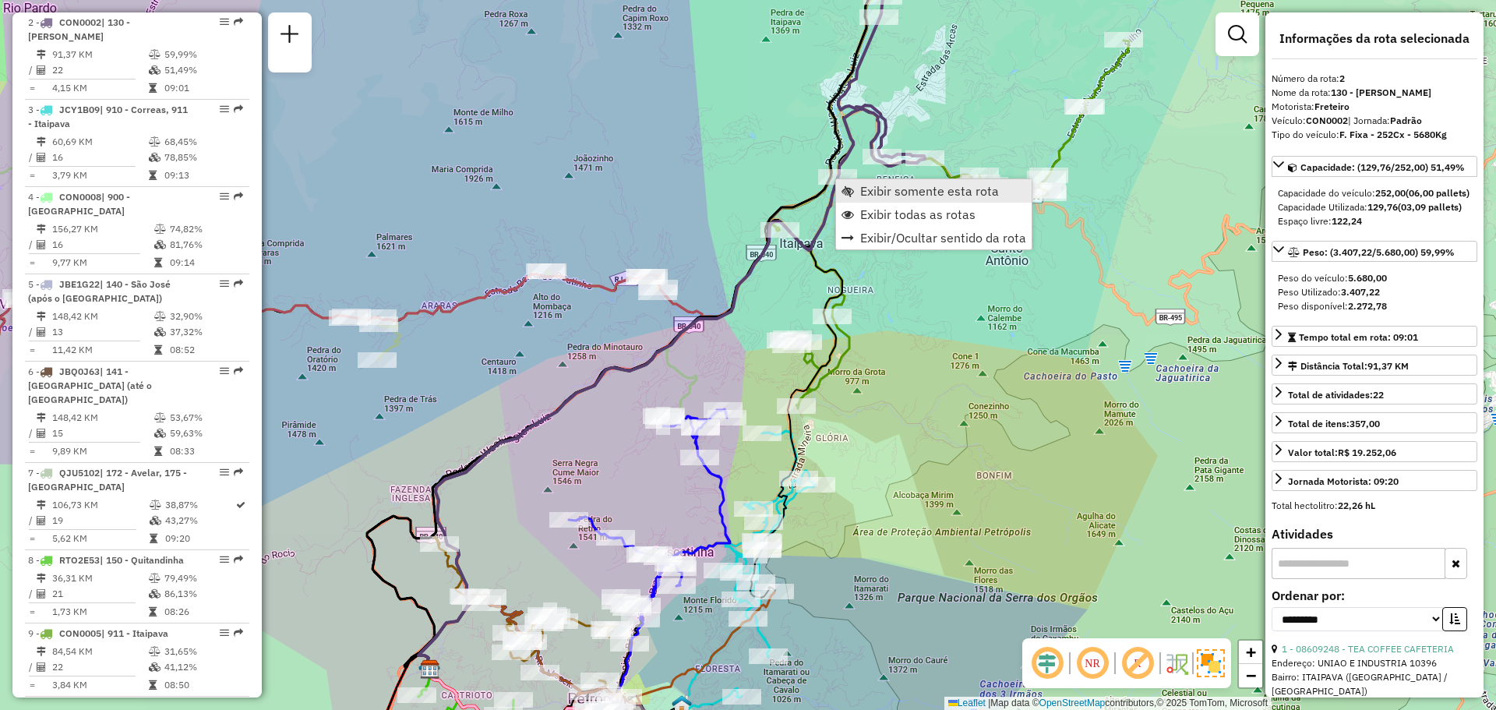
click at [862, 192] on span "Exibir somente esta rota" at bounding box center [929, 191] width 139 height 12
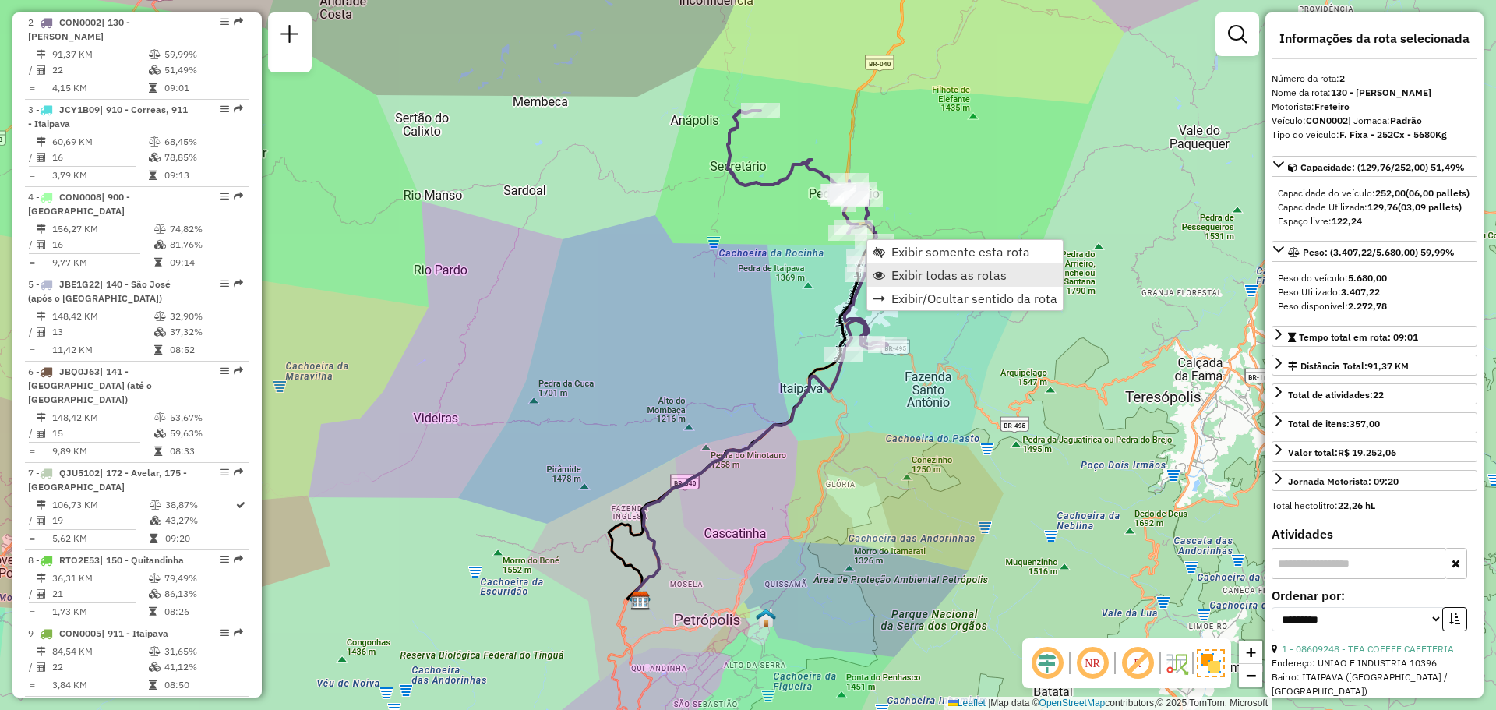
click at [921, 272] on span "Exibir todas as rotas" at bounding box center [948, 275] width 115 height 12
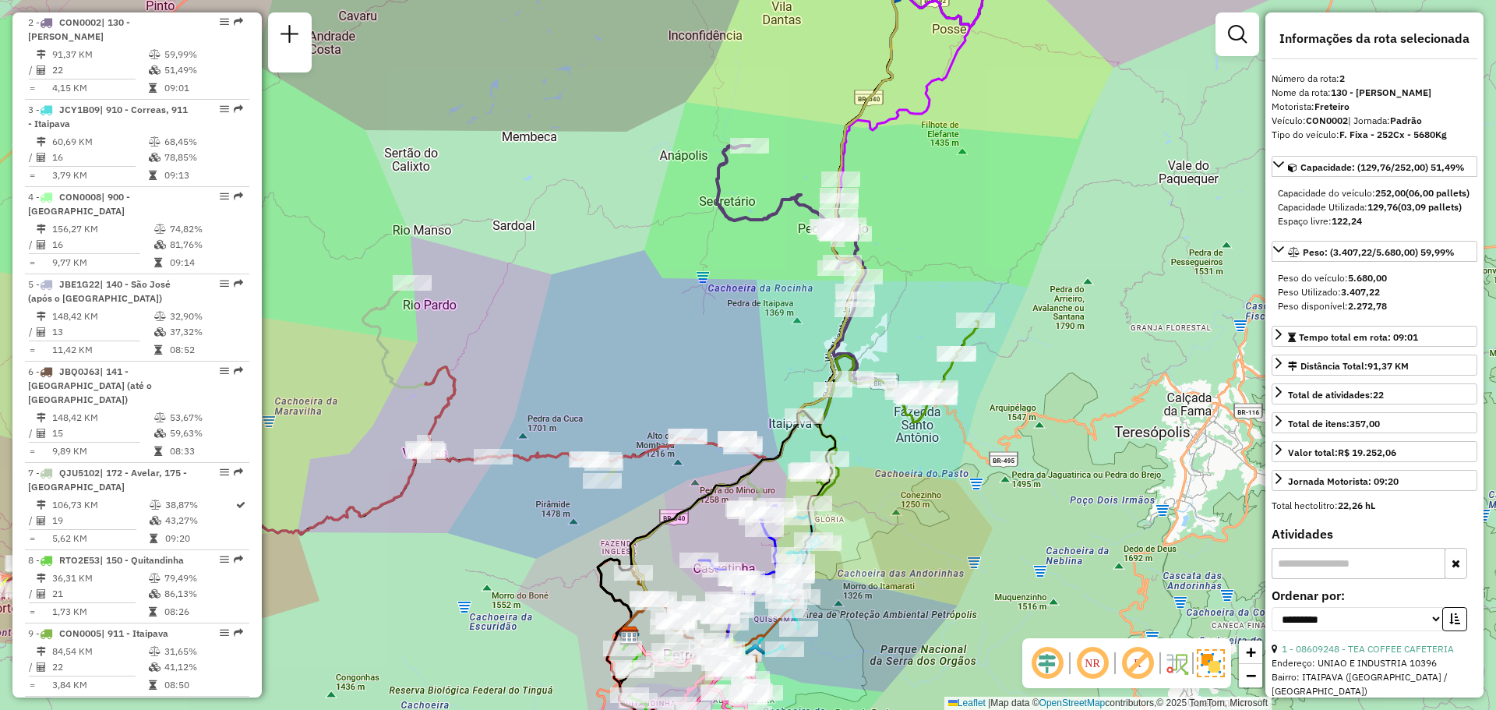
drag, startPoint x: 937, startPoint y: 208, endPoint x: 918, endPoint y: 252, distance: 47.8
click at [918, 252] on div "Janela de atendimento Grade de atendimento Capacidade Transportadoras Veículos …" at bounding box center [748, 355] width 1496 height 710
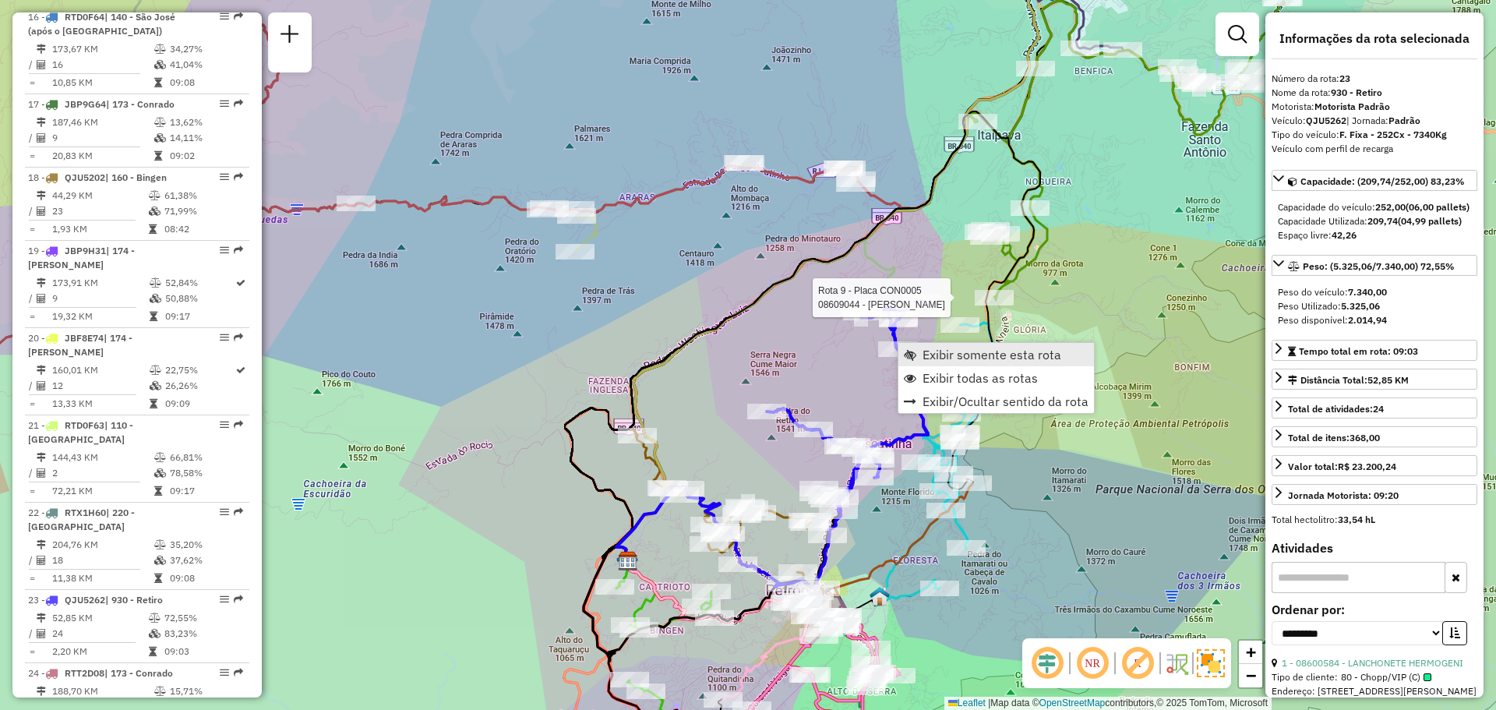
scroll to position [2480, 0]
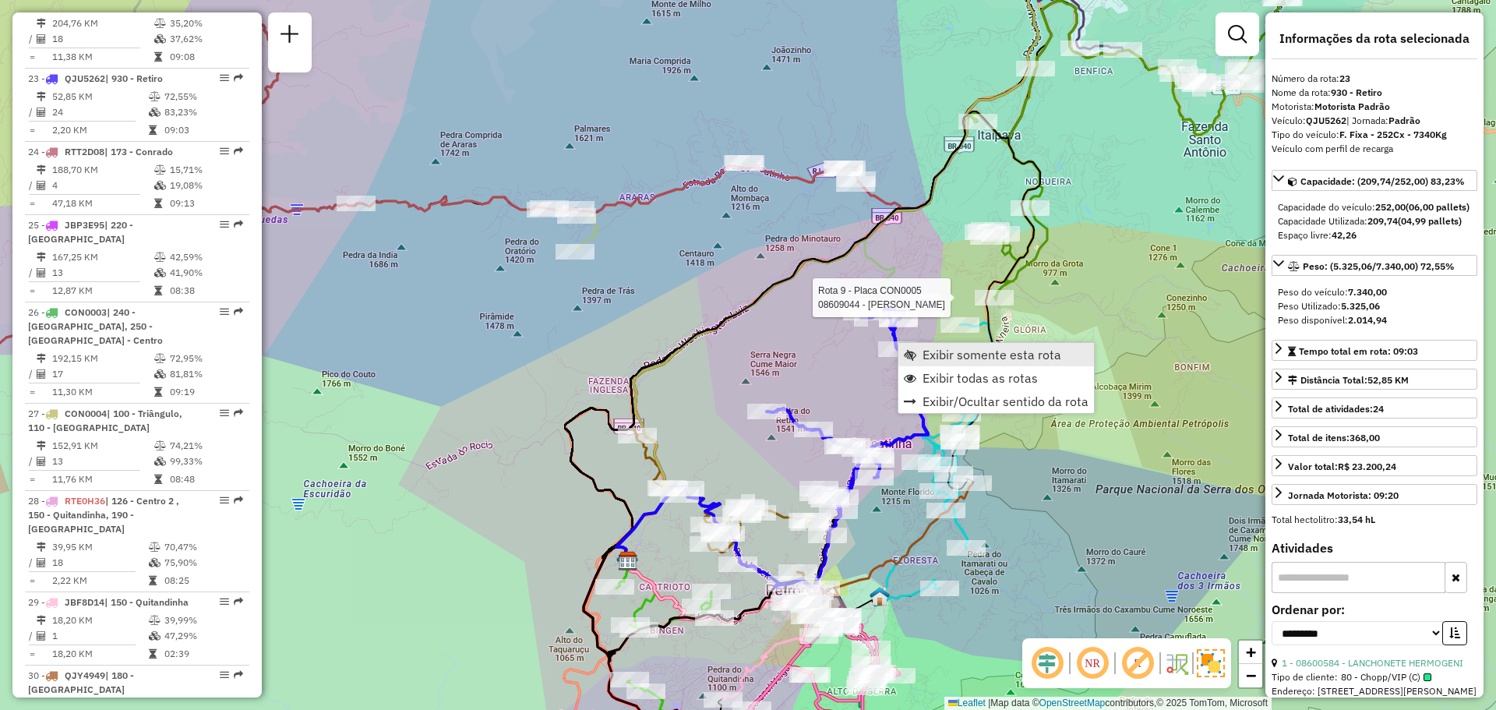
click at [927, 354] on span "Exibir somente esta rota" at bounding box center [991, 354] width 139 height 12
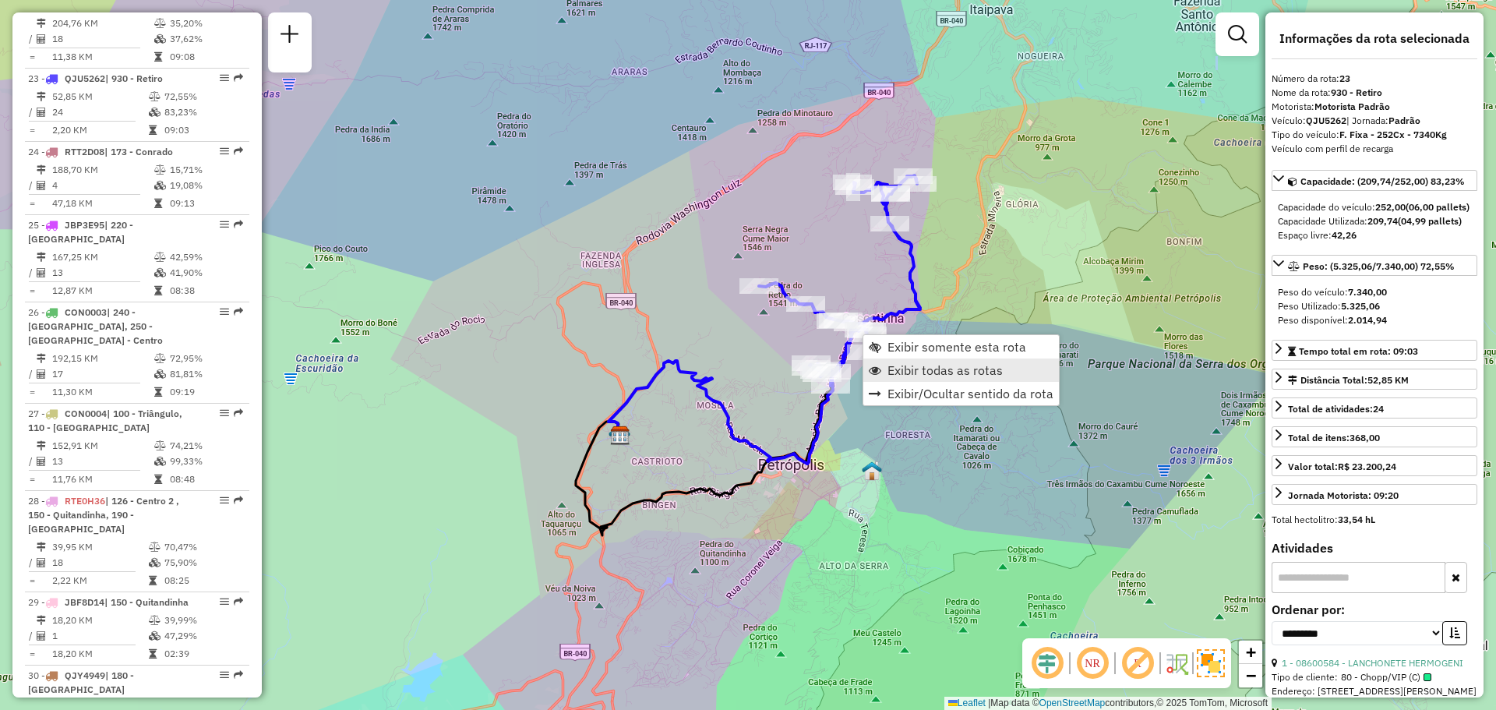
click at [909, 365] on span "Exibir todas as rotas" at bounding box center [944, 370] width 115 height 12
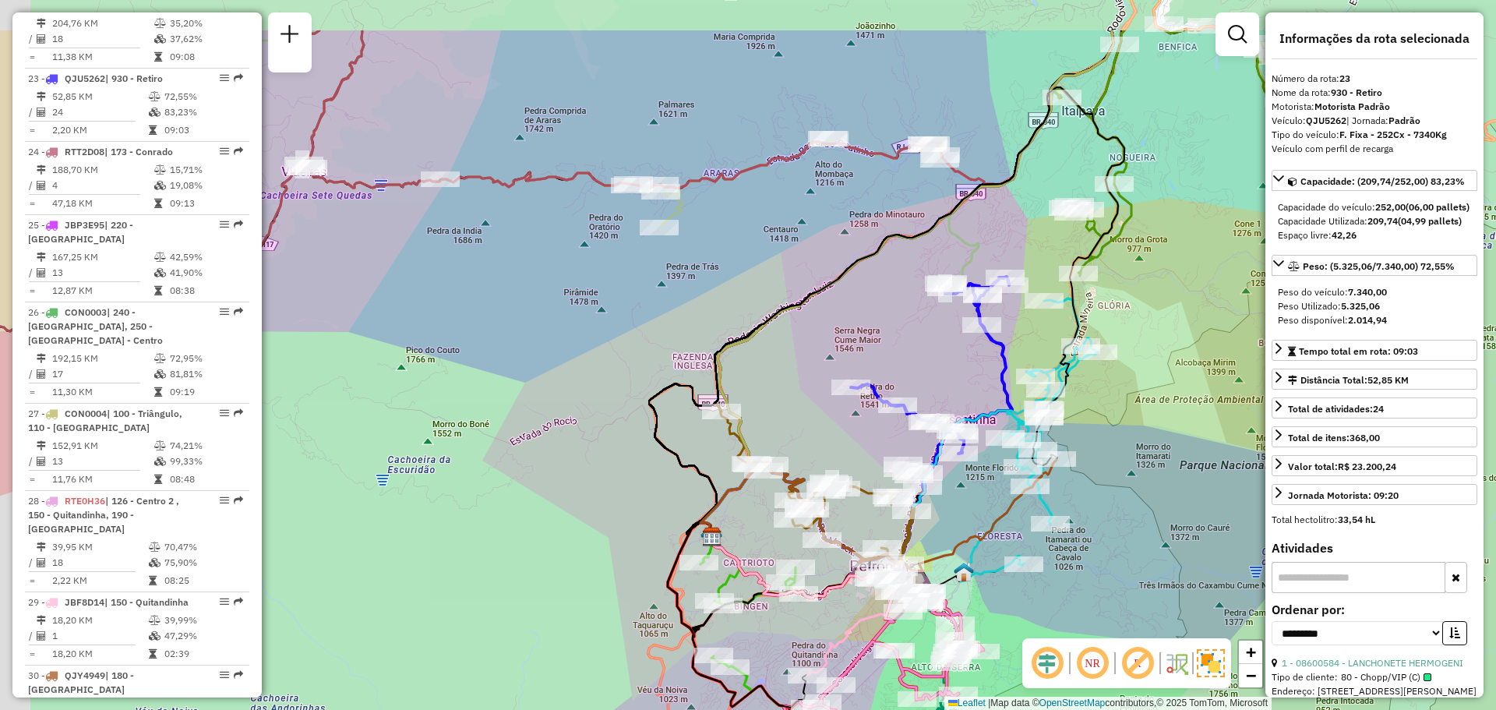
drag, startPoint x: 813, startPoint y: 231, endPoint x: 958, endPoint y: 326, distance: 173.7
click at [958, 326] on div "Janela de atendimento Grade de atendimento Capacidade Transportadoras Veículos …" at bounding box center [748, 355] width 1496 height 710
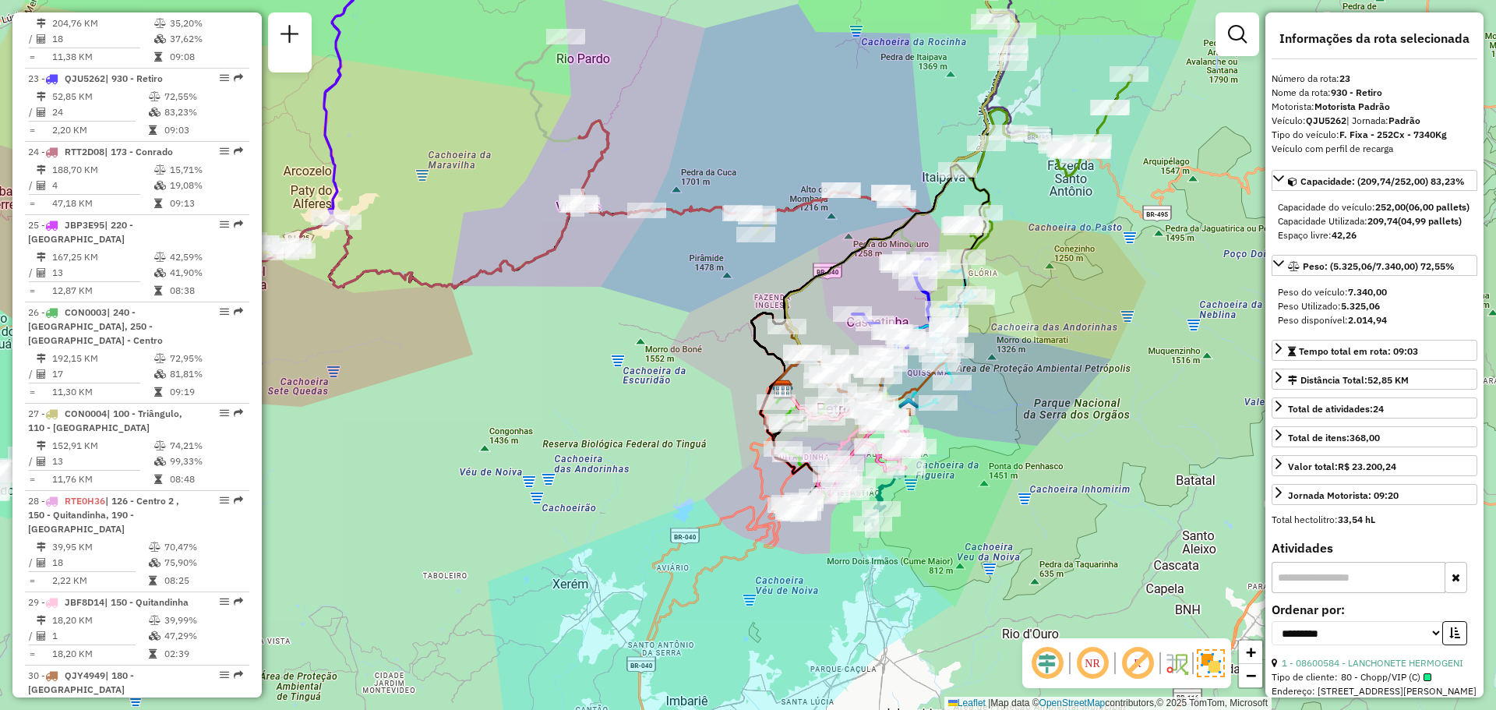
drag, startPoint x: 919, startPoint y: 245, endPoint x: 885, endPoint y: 217, distance: 44.8
click at [887, 220] on icon at bounding box center [720, 149] width 409 height 225
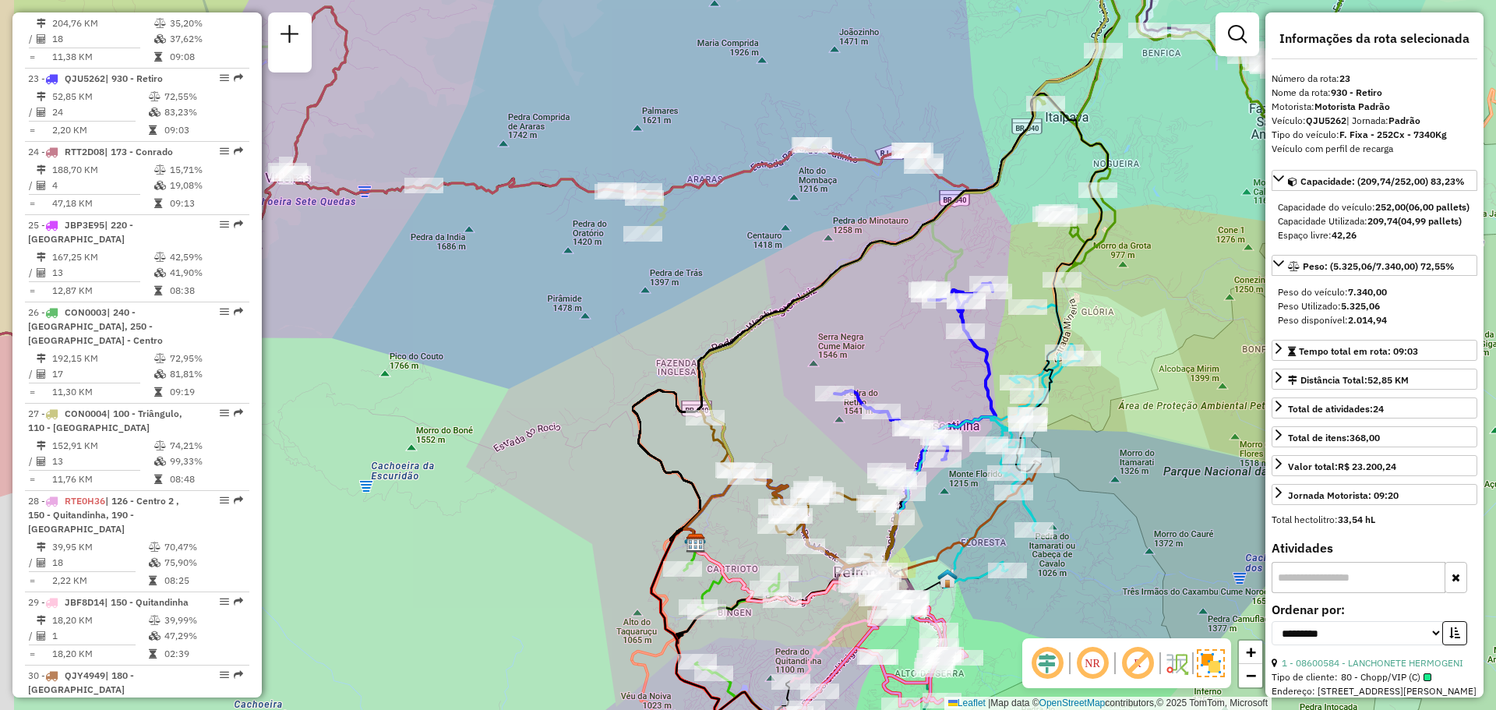
drag, startPoint x: 679, startPoint y: 182, endPoint x: 803, endPoint y: 191, distance: 125.0
click at [803, 191] on div "Janela de atendimento Grade de atendimento Capacidade Transportadoras Veículos …" at bounding box center [748, 355] width 1496 height 710
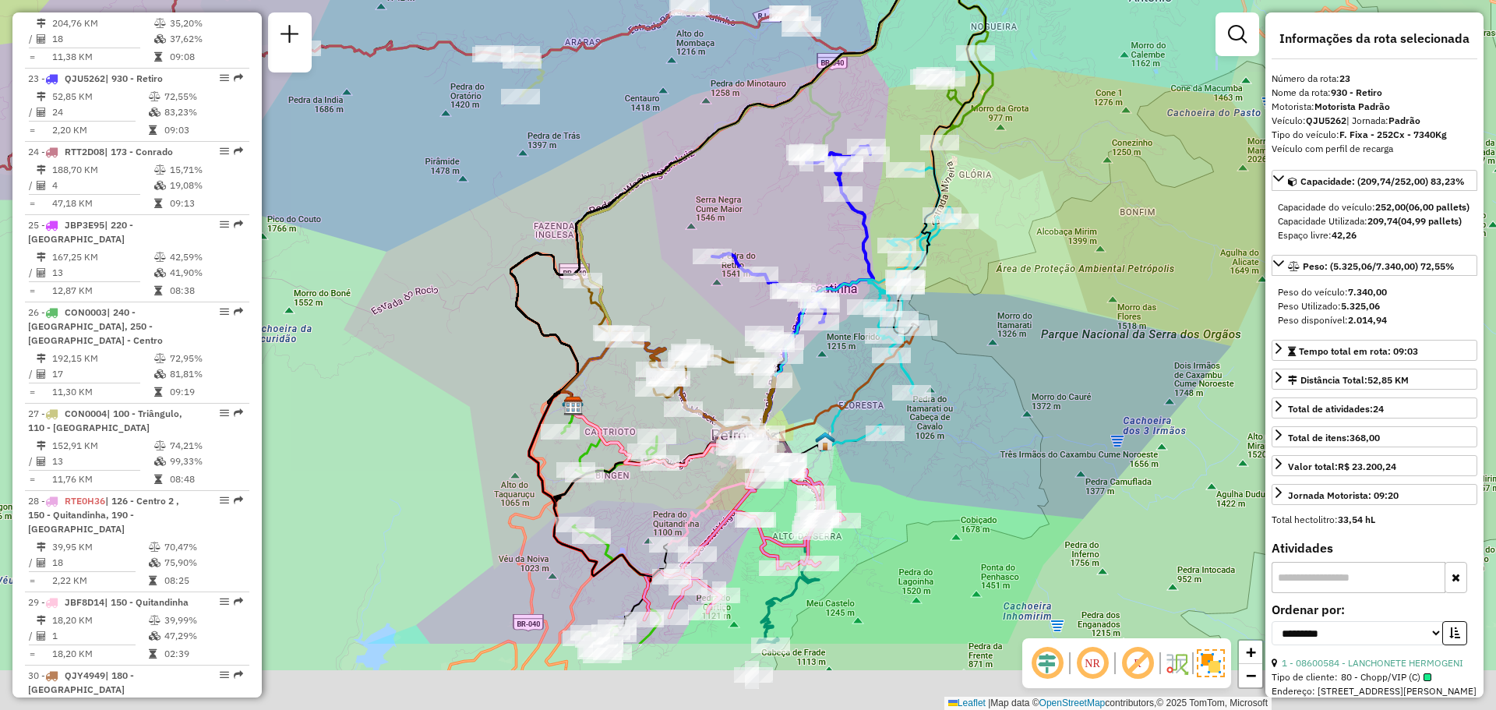
drag, startPoint x: 880, startPoint y: 353, endPoint x: 755, endPoint y: 200, distance: 197.1
click at [758, 204] on div "Janela de atendimento Grade de atendimento Capacidade Transportadoras Veículos …" at bounding box center [748, 355] width 1496 height 710
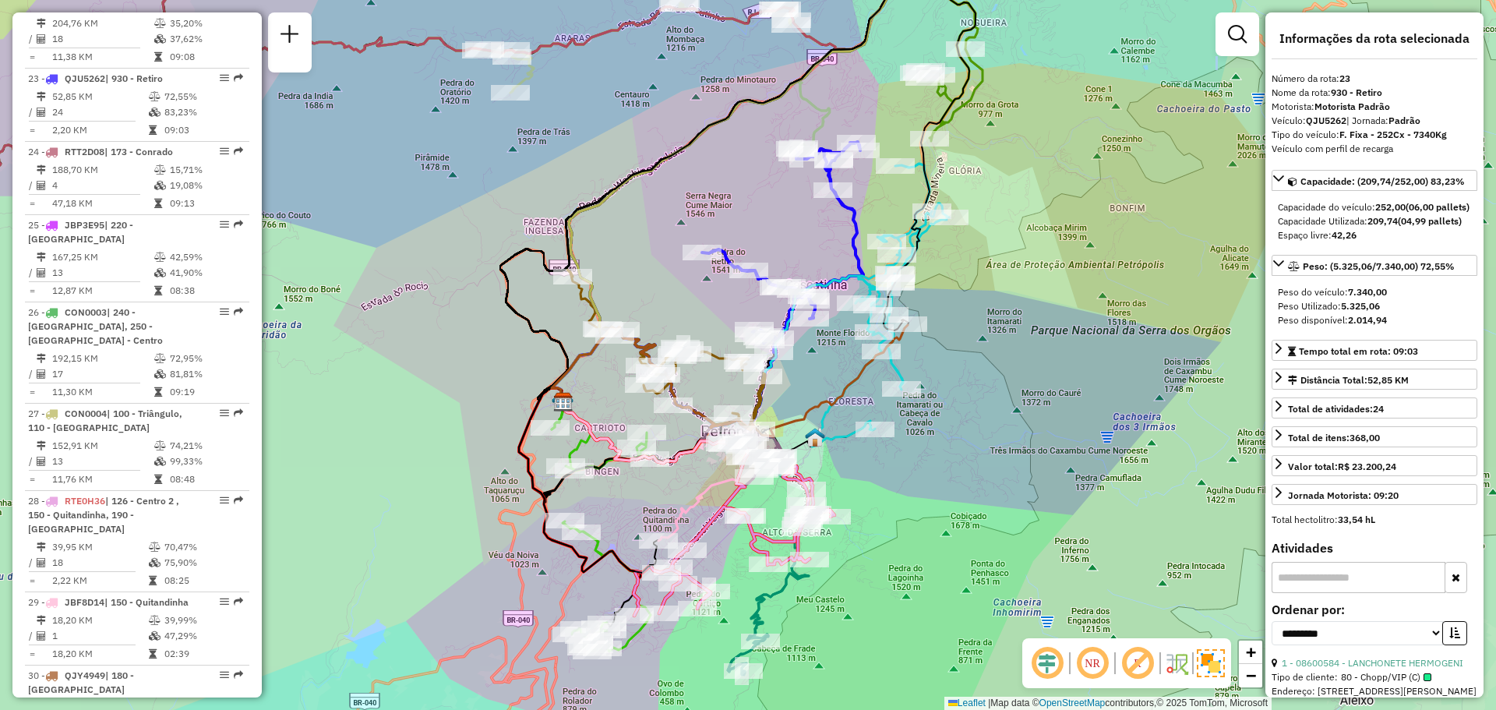
drag, startPoint x: 1057, startPoint y: 133, endPoint x: 959, endPoint y: 298, distance: 192.1
click at [982, 291] on div "Janela de atendimento Grade de atendimento Capacidade Transportadoras Veículos …" at bounding box center [748, 355] width 1496 height 710
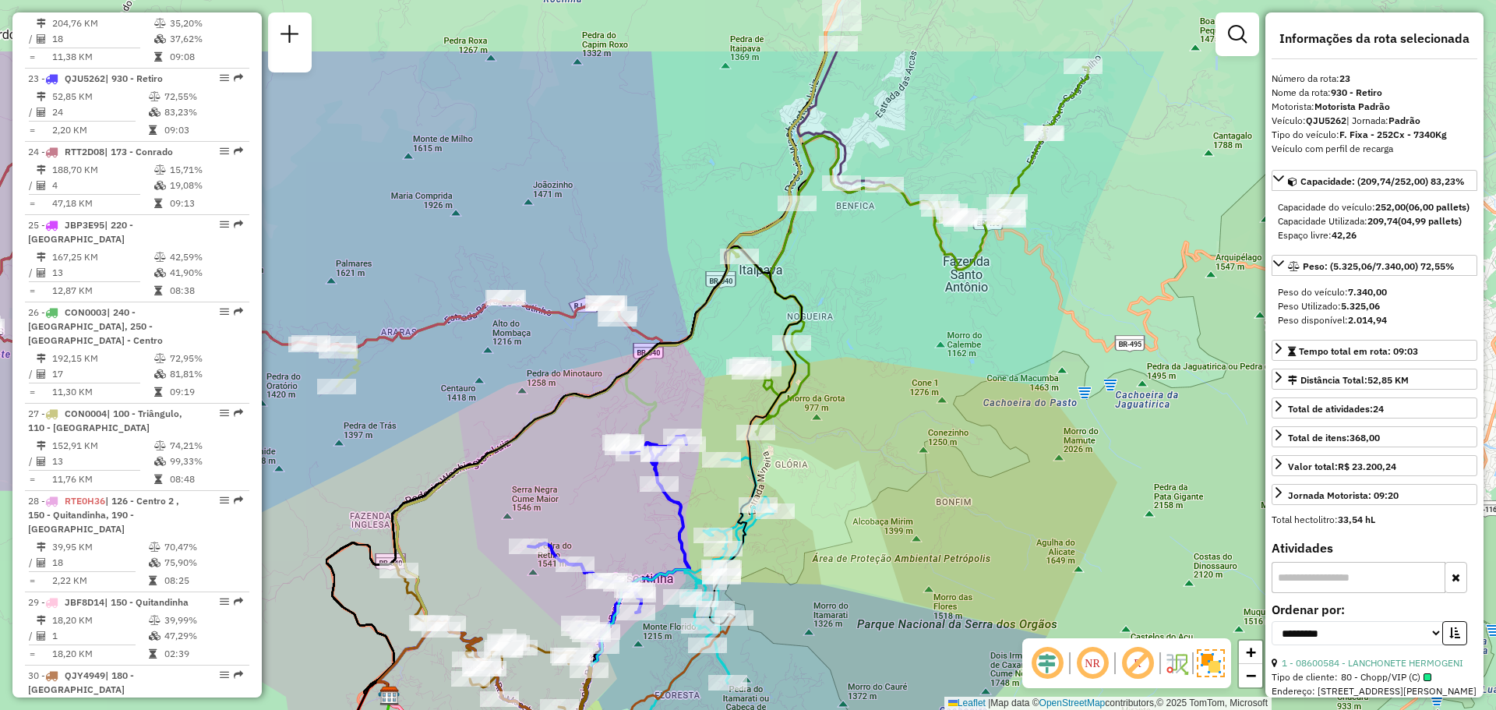
drag, startPoint x: 870, startPoint y: 303, endPoint x: 835, endPoint y: 343, distance: 52.5
click at [841, 339] on div "Janela de atendimento Grade de atendimento Capacidade Transportadoras Veículos …" at bounding box center [748, 355] width 1496 height 710
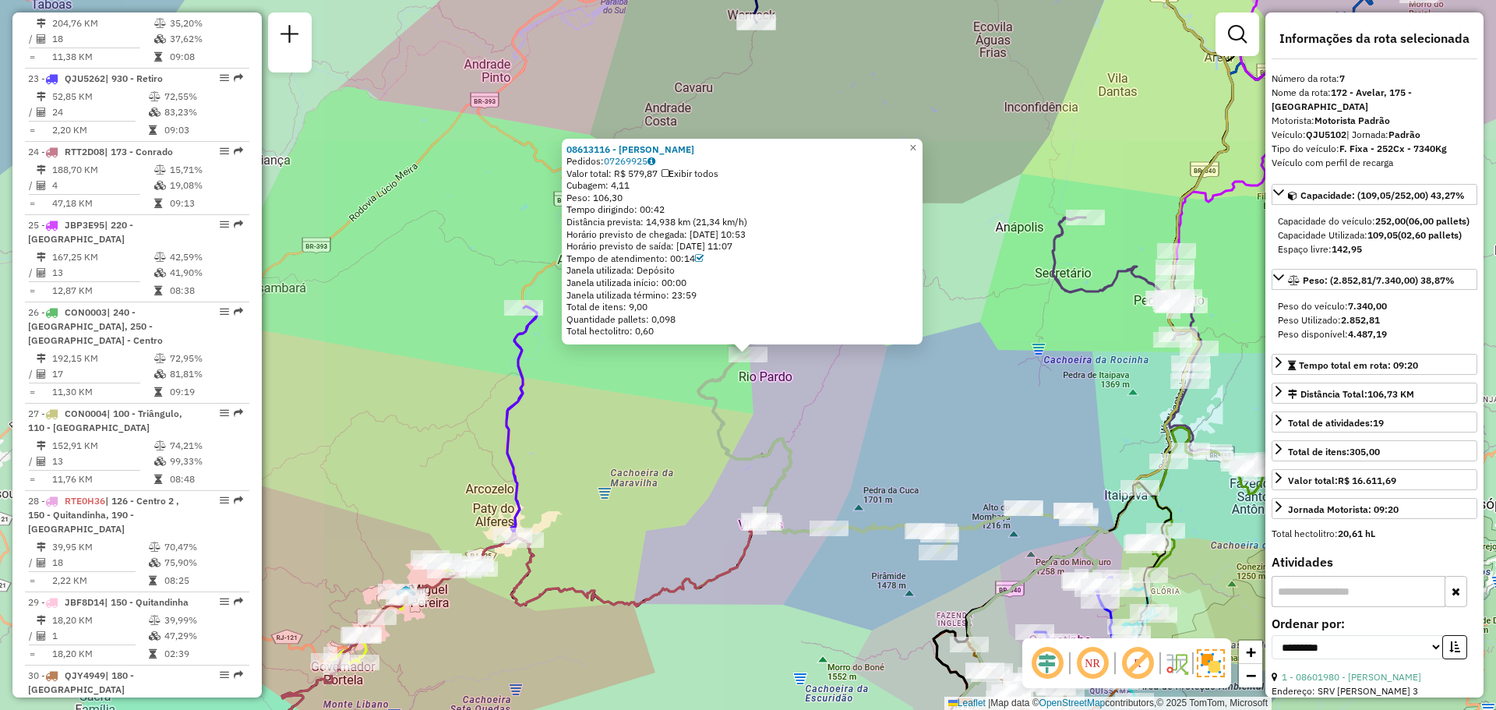
scroll to position [1182, 0]
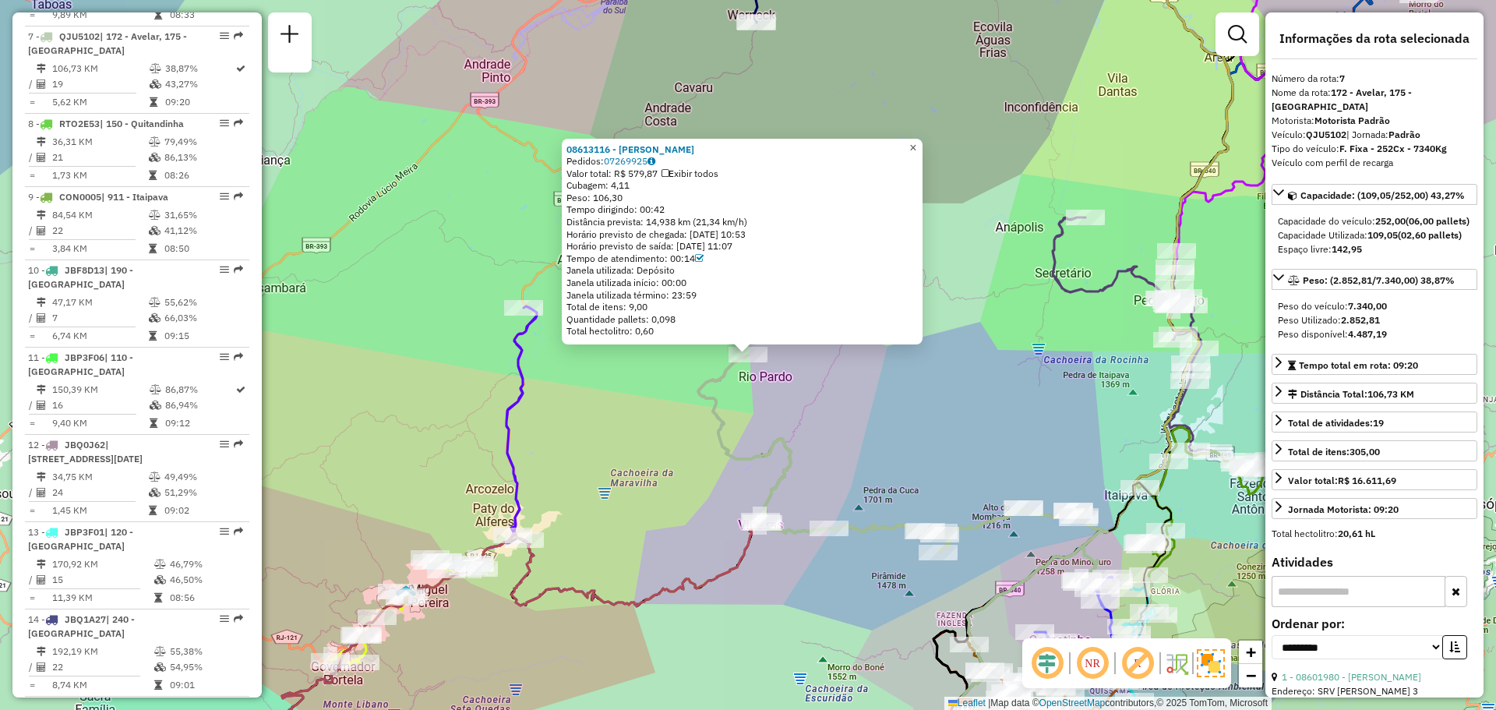
click at [916, 141] on span "×" at bounding box center [912, 147] width 7 height 13
